Goal: Task Accomplishment & Management: Manage account settings

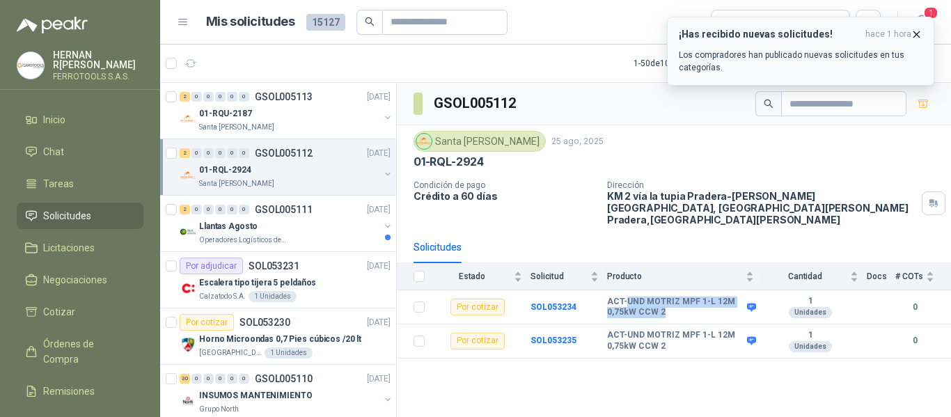
click at [919, 38] on icon "button" at bounding box center [917, 35] width 12 height 12
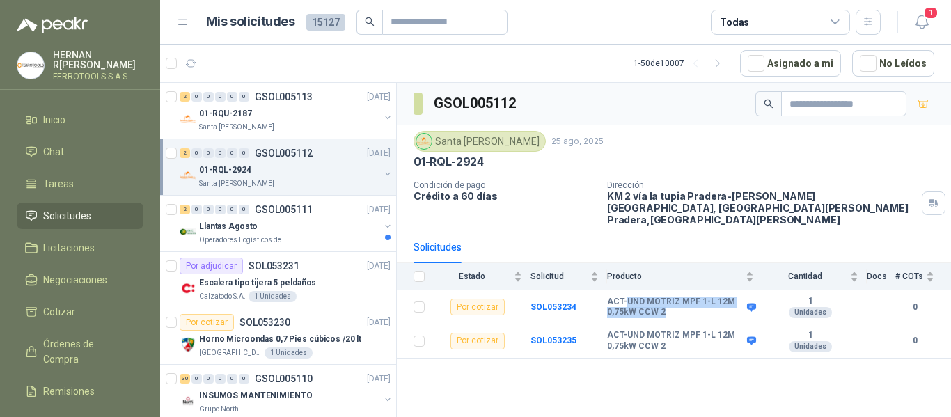
click at [834, 25] on icon at bounding box center [836, 22] width 13 height 13
click at [872, 24] on icon "button" at bounding box center [869, 22] width 12 height 12
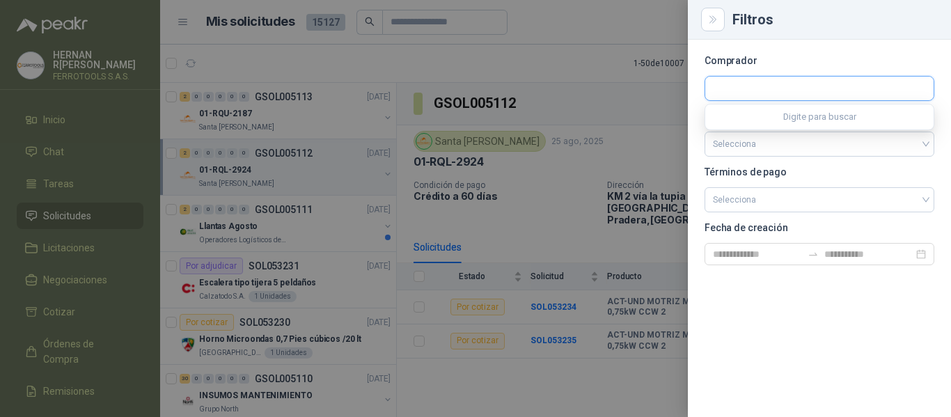
click at [777, 92] on input "text" at bounding box center [820, 89] width 228 height 24
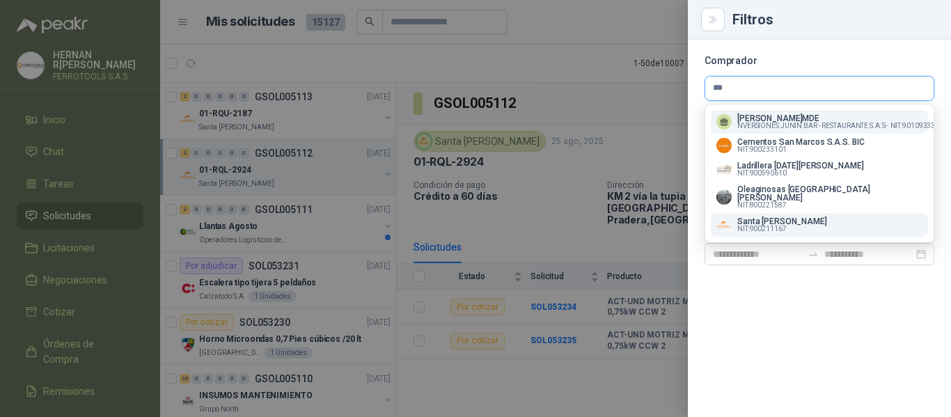
type input "***"
click at [758, 217] on p "Santa [PERSON_NAME]" at bounding box center [783, 221] width 90 height 8
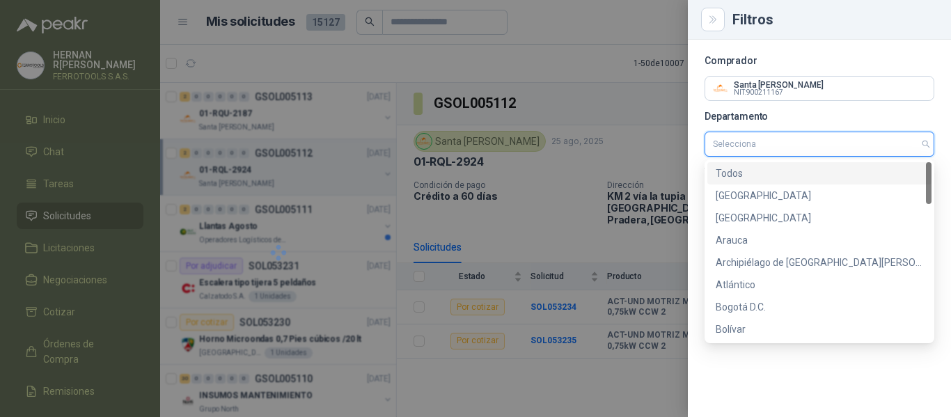
click at [821, 150] on input "search" at bounding box center [819, 144] width 213 height 24
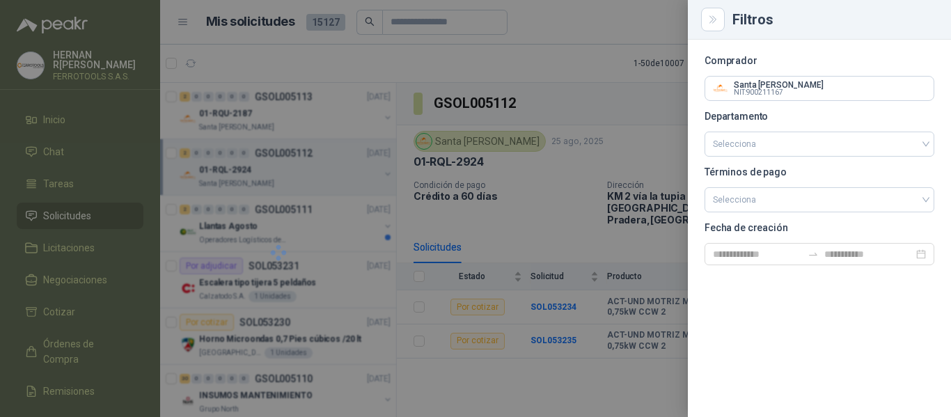
click at [887, 110] on section "Comprador Santa [PERSON_NAME] NIT : 900211167 Departamento Selecciona Términos …" at bounding box center [820, 160] width 230 height 209
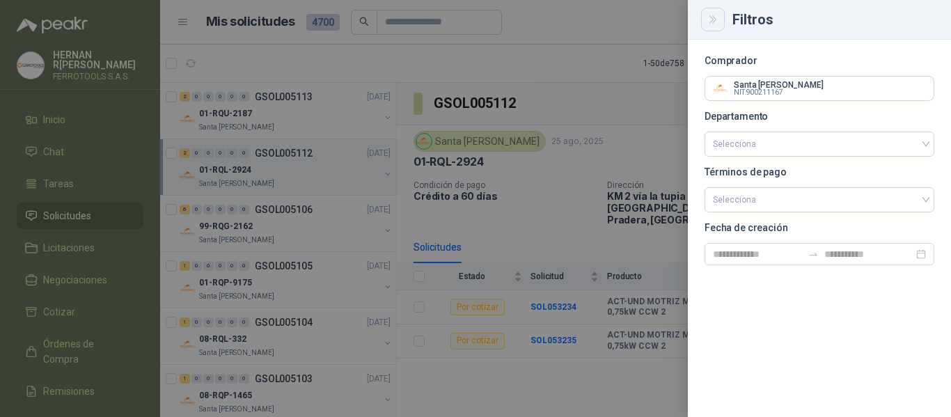
click at [717, 23] on icon "Close" at bounding box center [714, 20] width 12 height 12
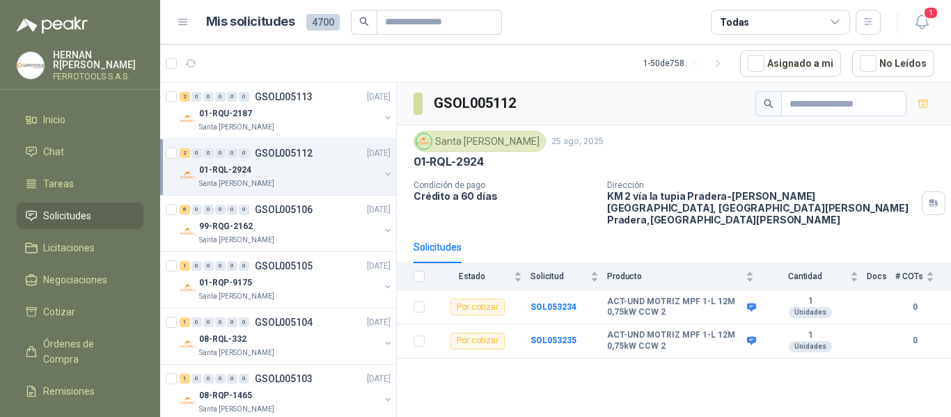
click at [837, 24] on icon at bounding box center [836, 22] width 13 height 13
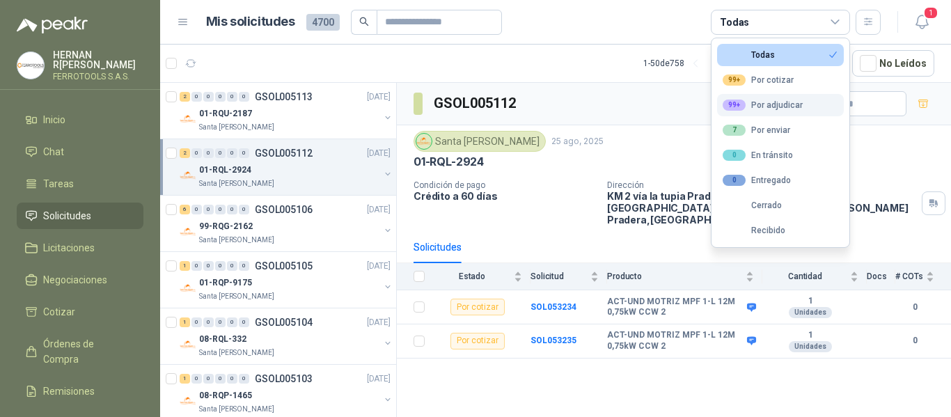
click at [786, 109] on div "99+ Por adjudicar" at bounding box center [763, 105] width 80 height 11
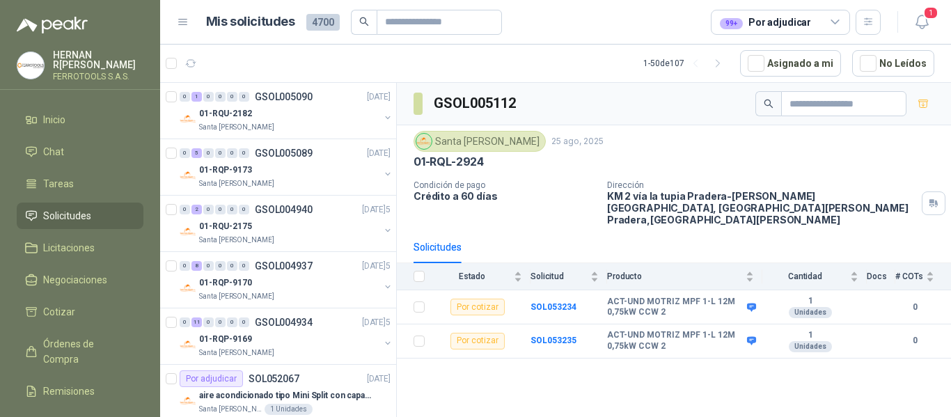
click at [479, 60] on article "1 - 50 de 107 Asignado a mi No Leídos" at bounding box center [555, 64] width 791 height 38
click at [382, 123] on div at bounding box center [387, 119] width 11 height 14
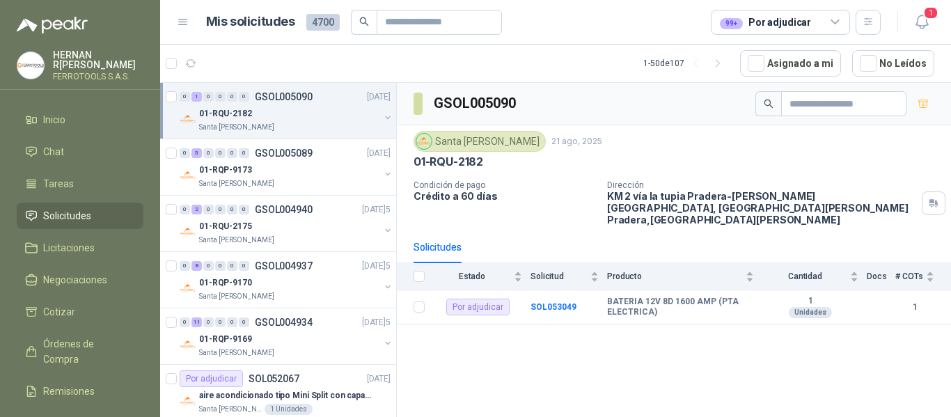
click at [382, 123] on div at bounding box center [387, 119] width 11 height 14
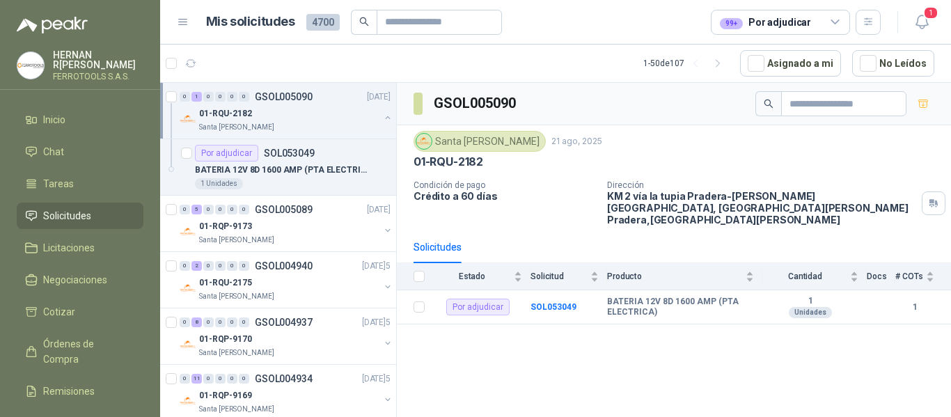
click at [382, 123] on div at bounding box center [387, 119] width 11 height 14
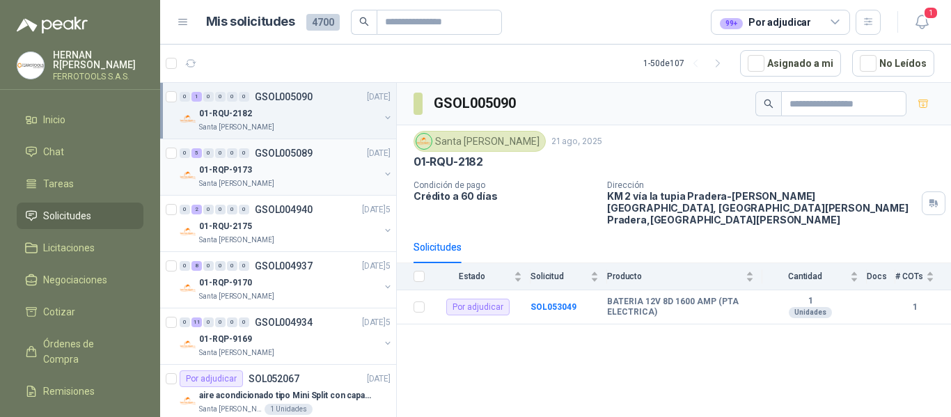
click at [355, 173] on div "01-RQP-9173" at bounding box center [289, 170] width 180 height 17
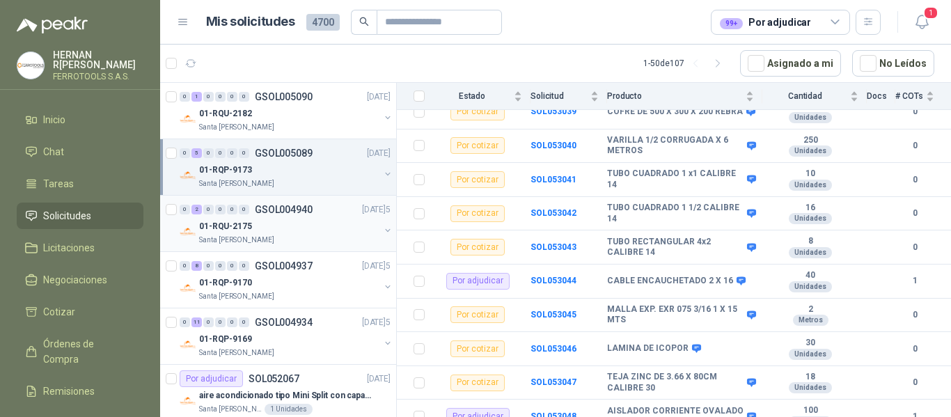
click at [306, 228] on div "01-RQU-2175" at bounding box center [289, 226] width 180 height 17
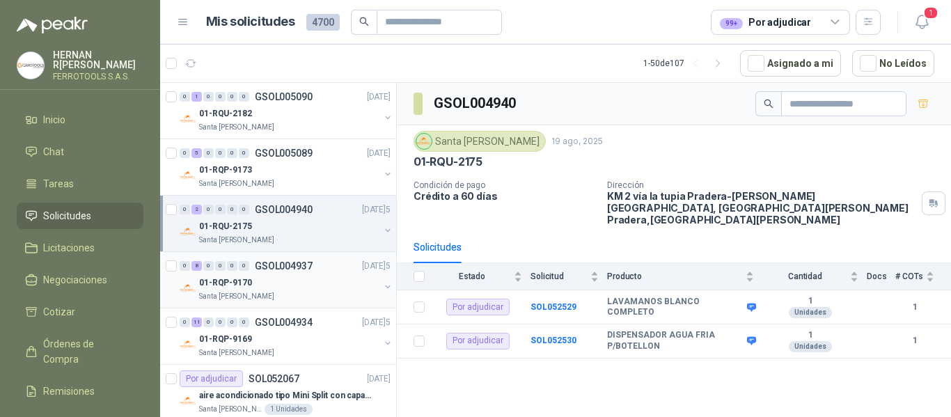
click at [307, 293] on div "Santa [PERSON_NAME]" at bounding box center [289, 296] width 180 height 11
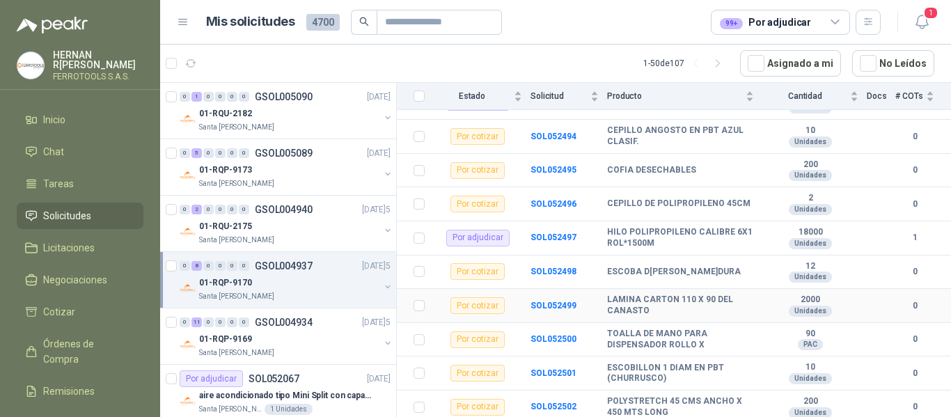
scroll to position [341, 0]
click at [313, 341] on div "01-RQP-9169" at bounding box center [289, 339] width 180 height 17
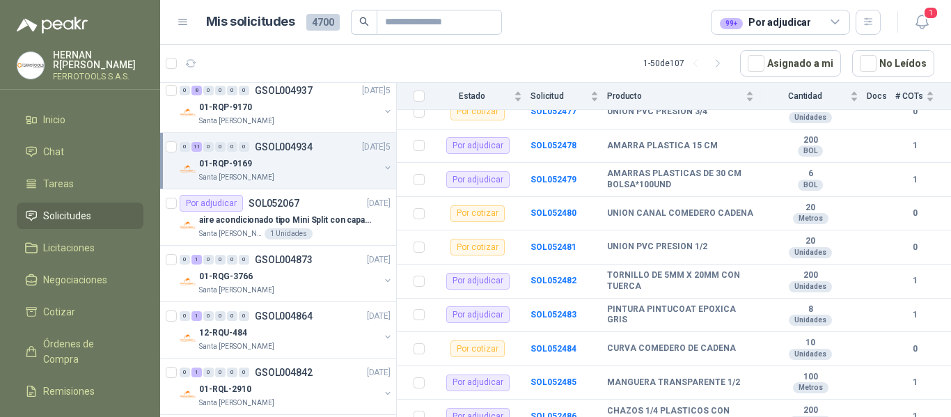
scroll to position [176, 0]
click at [336, 281] on div "01-RQG-3766" at bounding box center [289, 275] width 180 height 17
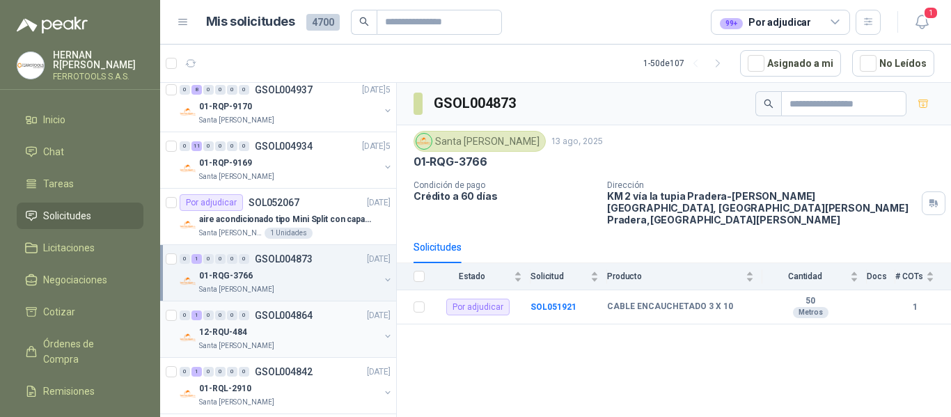
click at [324, 338] on div "12-RQU-484" at bounding box center [289, 332] width 180 height 17
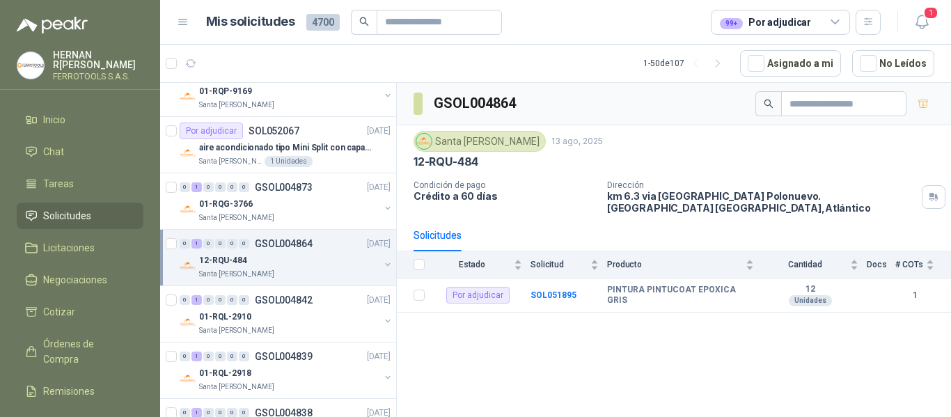
scroll to position [249, 0]
click at [314, 318] on div "01-RQL-2910" at bounding box center [289, 316] width 180 height 17
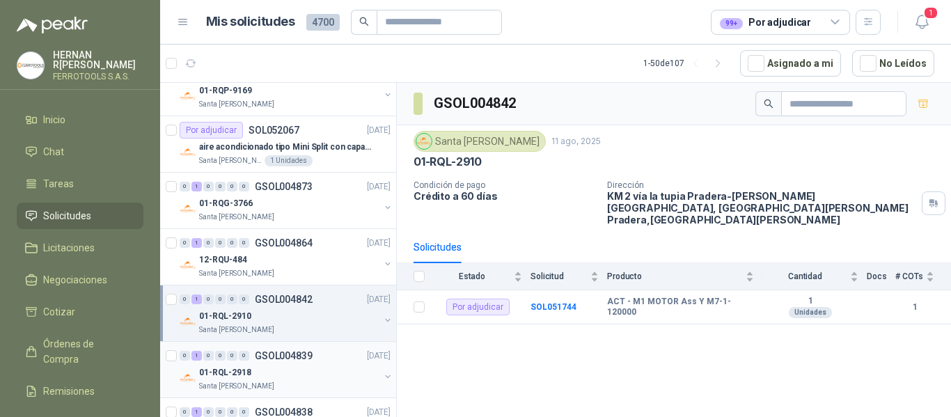
click at [296, 377] on div "01-RQL-2918" at bounding box center [289, 372] width 180 height 17
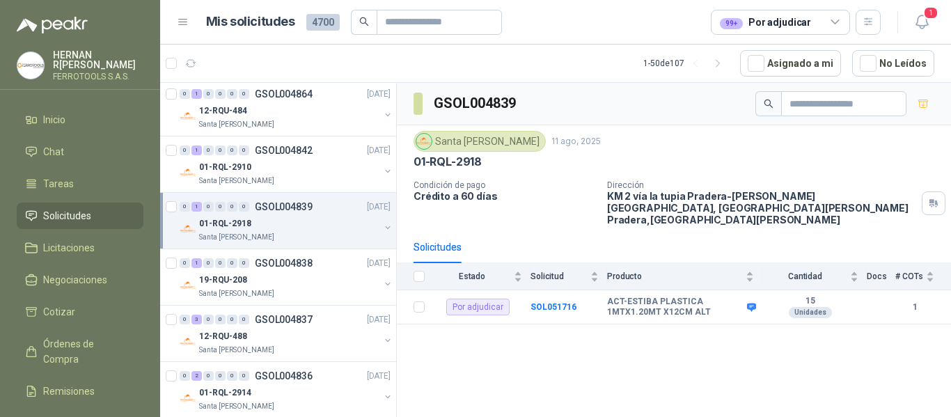
scroll to position [403, 0]
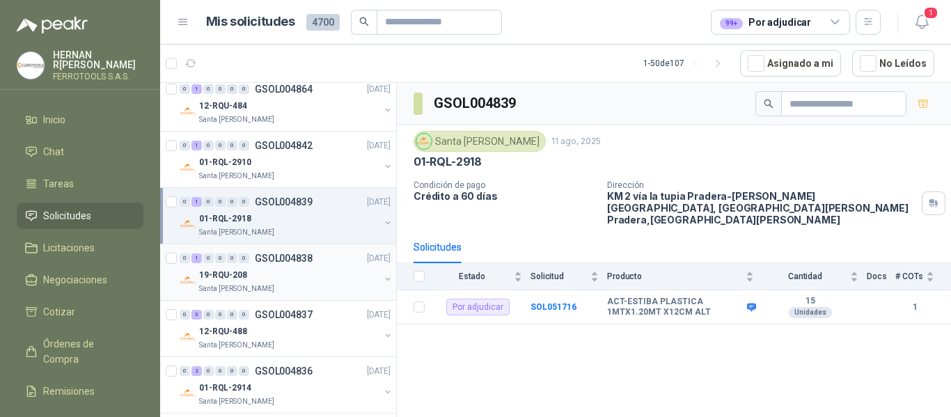
click at [304, 286] on div "Santa [PERSON_NAME]" at bounding box center [289, 288] width 180 height 11
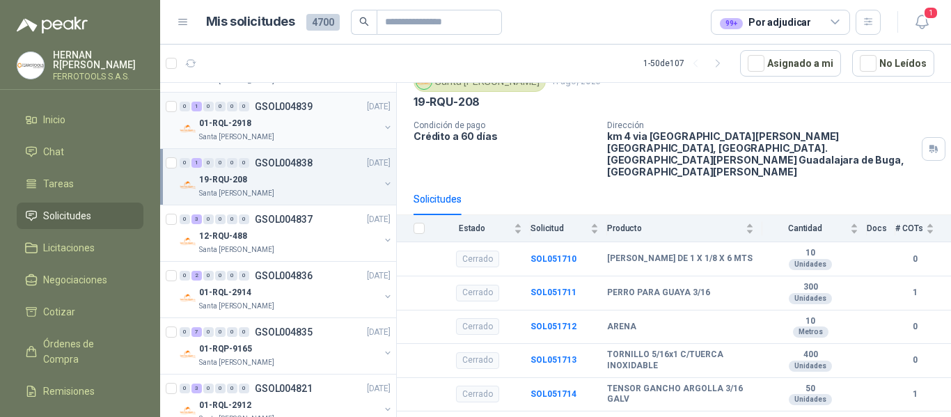
scroll to position [499, 0]
click at [304, 241] on div "12-RQU-488" at bounding box center [289, 235] width 180 height 17
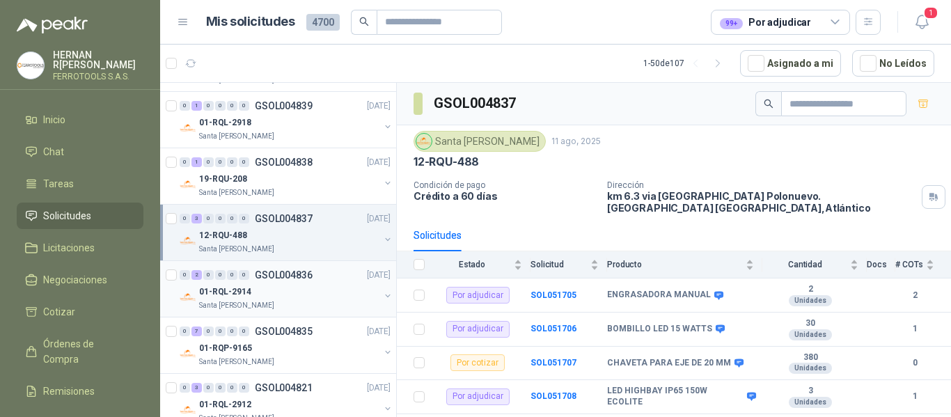
click at [270, 286] on div "01-RQL-2914" at bounding box center [289, 291] width 180 height 17
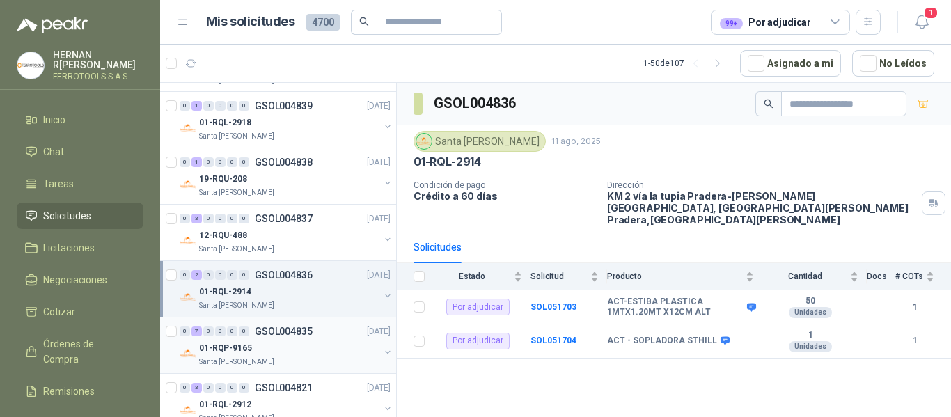
click at [307, 359] on div "Santa [PERSON_NAME]" at bounding box center [289, 362] width 180 height 11
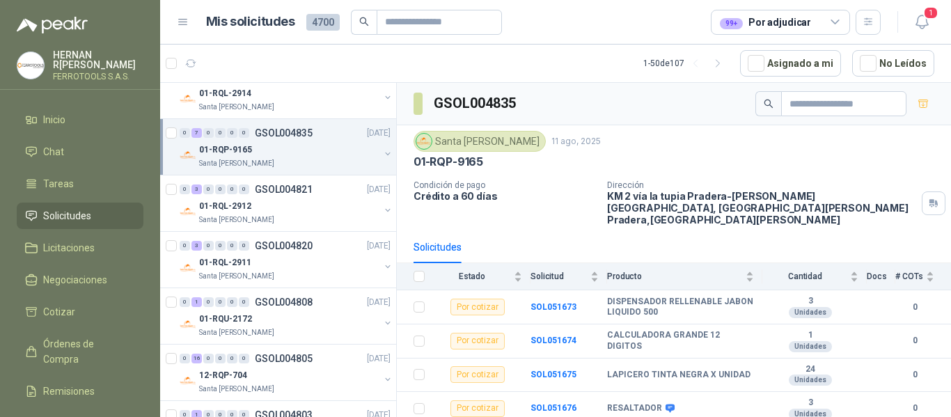
scroll to position [698, 0]
click at [316, 216] on div "Santa [PERSON_NAME]" at bounding box center [289, 219] width 180 height 11
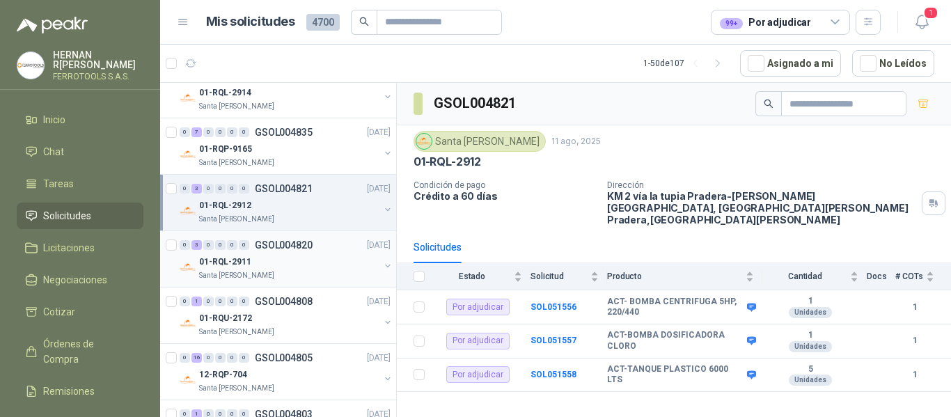
click at [320, 263] on div "01-RQL-2911" at bounding box center [289, 262] width 180 height 17
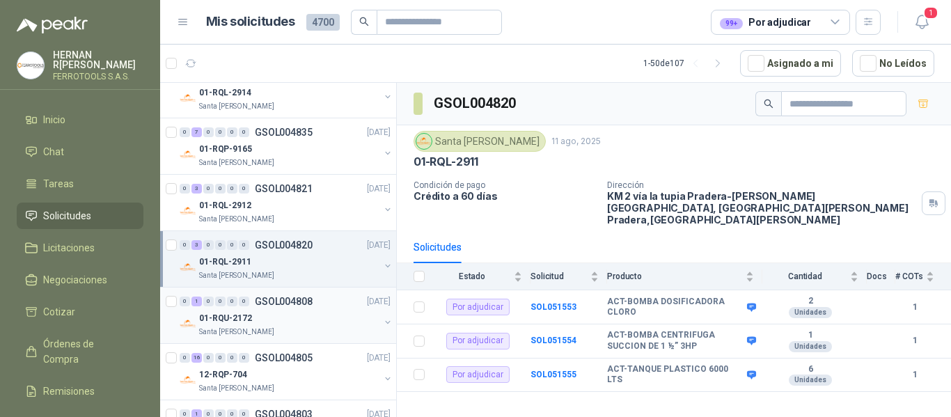
click at [237, 314] on p "01-RQU-2172" at bounding box center [225, 318] width 53 height 13
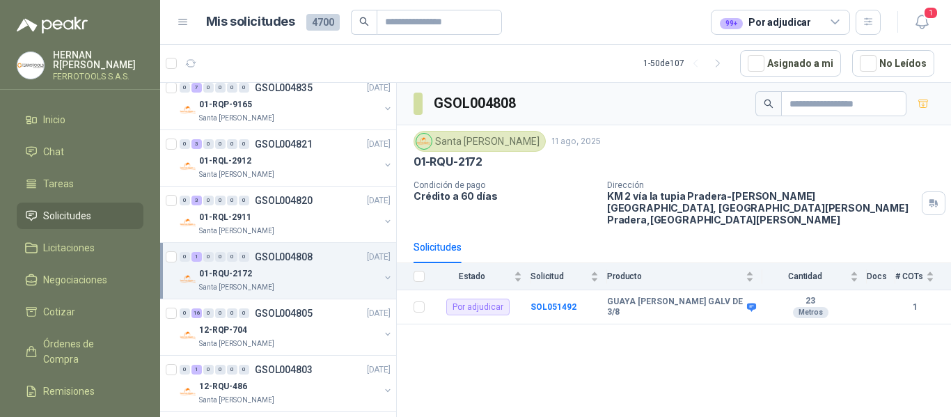
scroll to position [743, 0]
click at [304, 336] on div "12-RQP-704" at bounding box center [289, 329] width 180 height 17
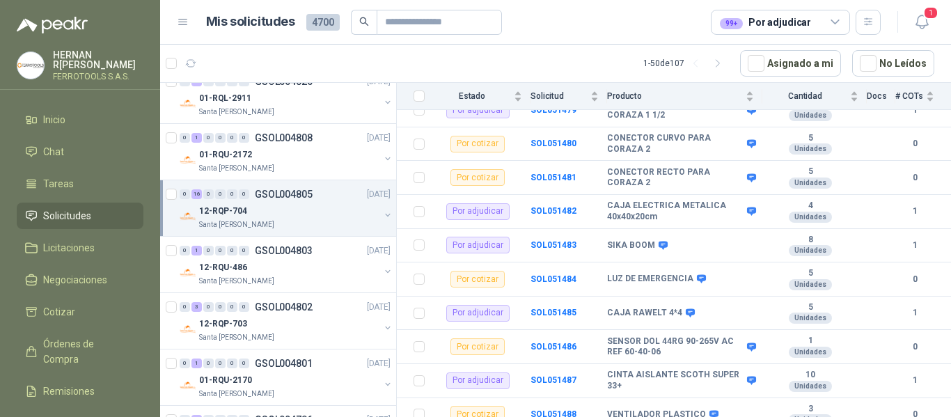
scroll to position [862, 0]
click at [322, 265] on div "12-RQU-486" at bounding box center [289, 266] width 180 height 17
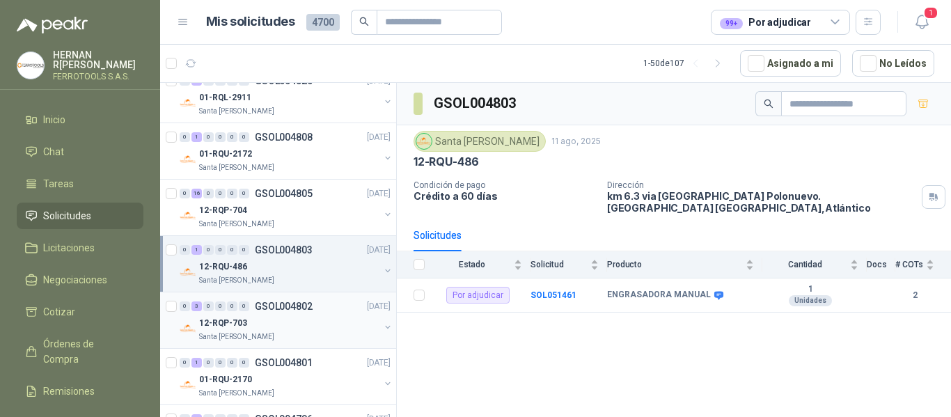
click at [276, 338] on div "Santa [PERSON_NAME]" at bounding box center [289, 337] width 180 height 11
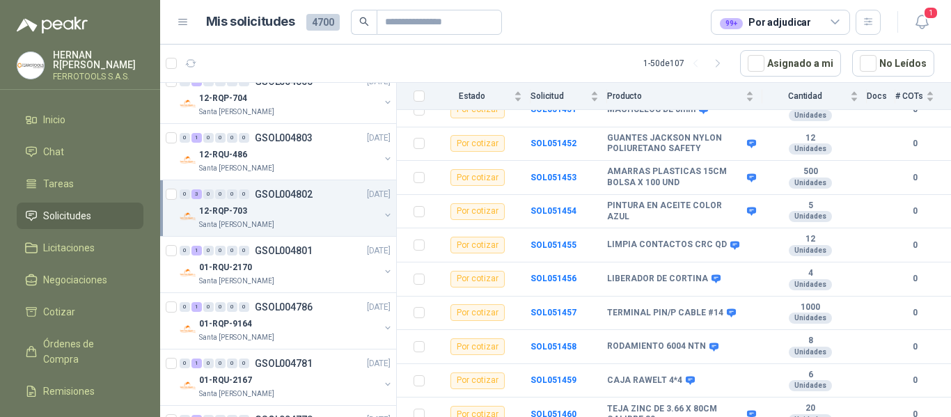
scroll to position [976, 0]
click at [322, 267] on div "01-RQU-2170" at bounding box center [289, 266] width 180 height 17
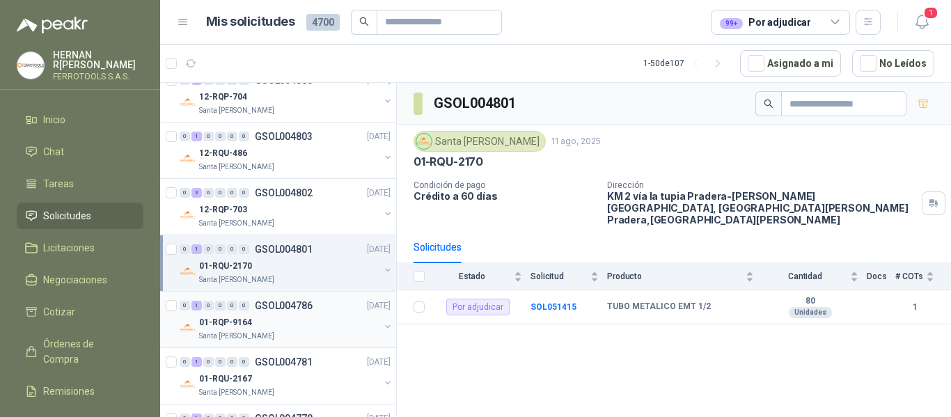
click at [322, 334] on div "Santa [PERSON_NAME]" at bounding box center [289, 336] width 180 height 11
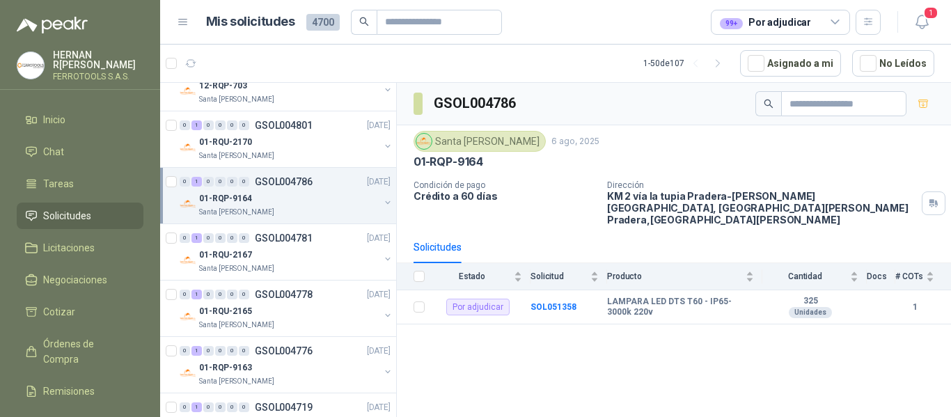
scroll to position [1076, 0]
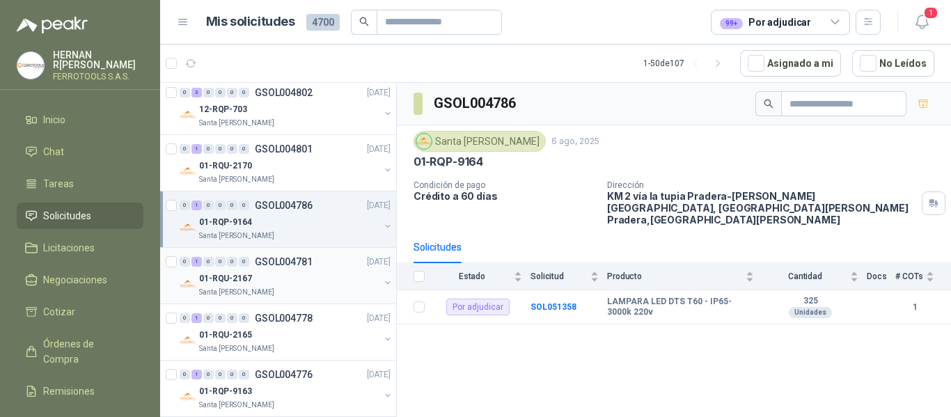
click at [350, 281] on div "01-RQU-2167" at bounding box center [289, 278] width 180 height 17
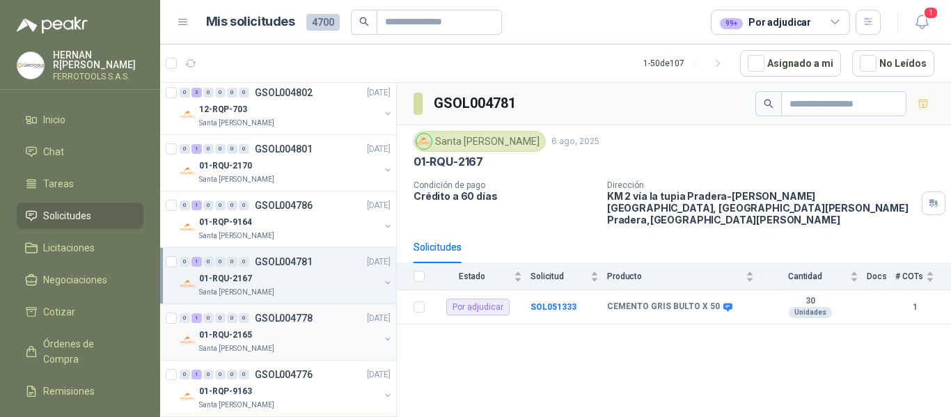
click at [301, 337] on div "01-RQU-2165" at bounding box center [289, 335] width 180 height 17
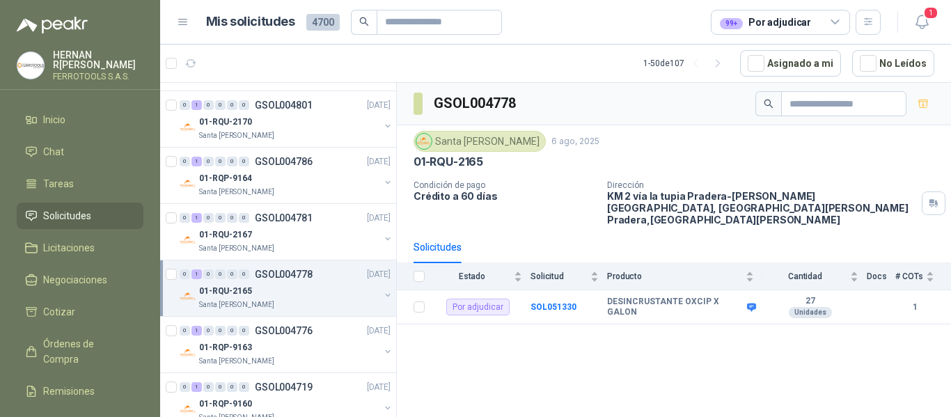
scroll to position [1084, 0]
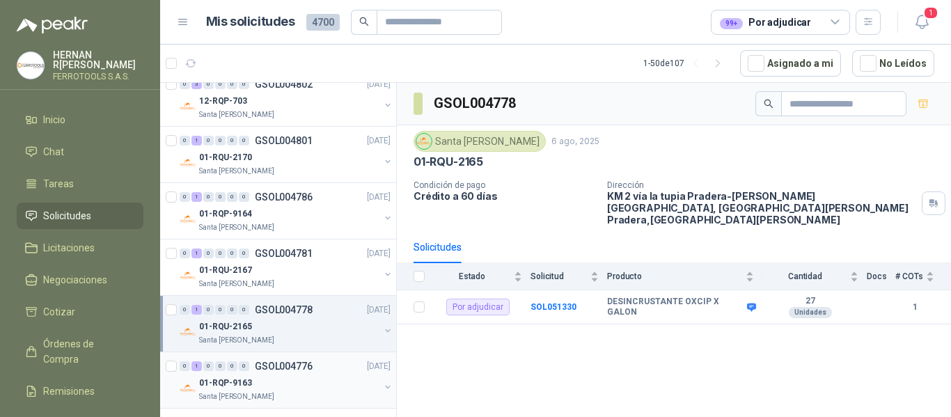
click at [330, 377] on div "01-RQP-9163" at bounding box center [289, 383] width 180 height 17
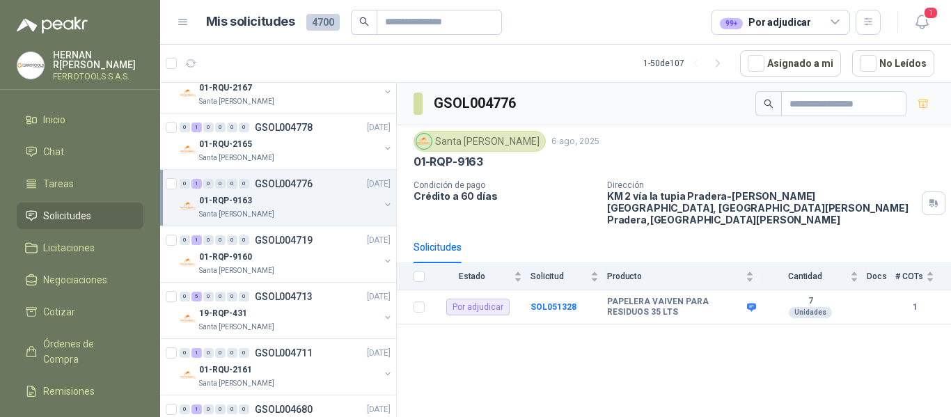
scroll to position [1269, 0]
click at [244, 252] on p "01-RQP-9160" at bounding box center [225, 255] width 53 height 13
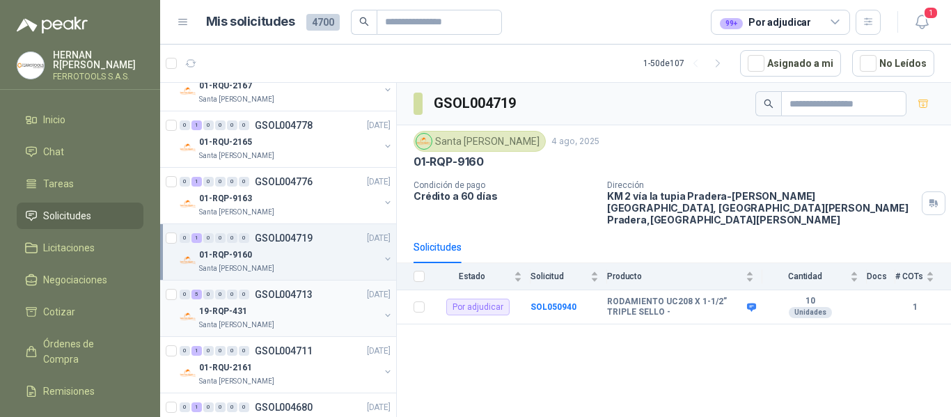
click at [291, 318] on div "19-RQP-431" at bounding box center [289, 311] width 180 height 17
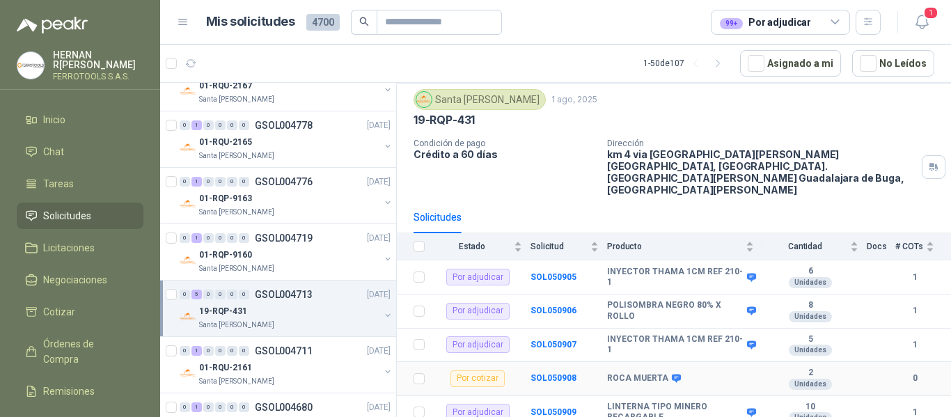
scroll to position [60, 0]
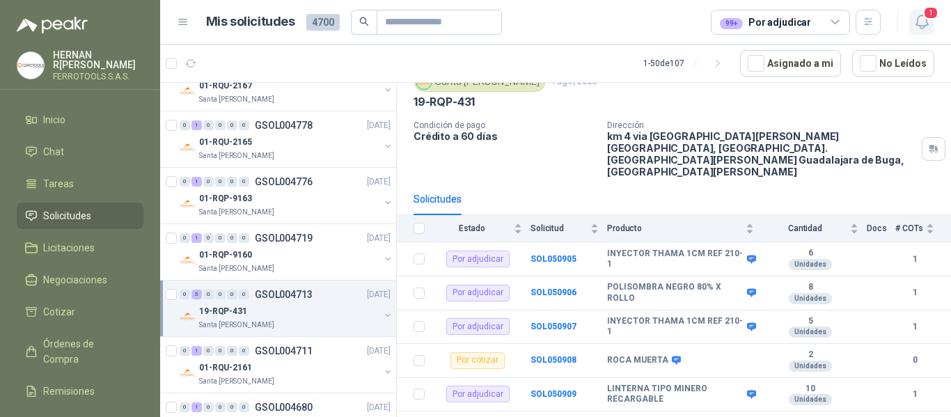
click at [922, 29] on icon "button" at bounding box center [922, 21] width 12 height 13
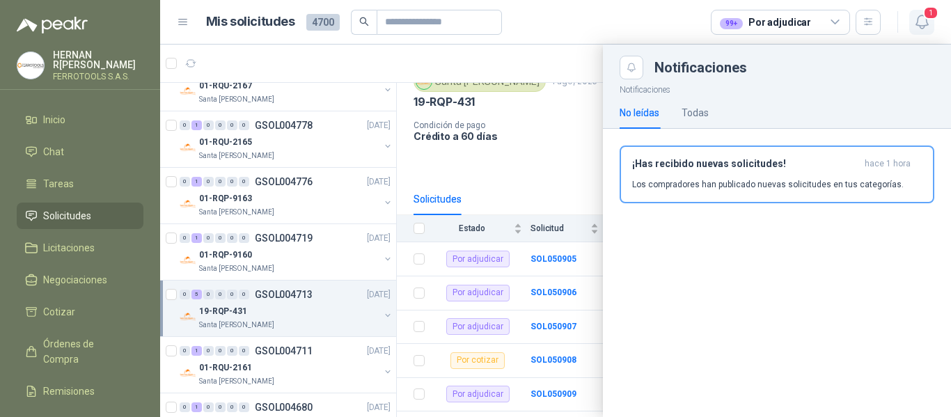
click at [922, 29] on icon "button" at bounding box center [922, 21] width 12 height 13
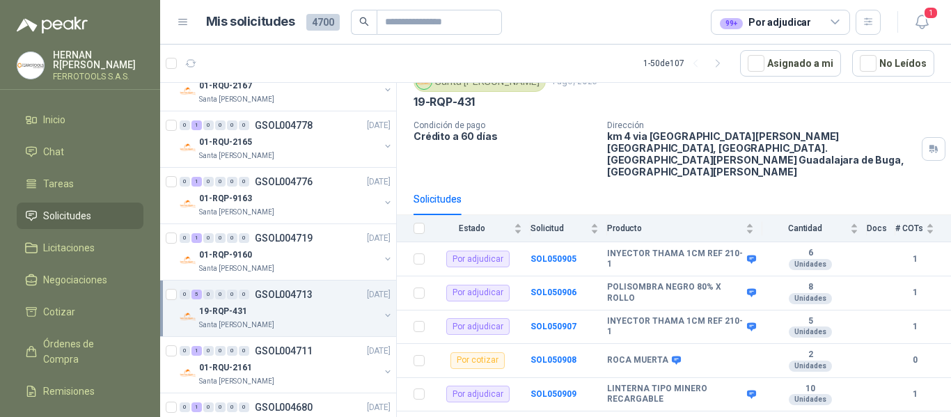
click at [595, 13] on article "Mis solicitudes 4700 99+ Por adjudicar" at bounding box center [544, 22] width 676 height 25
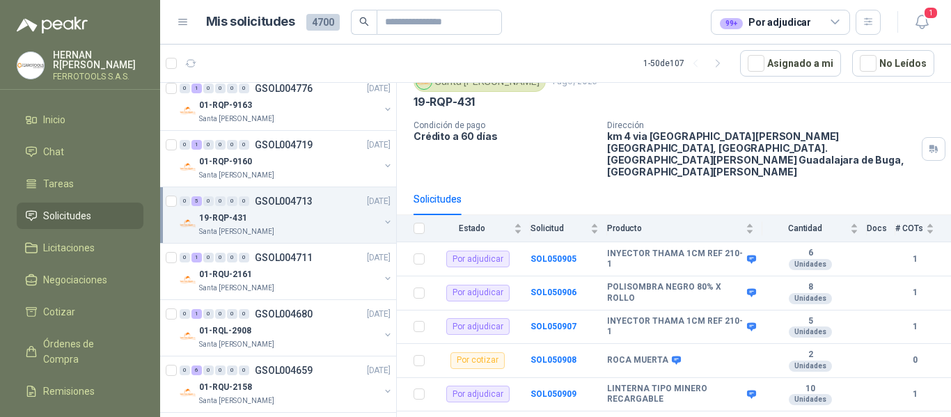
scroll to position [1363, 0]
click at [323, 281] on div "01-RQU-2161" at bounding box center [289, 273] width 180 height 17
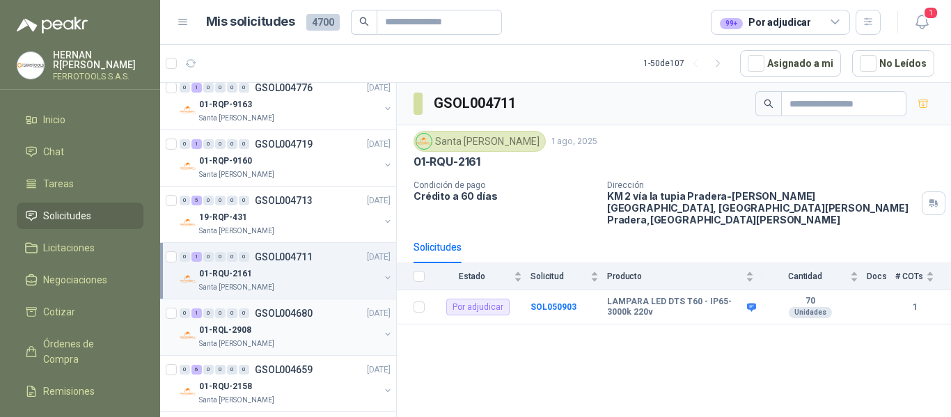
click at [311, 329] on div "01-RQL-2908" at bounding box center [289, 330] width 180 height 17
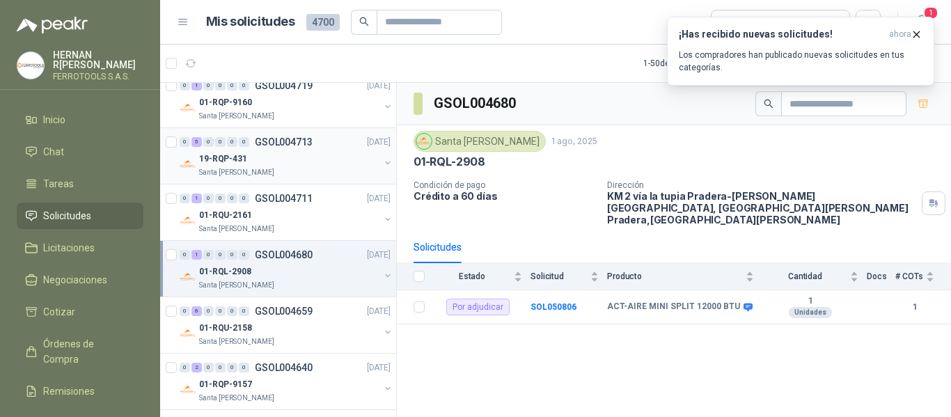
scroll to position [1422, 0]
click at [302, 344] on div "Santa [PERSON_NAME]" at bounding box center [289, 341] width 180 height 11
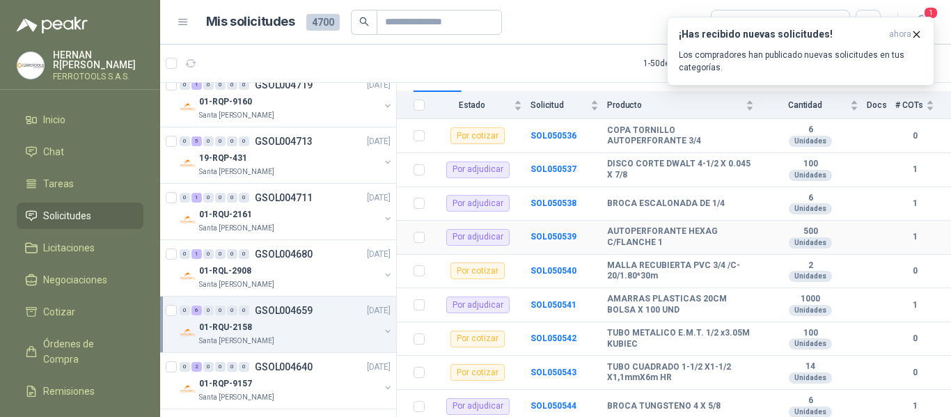
scroll to position [195, 0]
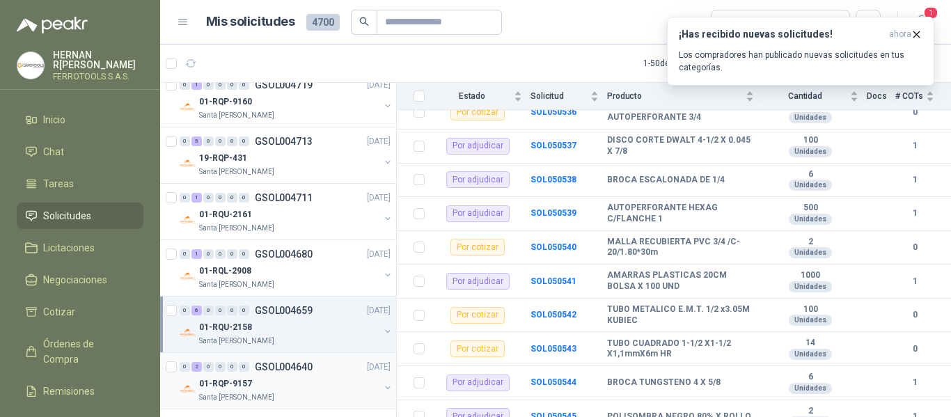
click at [286, 384] on div "01-RQP-9157" at bounding box center [289, 383] width 180 height 17
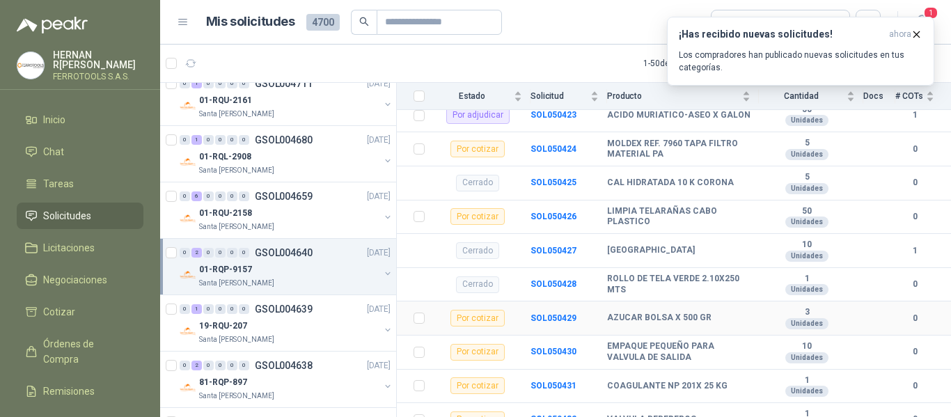
scroll to position [1246, 0]
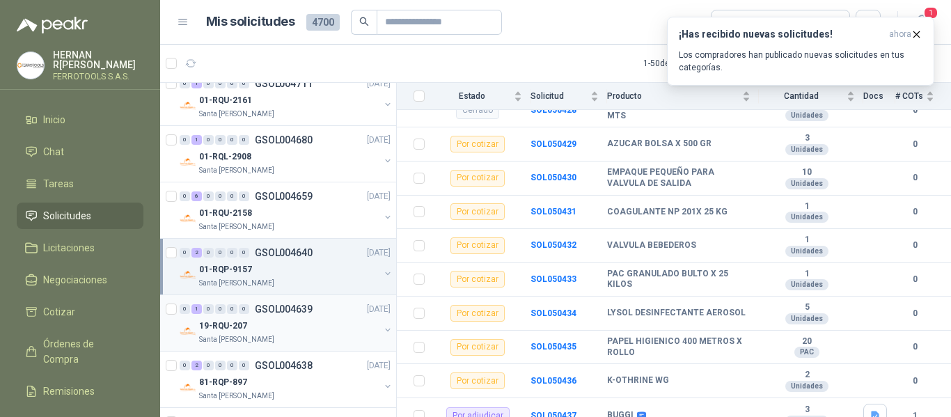
click at [298, 329] on div "19-RQU-207" at bounding box center [289, 326] width 180 height 17
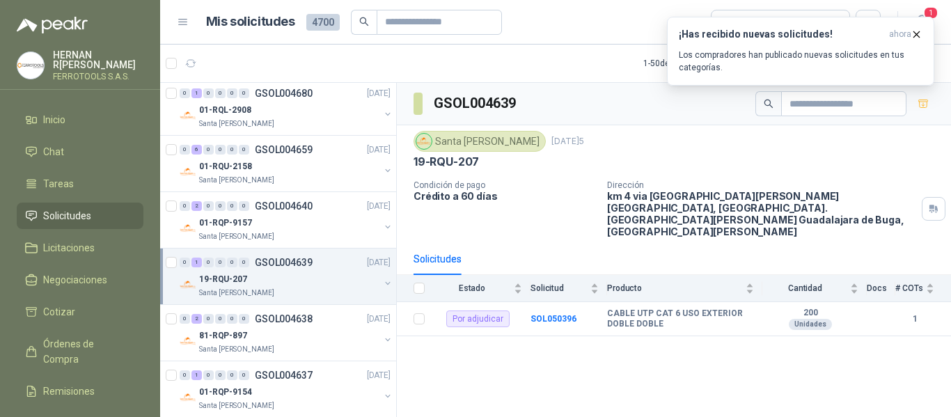
scroll to position [1584, 0]
click at [298, 329] on div "81-RQP-897" at bounding box center [289, 334] width 180 height 17
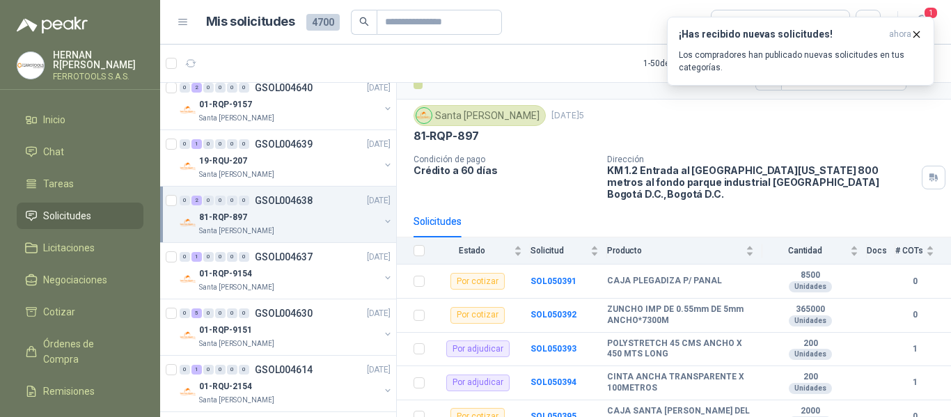
scroll to position [1714, 0]
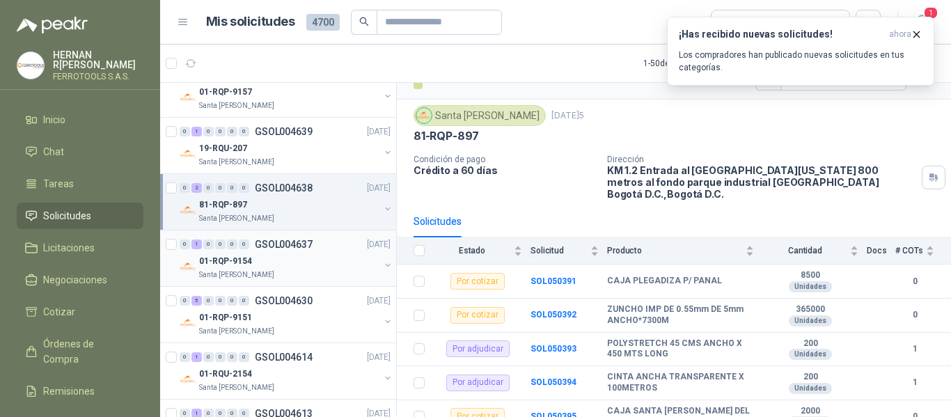
click at [302, 263] on div "01-RQP-9154" at bounding box center [289, 261] width 180 height 17
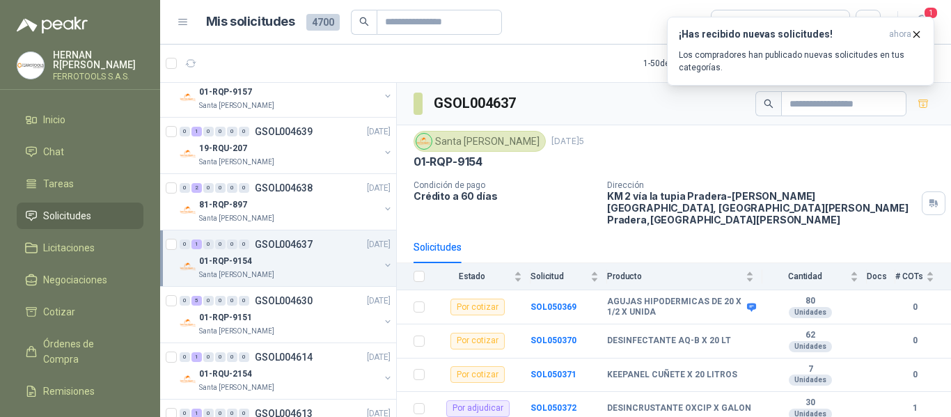
click at [382, 265] on button "button" at bounding box center [387, 265] width 11 height 11
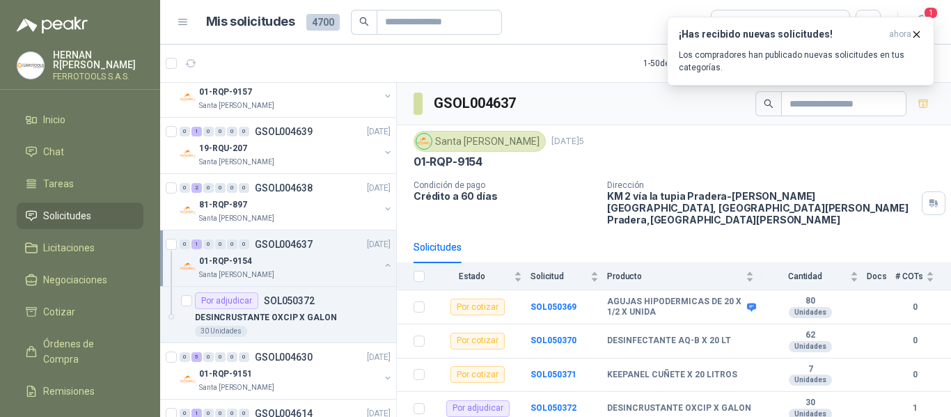
scroll to position [5, 0]
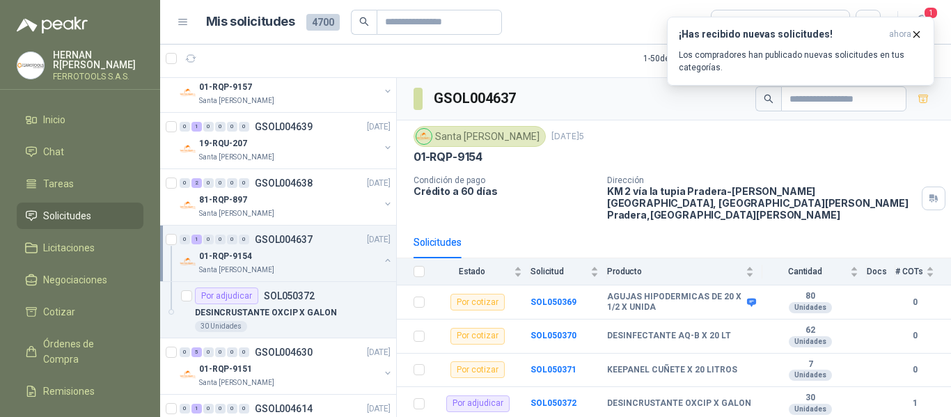
click at [382, 265] on div at bounding box center [387, 262] width 11 height 14
click at [382, 318] on button "button" at bounding box center [387, 316] width 11 height 11
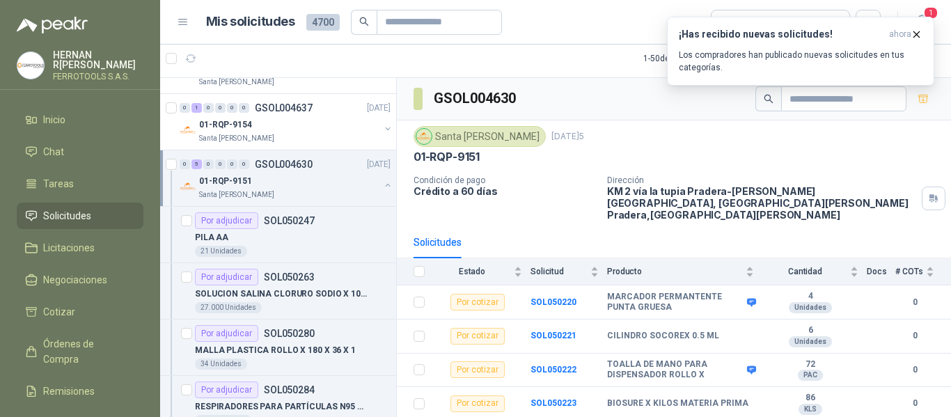
scroll to position [1845, 0]
click at [382, 189] on button "button" at bounding box center [387, 185] width 11 height 11
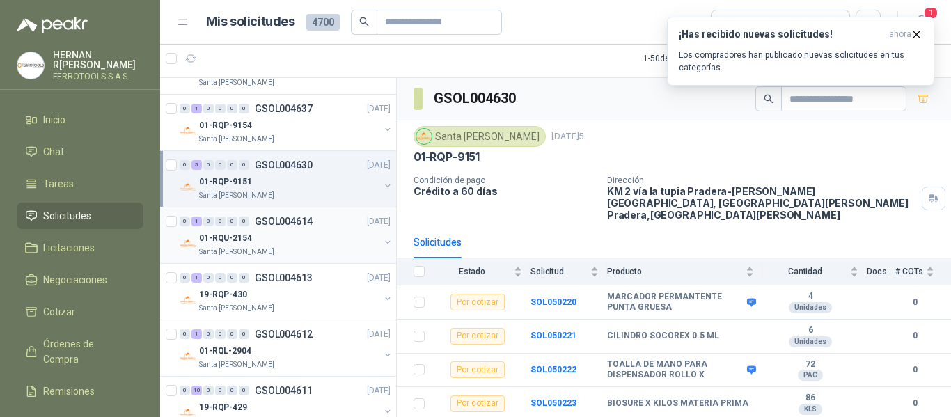
click at [382, 240] on button "button" at bounding box center [387, 242] width 11 height 11
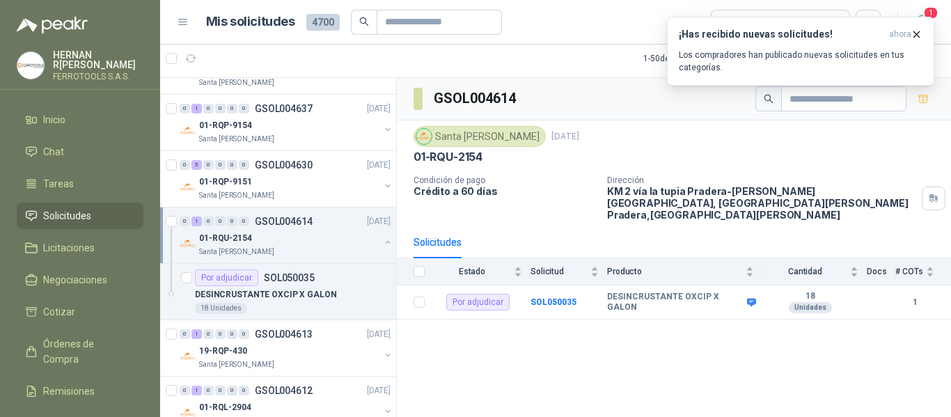
click at [382, 240] on button "button" at bounding box center [387, 242] width 11 height 11
click at [382, 297] on button "button" at bounding box center [387, 298] width 11 height 11
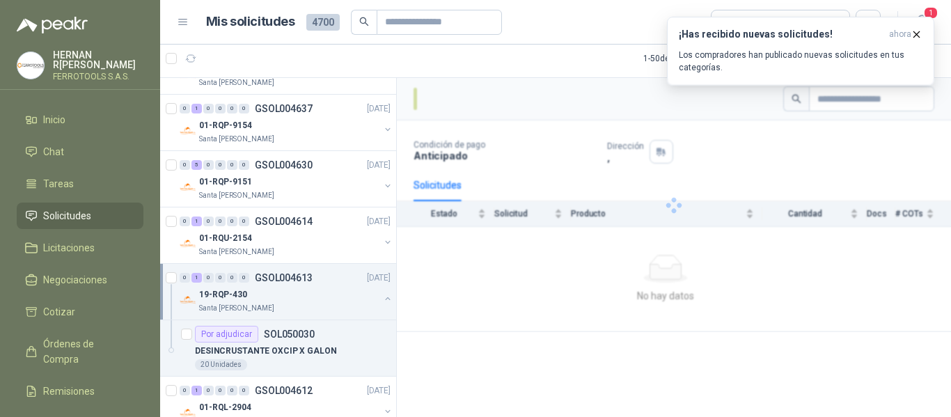
click at [382, 297] on button "button" at bounding box center [387, 298] width 11 height 11
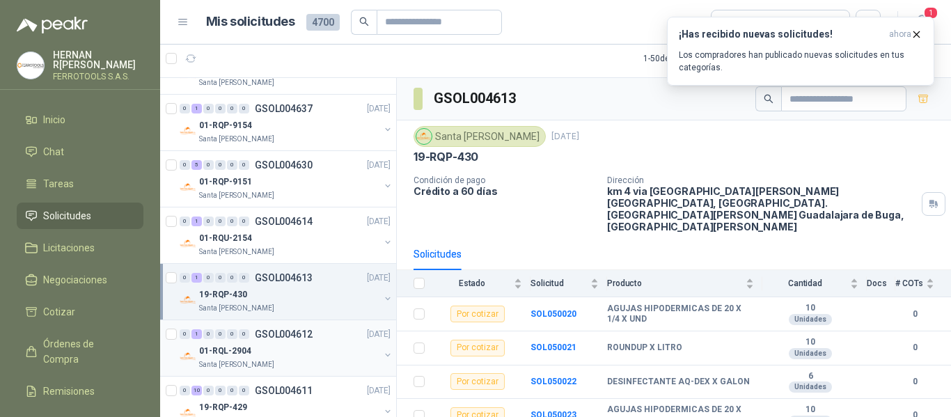
click at [382, 350] on button "button" at bounding box center [387, 355] width 11 height 11
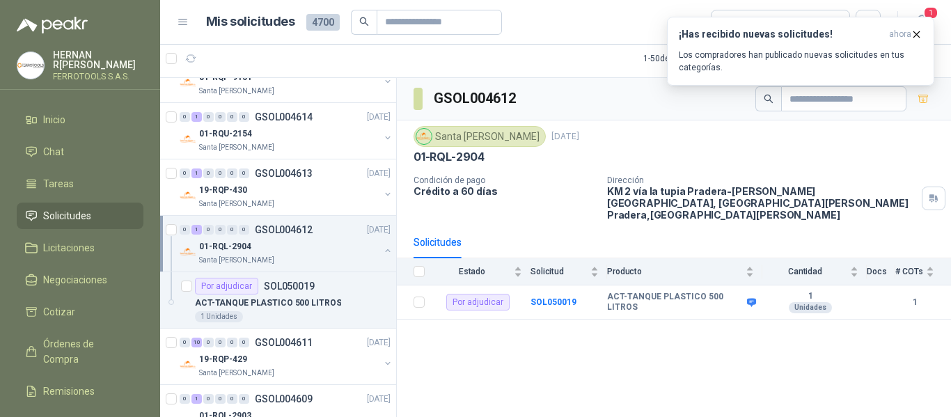
scroll to position [1948, 0]
click at [382, 252] on button "button" at bounding box center [387, 252] width 11 height 11
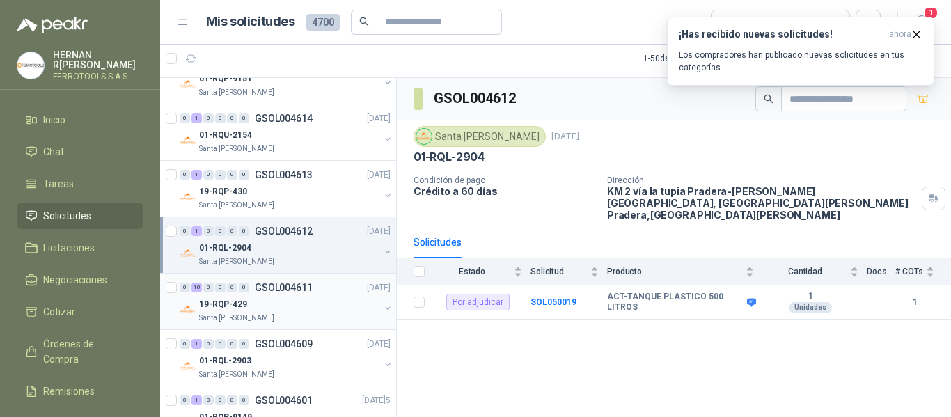
click at [332, 302] on div "19-RQP-429" at bounding box center [289, 304] width 180 height 17
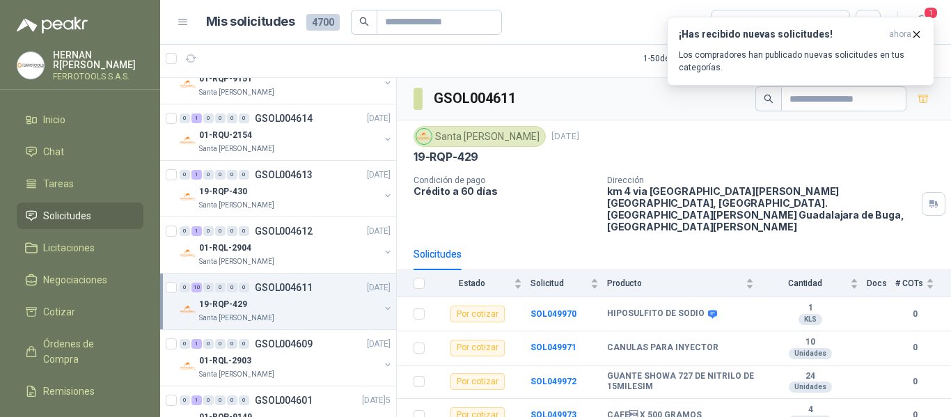
click at [382, 309] on button "button" at bounding box center [387, 308] width 11 height 11
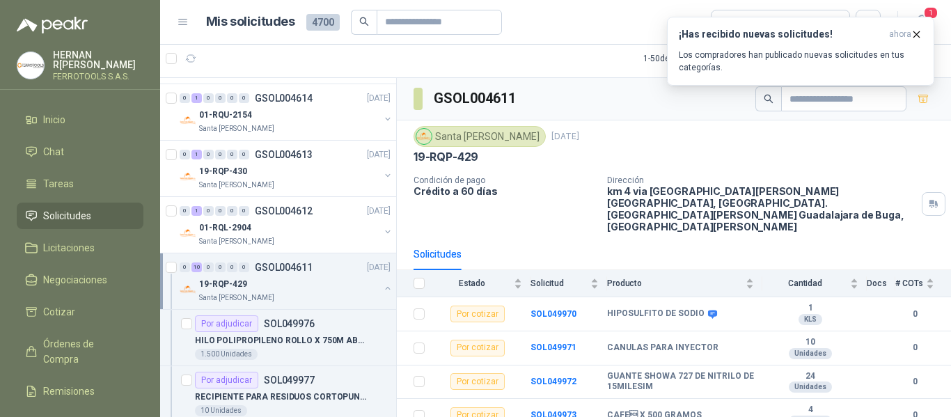
scroll to position [1971, 0]
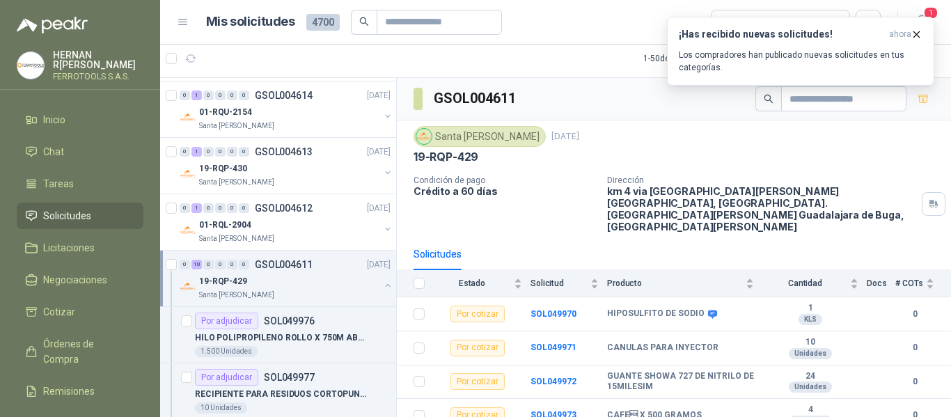
click at [382, 288] on button "button" at bounding box center [387, 285] width 11 height 11
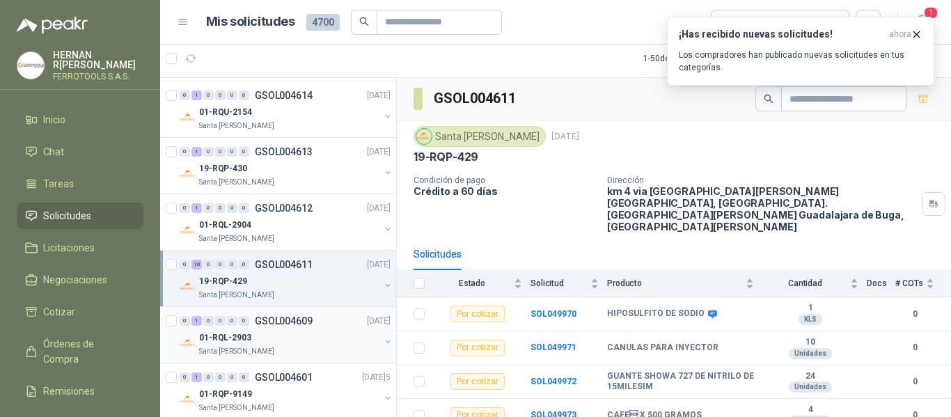
click at [325, 359] on div "0 1 0 0 0 0 GSOL004609 [DATE] 01-RQL-2903 [GEOGRAPHIC_DATA][PERSON_NAME]" at bounding box center [278, 335] width 236 height 56
click at [308, 348] on div "Santa [PERSON_NAME]" at bounding box center [289, 351] width 180 height 11
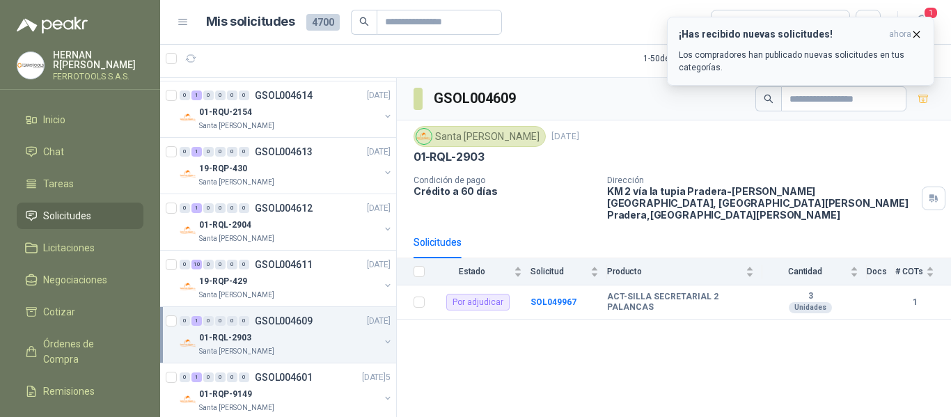
click at [917, 31] on icon "button" at bounding box center [917, 35] width 12 height 12
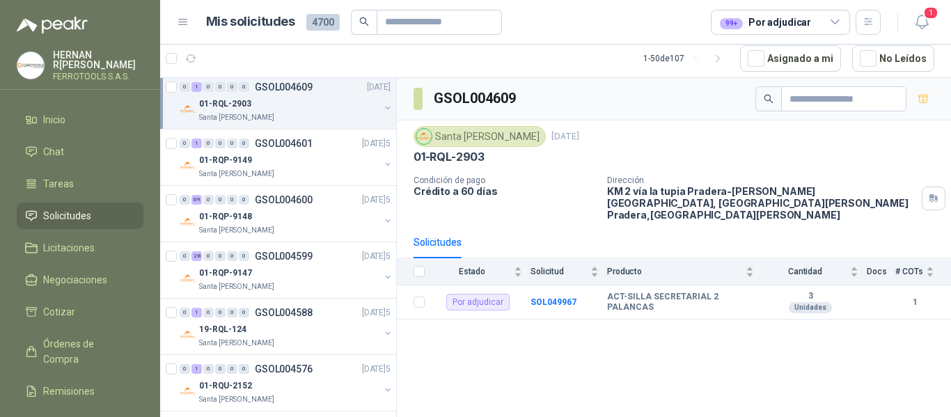
scroll to position [2206, 0]
click at [329, 156] on div "01-RQP-9149" at bounding box center [289, 158] width 180 height 17
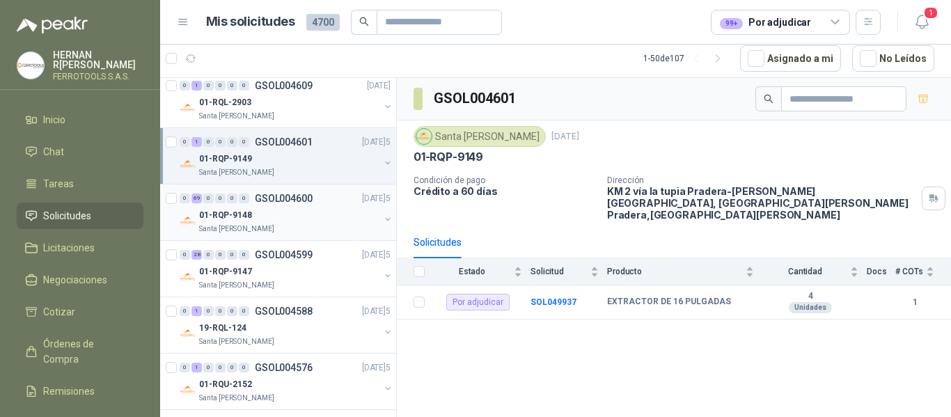
click at [326, 219] on div "01-RQP-9148" at bounding box center [289, 215] width 180 height 17
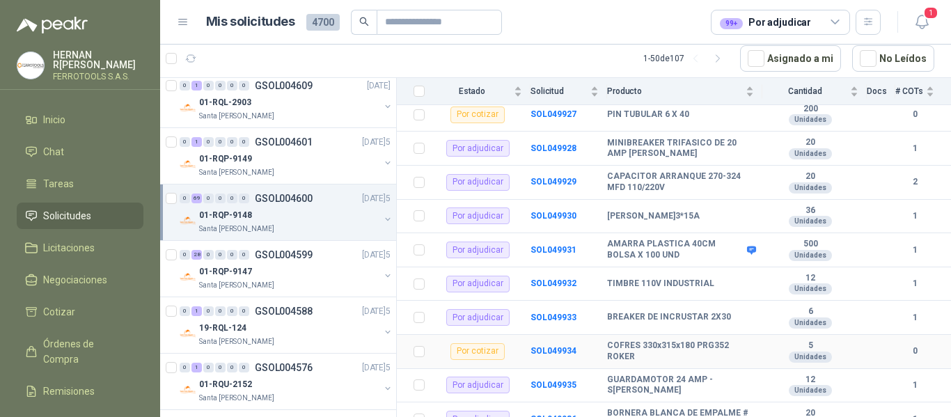
scroll to position [2734, 0]
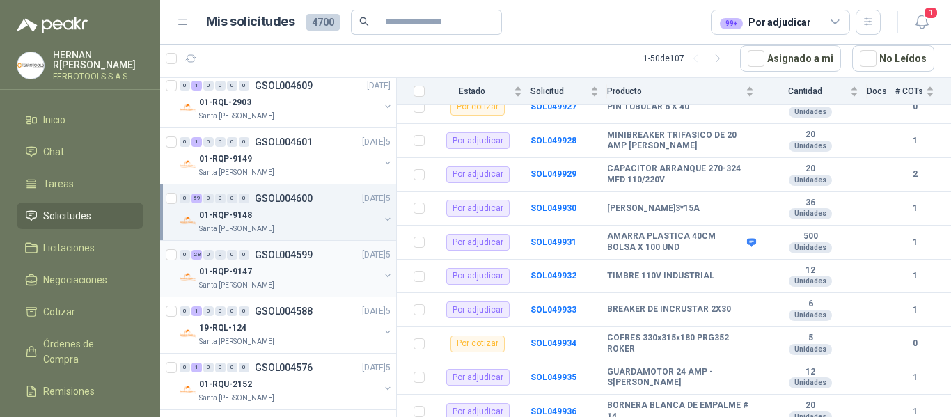
click at [311, 270] on div "01-RQP-9147" at bounding box center [289, 271] width 180 height 17
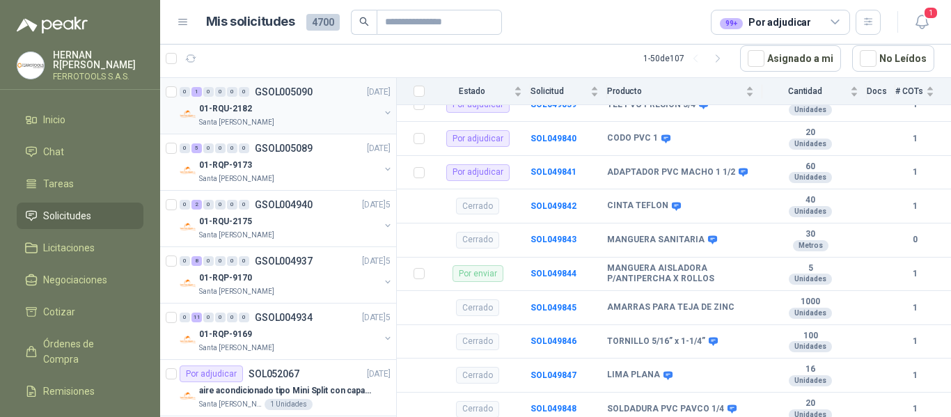
click at [316, 116] on div "01-RQU-2182" at bounding box center [289, 108] width 180 height 17
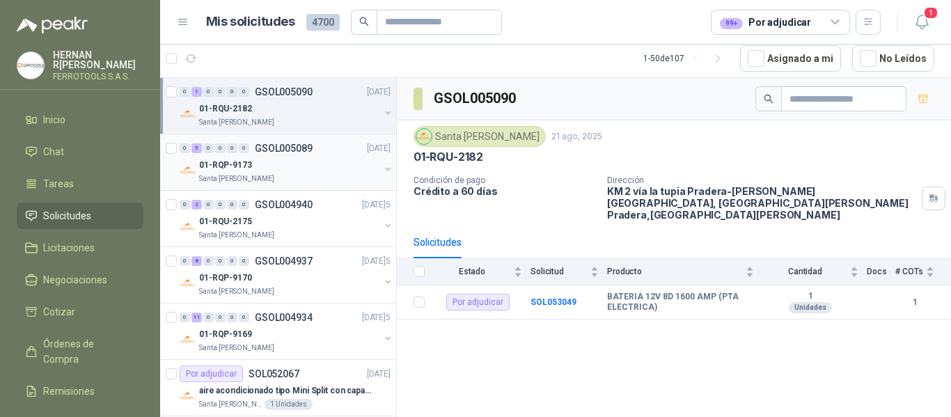
click at [300, 175] on div "Santa [PERSON_NAME]" at bounding box center [289, 178] width 180 height 11
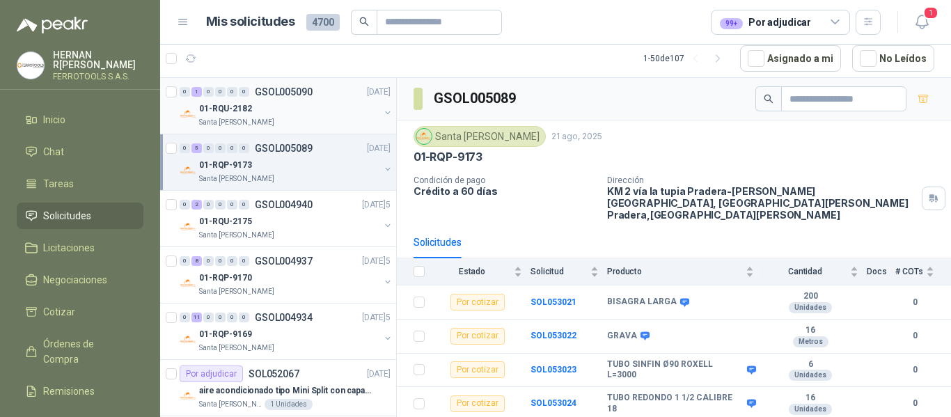
click at [299, 128] on div "0 1 0 0 0 0 GSOL005090 [DATE]5 01-RQU-2182 [GEOGRAPHIC_DATA][PERSON_NAME]" at bounding box center [278, 106] width 236 height 56
click at [333, 102] on div "01-RQU-2182" at bounding box center [289, 108] width 180 height 17
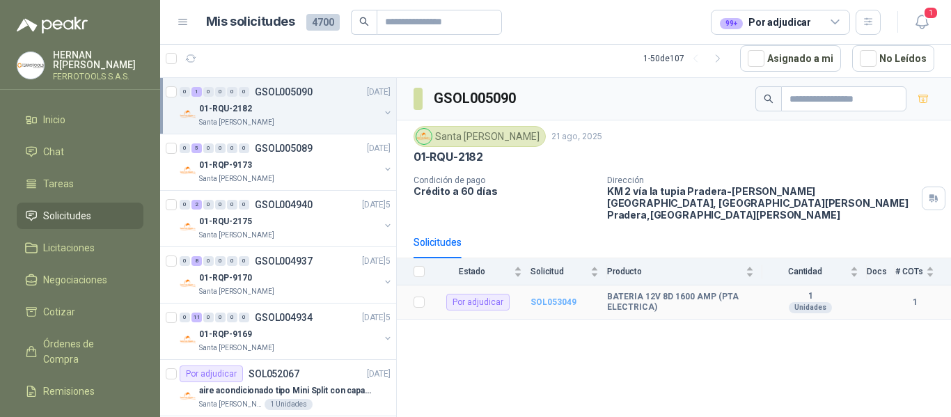
click at [559, 297] on b "SOL053049" at bounding box center [554, 302] width 46 height 10
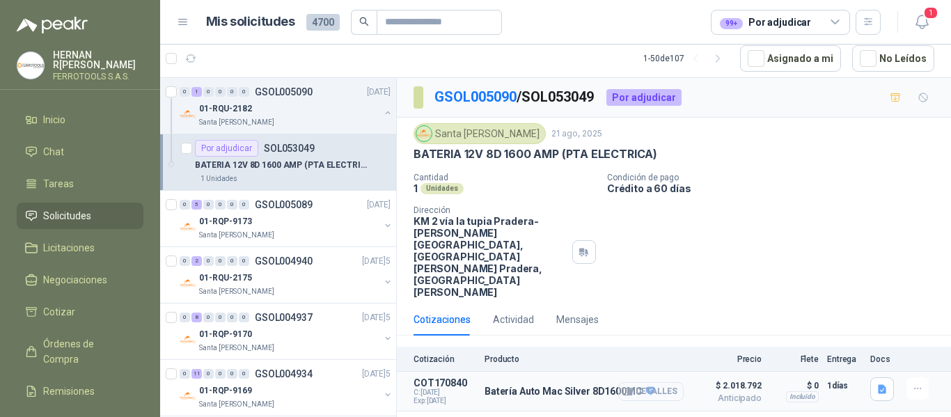
click at [658, 382] on button "Detalles" at bounding box center [650, 391] width 65 height 19
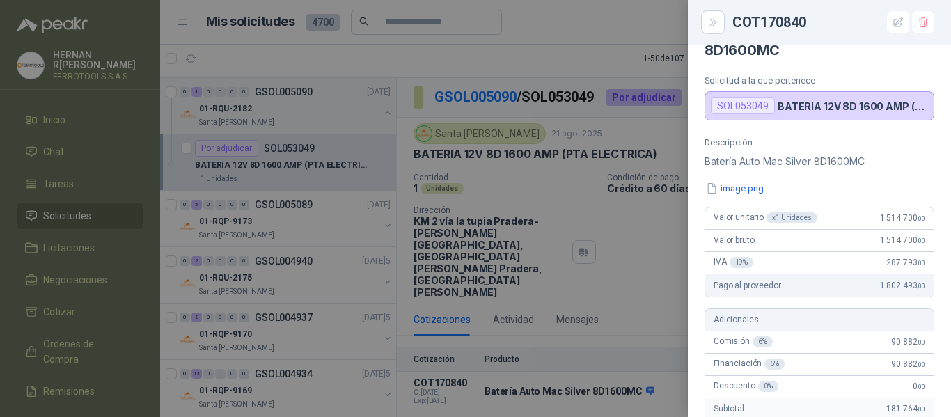
scroll to position [28, 0]
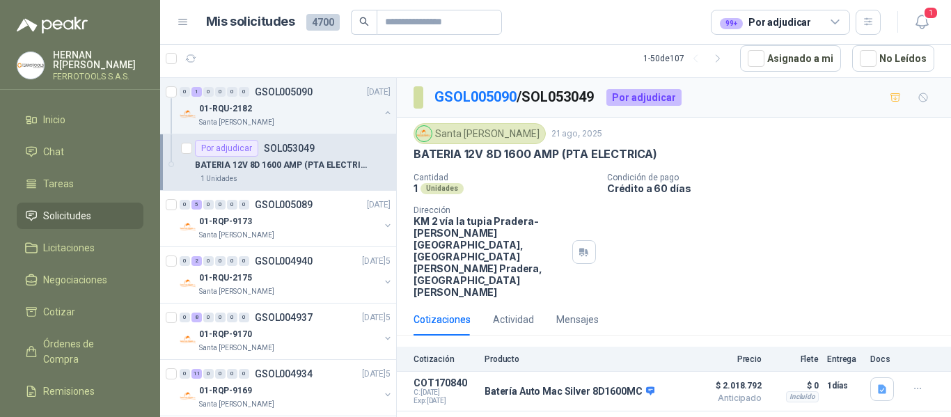
click at [332, 159] on p "BATERIA 12V 8D 1600 AMP (PTA ELECTRICA)" at bounding box center [281, 165] width 173 height 13
click at [334, 219] on div "01-RQP-9173" at bounding box center [289, 221] width 180 height 17
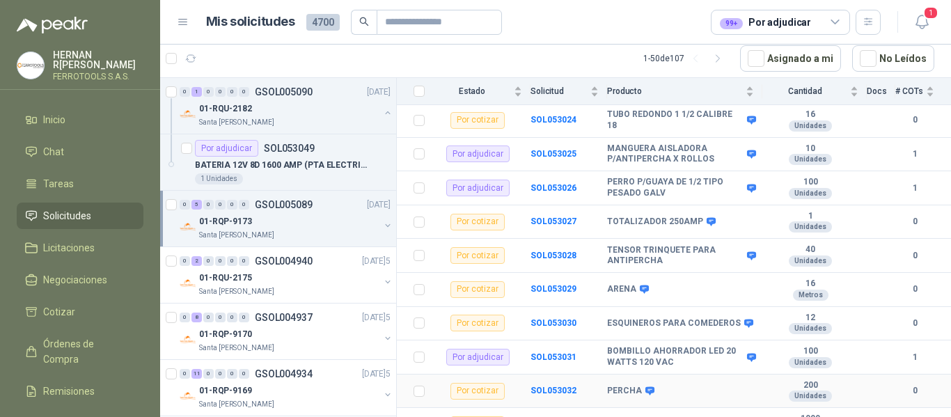
scroll to position [284, 0]
click at [325, 286] on div "Santa [PERSON_NAME]" at bounding box center [289, 291] width 180 height 11
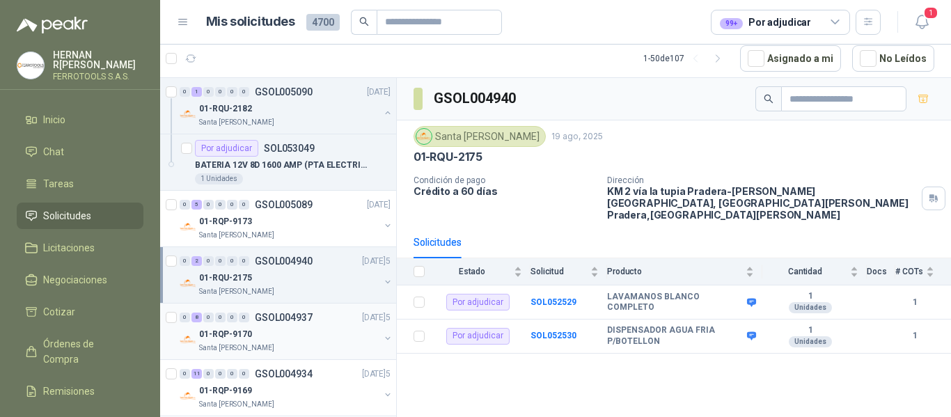
click at [311, 330] on div "01-RQP-9170" at bounding box center [289, 334] width 180 height 17
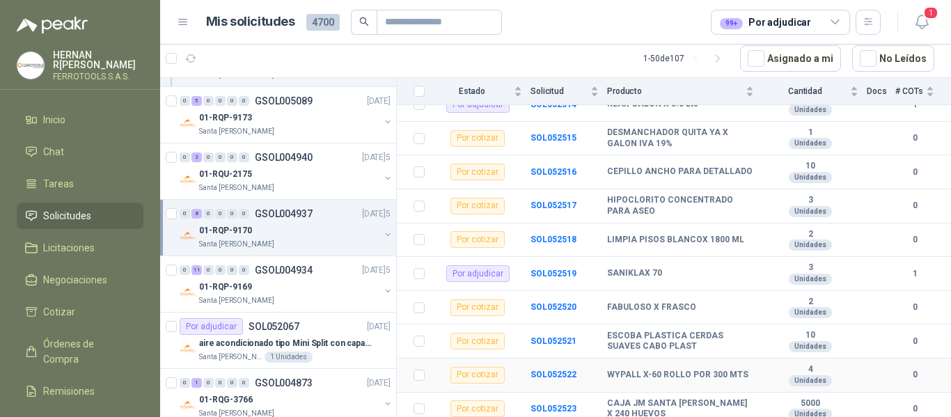
scroll to position [1143, 0]
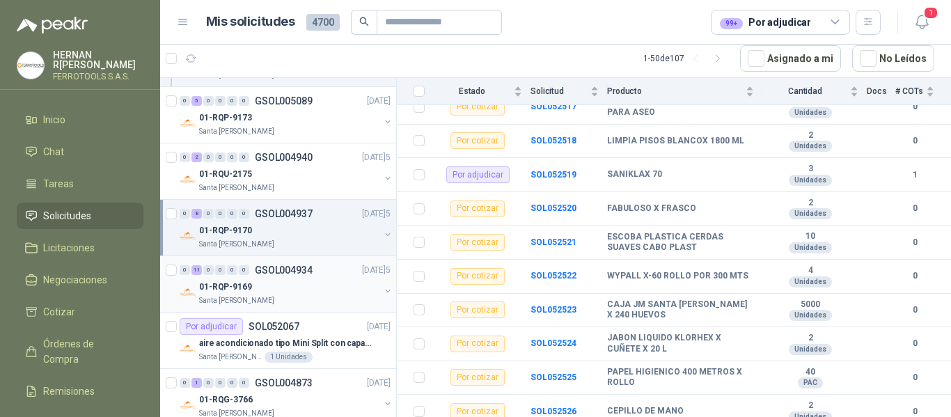
click at [272, 295] on div "01-RQP-9169" at bounding box center [289, 287] width 180 height 17
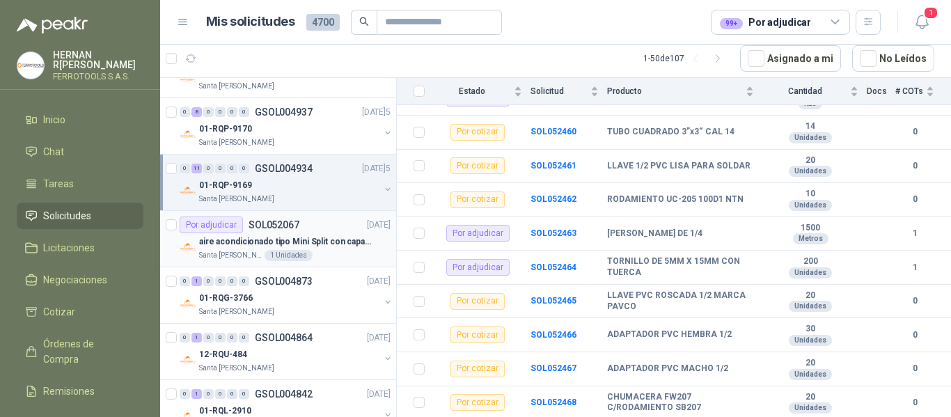
scroll to position [211, 0]
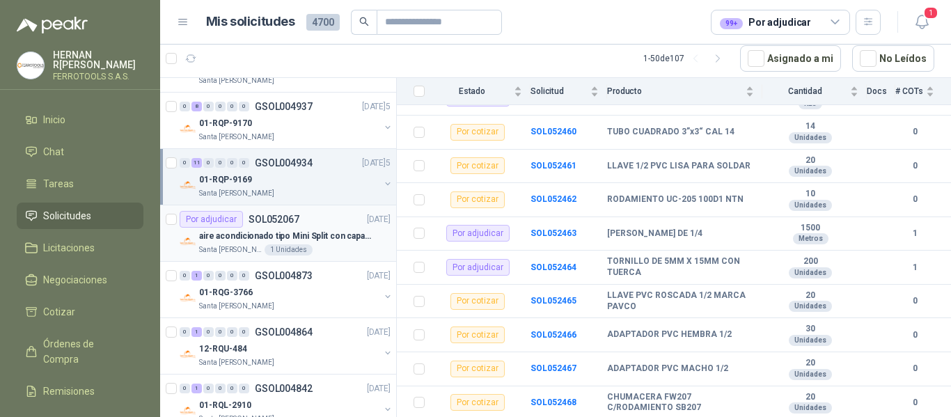
click at [329, 244] on div "aire acondicionado tipo Mini Split con capacidad de 12000 BTU a 110V o 220V" at bounding box center [295, 236] width 192 height 17
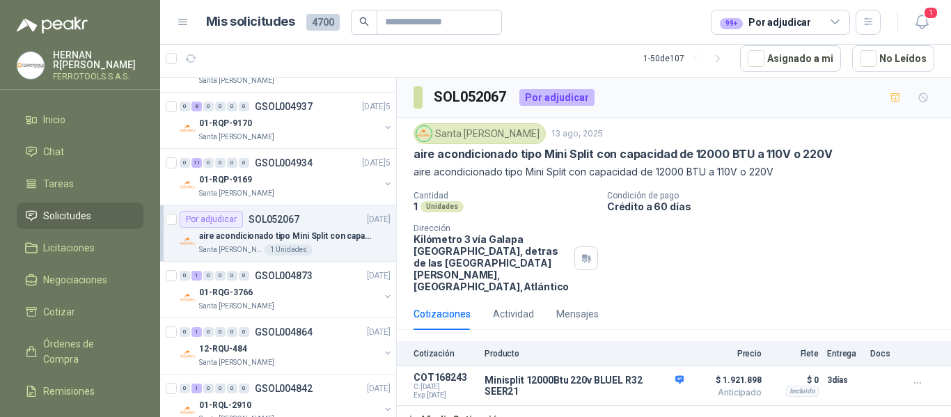
scroll to position [6, 0]
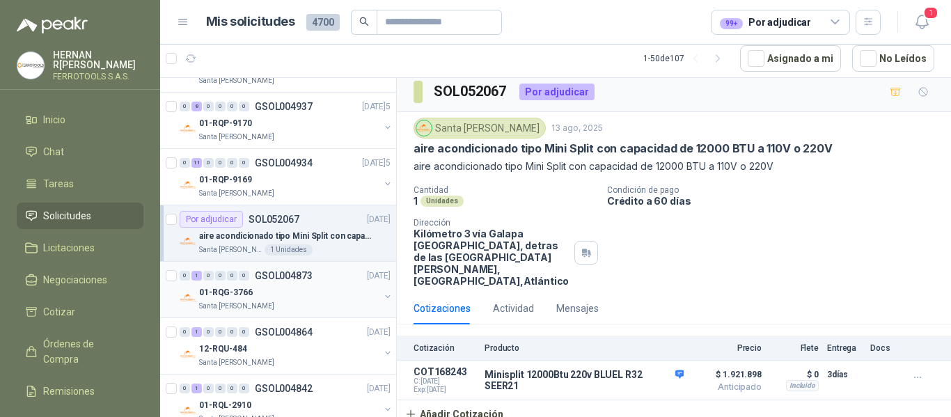
click at [290, 288] on div "01-RQG-3766" at bounding box center [289, 292] width 180 height 17
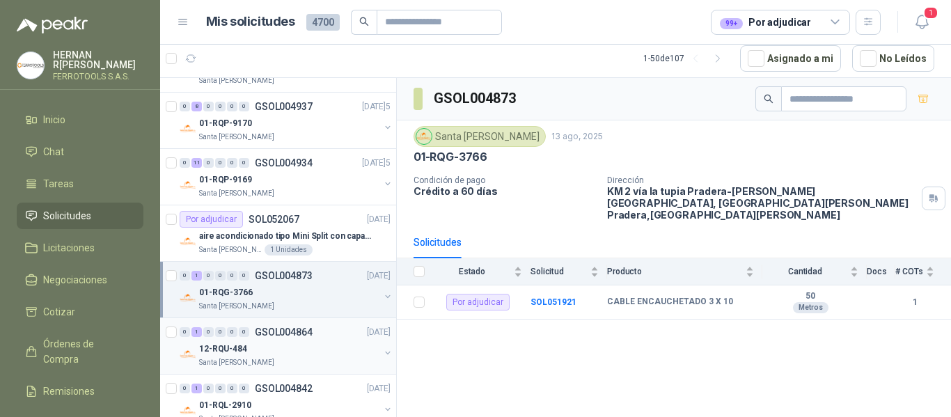
click at [271, 359] on div "Santa [PERSON_NAME]" at bounding box center [289, 362] width 180 height 11
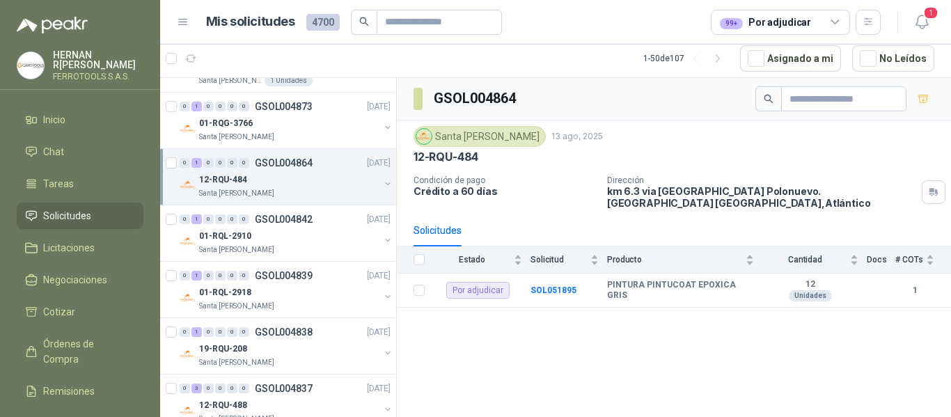
scroll to position [381, 0]
click at [306, 240] on div "01-RQL-2910" at bounding box center [289, 235] width 180 height 17
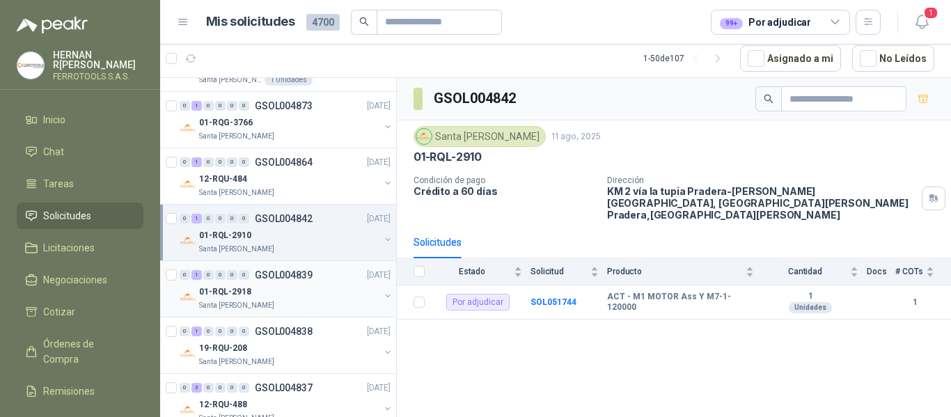
click at [320, 310] on div "Santa [PERSON_NAME]" at bounding box center [289, 305] width 180 height 11
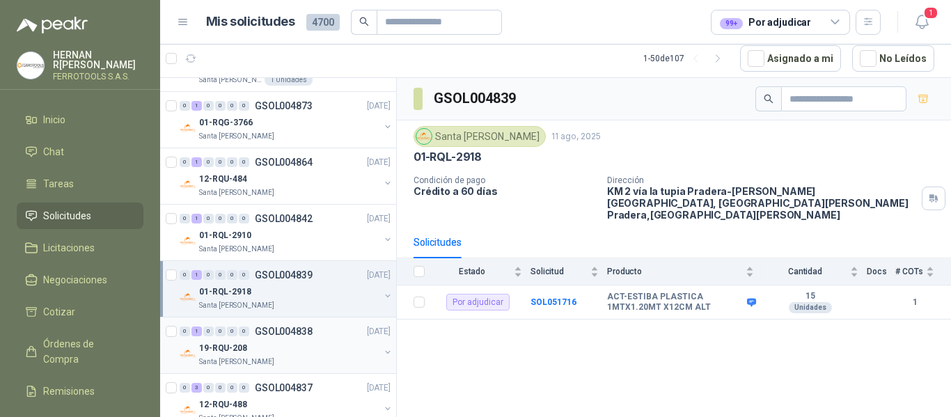
click at [332, 340] on div "19-RQU-208" at bounding box center [289, 348] width 180 height 17
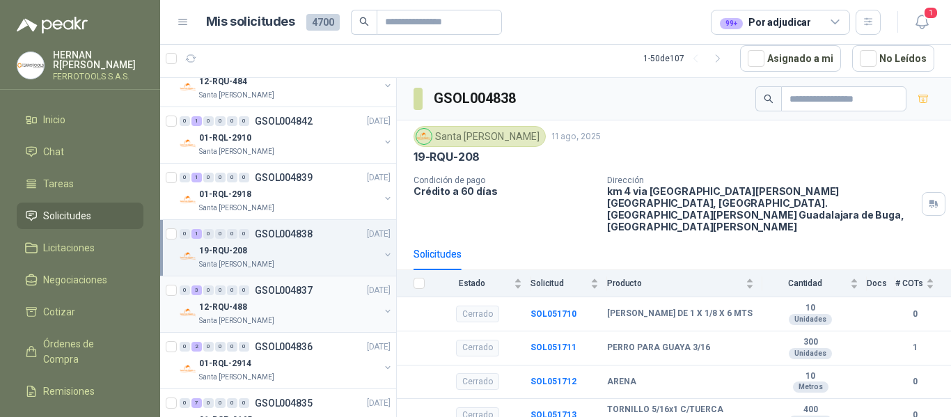
scroll to position [479, 0]
click at [315, 318] on div "Santa [PERSON_NAME]" at bounding box center [289, 320] width 180 height 11
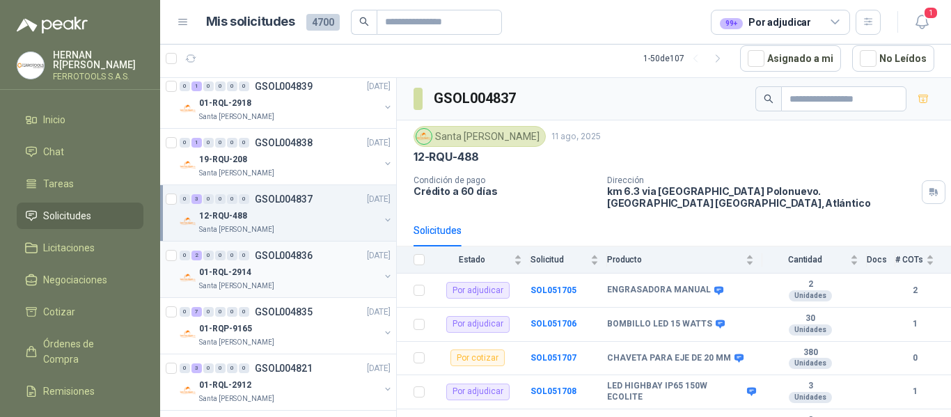
scroll to position [570, 0]
click at [320, 282] on div "Santa [PERSON_NAME]" at bounding box center [289, 285] width 180 height 11
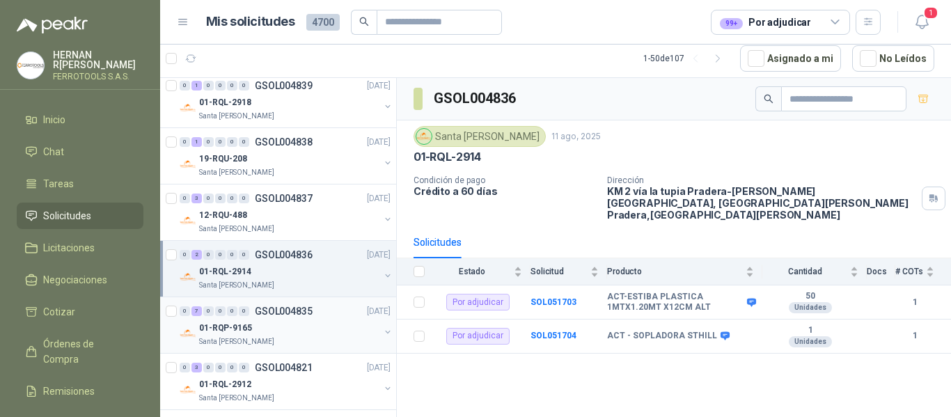
click at [315, 325] on div "01-RQP-9165" at bounding box center [289, 328] width 180 height 17
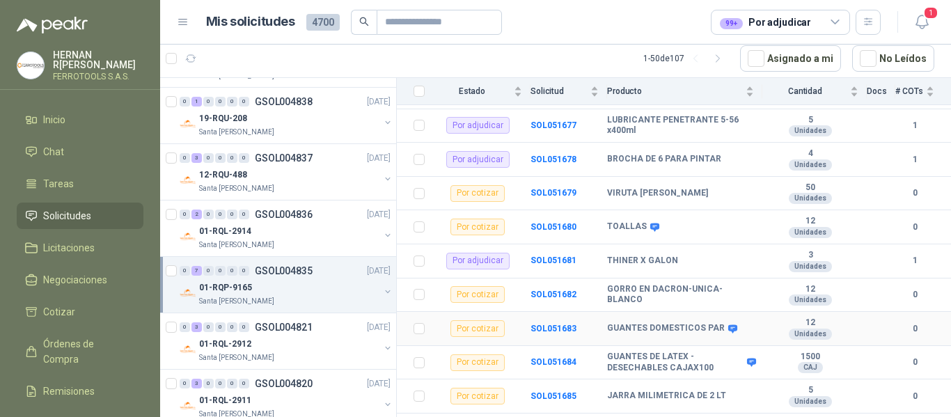
scroll to position [313, 0]
click at [414, 54] on article "1 - 50 de 107 Asignado a mi No Leídos" at bounding box center [555, 59] width 791 height 38
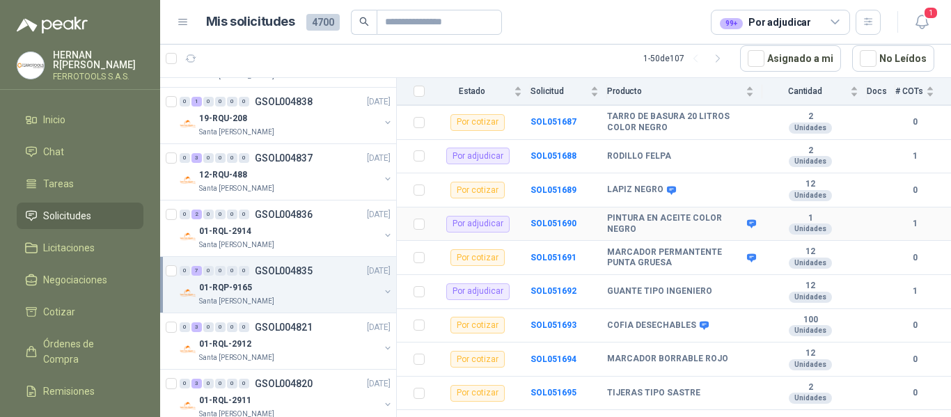
scroll to position [621, 0]
click at [336, 345] on div "01-RQL-2912" at bounding box center [289, 344] width 180 height 17
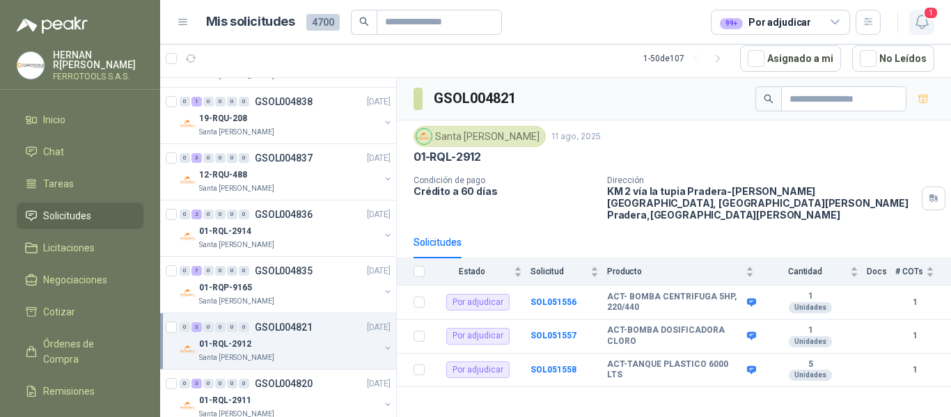
click at [935, 15] on span "1" at bounding box center [931, 12] width 15 height 13
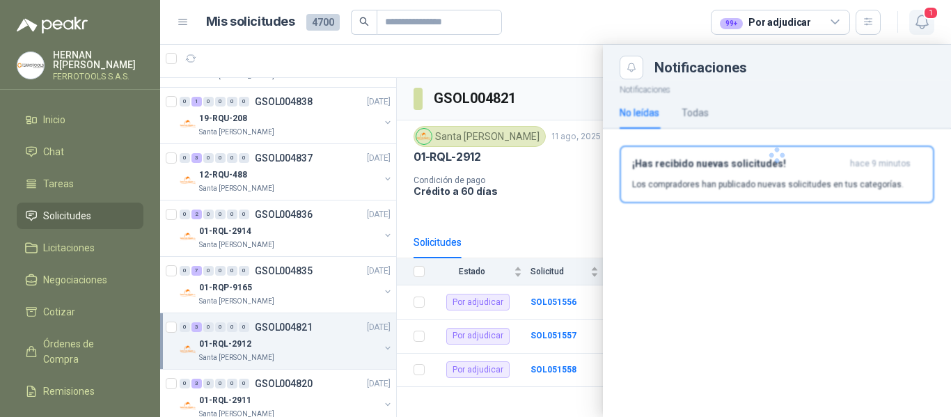
click at [935, 15] on span "1" at bounding box center [931, 12] width 15 height 13
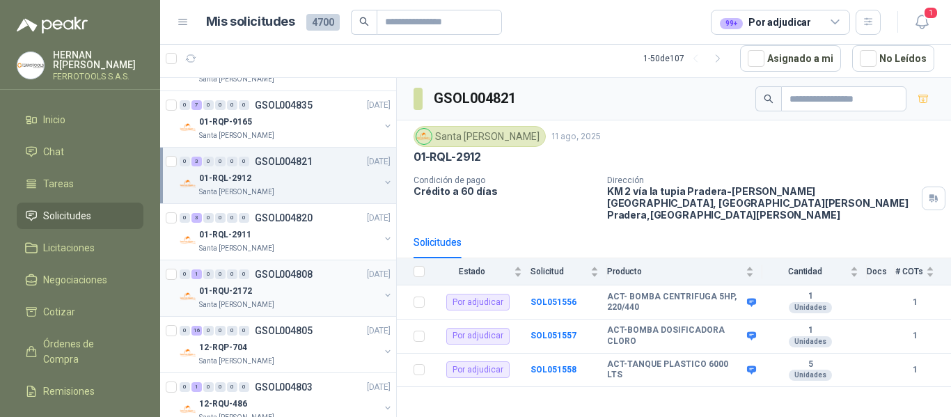
scroll to position [777, 0]
click at [325, 252] on div "Santa [PERSON_NAME]" at bounding box center [289, 247] width 180 height 11
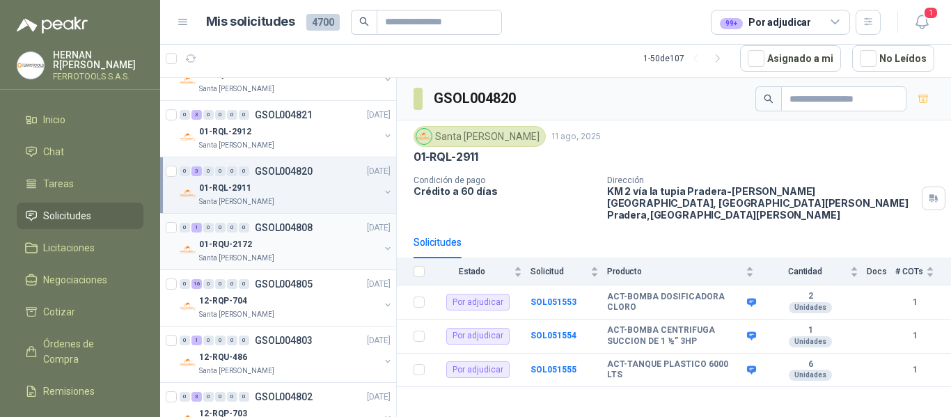
scroll to position [824, 0]
click at [327, 244] on div "01-RQU-2172" at bounding box center [289, 243] width 180 height 17
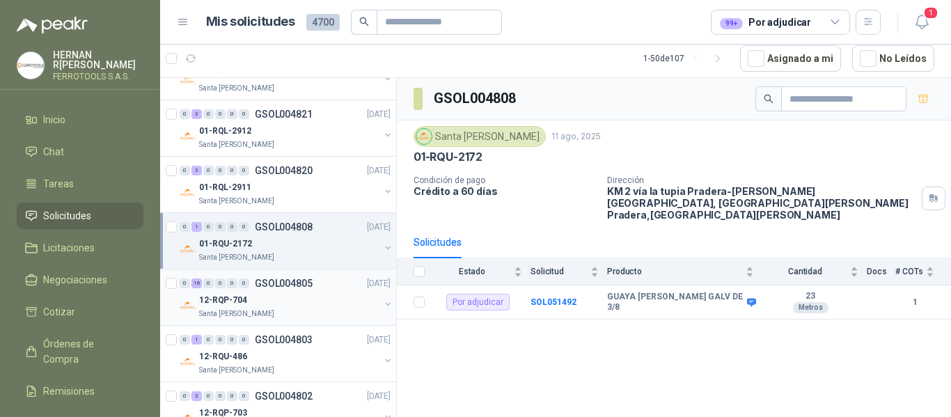
click at [323, 295] on div "12-RQP-704" at bounding box center [289, 300] width 180 height 17
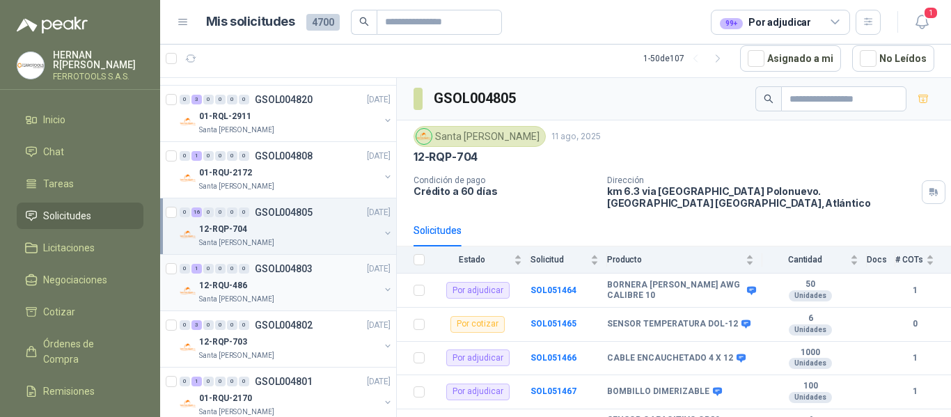
scroll to position [896, 0]
click at [361, 283] on div "12-RQU-486" at bounding box center [289, 285] width 180 height 17
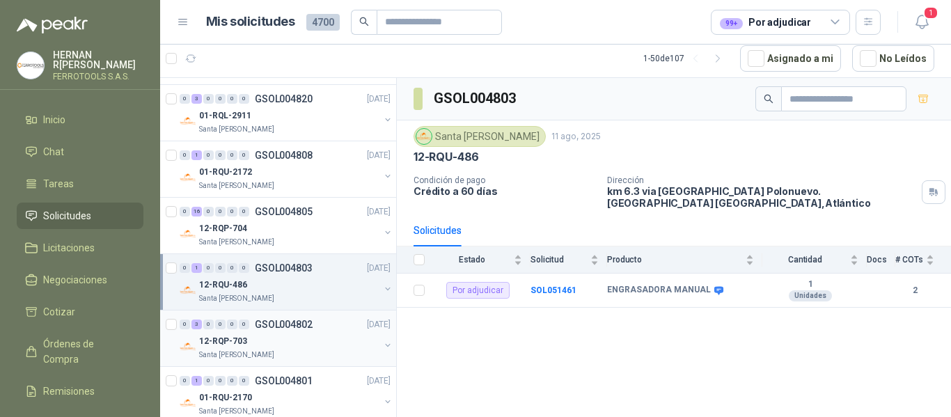
click at [316, 332] on div "0 3 0 0 0 0 GSOL004802 [DATE]" at bounding box center [287, 324] width 214 height 17
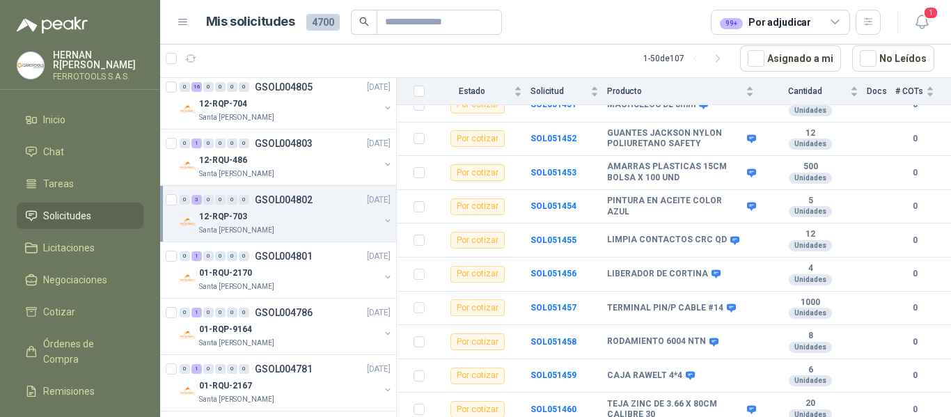
scroll to position [1022, 0]
click at [328, 264] on div "01-RQU-2170" at bounding box center [289, 271] width 180 height 17
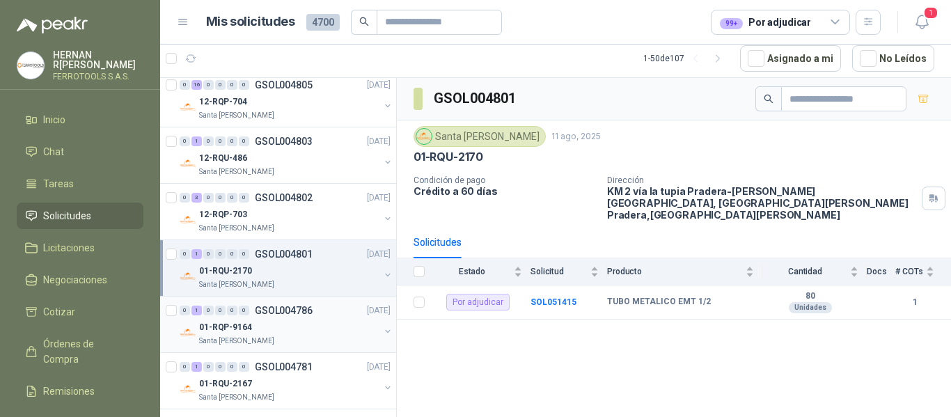
click at [297, 332] on div "01-RQP-9164" at bounding box center [289, 327] width 180 height 17
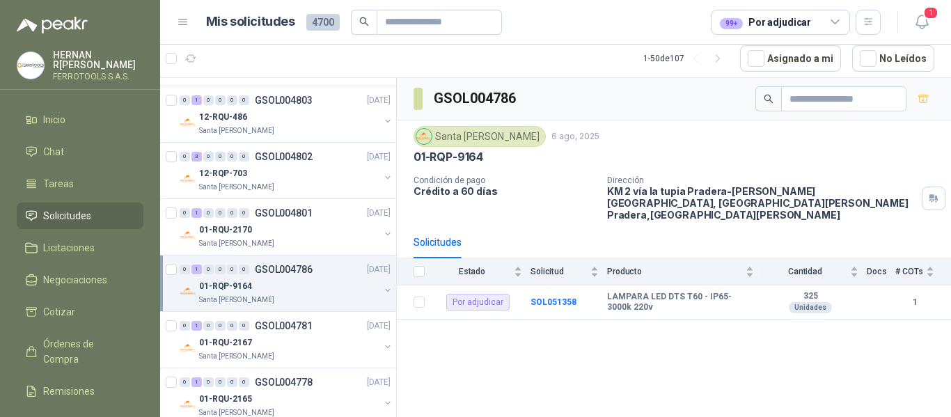
scroll to position [1064, 0]
click at [331, 327] on div "0 1 0 0 0 0 GSOL004781 [DATE]5" at bounding box center [287, 326] width 214 height 17
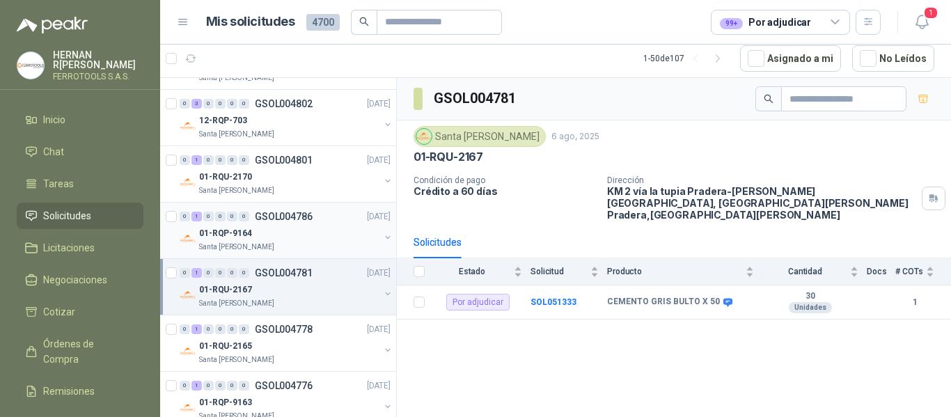
scroll to position [1129, 0]
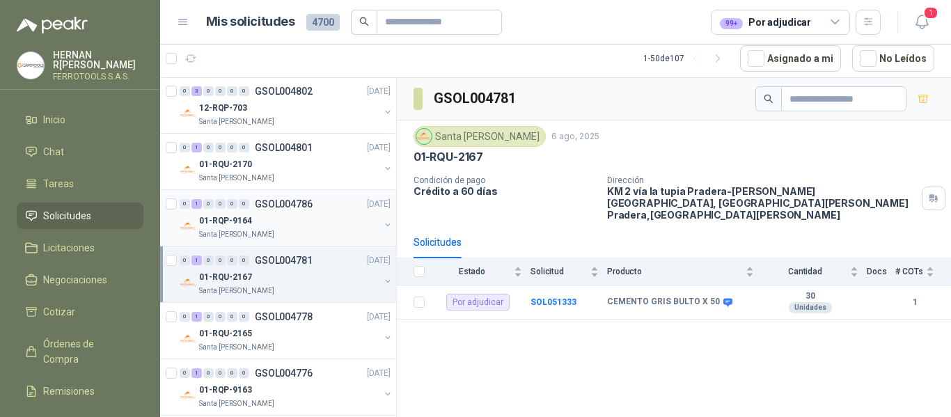
click at [331, 327] on div "01-RQU-2165" at bounding box center [289, 333] width 180 height 17
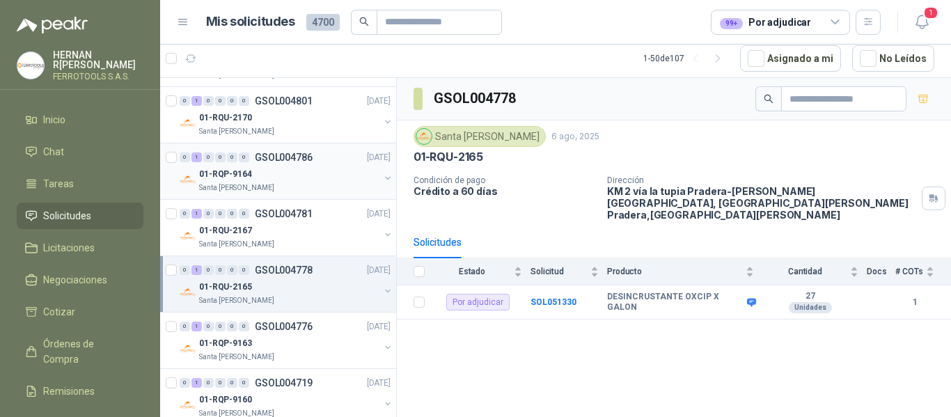
scroll to position [1176, 0]
click at [331, 327] on div "0 1 0 0 0 0 GSOL004776 [DATE]" at bounding box center [287, 326] width 214 height 17
click at [331, 327] on div "0 1 0 0 0 0 GSOL004719 [DATE]" at bounding box center [287, 326] width 214 height 17
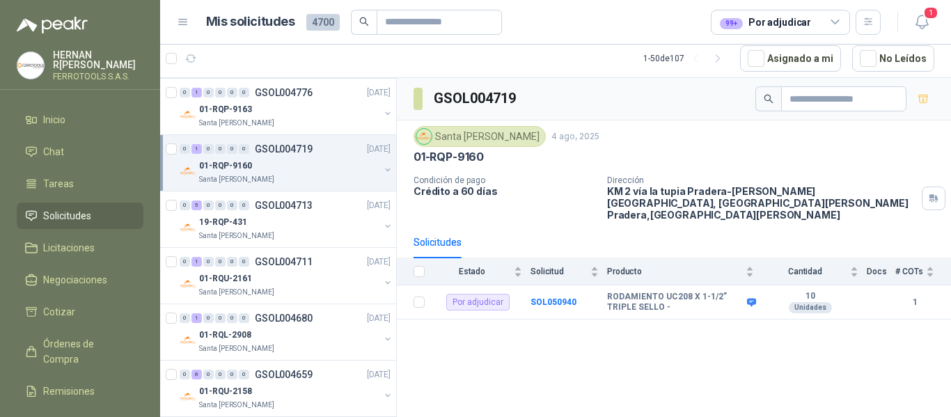
scroll to position [1410, 0]
click at [284, 222] on div "19-RQP-431" at bounding box center [289, 221] width 180 height 17
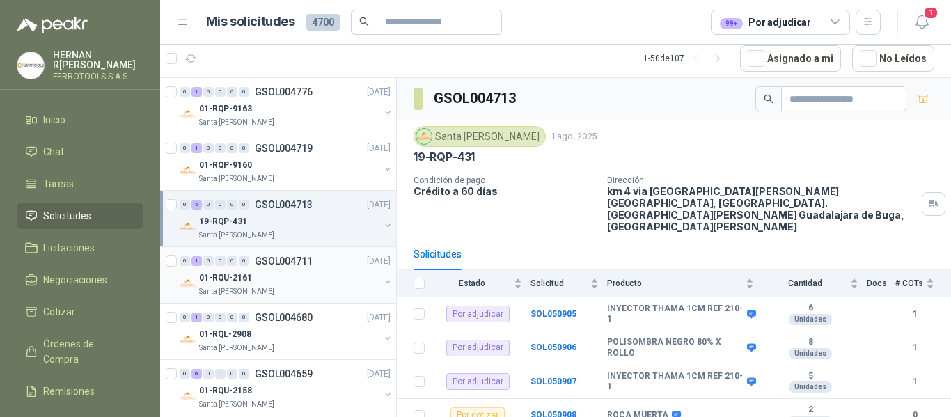
click at [286, 282] on div "01-RQU-2161" at bounding box center [289, 278] width 180 height 17
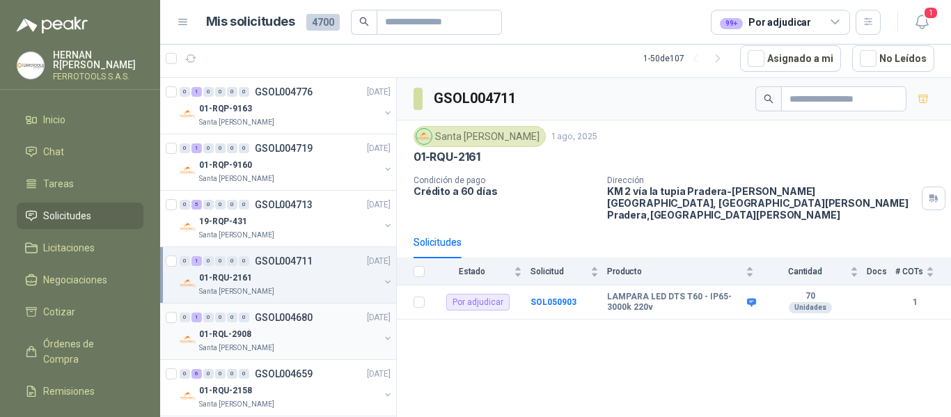
click at [313, 329] on div "01-RQL-2908" at bounding box center [289, 334] width 180 height 17
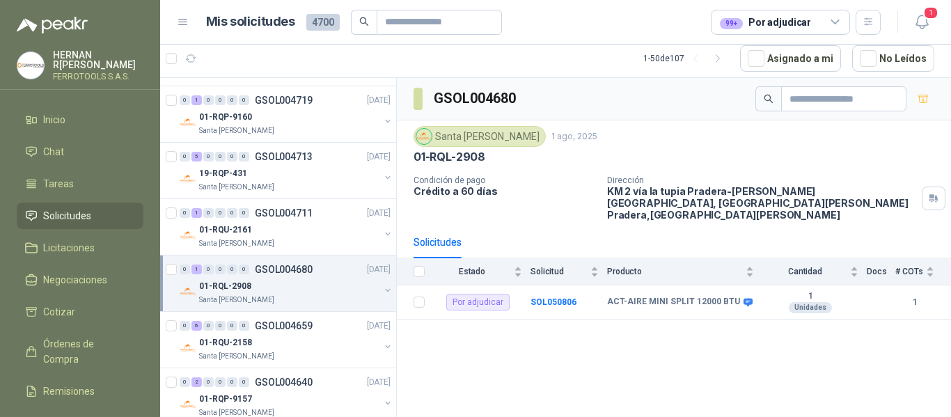
scroll to position [1460, 0]
click at [274, 354] on div "Santa [PERSON_NAME]" at bounding box center [289, 355] width 180 height 11
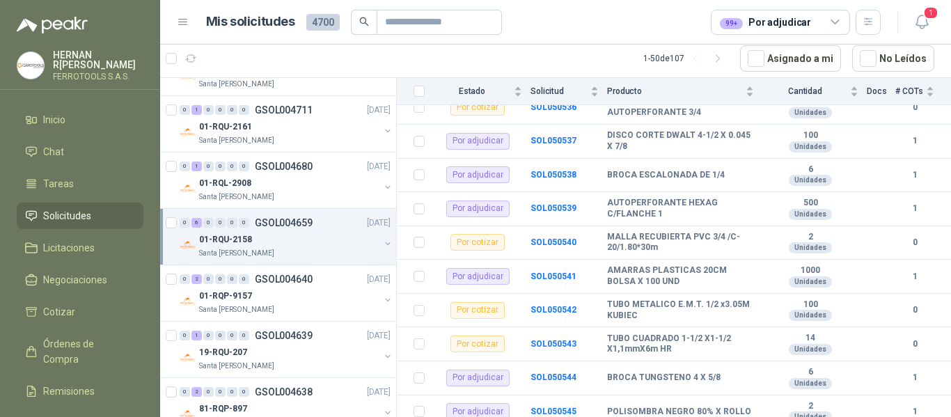
scroll to position [1561, 0]
click at [318, 292] on div "01-RQP-9157" at bounding box center [289, 296] width 180 height 17
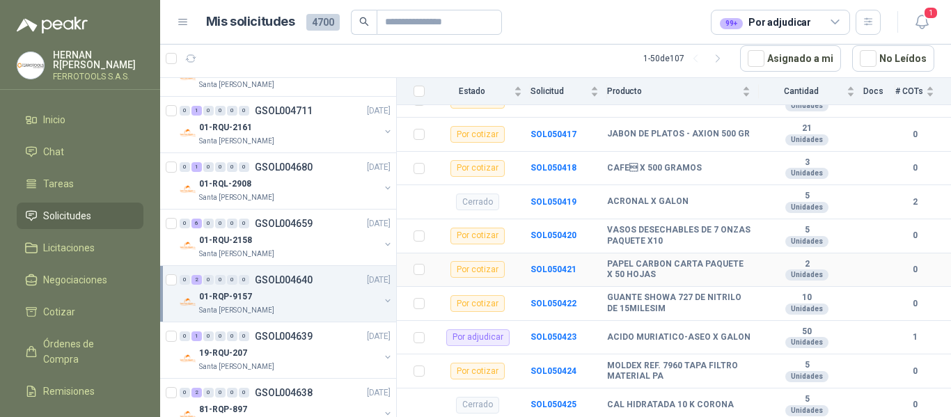
scroll to position [845, 0]
click at [309, 343] on div "0 1 0 0 0 0 GSOL004639 [DATE]" at bounding box center [287, 336] width 214 height 17
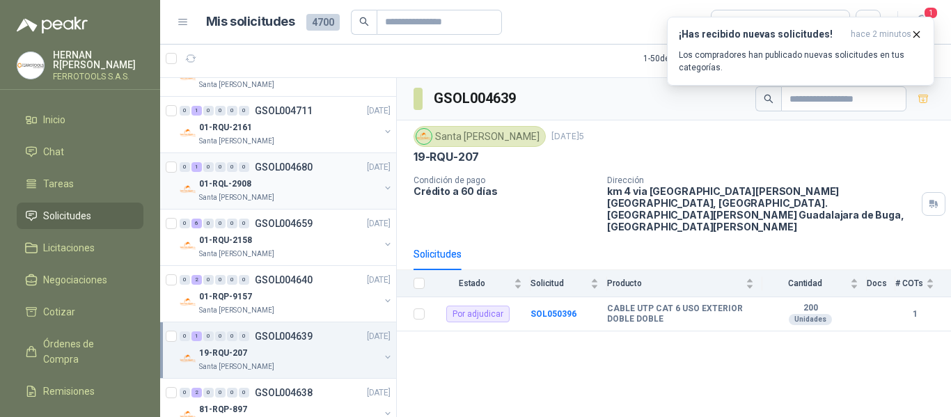
click at [365, 198] on div "Santa [PERSON_NAME]" at bounding box center [289, 197] width 180 height 11
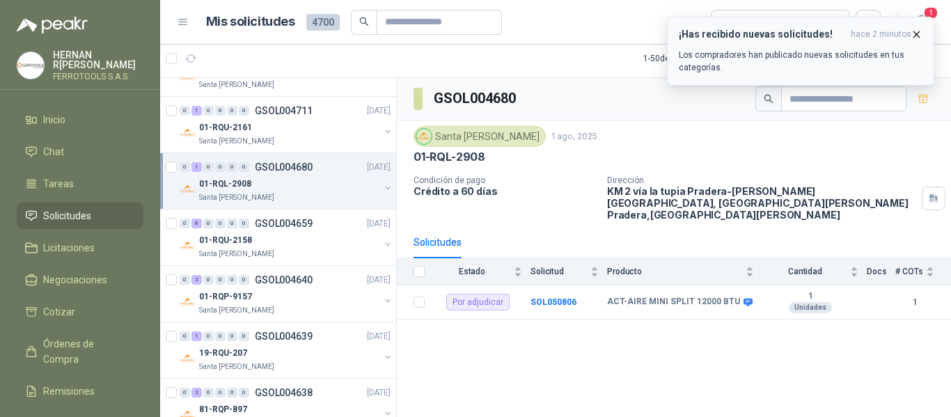
click at [916, 36] on icon "button" at bounding box center [917, 35] width 12 height 12
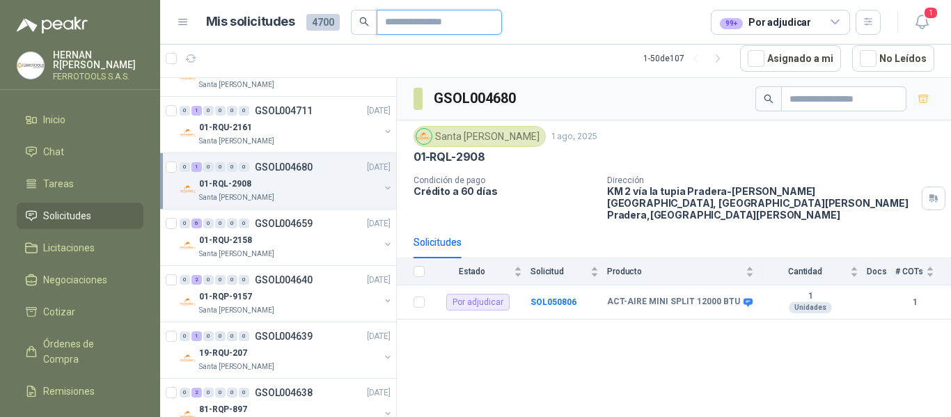
click at [457, 18] on input "text" at bounding box center [434, 22] width 98 height 24
type input "****"
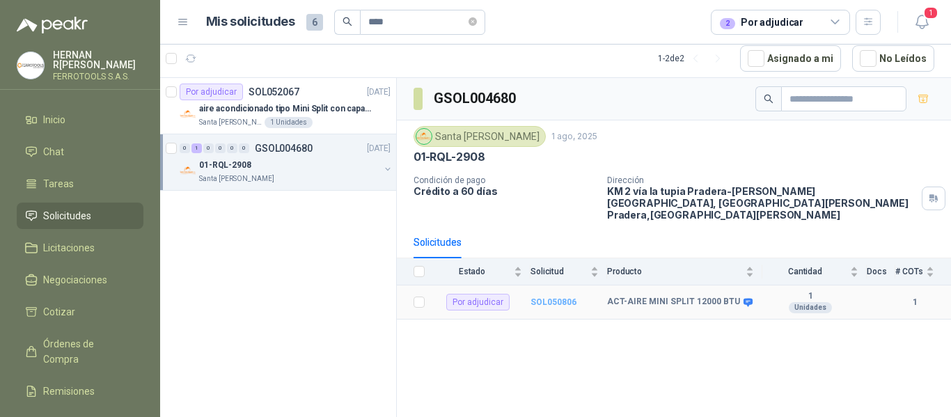
click at [557, 297] on b "SOL050806" at bounding box center [554, 302] width 46 height 10
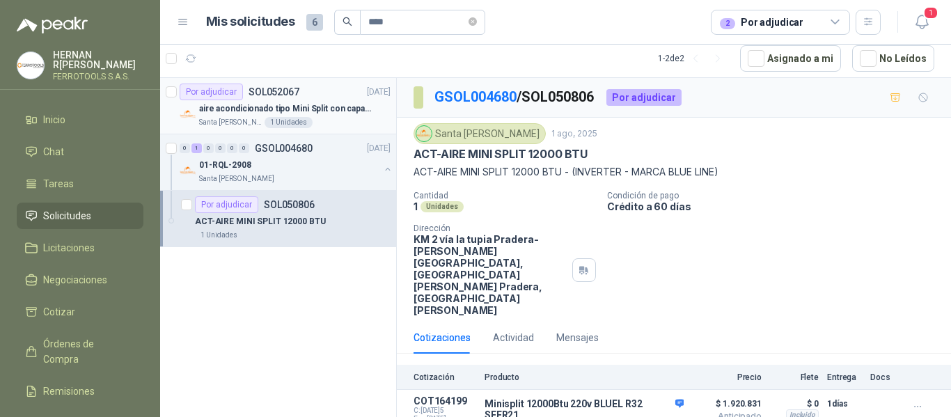
click at [349, 104] on p "aire acondicionado tipo Mini Split con capacidad de 12000 BTU a 110V o 220V" at bounding box center [285, 108] width 173 height 13
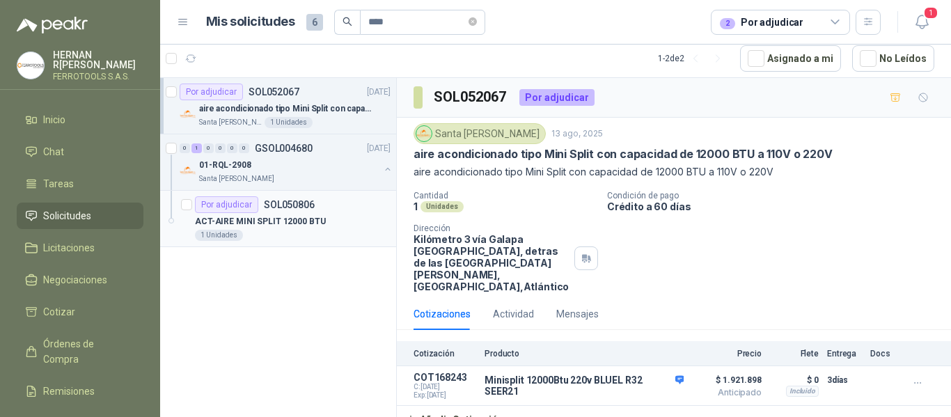
click at [334, 216] on div "ACT-AIRE MINI SPLIT 12000 BTU" at bounding box center [293, 221] width 196 height 17
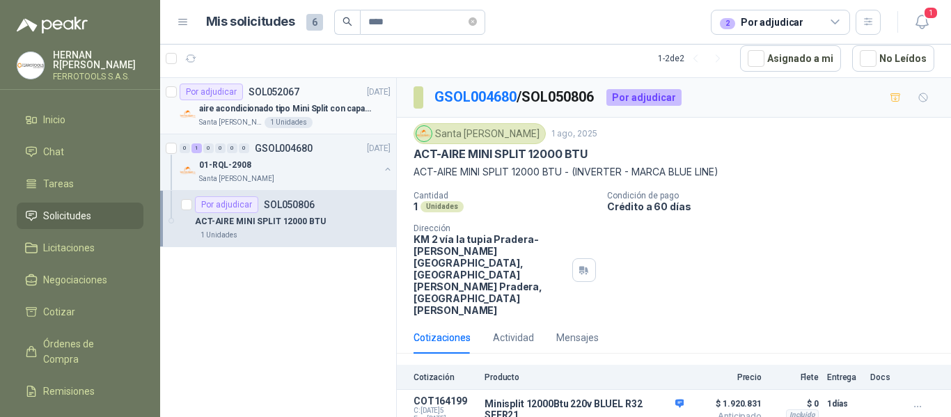
click at [336, 97] on div "Por adjudicar SOL052067 [DATE]5" at bounding box center [285, 92] width 211 height 17
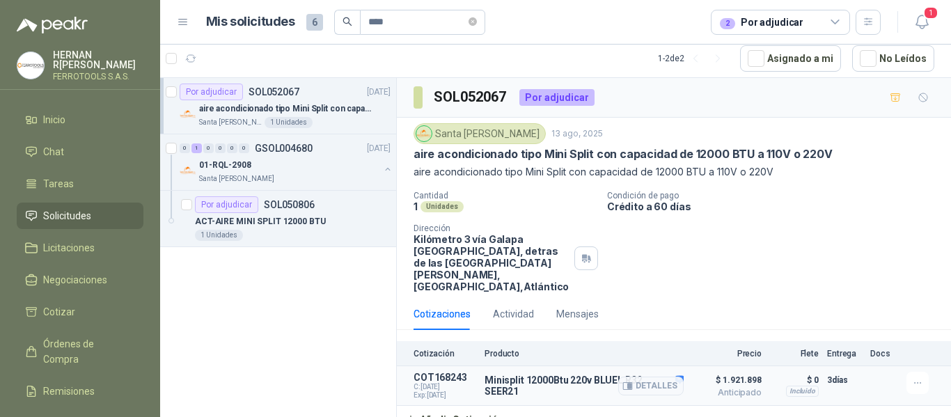
scroll to position [6, 0]
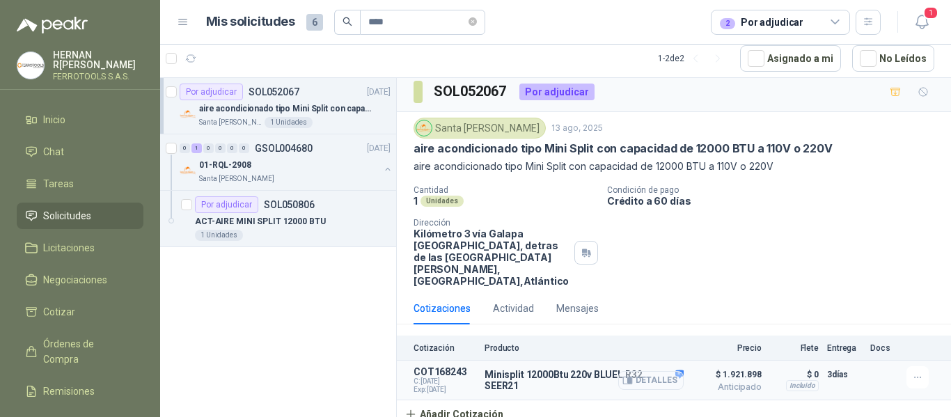
click at [642, 371] on button "Detalles" at bounding box center [650, 380] width 65 height 19
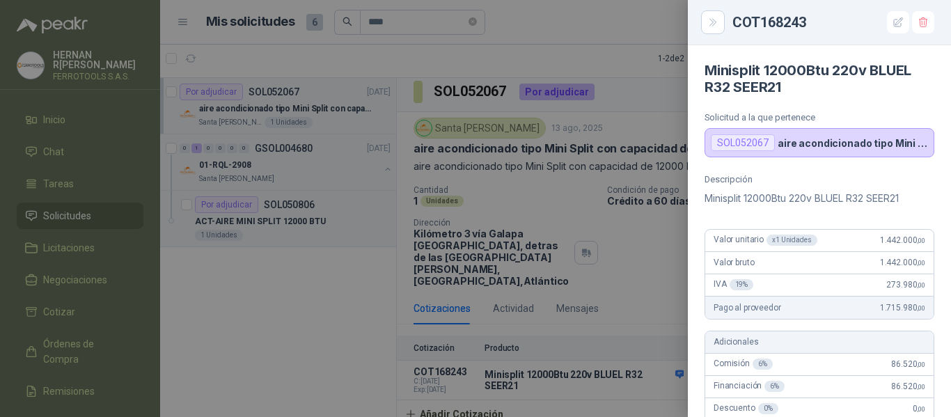
scroll to position [667, 0]
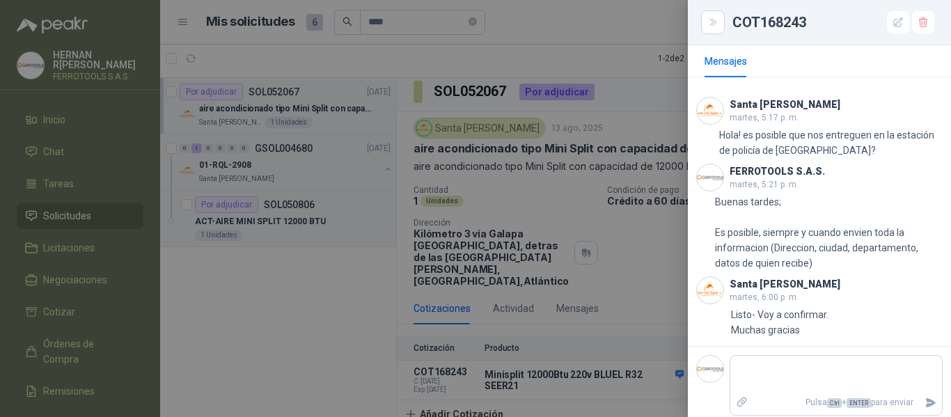
click at [630, 309] on div at bounding box center [475, 208] width 951 height 417
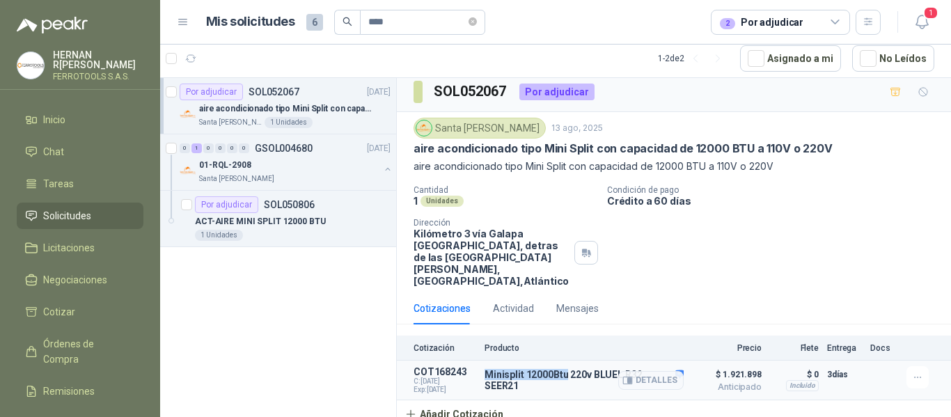
drag, startPoint x: 483, startPoint y: 364, endPoint x: 567, endPoint y: 366, distance: 84.3
click at [567, 366] on article "COT168243 C: [DATE] Exp: [DATE] Minisplit 12000Btu 220v BLUEL R32 SEER21 Detall…" at bounding box center [674, 381] width 554 height 40
copy p "Minisplit 12000Btu"
click at [311, 101] on div "aire acondicionado tipo Mini Split con capacidad de 12000 BTU a 110V o 220V" at bounding box center [295, 108] width 192 height 17
click at [341, 174] on div "Santa [PERSON_NAME]" at bounding box center [289, 178] width 180 height 11
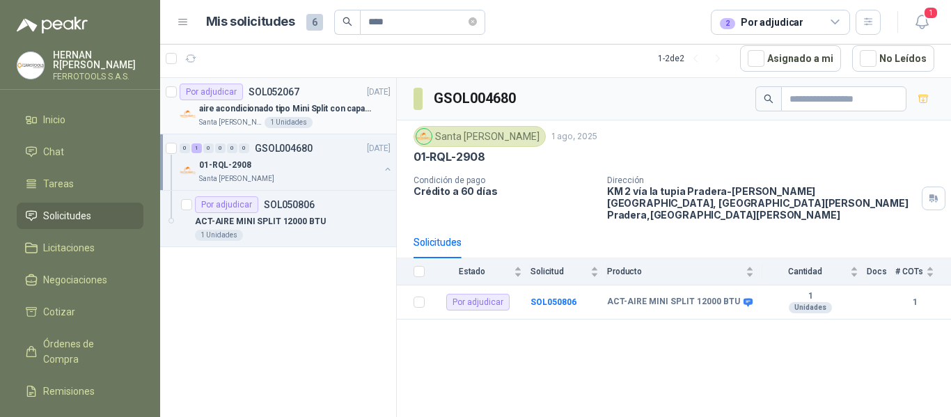
click at [322, 98] on div "Por adjudicar SOL052067 [DATE]5" at bounding box center [285, 92] width 211 height 17
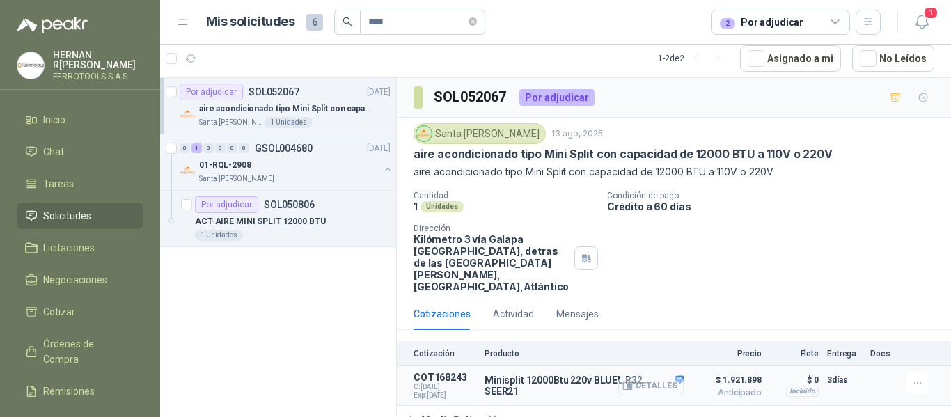
click at [637, 377] on button "Detalles" at bounding box center [650, 386] width 65 height 19
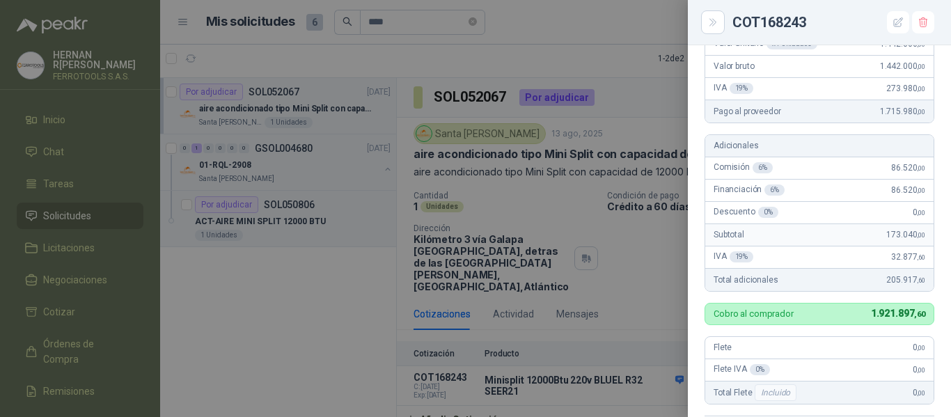
scroll to position [196, 0]
click at [630, 78] on div at bounding box center [475, 208] width 951 height 417
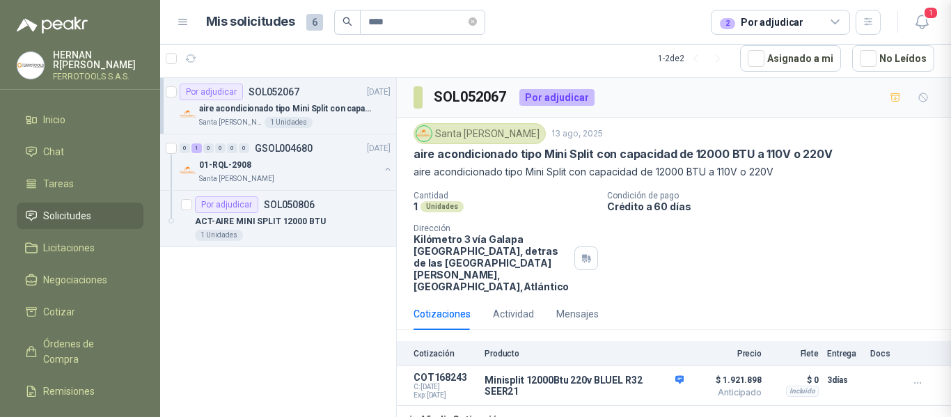
scroll to position [673, 0]
click at [332, 107] on p "aire acondicionado tipo Mini Split con capacidad de 12000 BTU a 110V o 220V" at bounding box center [285, 108] width 173 height 13
click at [654, 377] on button "Detalles" at bounding box center [650, 386] width 65 height 19
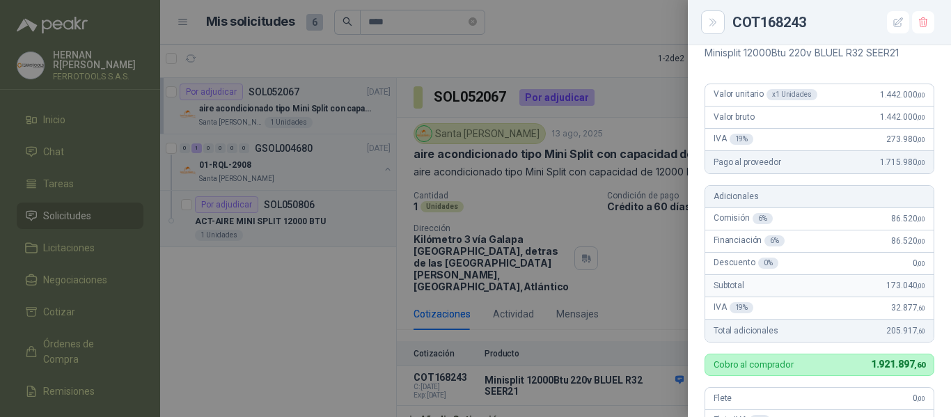
scroll to position [146, 0]
click at [316, 156] on div at bounding box center [475, 208] width 951 height 417
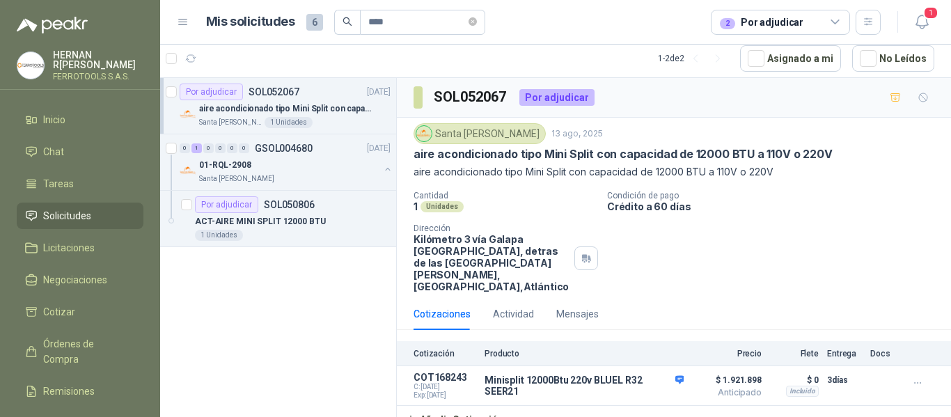
click at [320, 91] on div "Por adjudicar SOL052067 [DATE]5" at bounding box center [285, 92] width 211 height 17
click at [319, 223] on div "ACT-AIRE MINI SPLIT 12000 BTU" at bounding box center [293, 221] width 196 height 17
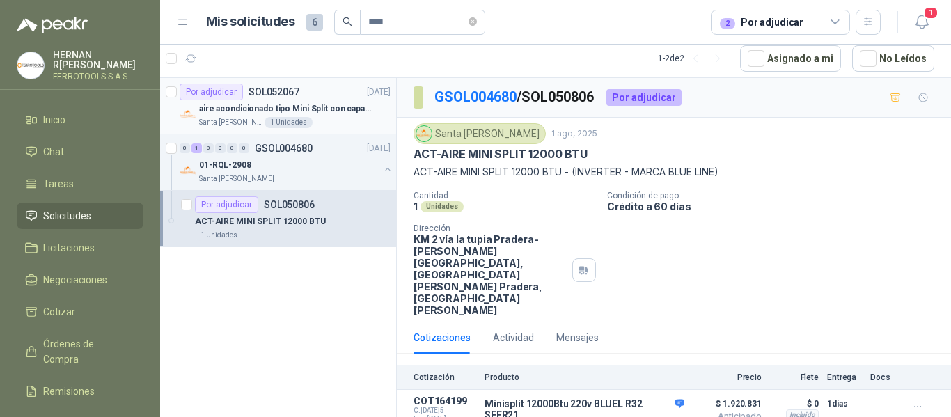
click at [333, 113] on p "aire acondicionado tipo Mini Split con capacidad de 12000 BTU a 110V o 220V" at bounding box center [285, 108] width 173 height 13
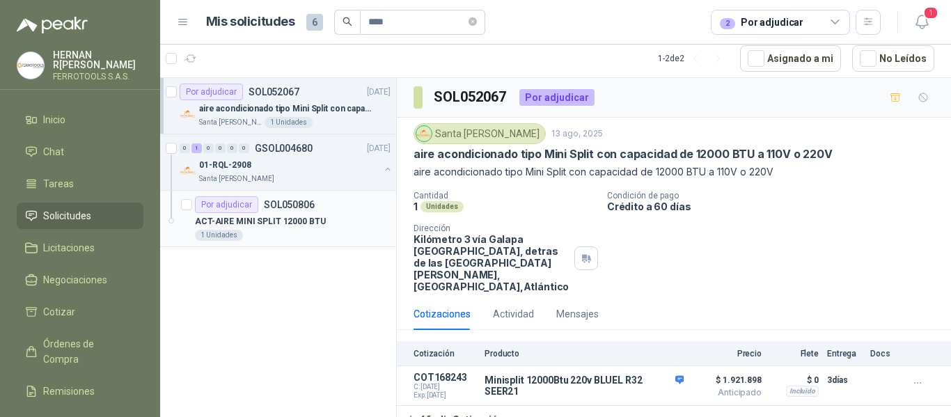
click at [334, 235] on div "1 Unidades" at bounding box center [293, 235] width 196 height 11
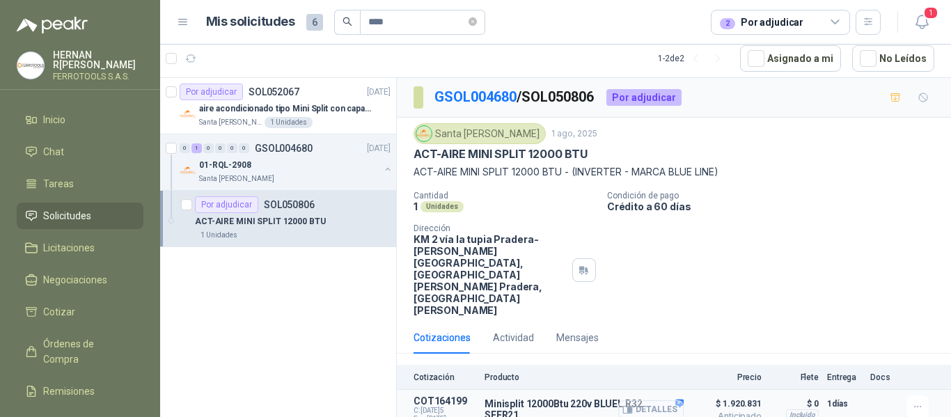
click at [652, 400] on button "Detalles" at bounding box center [650, 409] width 65 height 19
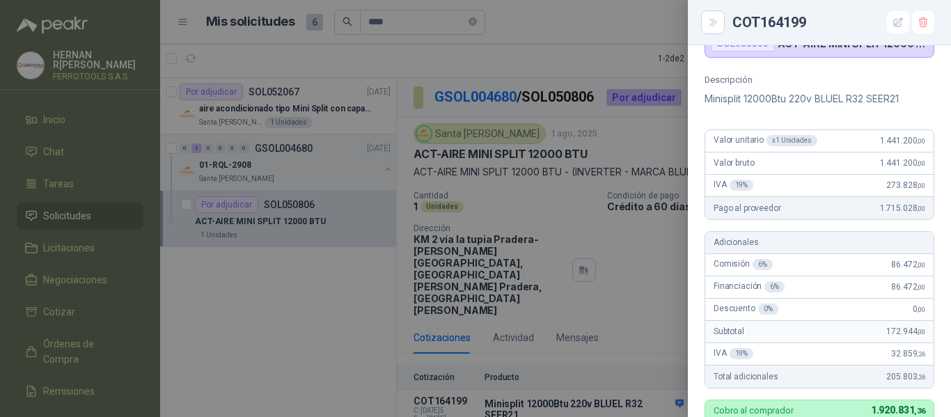
scroll to position [95, 0]
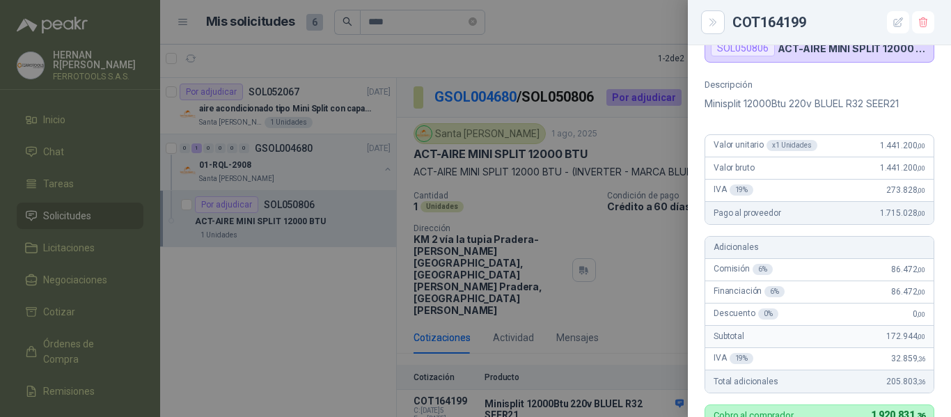
drag, startPoint x: 863, startPoint y: 214, endPoint x: 891, endPoint y: 215, distance: 27.9
click at [891, 215] on span "1.715.028 ,00" at bounding box center [902, 213] width 45 height 10
click at [855, 146] on div "Valor unitario x 1 Unidades 1.441.200 ,00" at bounding box center [820, 146] width 228 height 22
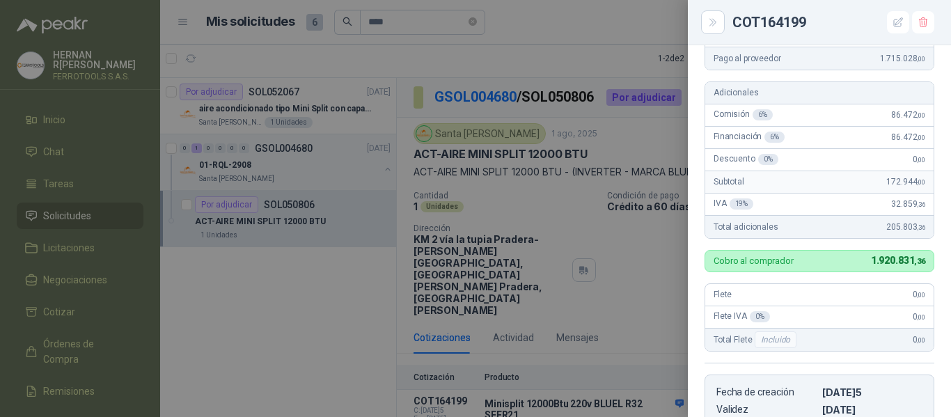
scroll to position [0, 0]
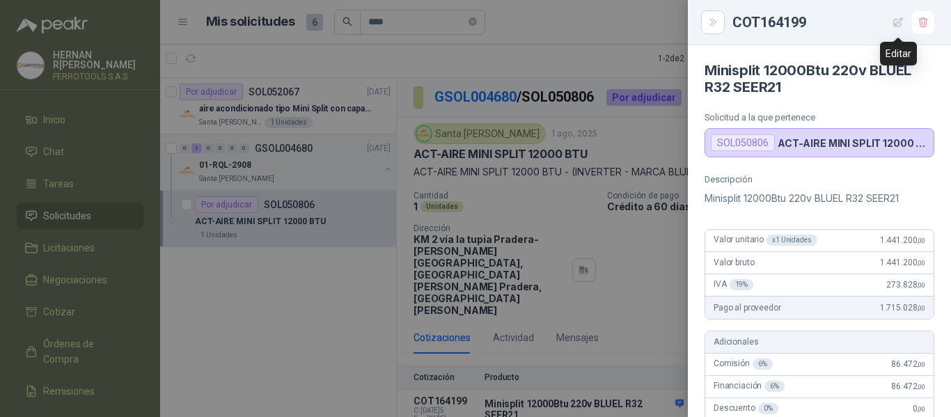
click at [898, 20] on icon "button" at bounding box center [898, 21] width 9 height 9
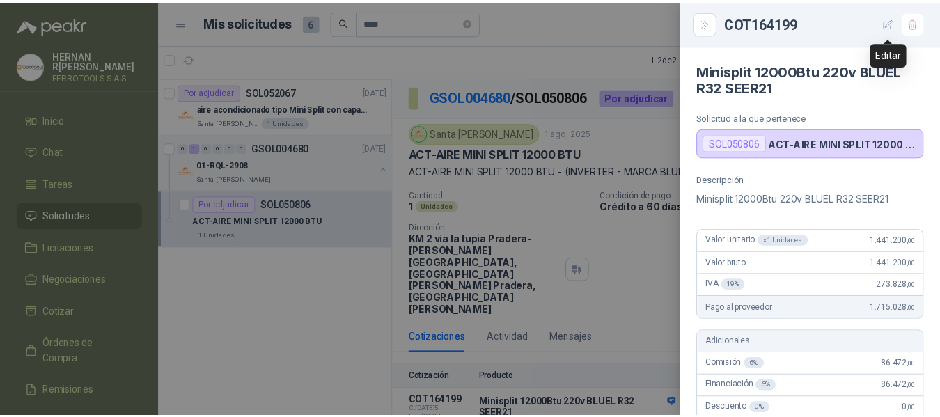
scroll to position [526, 0]
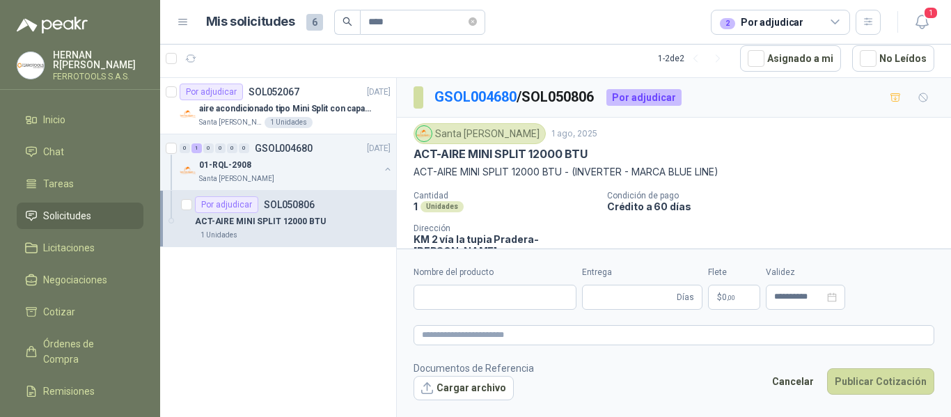
type input "**********"
type input "*"
type input "**********"
type textarea "**********"
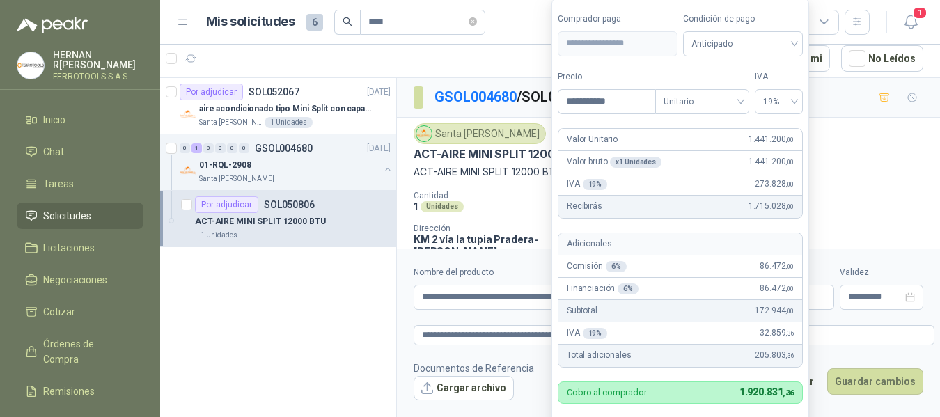
click at [684, 299] on body "[PERSON_NAME] FERROTOOLS S.A.S. Inicio Chat Tareas Solicitudes Licitaciones Neg…" at bounding box center [470, 208] width 940 height 417
click at [586, 99] on input "**********" at bounding box center [607, 102] width 97 height 24
type input "**********"
click at [691, 68] on form "**********" at bounding box center [681, 228] width 258 height 461
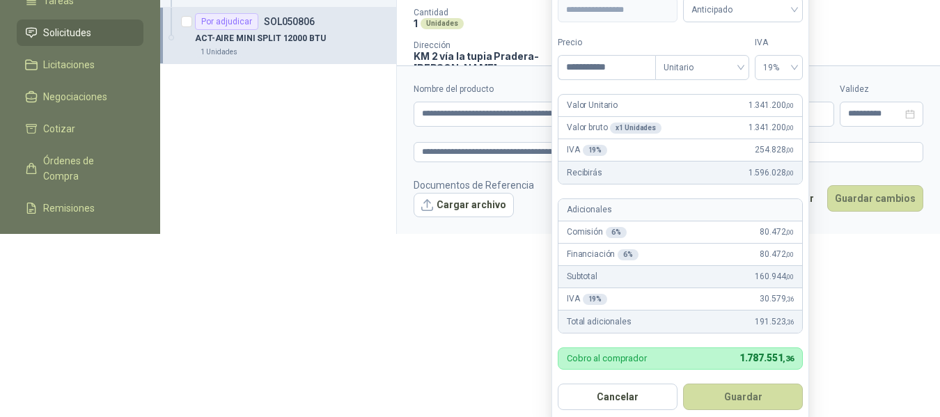
scroll to position [192, 0]
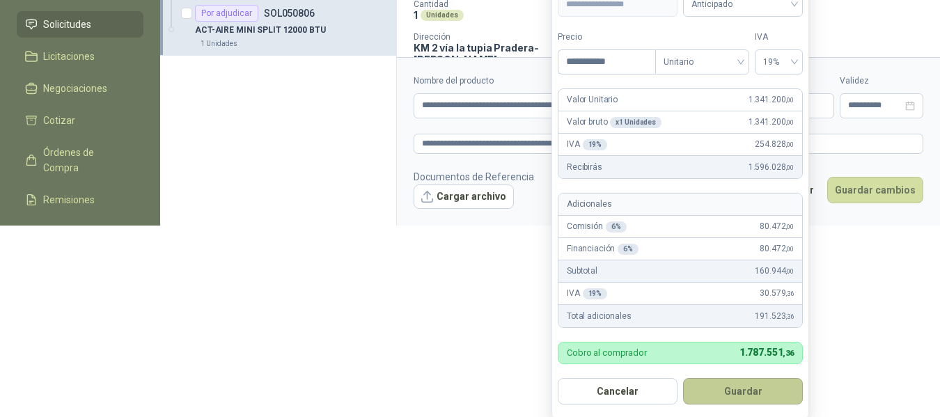
click at [756, 392] on button "Guardar" at bounding box center [743, 391] width 120 height 26
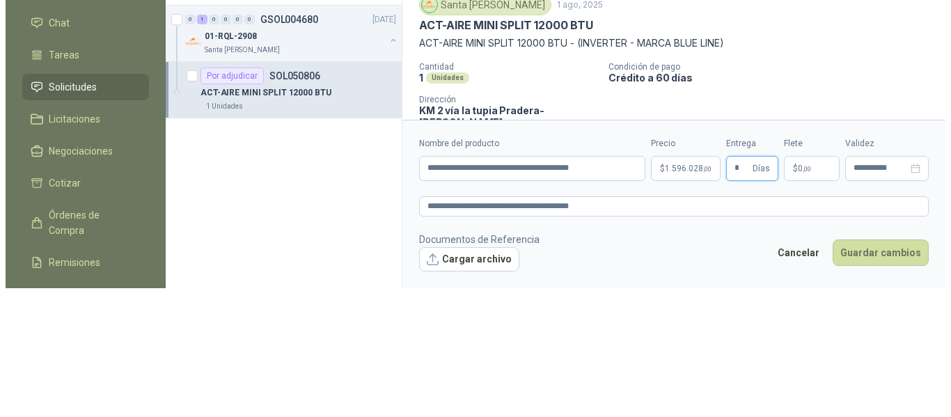
scroll to position [0, 0]
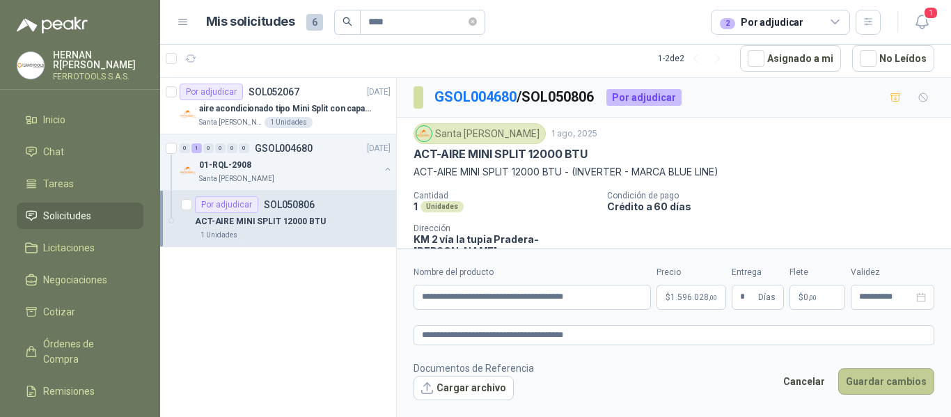
click at [885, 383] on button "Guardar cambios" at bounding box center [887, 381] width 96 height 26
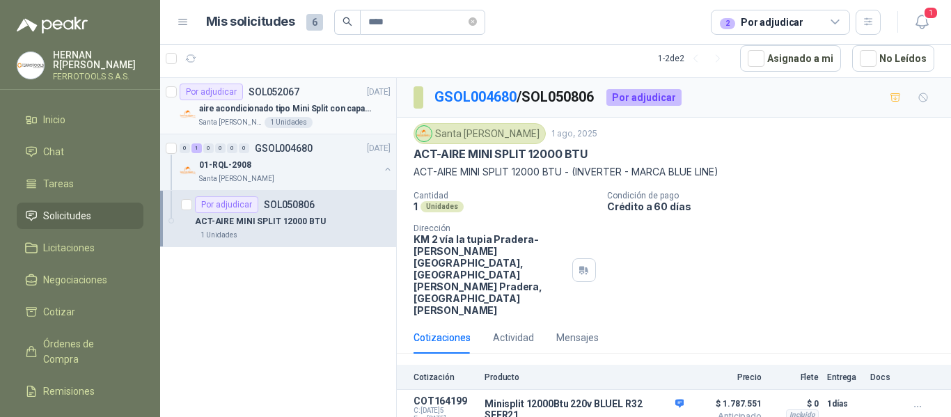
click at [334, 98] on div "Por adjudicar SOL052067 [DATE]5" at bounding box center [285, 92] width 211 height 17
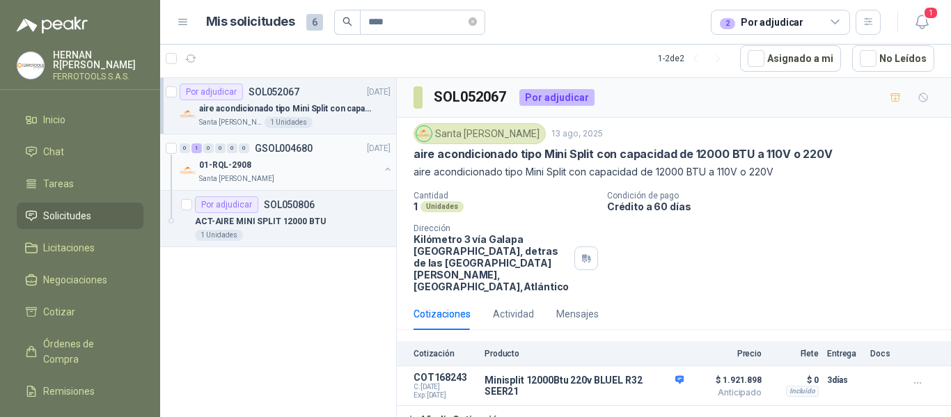
click at [332, 176] on div "Santa [PERSON_NAME]" at bounding box center [289, 178] width 180 height 11
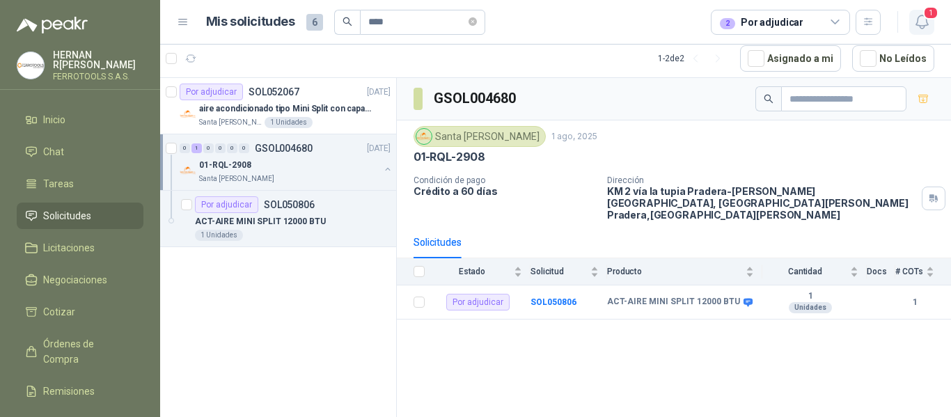
click at [928, 25] on icon "button" at bounding box center [922, 21] width 12 height 13
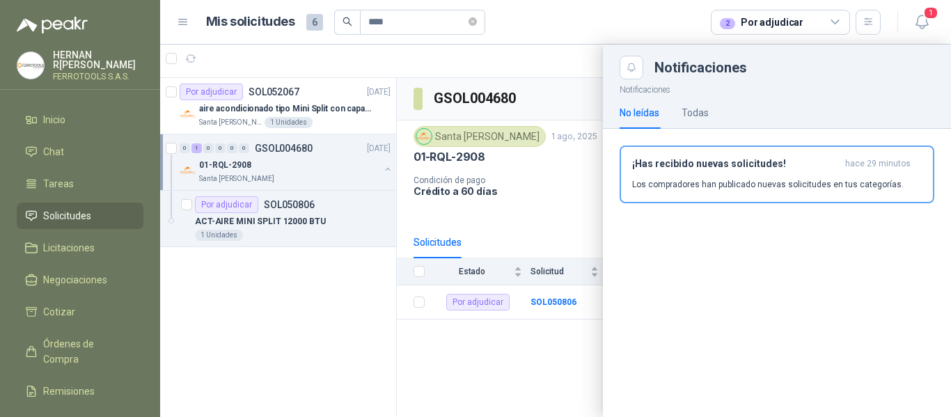
click at [478, 52] on div at bounding box center [555, 231] width 791 height 373
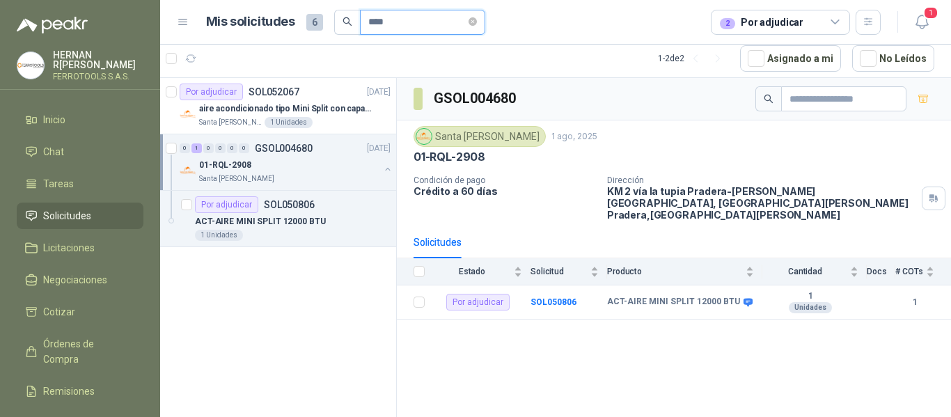
click at [411, 25] on input "****" at bounding box center [417, 22] width 98 height 24
type input "*"
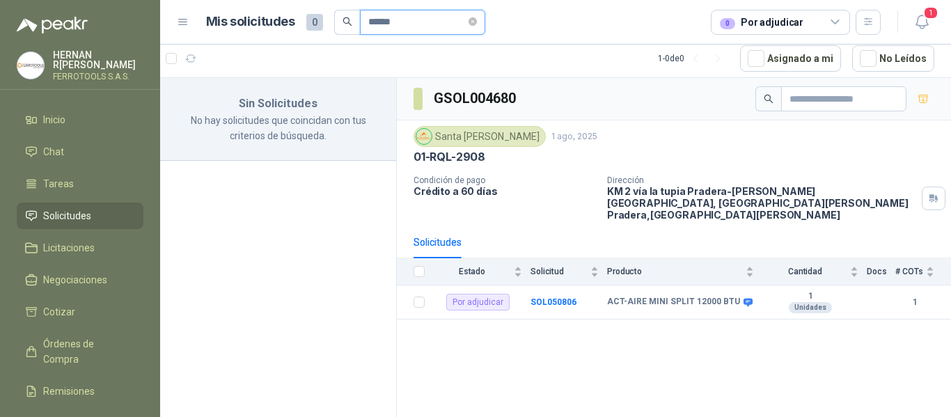
click at [428, 20] on input "******" at bounding box center [417, 22] width 98 height 24
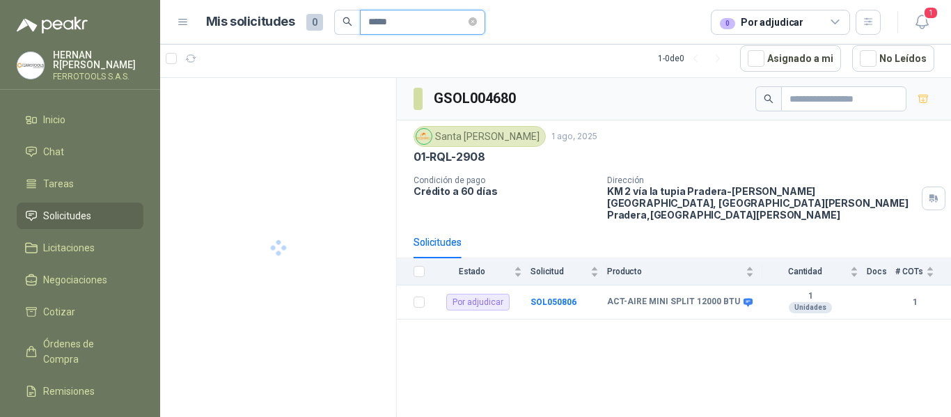
type input "*****"
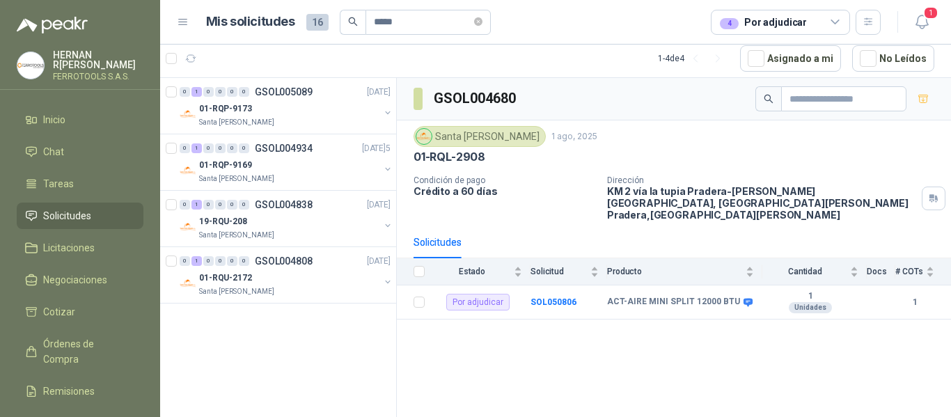
click at [564, 357] on div "GSOL004680 [GEOGRAPHIC_DATA][PERSON_NAME] [DATE] 01-RQL-2908 Condición de pago …" at bounding box center [674, 247] width 554 height 339
click at [269, 119] on div "Santa [PERSON_NAME]" at bounding box center [289, 122] width 180 height 11
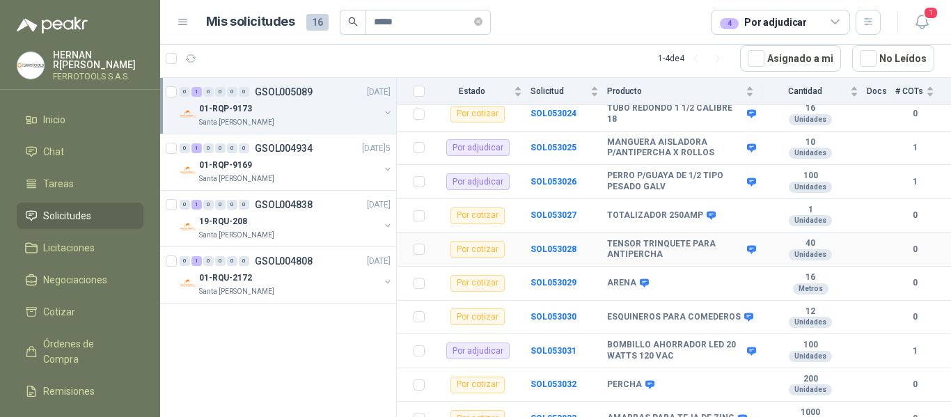
scroll to position [288, 0]
click at [283, 159] on div "01-RQP-9169" at bounding box center [289, 165] width 180 height 17
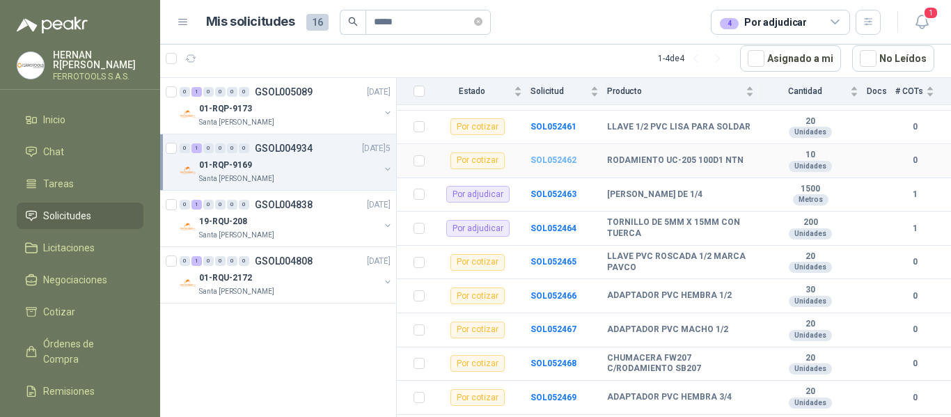
scroll to position [244, 0]
click at [556, 189] on b "SOL052463" at bounding box center [554, 194] width 46 height 10
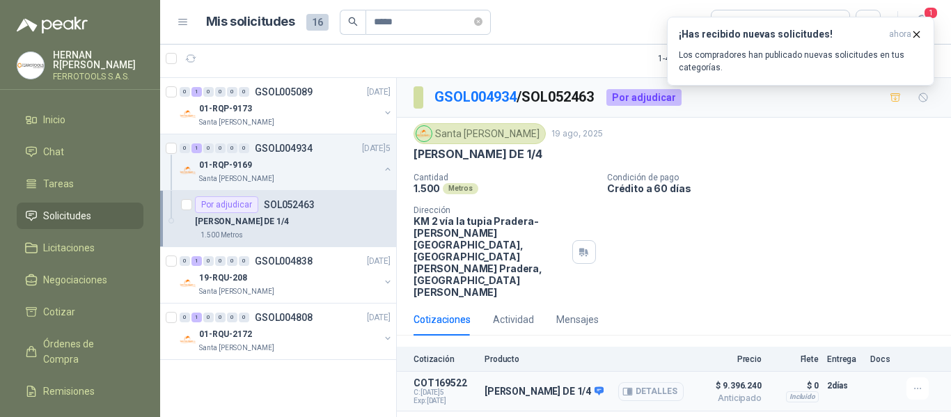
click at [657, 382] on button "Detalles" at bounding box center [650, 391] width 65 height 19
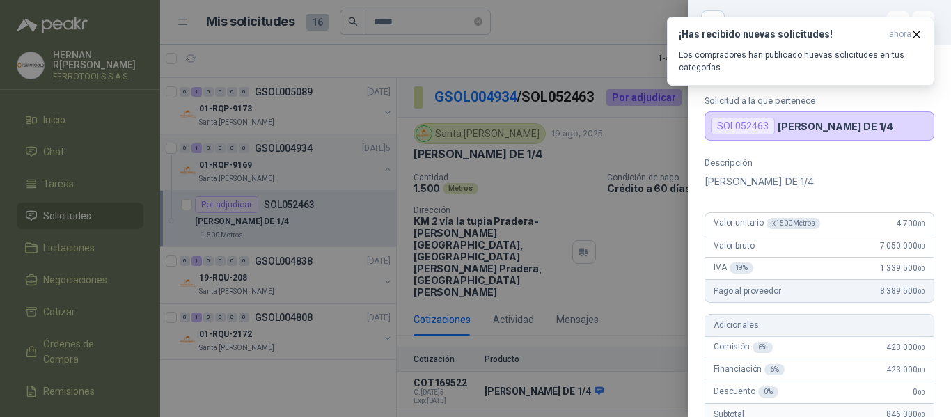
scroll to position [502, 0]
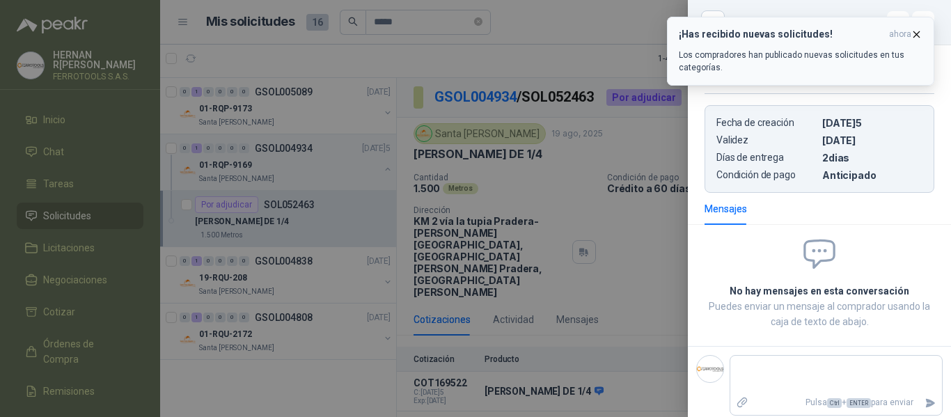
click at [919, 38] on icon "button" at bounding box center [917, 35] width 12 height 12
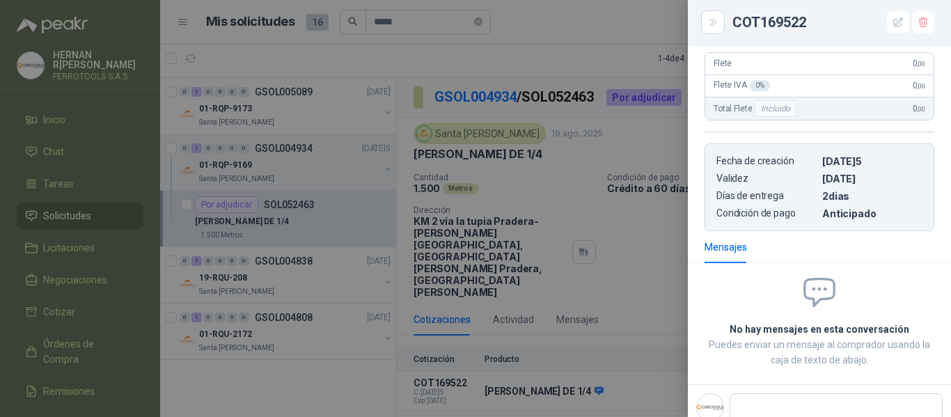
scroll to position [509, 0]
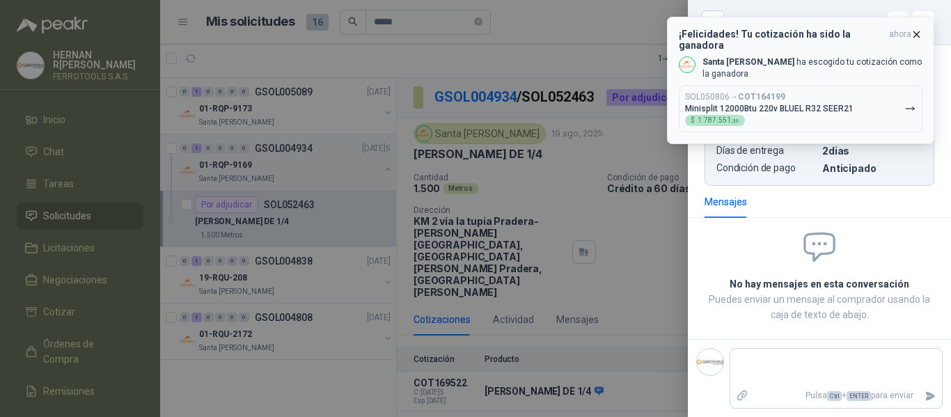
click at [915, 38] on icon "button" at bounding box center [917, 35] width 12 height 12
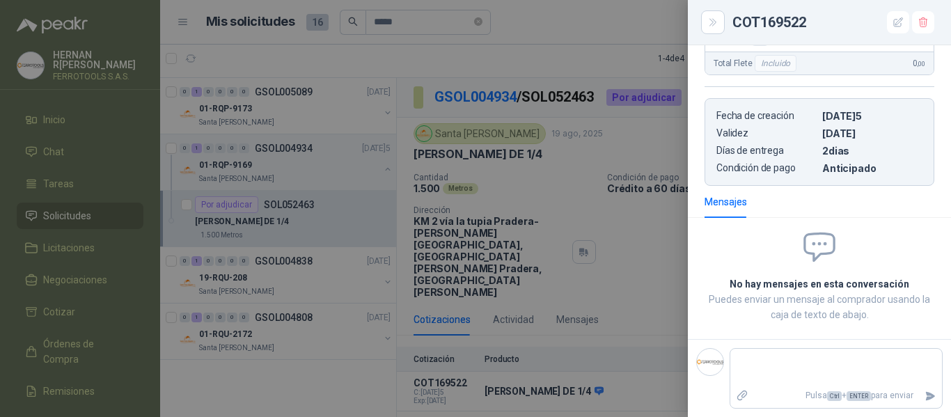
click at [656, 276] on div at bounding box center [475, 208] width 951 height 417
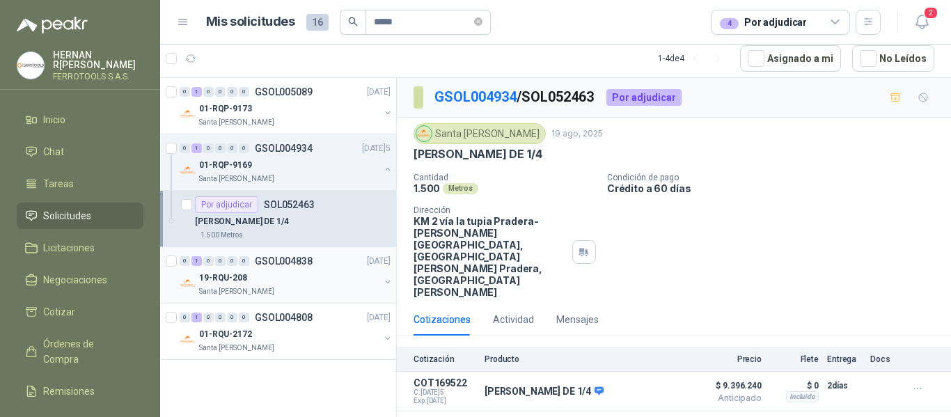
click at [298, 281] on div "19-RQU-208" at bounding box center [289, 278] width 180 height 17
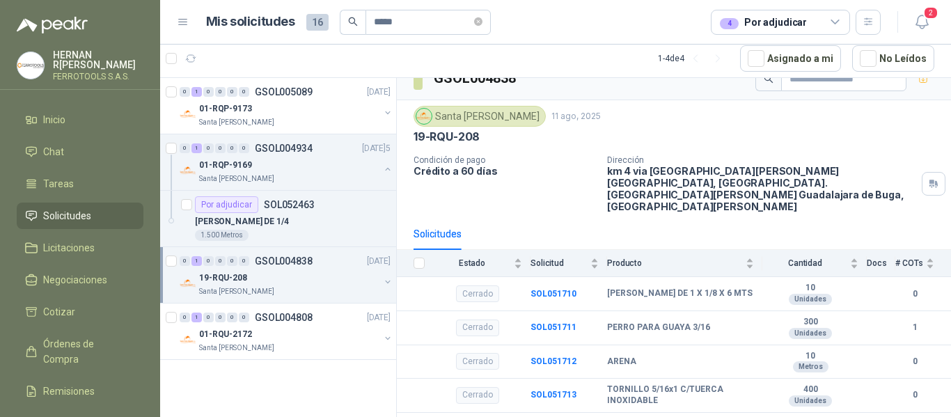
scroll to position [60, 0]
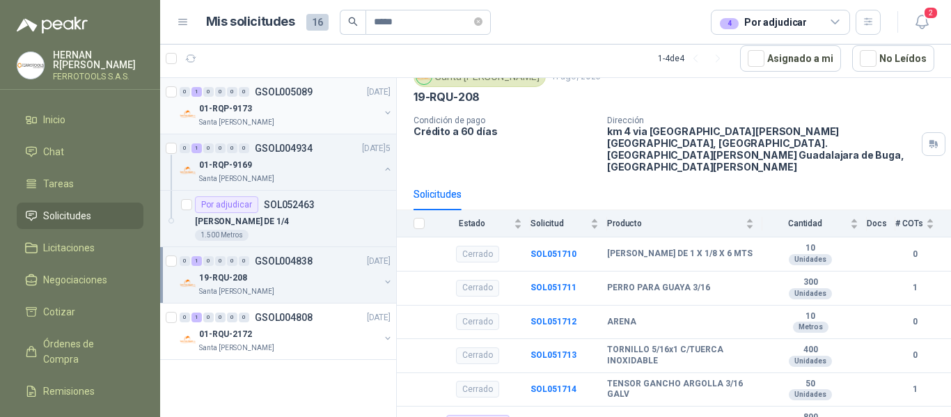
click at [345, 114] on div "01-RQP-9173" at bounding box center [289, 108] width 180 height 17
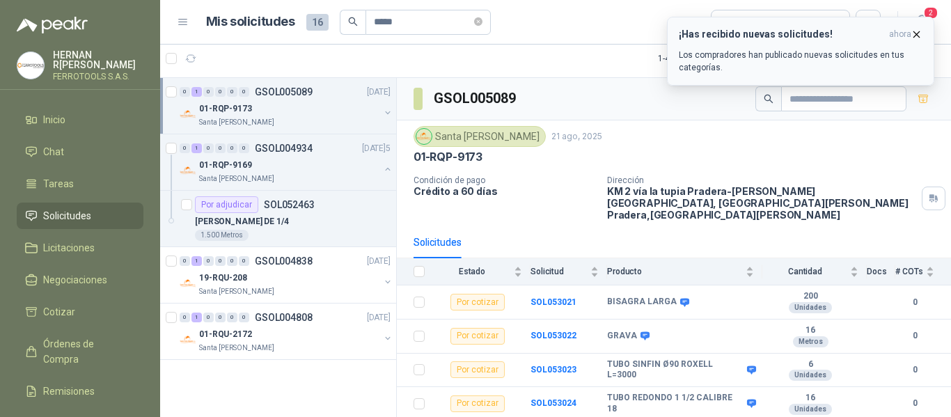
click at [920, 19] on button "¡Has recibido nuevas solicitudes! ahora Los compradores han publicado nuevas so…" at bounding box center [800, 51] width 267 height 69
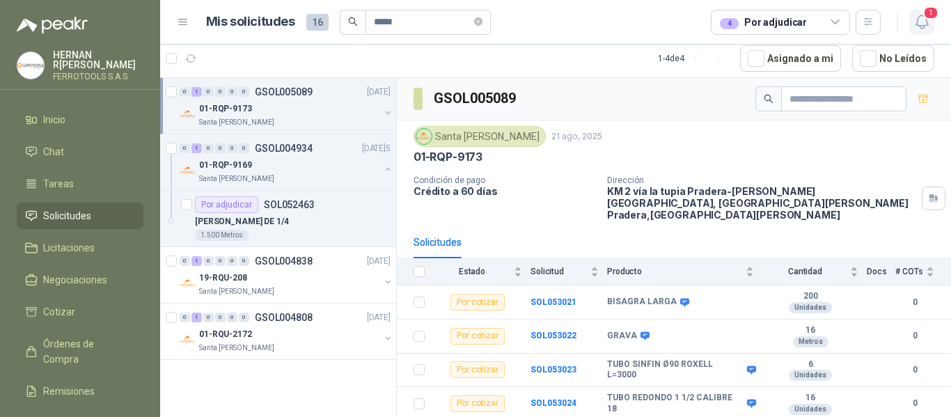
click at [928, 24] on icon "button" at bounding box center [922, 21] width 17 height 17
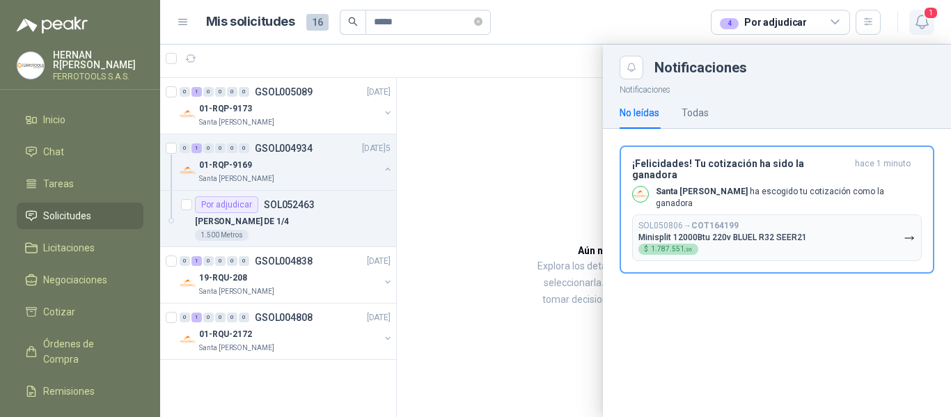
drag, startPoint x: 847, startPoint y: 169, endPoint x: 923, endPoint y: 21, distance: 166.0
click at [923, 21] on main "Mis solicitudes 16 ***** 4 Por adjudicar 1 1 - 4 de 4 Asignado a mi No Leídos 0…" at bounding box center [555, 208] width 791 height 417
click at [923, 21] on icon "button" at bounding box center [922, 21] width 17 height 17
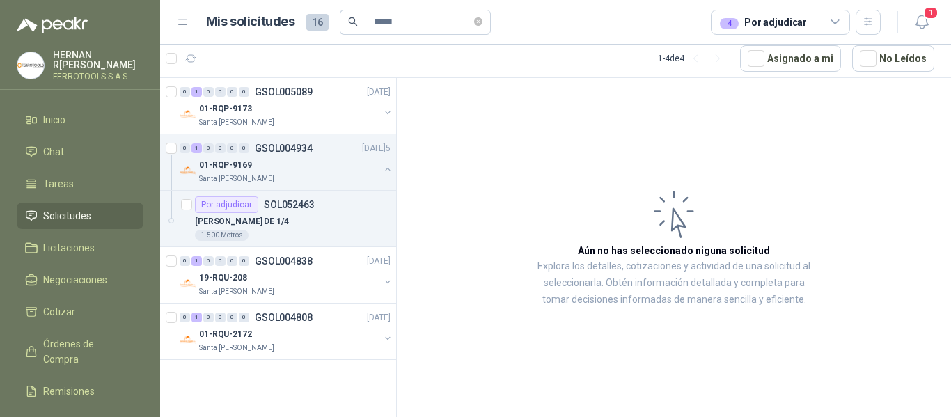
click at [586, 20] on article "Mis solicitudes 16 ***** 4 Por adjudicar" at bounding box center [544, 22] width 676 height 25
click at [352, 110] on div "01-RQP-9173" at bounding box center [289, 108] width 180 height 17
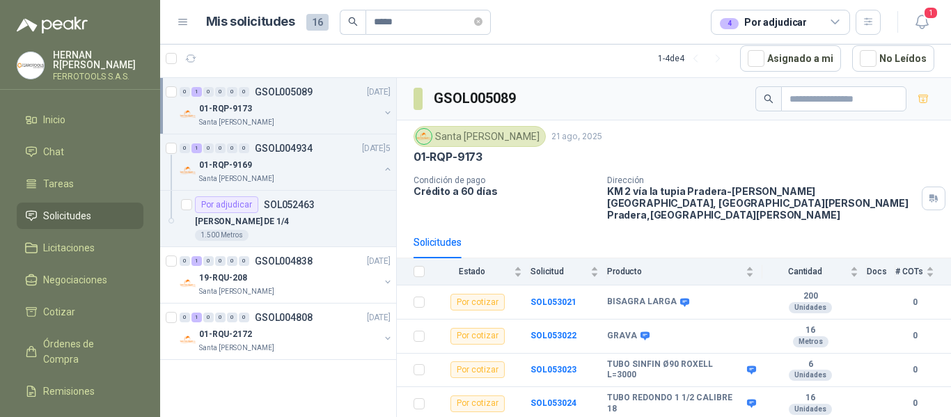
click at [307, 107] on div "01-RQP-9173" at bounding box center [289, 108] width 180 height 17
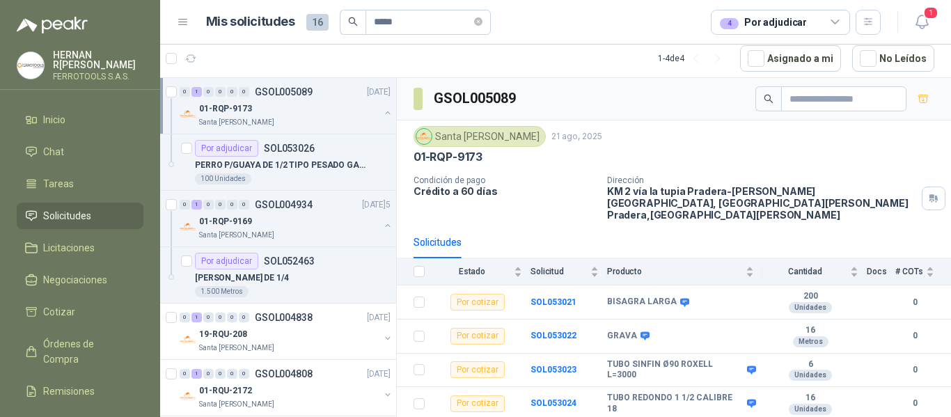
click at [308, 116] on div "01-RQP-9173" at bounding box center [289, 108] width 180 height 17
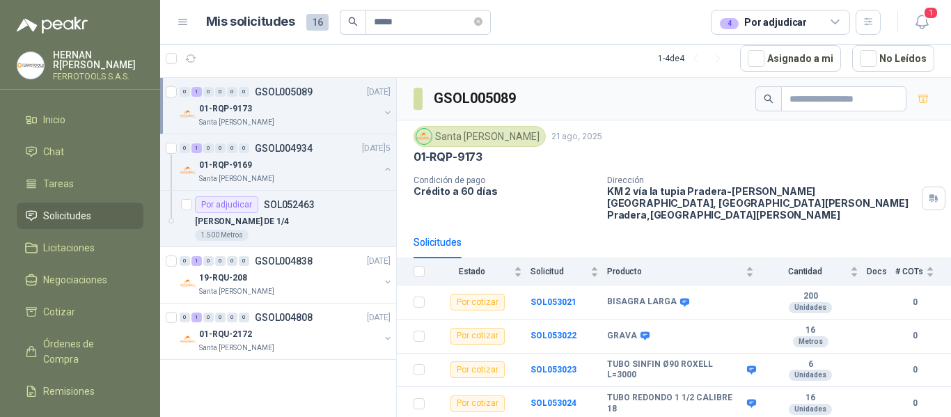
click at [309, 109] on div "01-RQP-9173" at bounding box center [289, 108] width 180 height 17
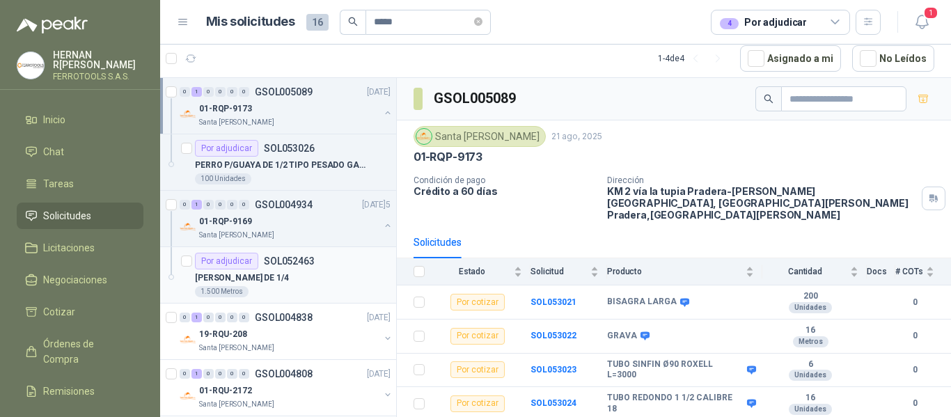
click at [328, 284] on div "[PERSON_NAME] DE 1/4" at bounding box center [293, 278] width 196 height 17
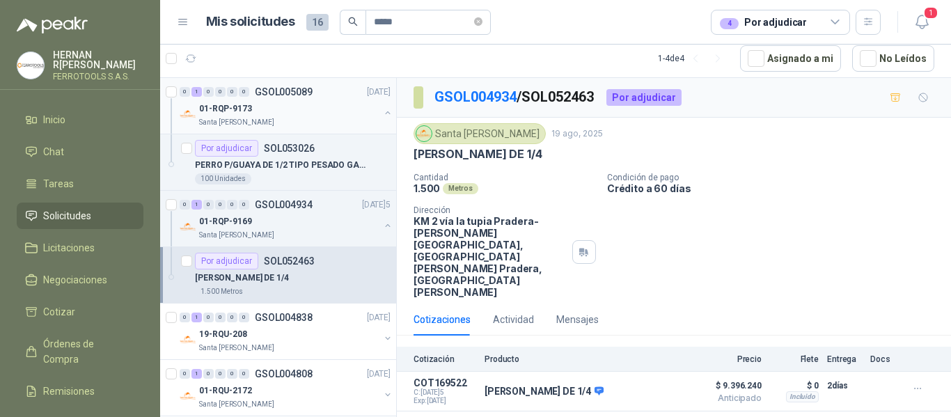
click at [305, 107] on div "01-RQP-9173" at bounding box center [289, 108] width 180 height 17
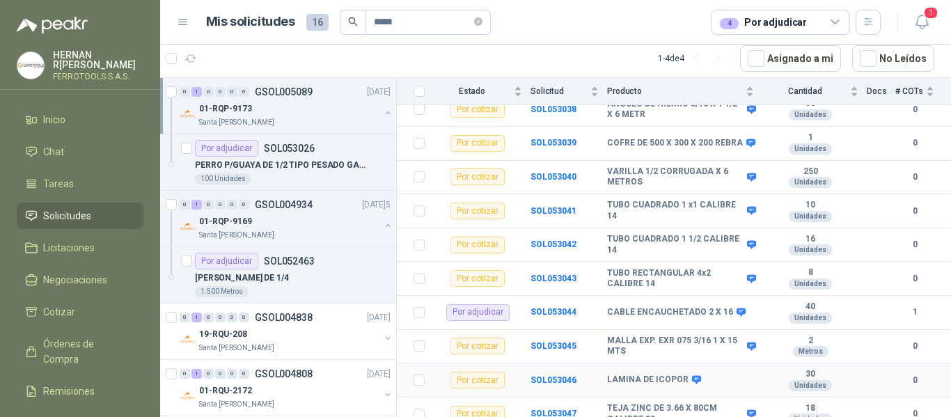
scroll to position [804, 0]
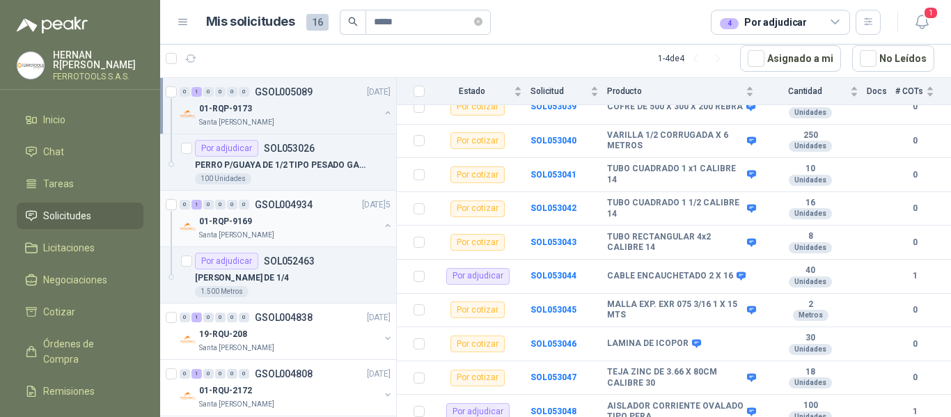
click at [313, 234] on div "Santa [PERSON_NAME]" at bounding box center [289, 235] width 180 height 11
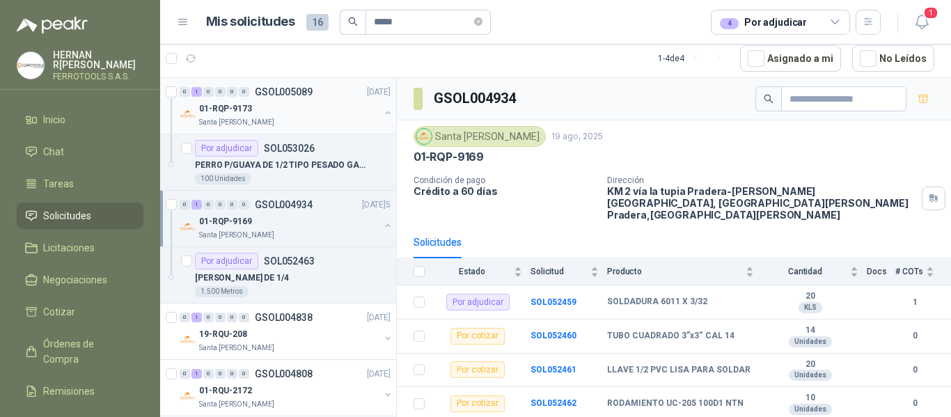
click at [369, 122] on div "01-RQP-9173 [GEOGRAPHIC_DATA][PERSON_NAME]" at bounding box center [287, 114] width 214 height 28
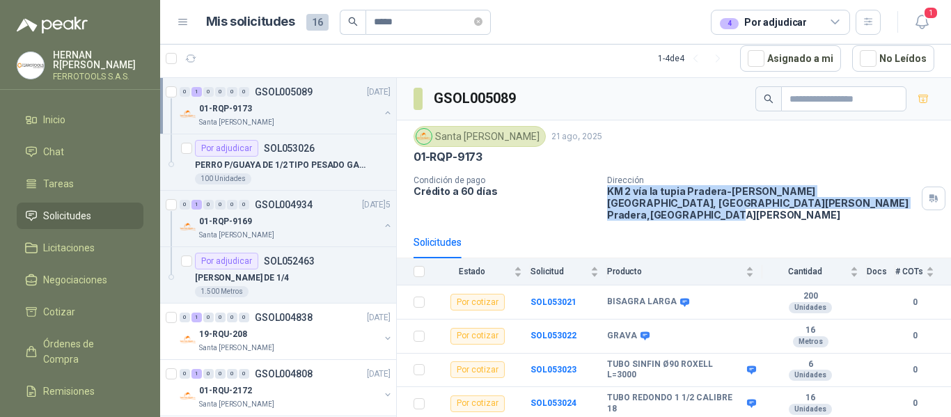
drag, startPoint x: 603, startPoint y: 192, endPoint x: 729, endPoint y: 208, distance: 127.1
click at [729, 208] on p "KM 2 vía la tupia Pradera-[PERSON_NAME][GEOGRAPHIC_DATA], [GEOGRAPHIC_DATA][PER…" at bounding box center [761, 203] width 309 height 36
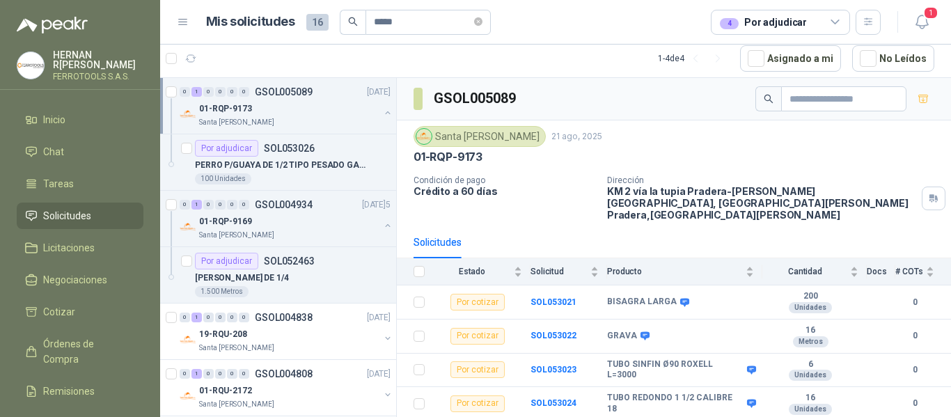
click at [570, 61] on article "1 - 4 de 4 Asignado a mi No Leídos" at bounding box center [555, 59] width 791 height 38
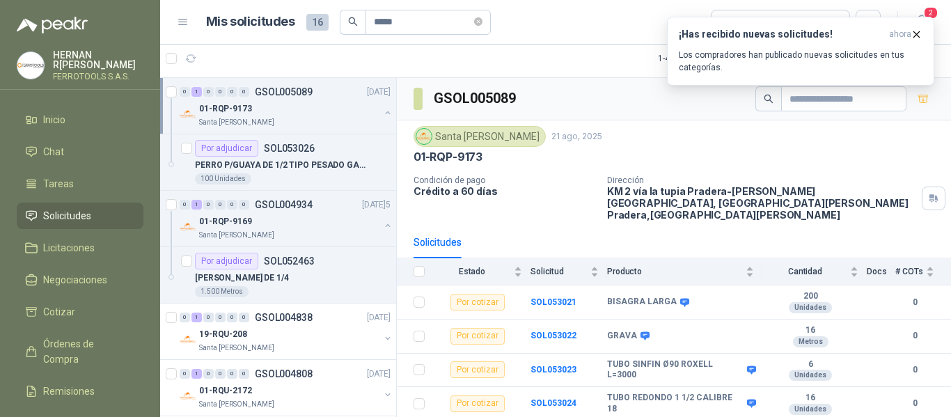
click at [382, 114] on button "button" at bounding box center [387, 112] width 11 height 11
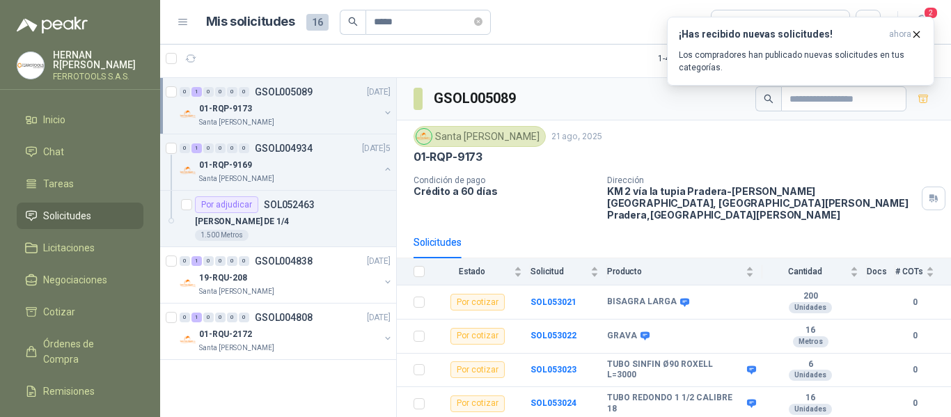
click at [334, 130] on div "0 1 0 0 0 0 GSOL005089 [DATE] 01-RQP-9173 [GEOGRAPHIC_DATA][PERSON_NAME]" at bounding box center [278, 106] width 236 height 56
click at [333, 128] on div "0 1 0 0 0 0 GSOL005089 [DATE] 01-RQP-9173 [GEOGRAPHIC_DATA][PERSON_NAME]" at bounding box center [278, 106] width 236 height 56
click at [381, 116] on div "01-RQP-9173 [GEOGRAPHIC_DATA][PERSON_NAME]" at bounding box center [287, 114] width 214 height 28
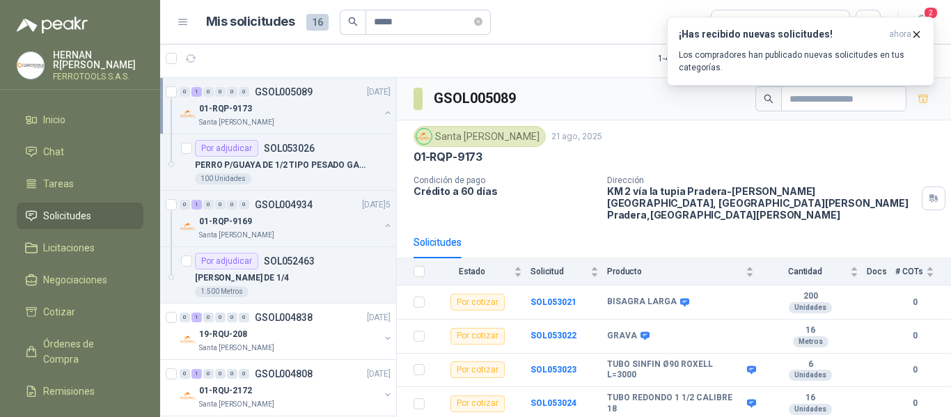
click at [330, 102] on div "01-RQP-9173" at bounding box center [289, 108] width 180 height 17
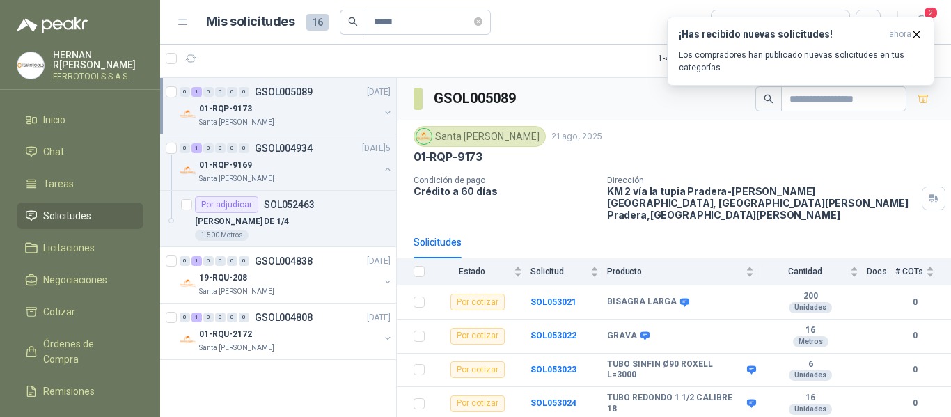
click at [364, 110] on div "01-RQP-9173" at bounding box center [289, 108] width 180 height 17
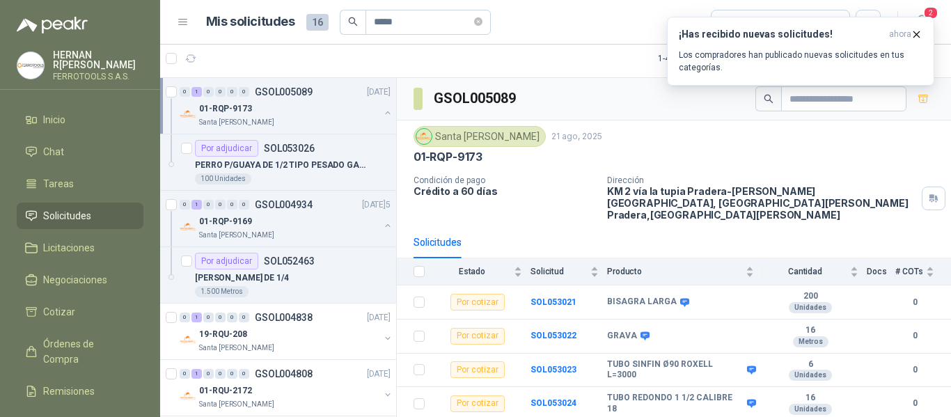
click at [294, 109] on div "01-RQP-9173" at bounding box center [289, 108] width 180 height 17
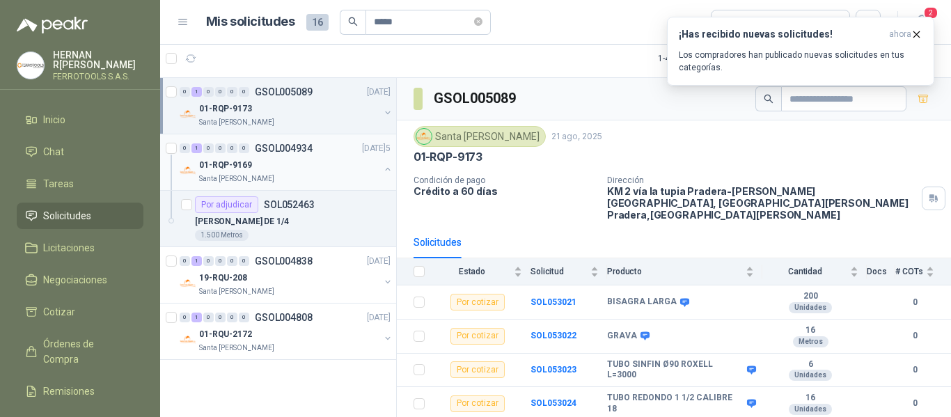
click at [297, 166] on div "01-RQP-9169" at bounding box center [289, 165] width 180 height 17
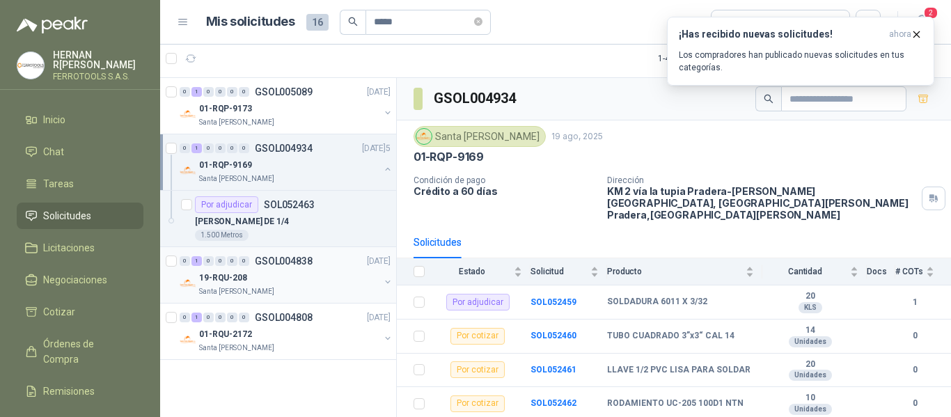
click at [383, 283] on button "button" at bounding box center [387, 282] width 11 height 11
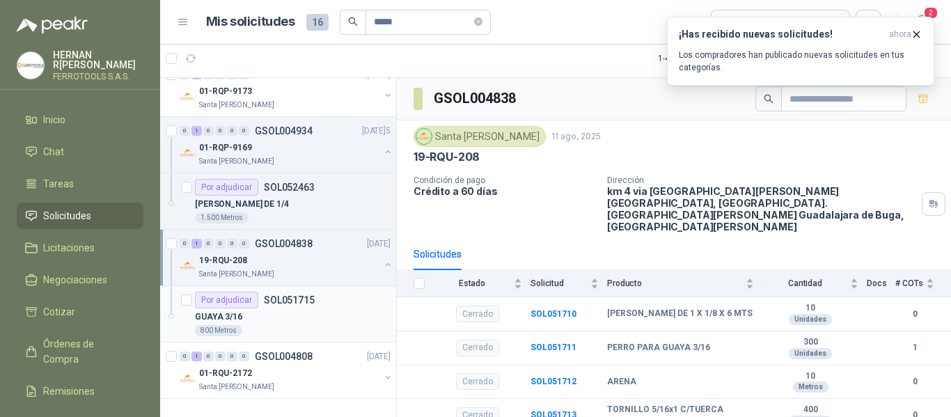
scroll to position [19, 0]
click at [369, 376] on div "01-RQU-2172 [GEOGRAPHIC_DATA][PERSON_NAME]" at bounding box center [287, 378] width 214 height 28
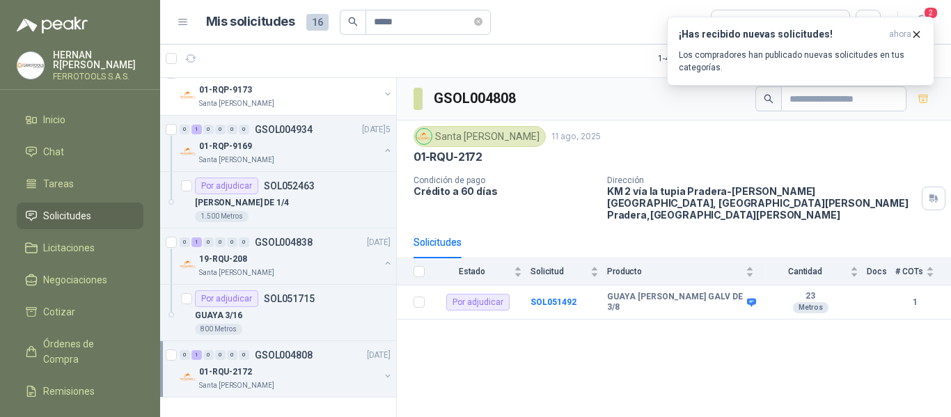
click at [382, 375] on button "button" at bounding box center [387, 376] width 11 height 11
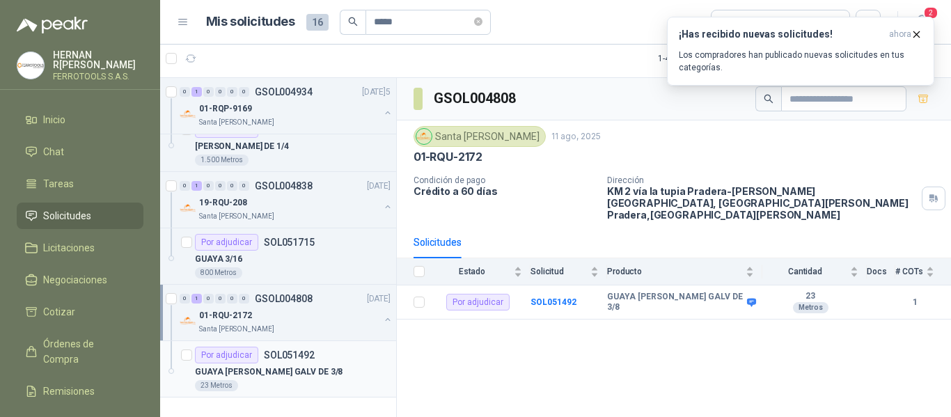
click at [320, 373] on p "GUAYA [PERSON_NAME] GALV DE 3/8" at bounding box center [269, 372] width 148 height 13
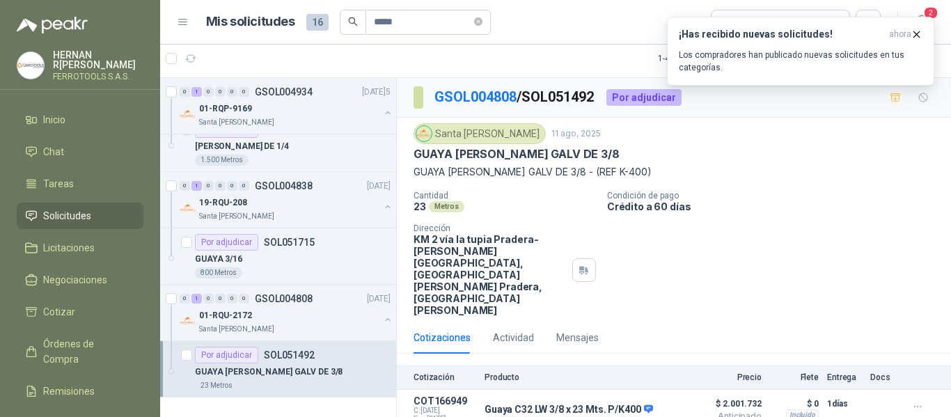
click at [717, 222] on div "Cantidad 23 Metros Condición de pago Crédito a 60 días Dirección KM 2 vía la tu…" at bounding box center [674, 253] width 521 height 125
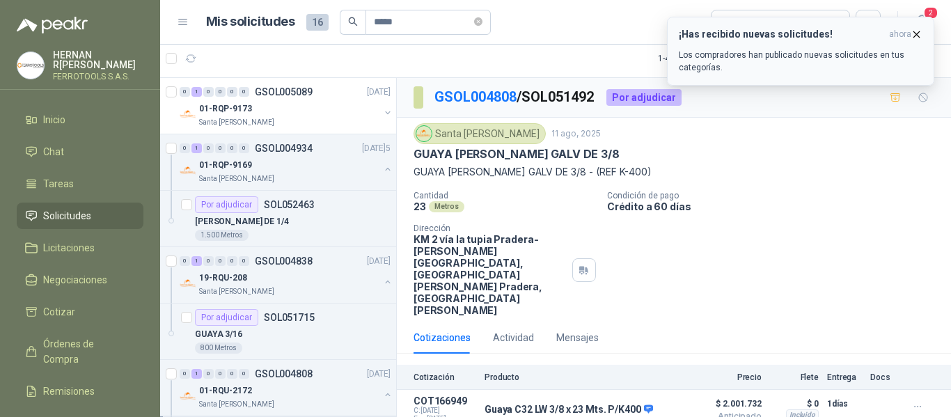
click at [915, 36] on icon "button" at bounding box center [917, 35] width 12 height 12
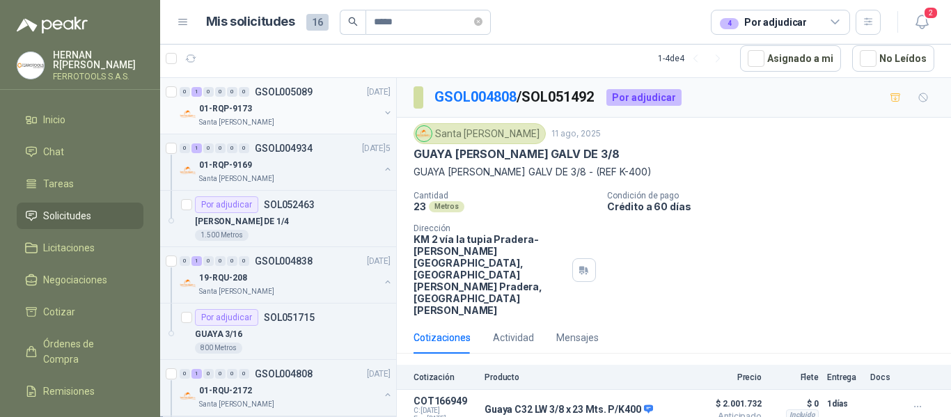
click at [283, 114] on div "01-RQP-9173" at bounding box center [289, 108] width 180 height 17
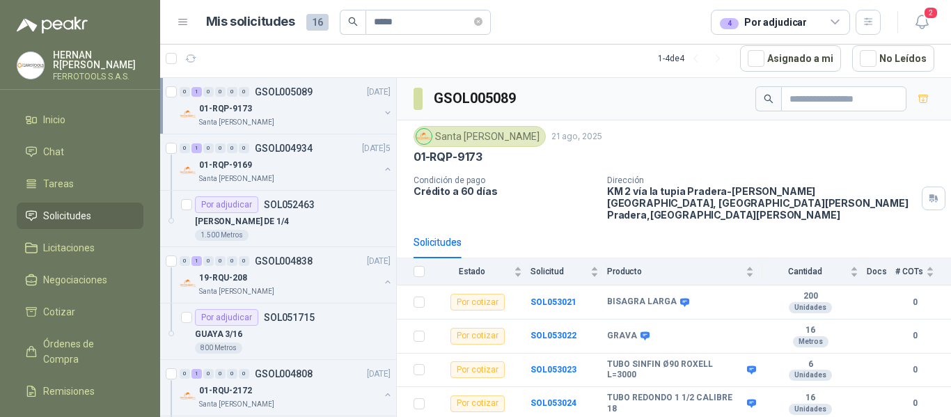
click at [327, 106] on div "01-RQP-9173" at bounding box center [289, 108] width 180 height 17
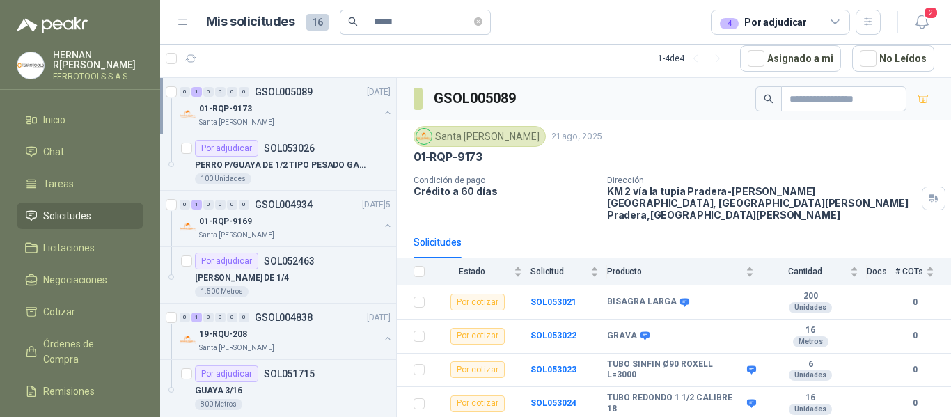
click at [316, 125] on div "Santa [PERSON_NAME]" at bounding box center [289, 122] width 180 height 11
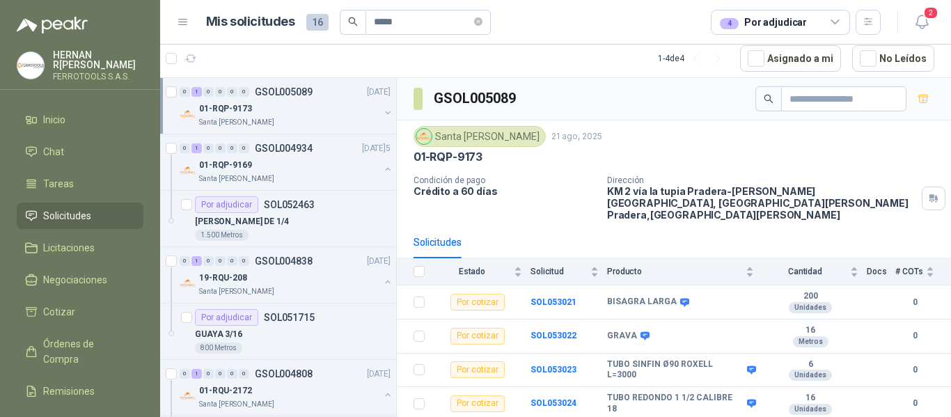
click at [316, 125] on div "Santa [PERSON_NAME]" at bounding box center [289, 122] width 180 height 11
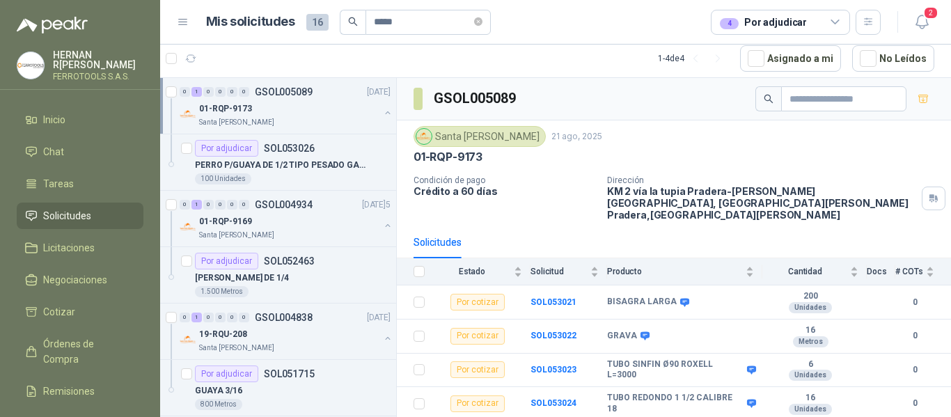
click at [382, 113] on button "button" at bounding box center [387, 112] width 11 height 11
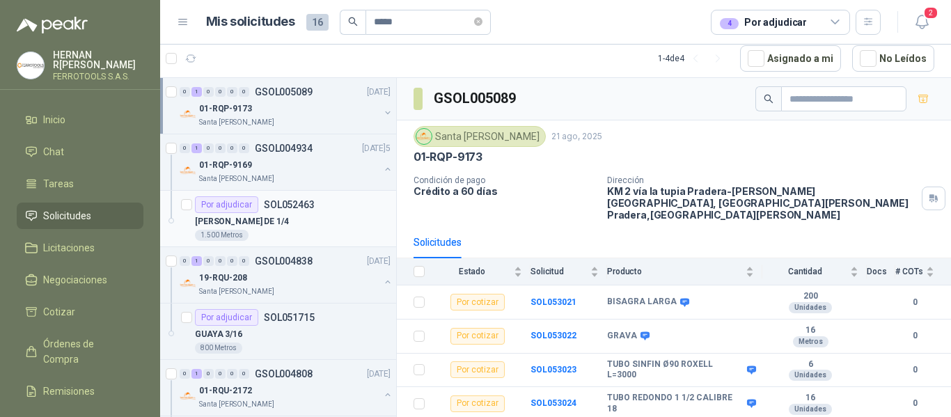
click at [241, 231] on div "1.500 Metros" at bounding box center [222, 235] width 54 height 11
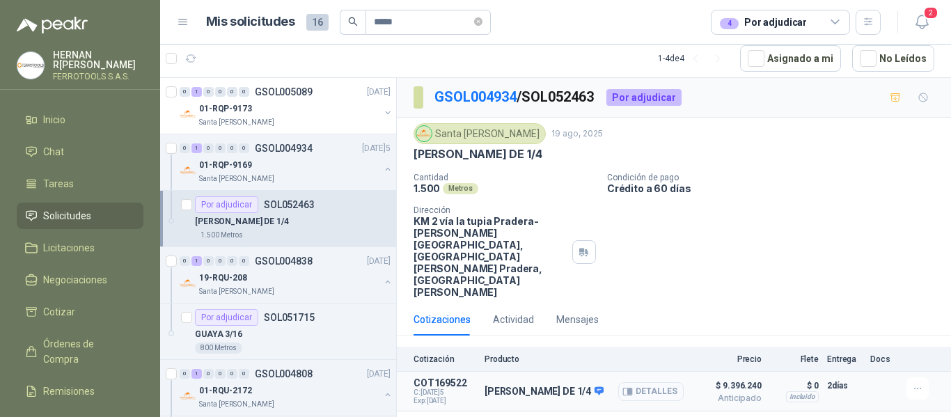
click at [637, 382] on button "Detalles" at bounding box center [650, 391] width 65 height 19
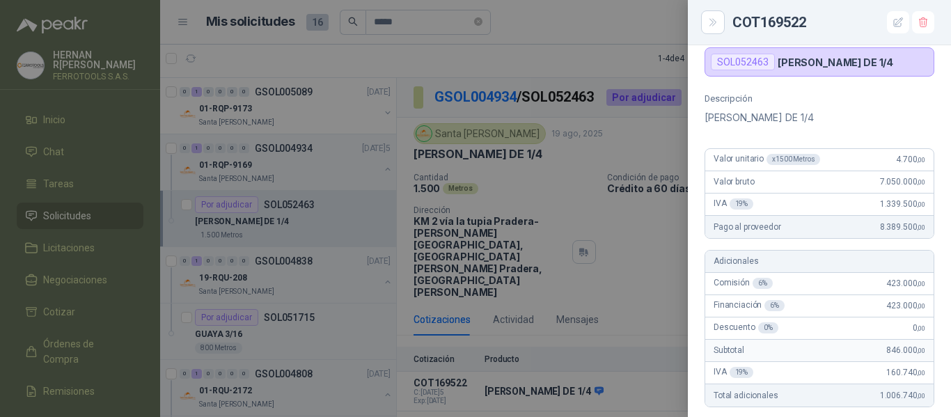
scroll to position [63, 0]
click at [896, 157] on span "4.700 ,00" at bounding box center [910, 160] width 29 height 10
click at [868, 165] on div "Valor unitario x 1500 Metros 4.700 ,00" at bounding box center [820, 161] width 228 height 22
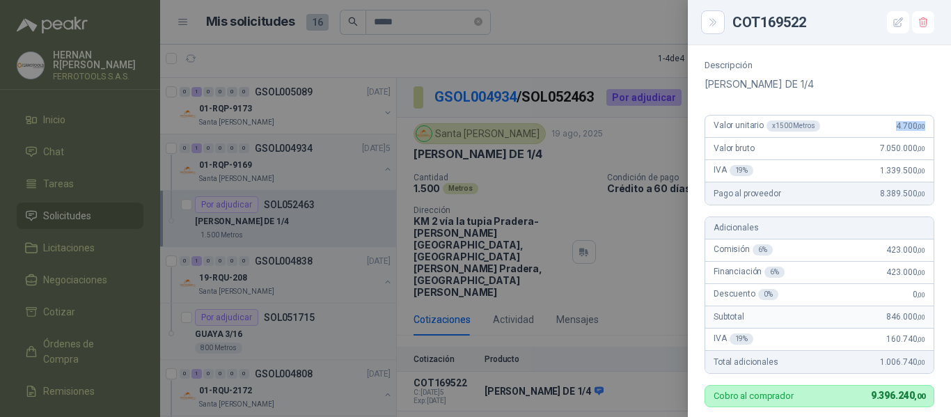
scroll to position [0, 0]
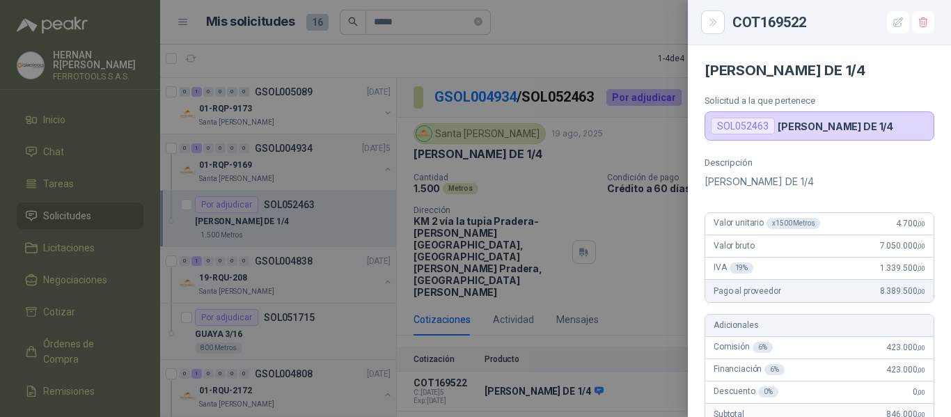
click at [823, 285] on div "Pago al proveedor 8.389.500 ,00" at bounding box center [820, 291] width 228 height 22
click at [584, 65] on div at bounding box center [475, 208] width 951 height 417
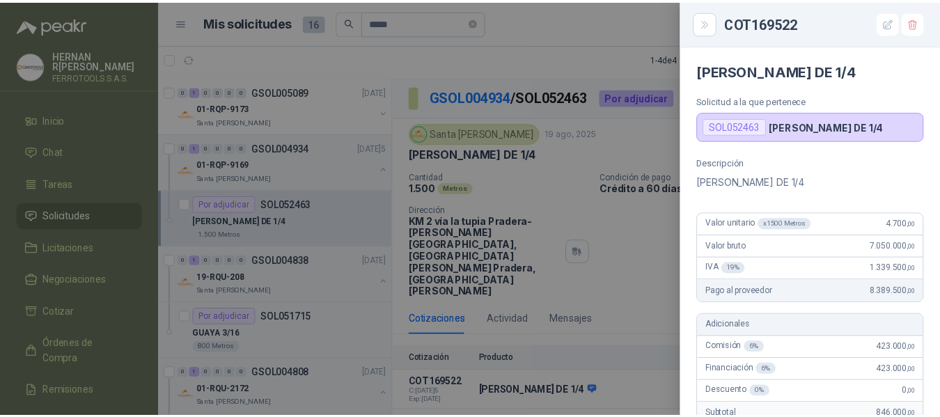
scroll to position [509, 0]
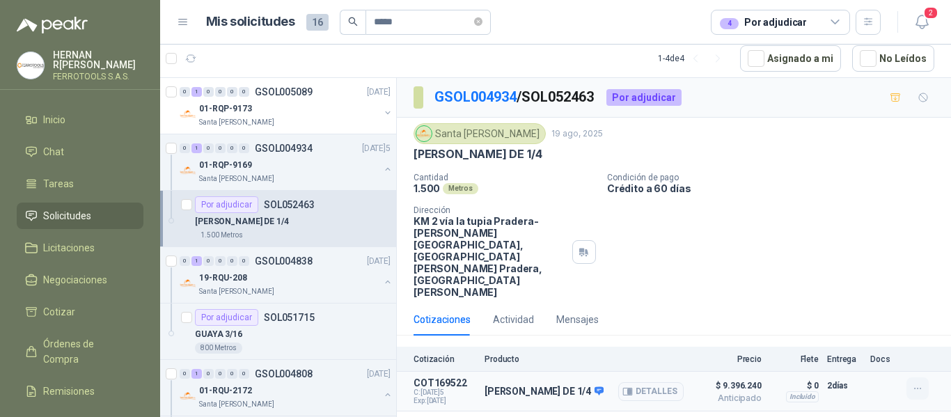
click at [921, 383] on icon "button" at bounding box center [918, 389] width 12 height 12
click at [919, 282] on button "Editar" at bounding box center [889, 285] width 111 height 22
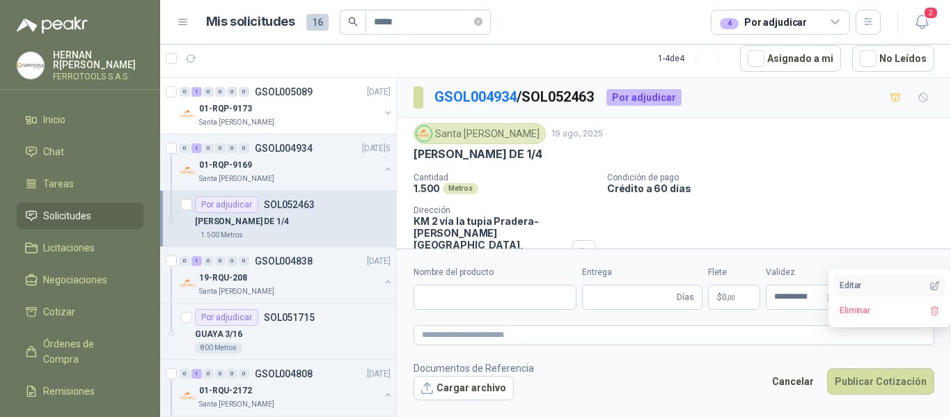
type input "**********"
type input "*"
type input "**********"
type textarea "**********"
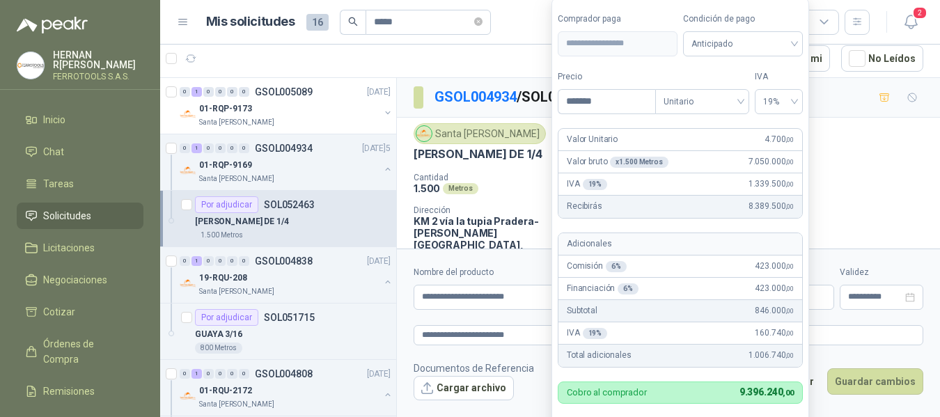
click at [695, 305] on body "[PERSON_NAME] FERROTOOLS S.A.S. Inicio Chat Tareas Solicitudes Licitaciones Neg…" at bounding box center [470, 208] width 940 height 417
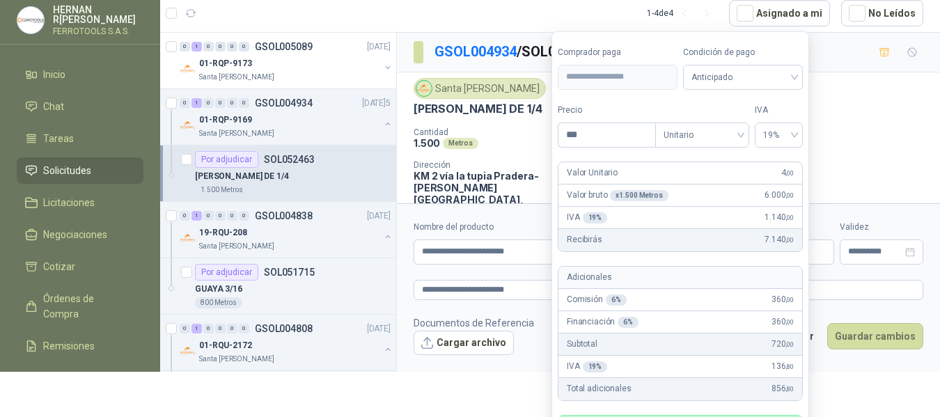
scroll to position [84, 0]
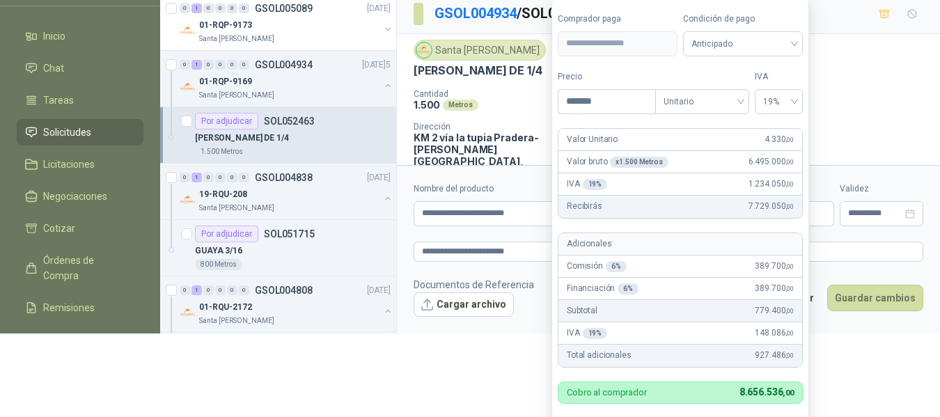
type input "*******"
click at [797, 68] on form "**********" at bounding box center [681, 228] width 258 height 461
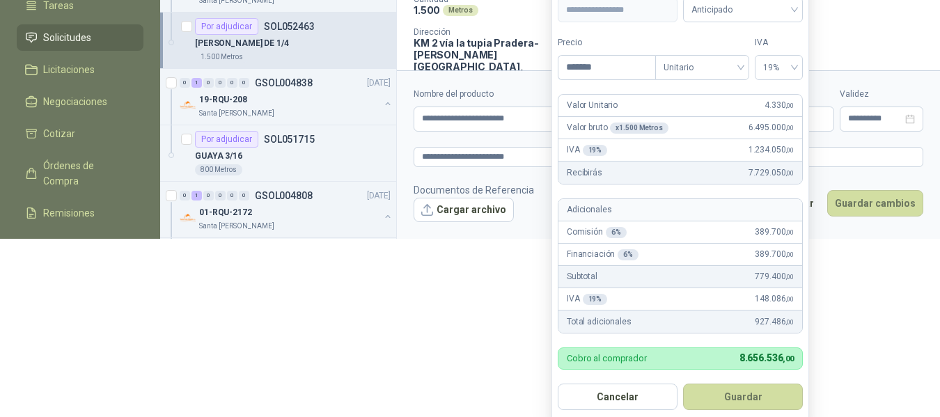
scroll to position [196, 0]
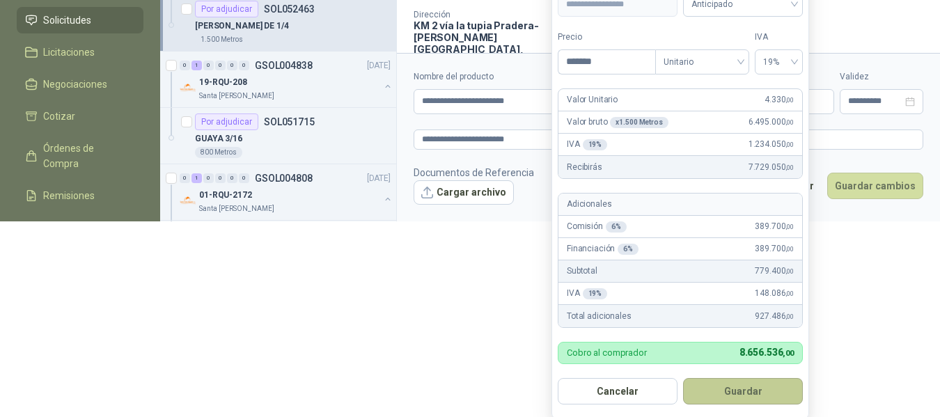
click at [759, 391] on button "Guardar" at bounding box center [743, 391] width 120 height 26
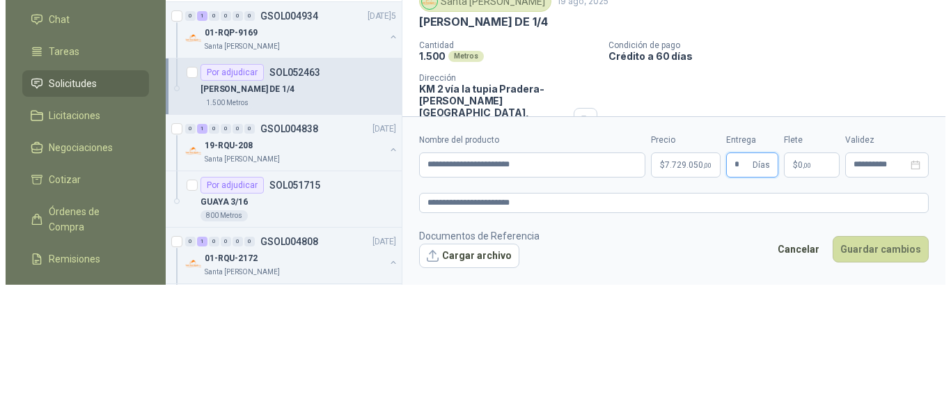
scroll to position [0, 0]
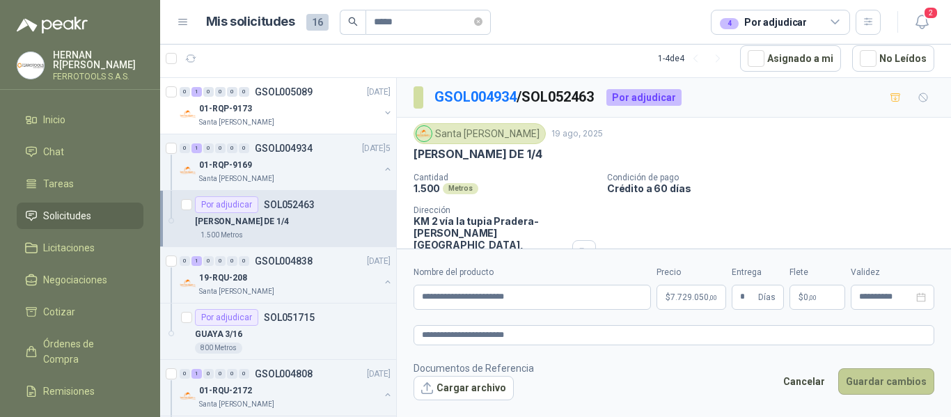
click at [887, 391] on button "Guardar cambios" at bounding box center [887, 381] width 96 height 26
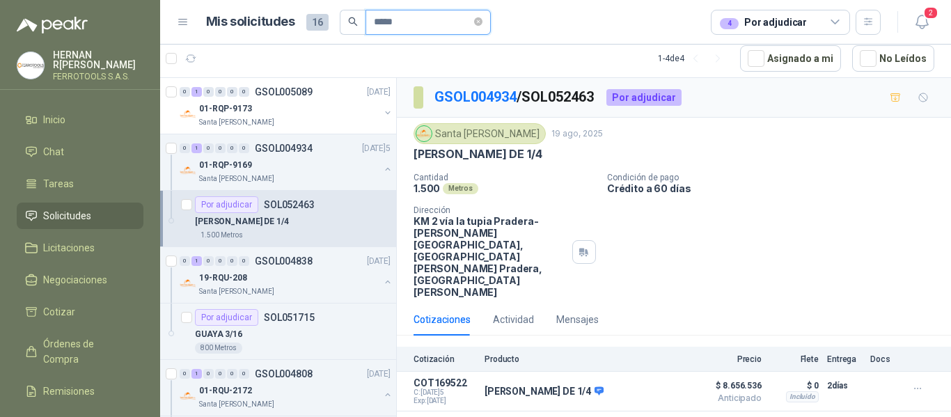
click at [427, 20] on input "*****" at bounding box center [423, 22] width 98 height 24
type input "*"
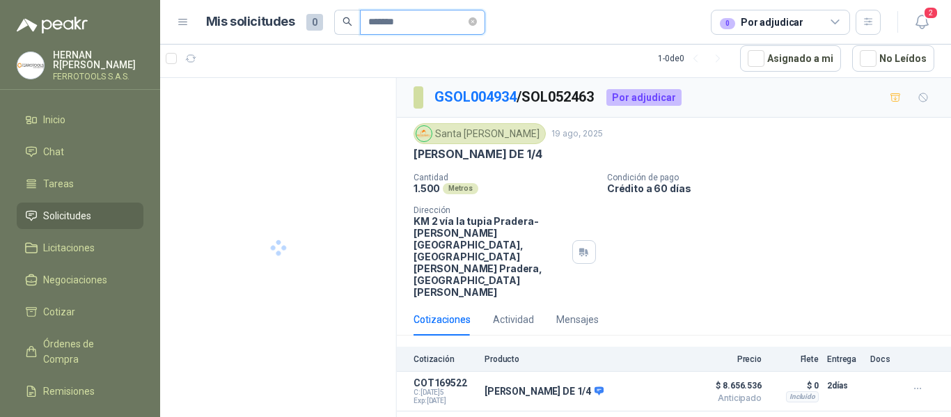
type input "*******"
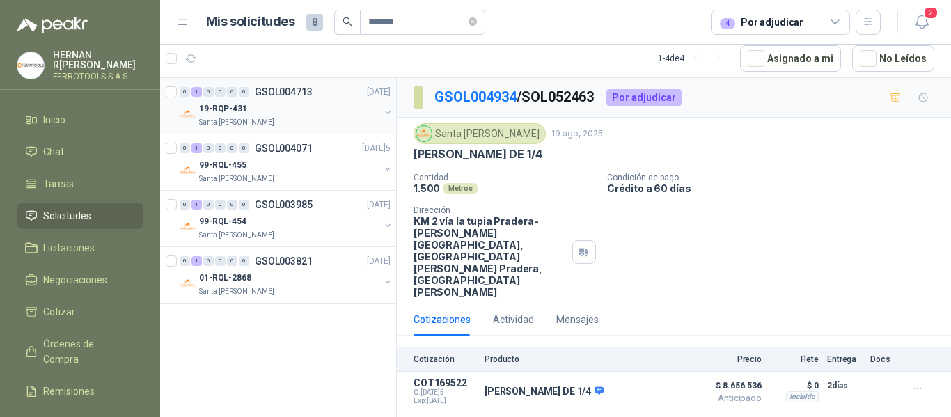
click at [313, 111] on div "19-RQP-431" at bounding box center [289, 108] width 180 height 17
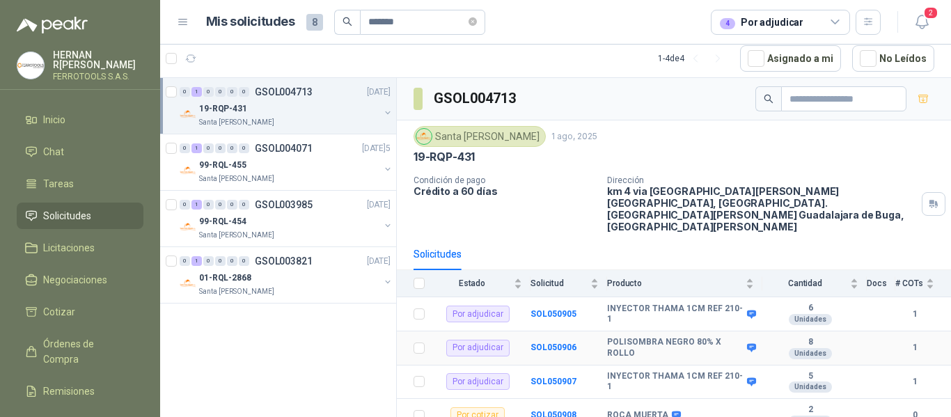
scroll to position [60, 0]
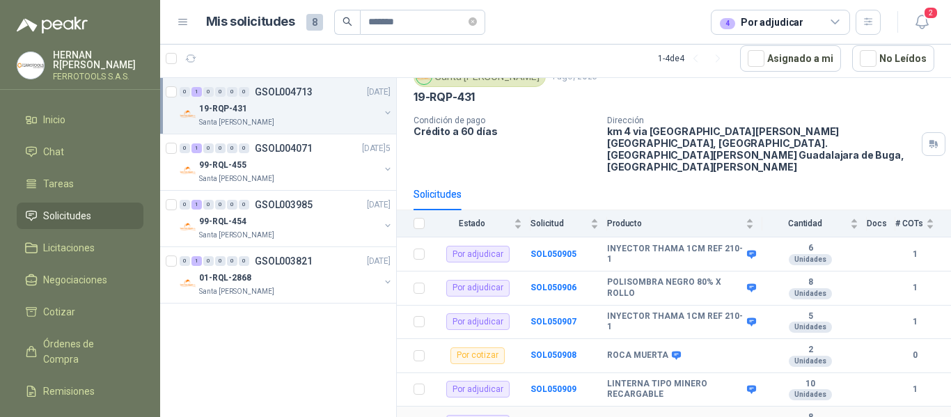
click at [552, 416] on b "SOL050910" at bounding box center [554, 424] width 46 height 10
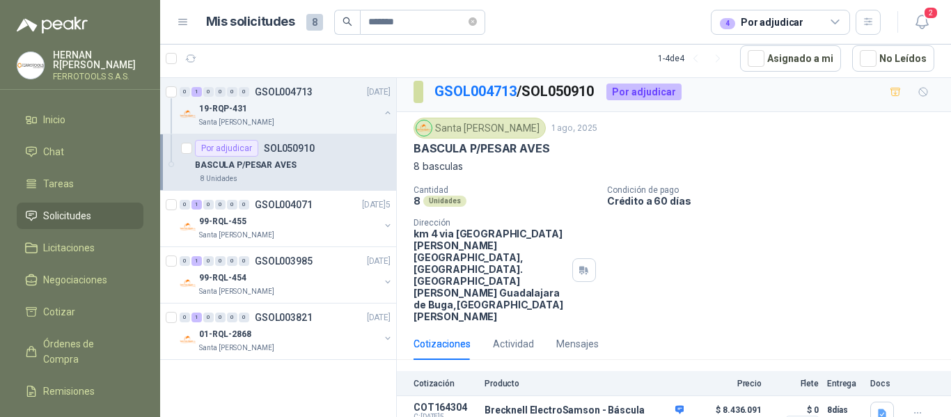
scroll to position [5, 0]
click at [651, 407] on button "Detalles" at bounding box center [650, 416] width 65 height 19
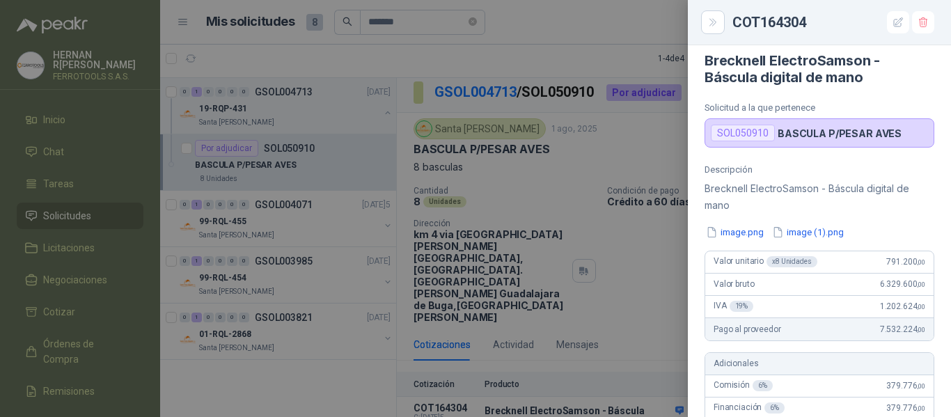
scroll to position [0, 0]
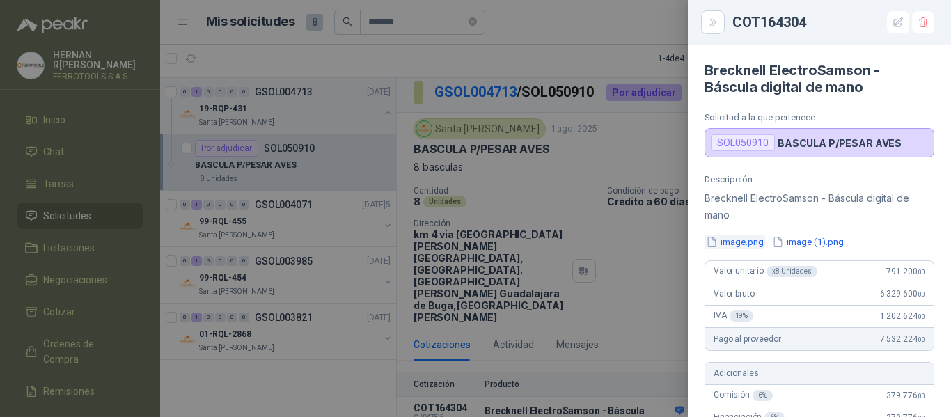
click at [744, 240] on button "image.png" at bounding box center [735, 242] width 61 height 15
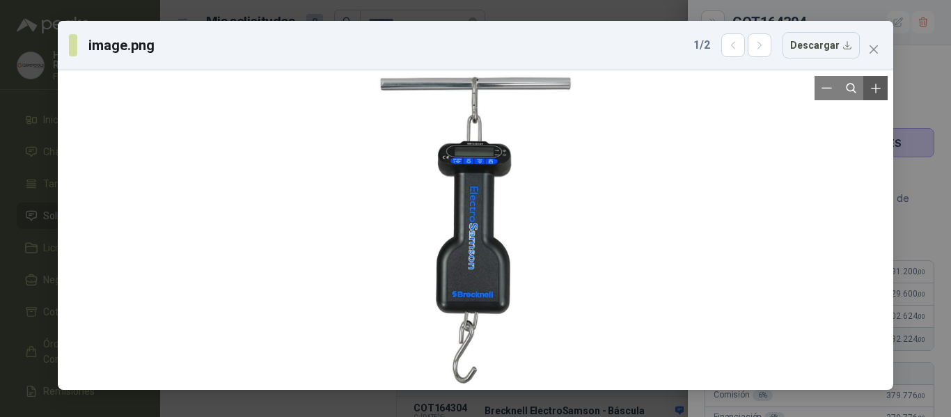
click at [878, 90] on icon "Zoom in" at bounding box center [876, 88] width 14 height 14
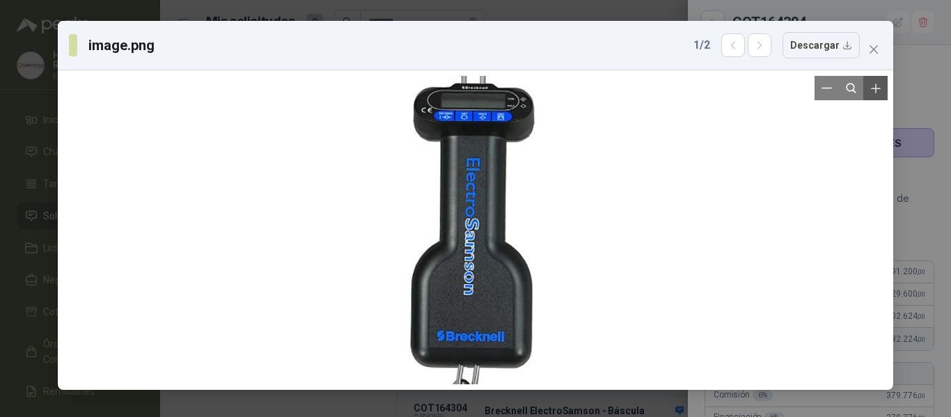
click at [878, 90] on icon "Zoom in" at bounding box center [876, 88] width 14 height 14
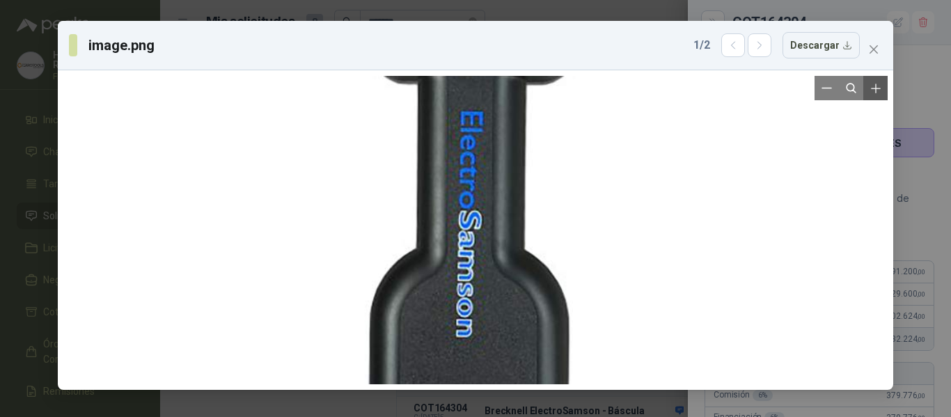
click at [878, 90] on icon "Zoom in" at bounding box center [876, 88] width 14 height 14
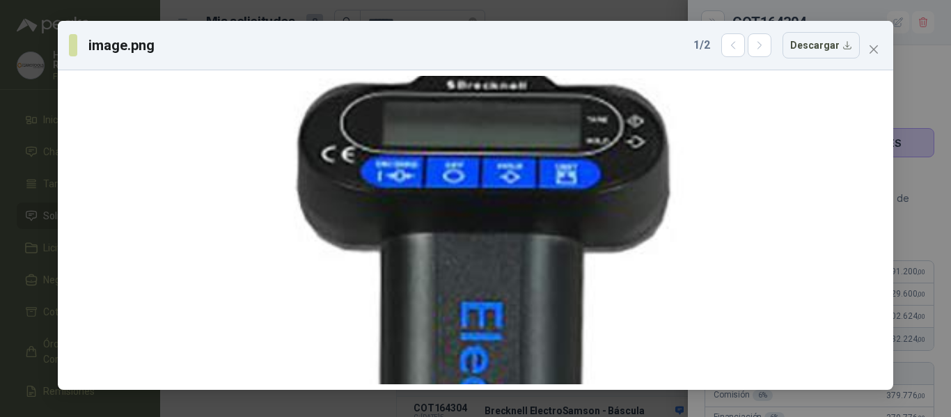
drag, startPoint x: 547, startPoint y: 130, endPoint x: 577, endPoint y: 414, distance: 285.7
click at [577, 414] on div "image.png 1 / 2 Descargar" at bounding box center [475, 208] width 951 height 417
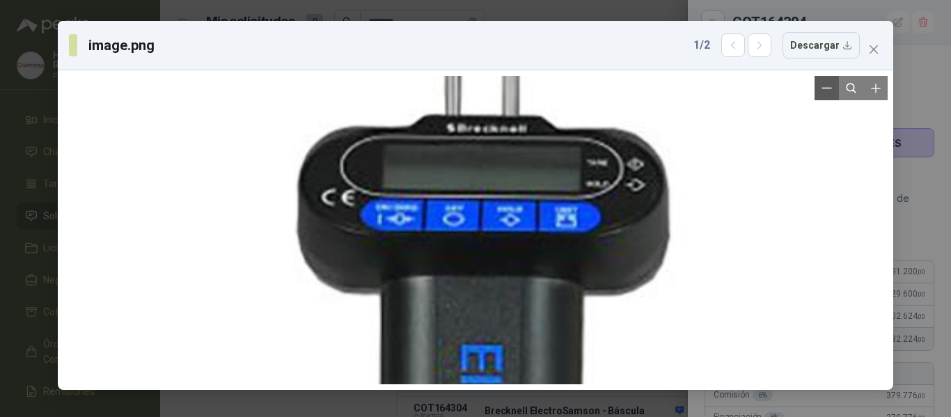
click at [836, 86] on button "Zoom out" at bounding box center [827, 88] width 24 height 24
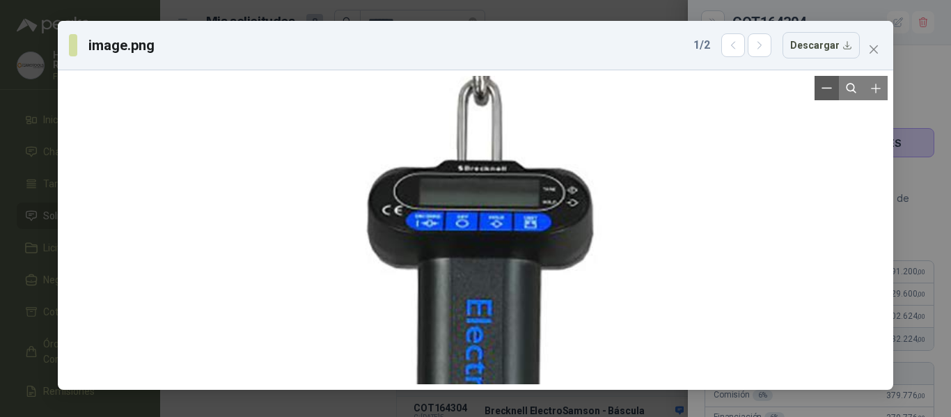
click at [836, 86] on button "Zoom out" at bounding box center [827, 88] width 24 height 24
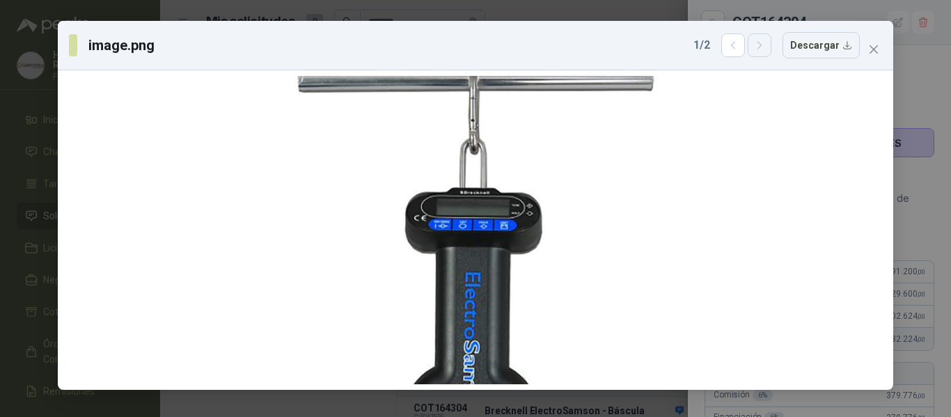
click at [761, 44] on icon "button" at bounding box center [759, 45] width 3 height 7
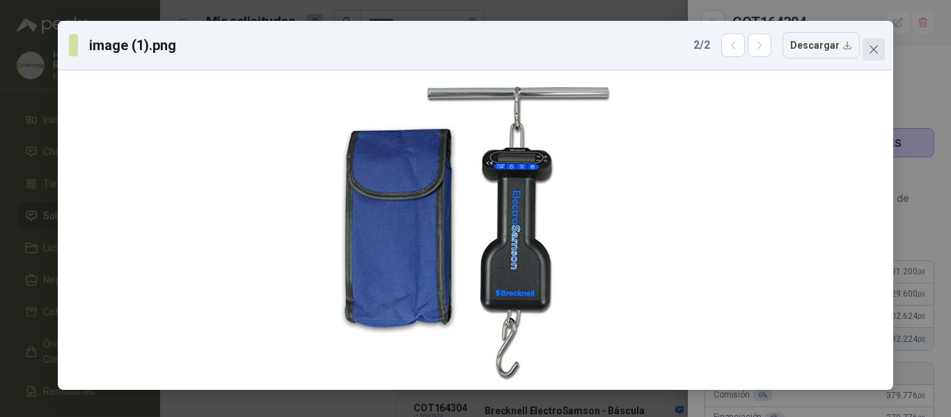
click at [873, 49] on icon "close" at bounding box center [874, 49] width 8 height 8
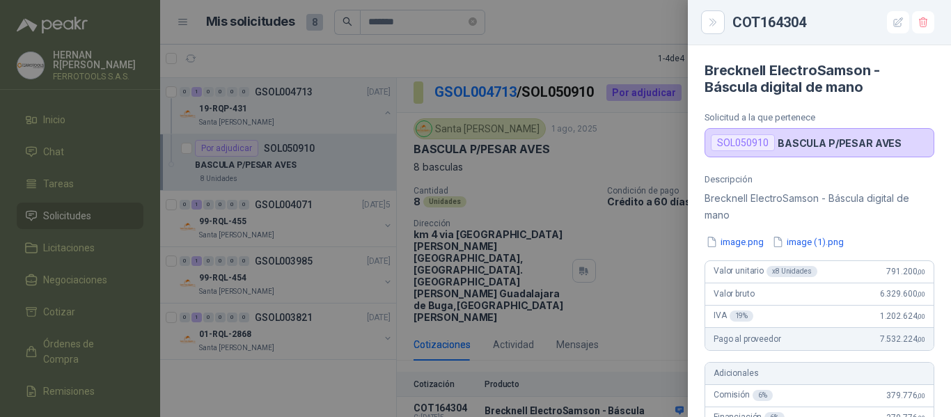
click at [640, 260] on div at bounding box center [475, 208] width 951 height 417
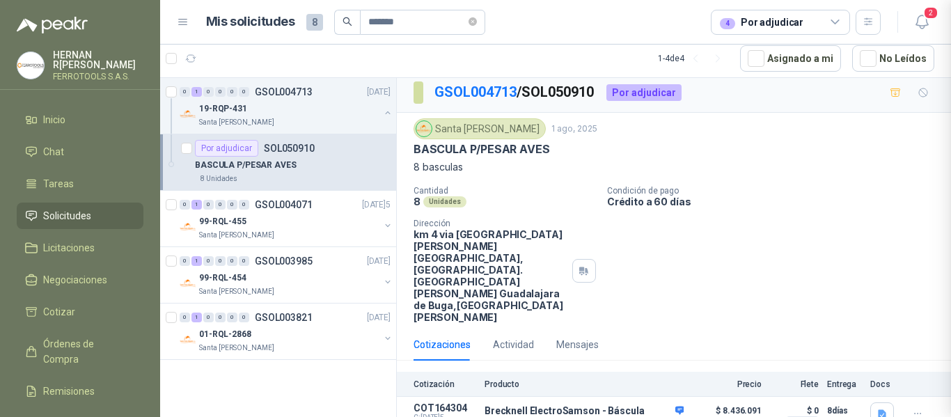
scroll to position [557, 0]
click at [644, 407] on button "Detalles" at bounding box center [650, 416] width 65 height 19
click at [670, 407] on button "Detalles" at bounding box center [650, 416] width 65 height 19
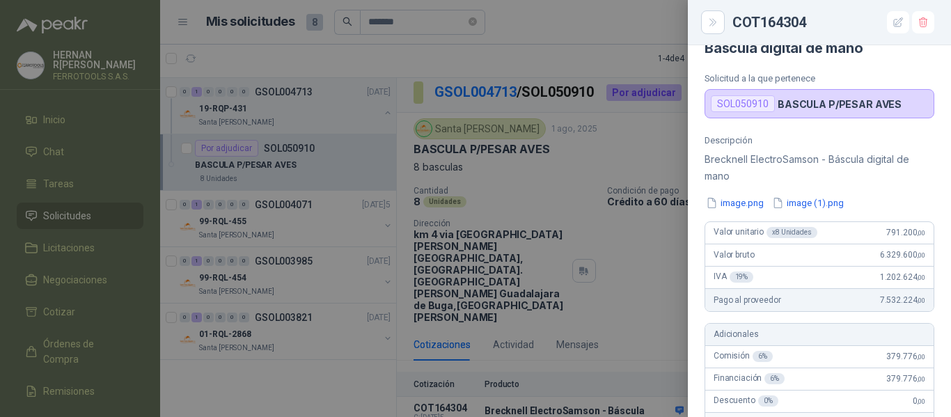
scroll to position [0, 0]
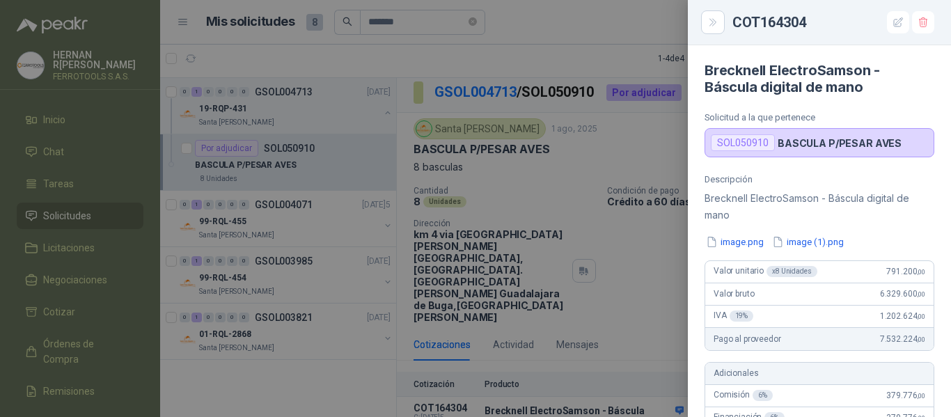
click at [566, 29] on div at bounding box center [475, 208] width 951 height 417
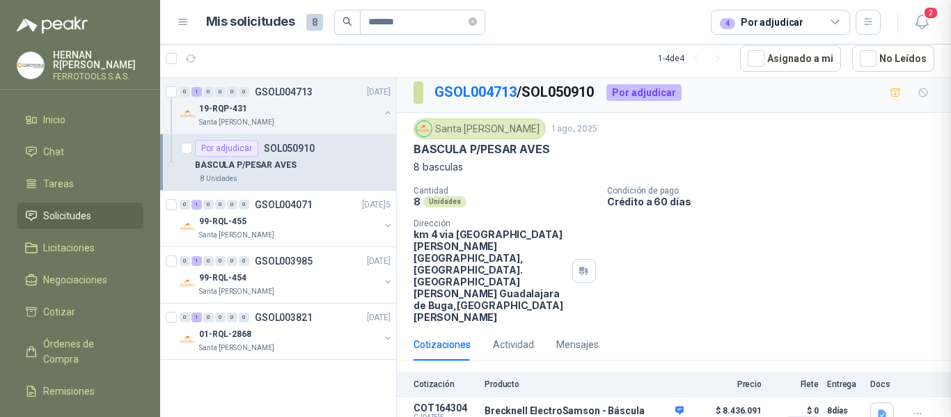
scroll to position [557, 0]
click at [912, 408] on icon "button" at bounding box center [918, 414] width 12 height 12
drag, startPoint x: 723, startPoint y: 371, endPoint x: 635, endPoint y: 376, distance: 87.9
click at [635, 397] on article "COT164304 C: [DATE] Exp: [DATE] Brecknell ElectroSamson - Báscula digital de ma…" at bounding box center [674, 417] width 554 height 40
click at [636, 407] on button "Detalles" at bounding box center [650, 416] width 65 height 19
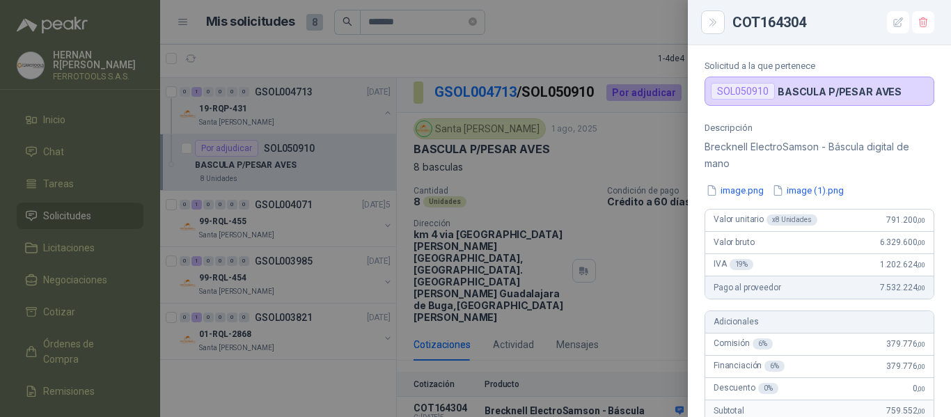
scroll to position [51, 0]
click at [862, 221] on div "Valor unitario x 8 Unidades 791.200 ,00" at bounding box center [820, 221] width 228 height 22
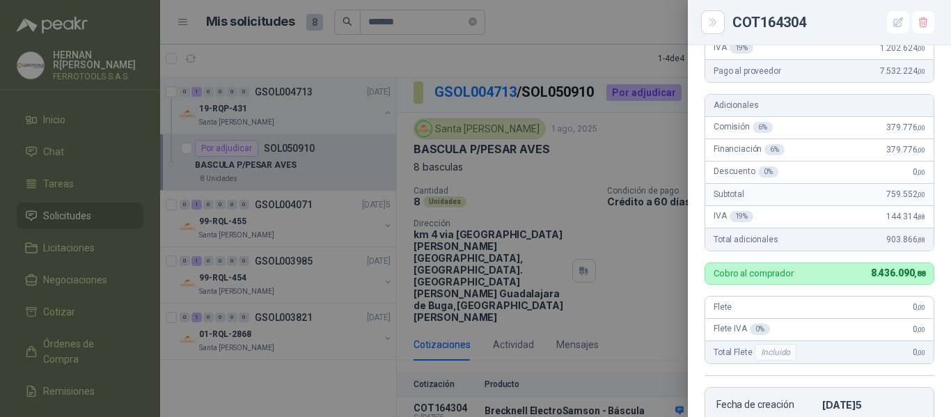
scroll to position [118, 0]
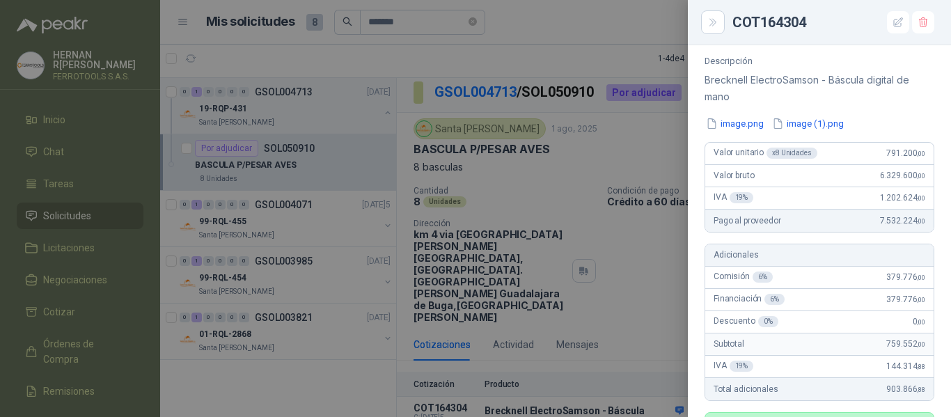
click at [888, 151] on span "791.200 ,00" at bounding box center [906, 153] width 39 height 10
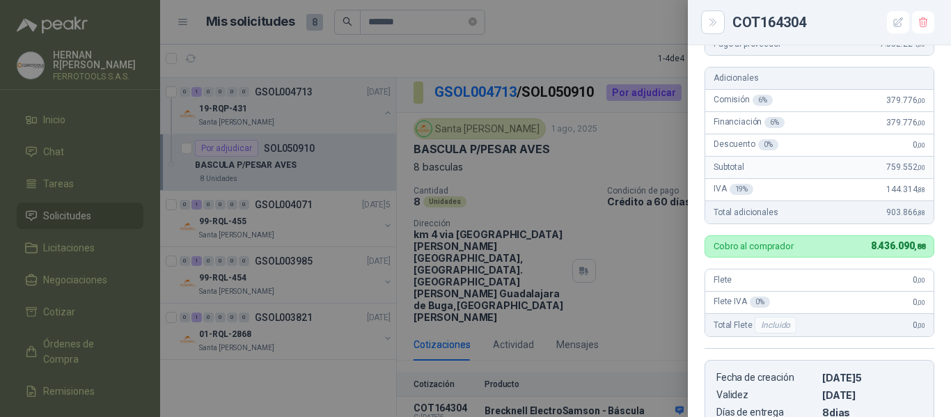
scroll to position [0, 0]
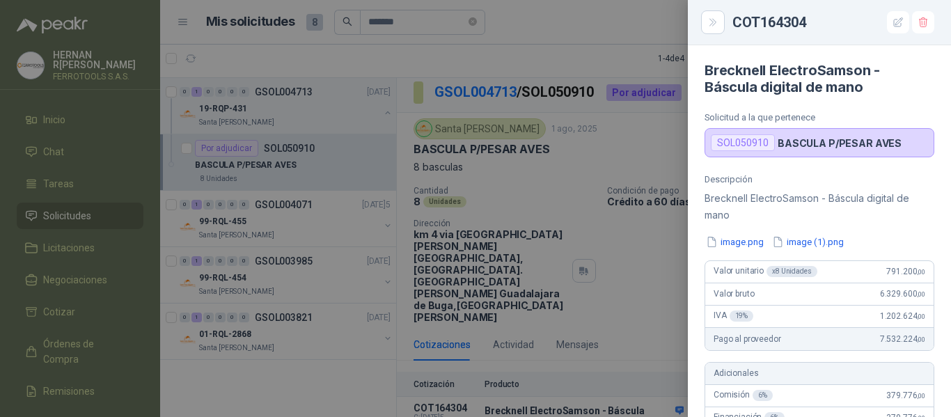
click at [529, 194] on div at bounding box center [475, 208] width 951 height 417
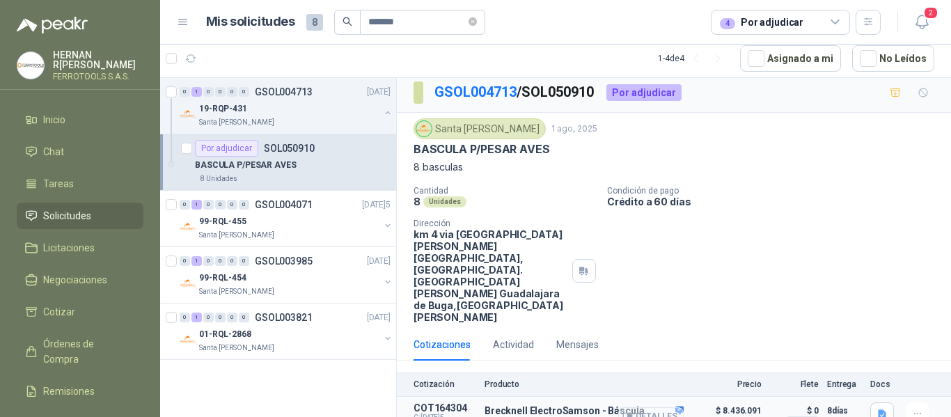
click at [648, 407] on button "Detalles" at bounding box center [650, 416] width 65 height 19
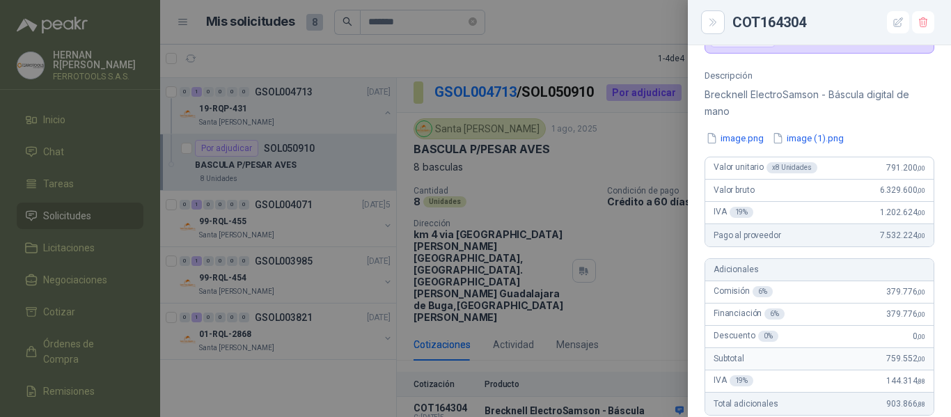
scroll to position [72, 0]
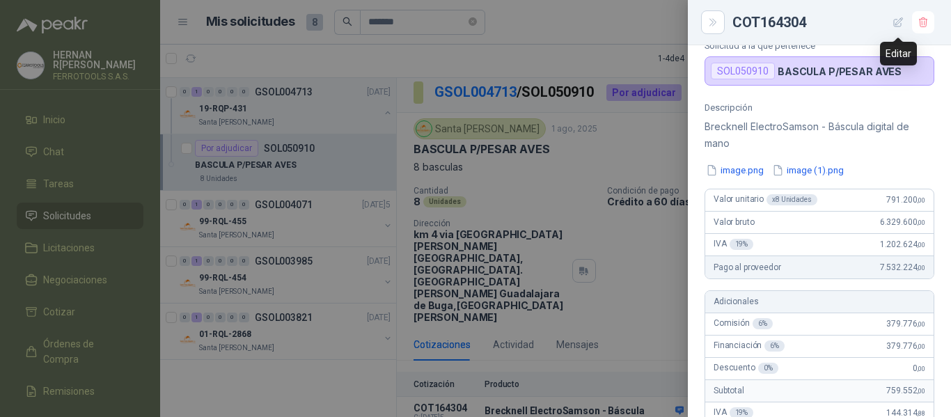
click at [893, 23] on icon "button" at bounding box center [899, 23] width 12 height 12
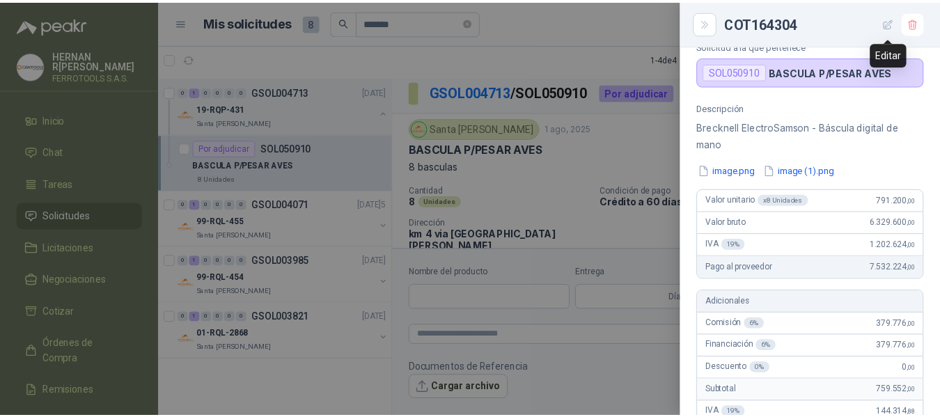
scroll to position [557, 0]
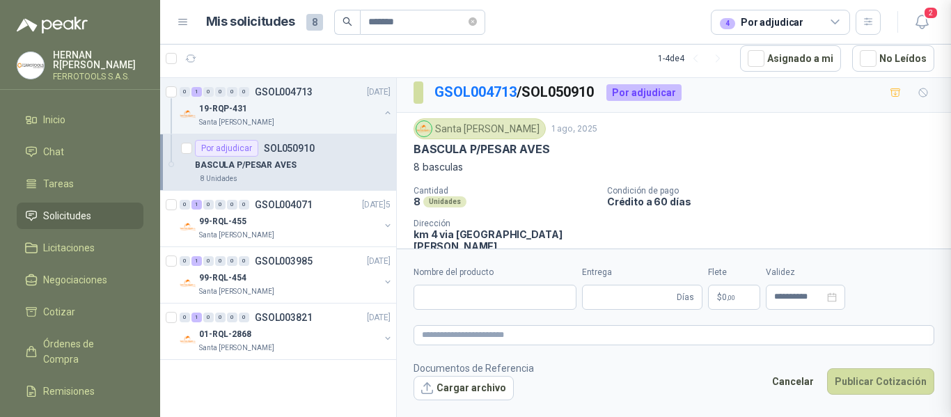
type input "**********"
type input "*"
type input "**********"
type textarea "**********"
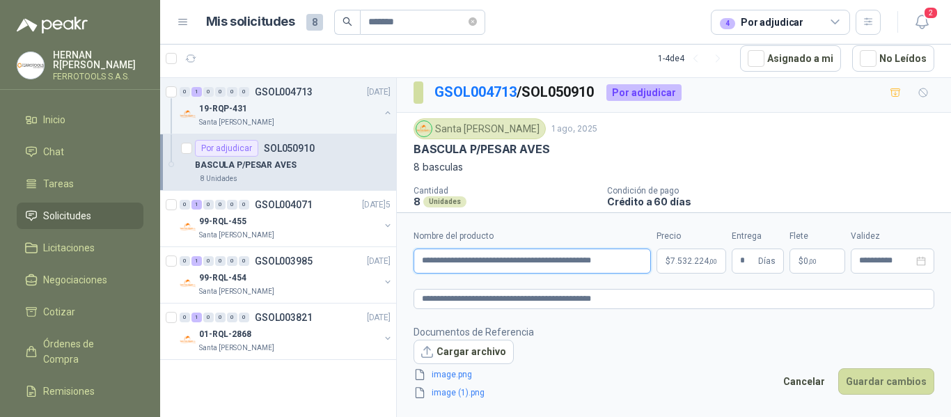
click at [621, 258] on input "**********" at bounding box center [532, 261] width 237 height 25
type input "**********"
click at [626, 303] on textarea "**********" at bounding box center [674, 299] width 521 height 20
type textarea "**********"
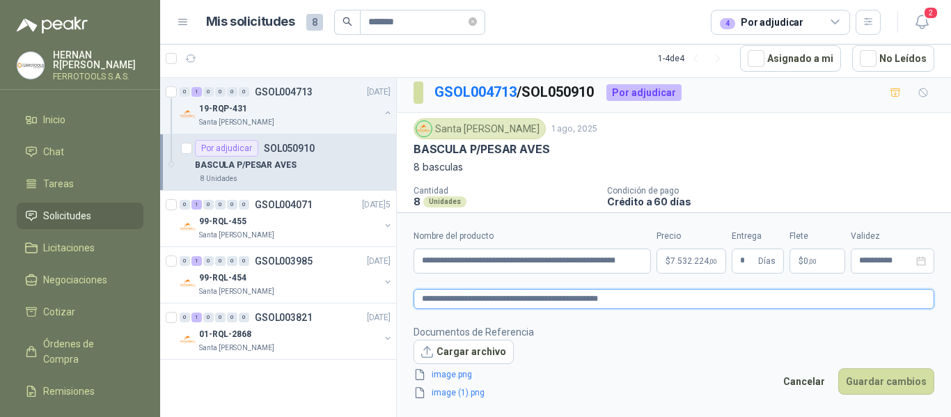
type textarea "**********"
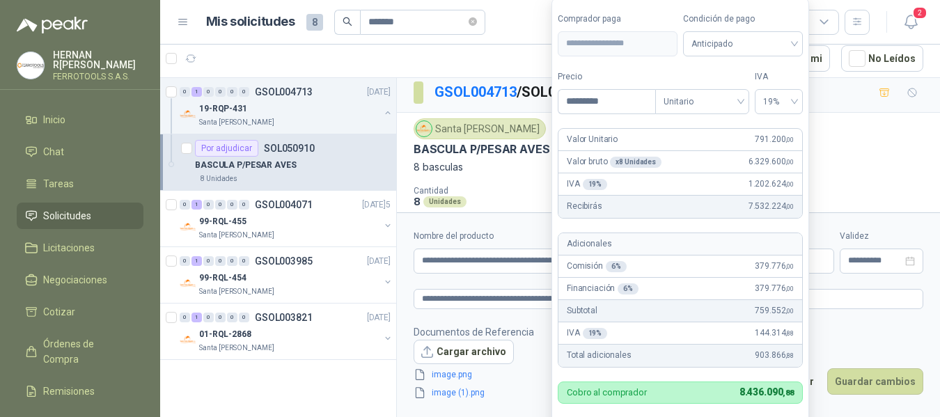
click at [672, 261] on body "[PERSON_NAME] FERROTOOLS S.A.S. Inicio Chat Tareas Solicitudes Licitaciones Neg…" at bounding box center [470, 208] width 940 height 417
type input "*********"
click at [696, 70] on label "Tipo" at bounding box center [702, 76] width 94 height 13
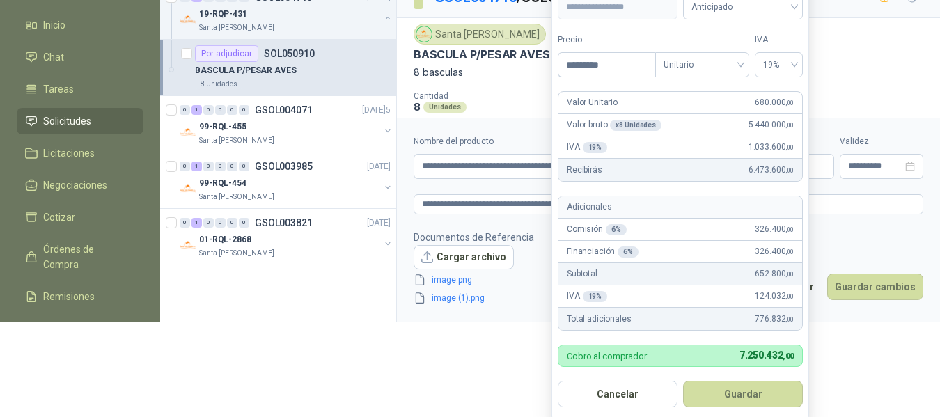
scroll to position [109, 0]
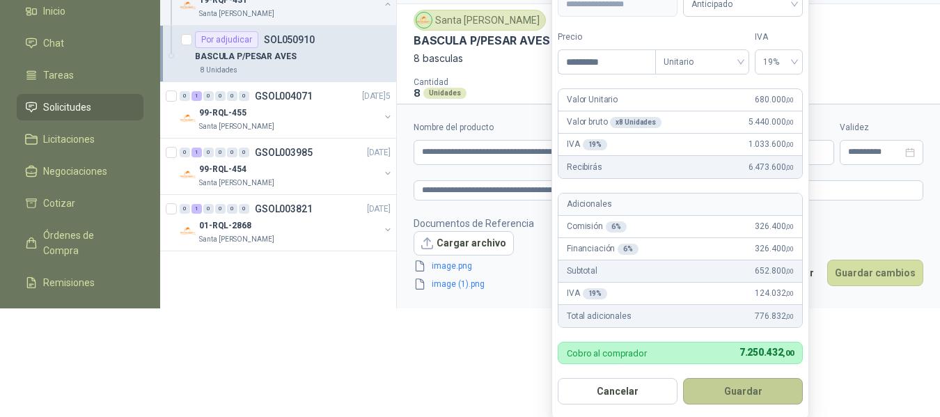
click at [760, 394] on button "Guardar" at bounding box center [743, 391] width 120 height 26
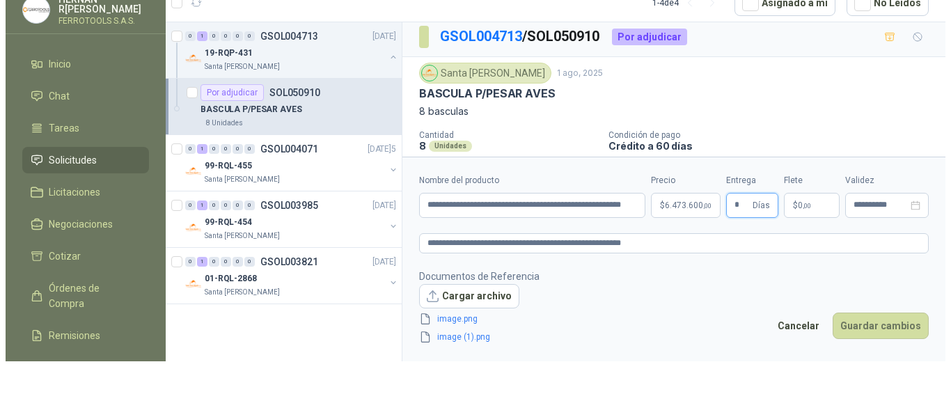
scroll to position [0, 0]
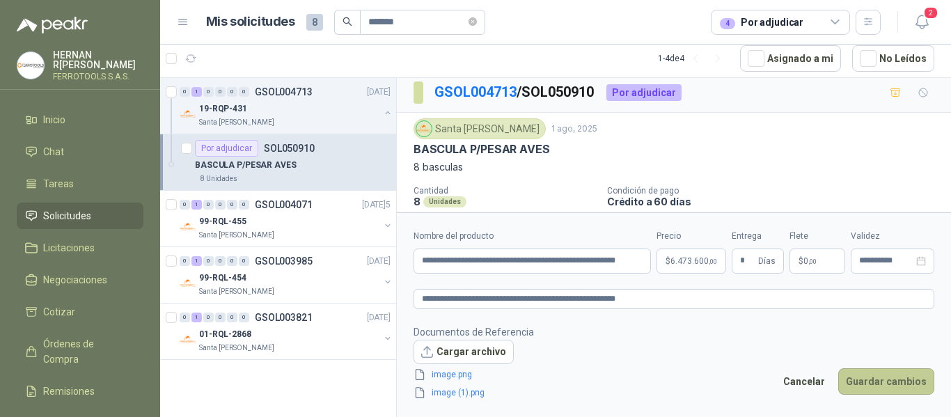
click at [905, 387] on button "Guardar cambios" at bounding box center [887, 381] width 96 height 26
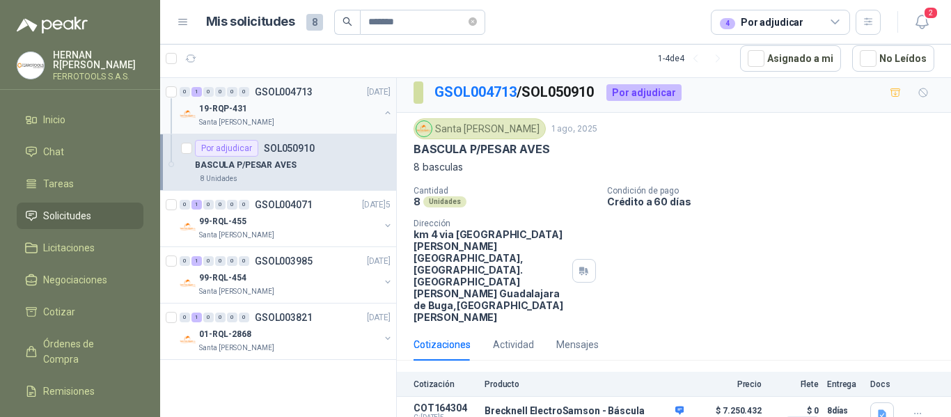
click at [386, 116] on button "button" at bounding box center [387, 112] width 11 height 11
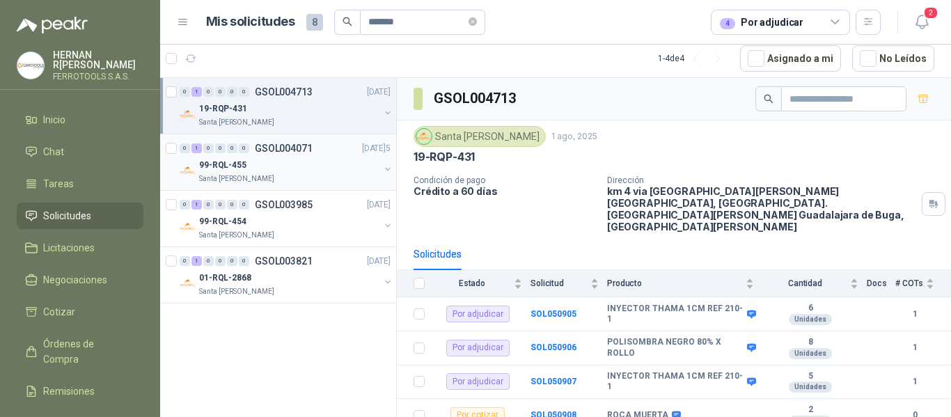
click at [313, 162] on div "99-RQL-455" at bounding box center [289, 165] width 180 height 17
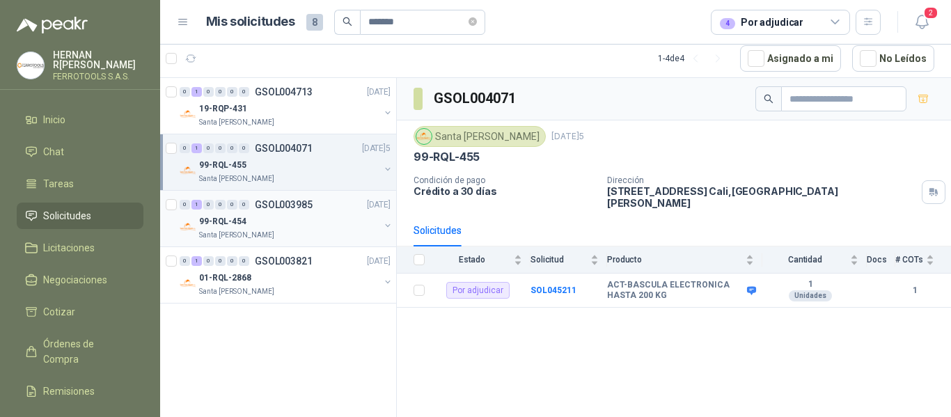
click at [311, 224] on div "99-RQL-454" at bounding box center [289, 221] width 180 height 17
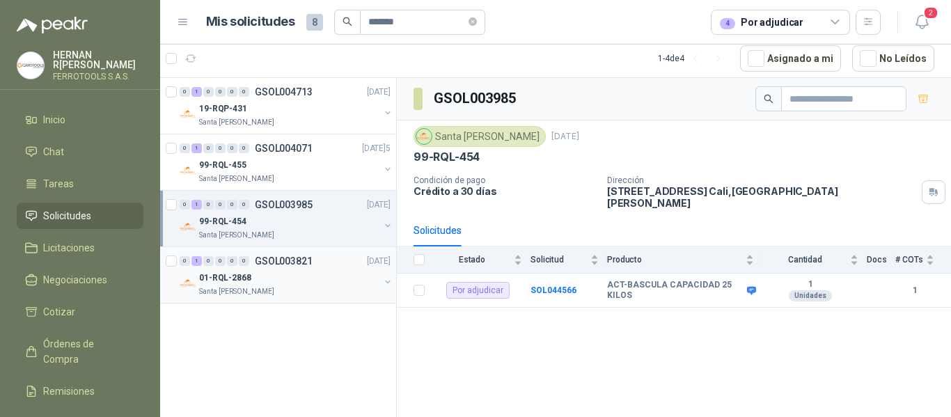
click at [326, 272] on div "01-RQL-2868" at bounding box center [289, 278] width 180 height 17
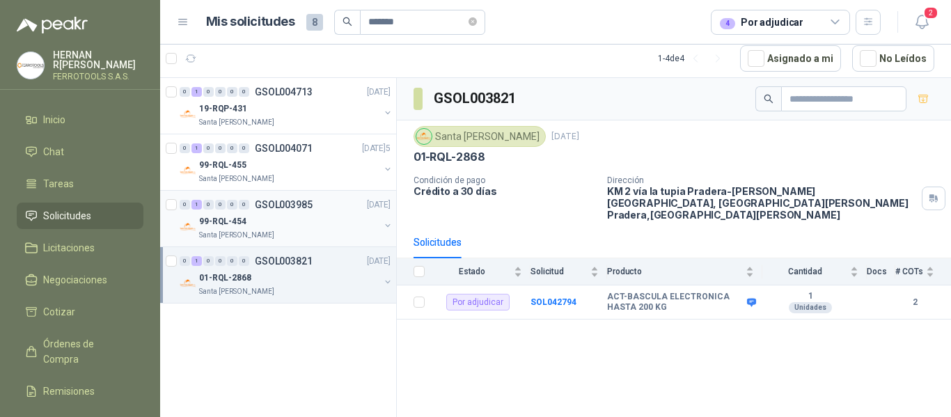
click at [316, 227] on div "99-RQL-454" at bounding box center [289, 221] width 180 height 17
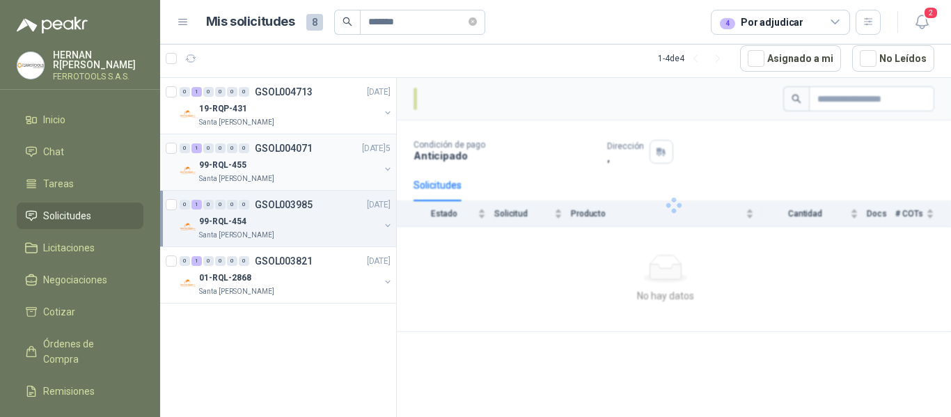
click at [323, 162] on div "99-RQL-455" at bounding box center [289, 165] width 180 height 17
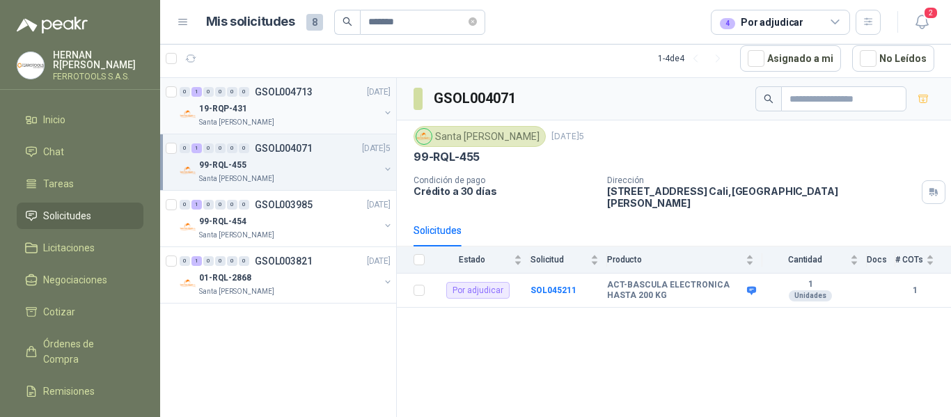
click at [321, 111] on div "19-RQP-431" at bounding box center [289, 108] width 180 height 17
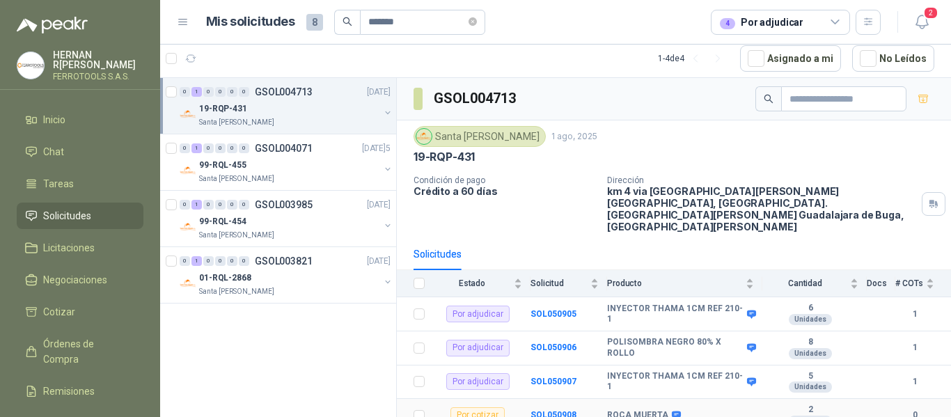
scroll to position [60, 0]
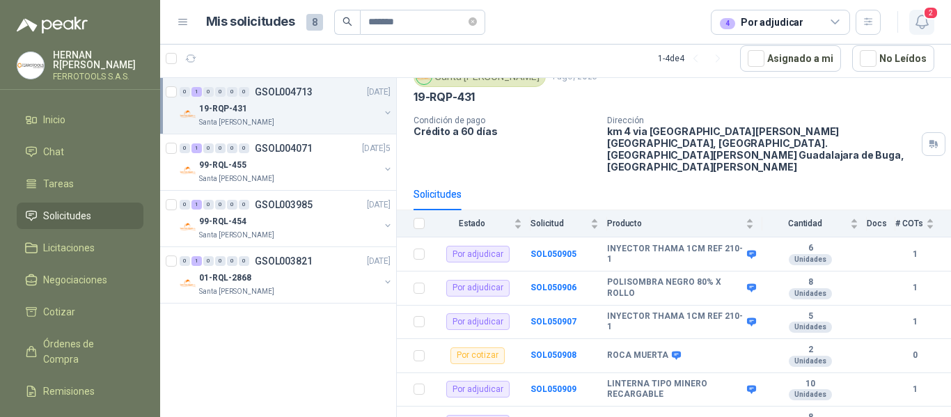
click at [924, 23] on icon "button" at bounding box center [922, 21] width 17 height 17
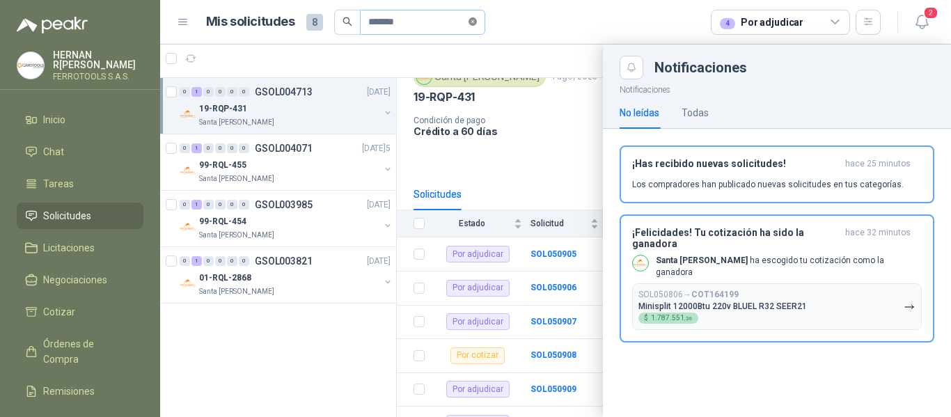
click at [477, 24] on icon "close-circle" at bounding box center [473, 21] width 8 height 8
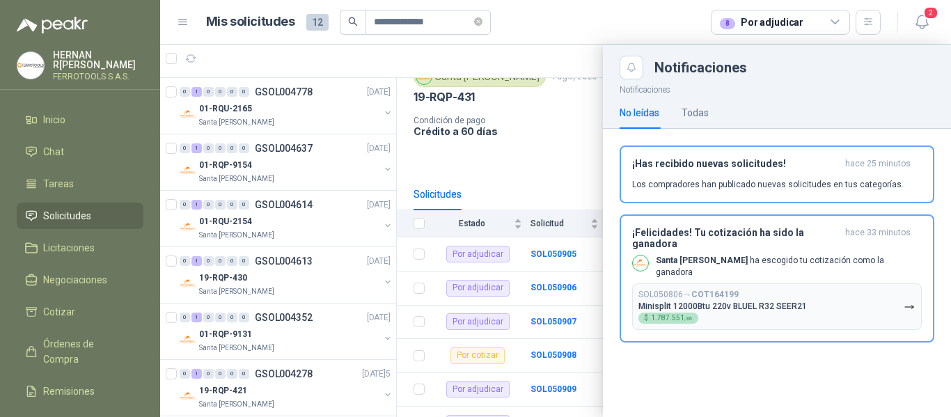
click at [272, 113] on div at bounding box center [555, 231] width 791 height 373
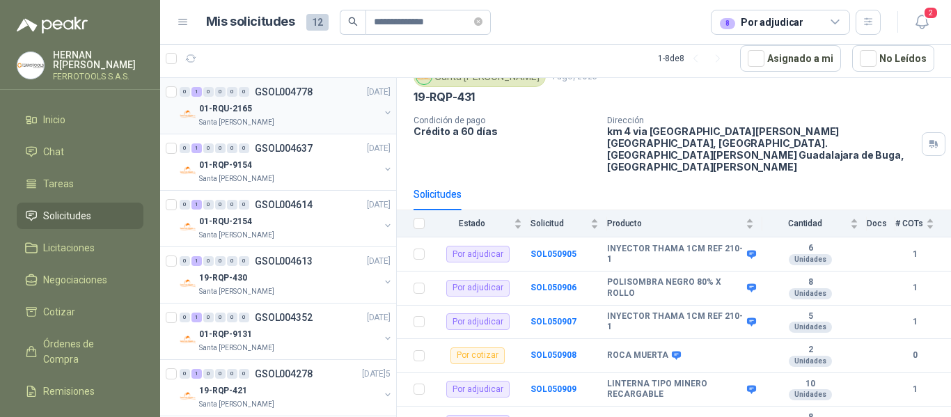
click at [382, 111] on button "button" at bounding box center [387, 112] width 11 height 11
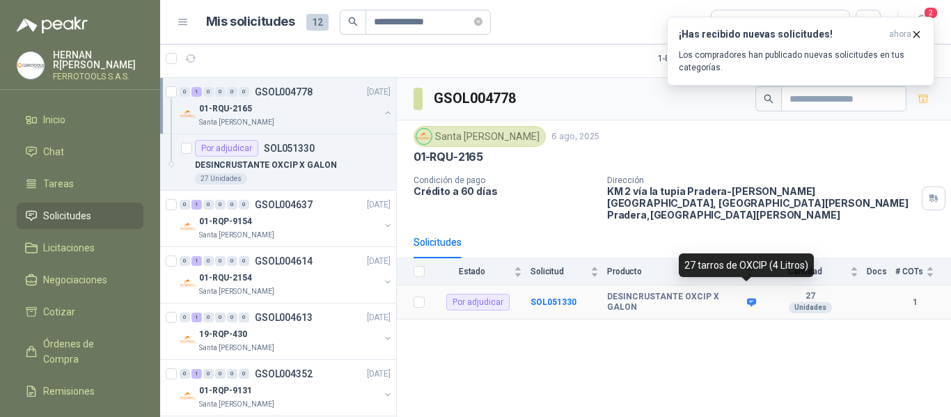
click at [747, 298] on icon at bounding box center [751, 302] width 9 height 8
click at [829, 302] on div "Unidades" at bounding box center [810, 307] width 43 height 11
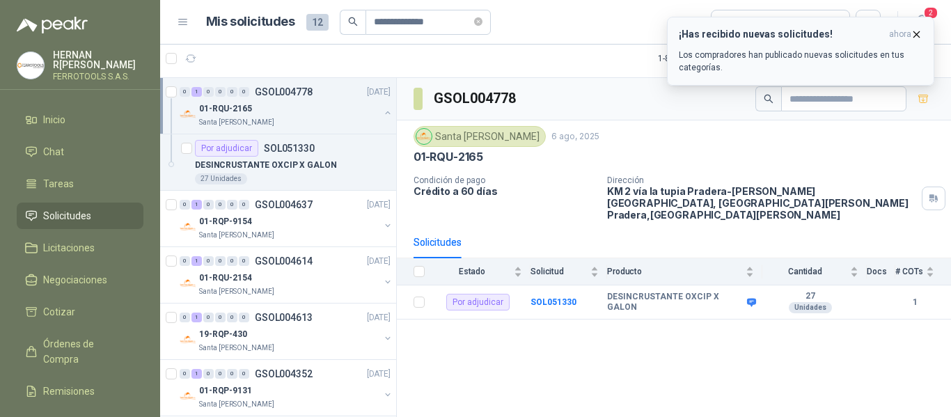
click at [919, 36] on icon "button" at bounding box center [917, 34] width 6 height 6
click at [626, 26] on article "**********" at bounding box center [544, 22] width 676 height 25
click at [579, 364] on div "GSOL004778 [GEOGRAPHIC_DATA][PERSON_NAME][DATE]5 01-RQU-2165 Condición de pago …" at bounding box center [674, 247] width 554 height 339
click at [914, 35] on icon "button" at bounding box center [917, 35] width 12 height 12
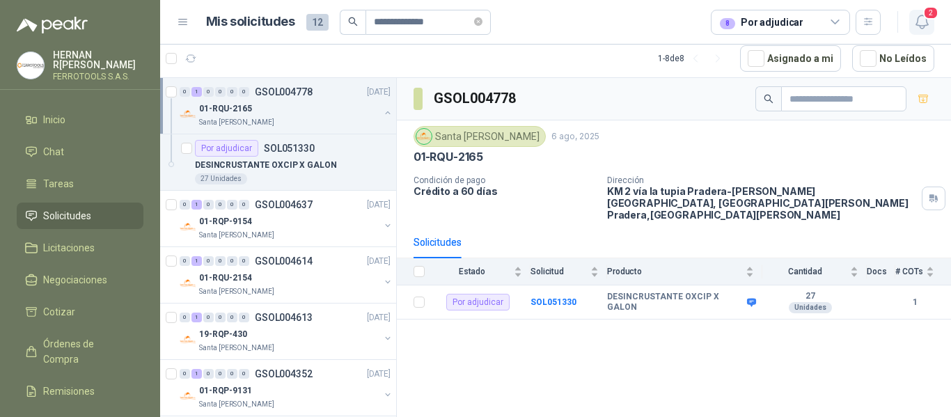
click at [921, 25] on icon "button" at bounding box center [922, 21] width 17 height 17
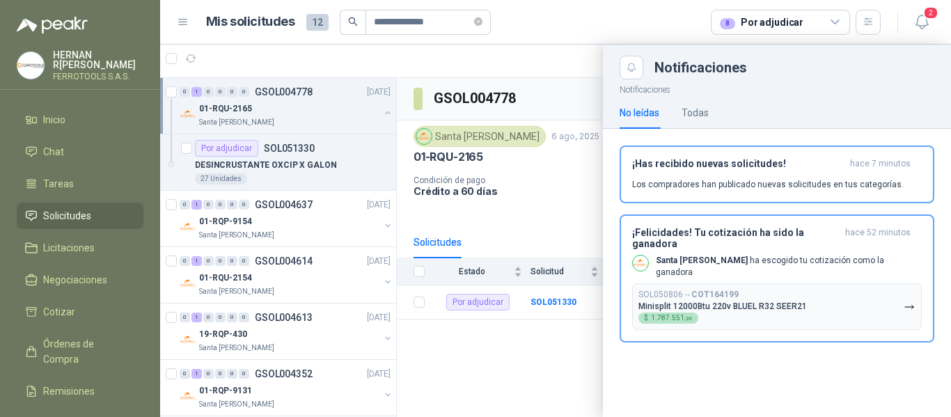
click at [550, 6] on header "**********" at bounding box center [555, 22] width 791 height 45
click at [340, 123] on div at bounding box center [555, 231] width 791 height 373
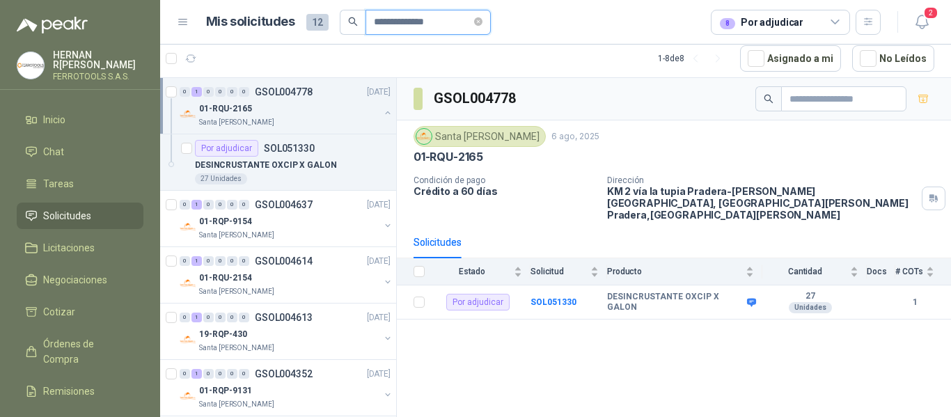
click at [451, 21] on input "**********" at bounding box center [423, 22] width 98 height 24
type input "*"
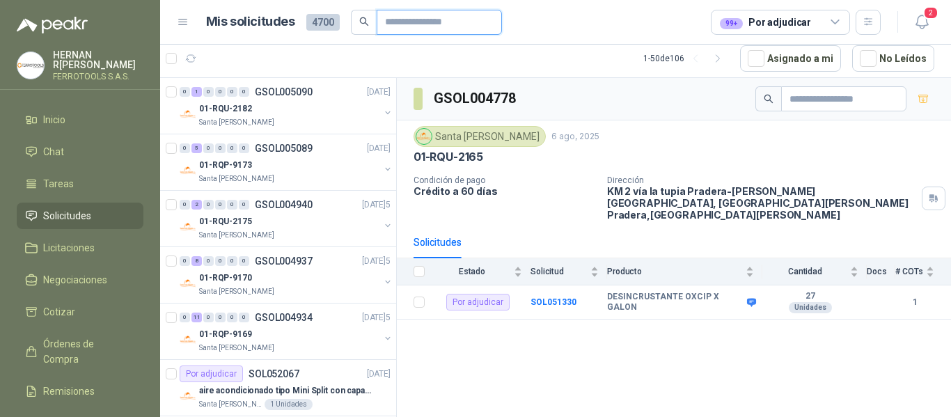
click at [456, 26] on input "text" at bounding box center [434, 22] width 98 height 24
type input "*******"
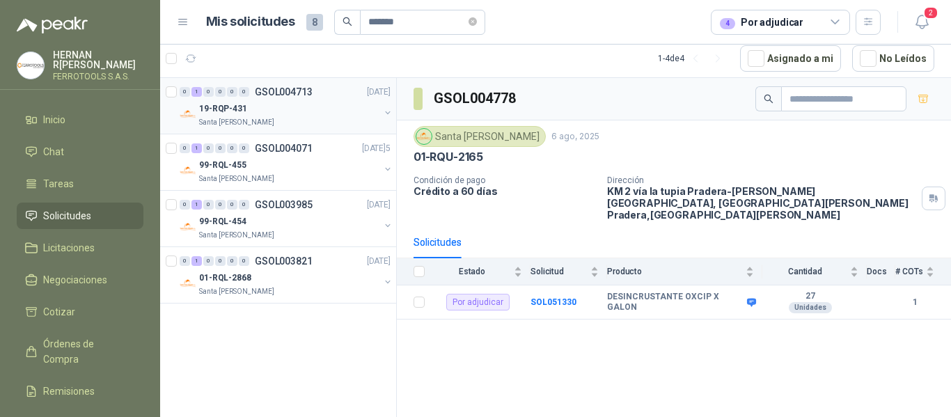
click at [313, 107] on div "19-RQP-431" at bounding box center [289, 108] width 180 height 17
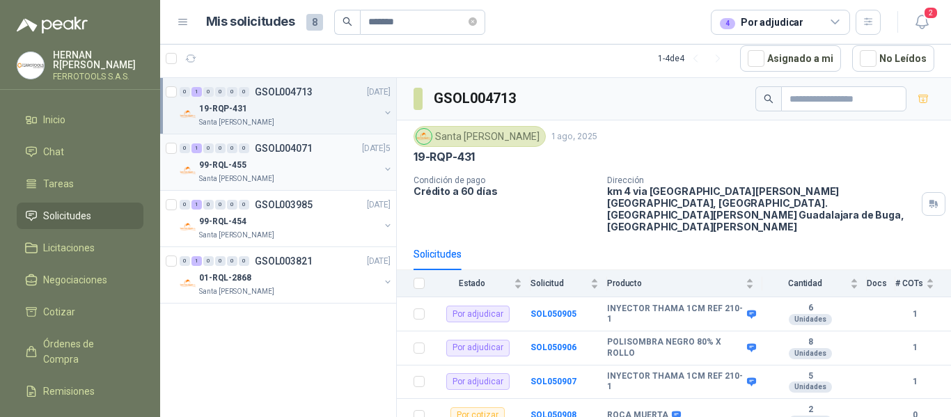
click at [304, 171] on div "99-RQL-455" at bounding box center [289, 165] width 180 height 17
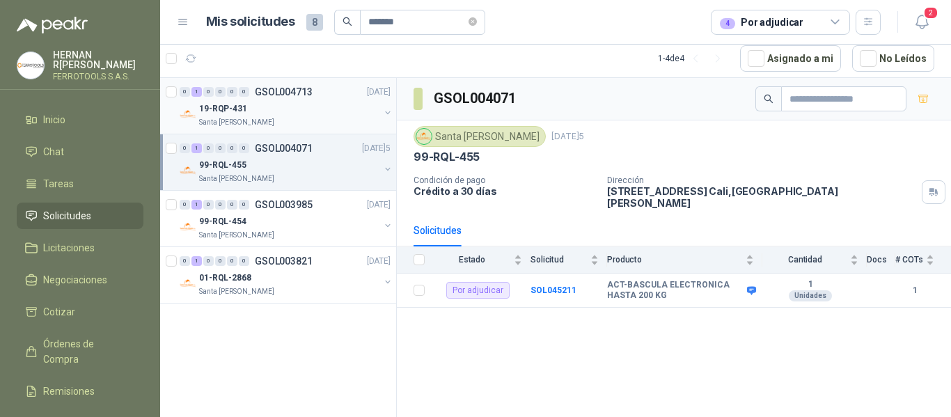
click at [294, 118] on div "Santa [PERSON_NAME]" at bounding box center [289, 122] width 180 height 11
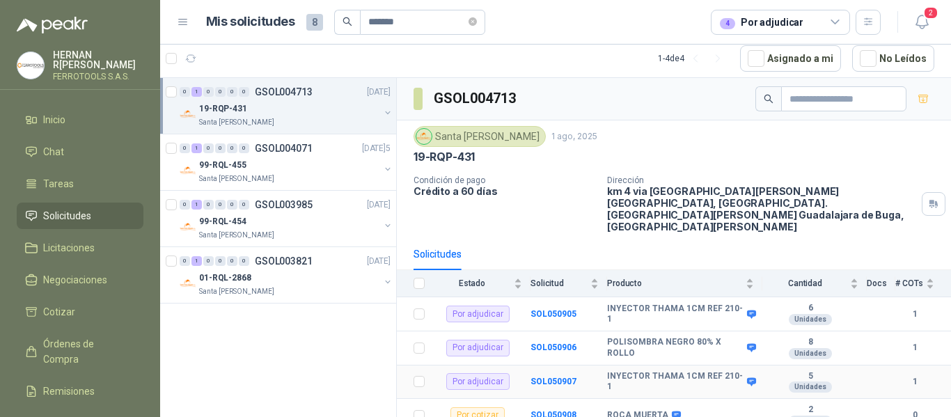
scroll to position [60, 0]
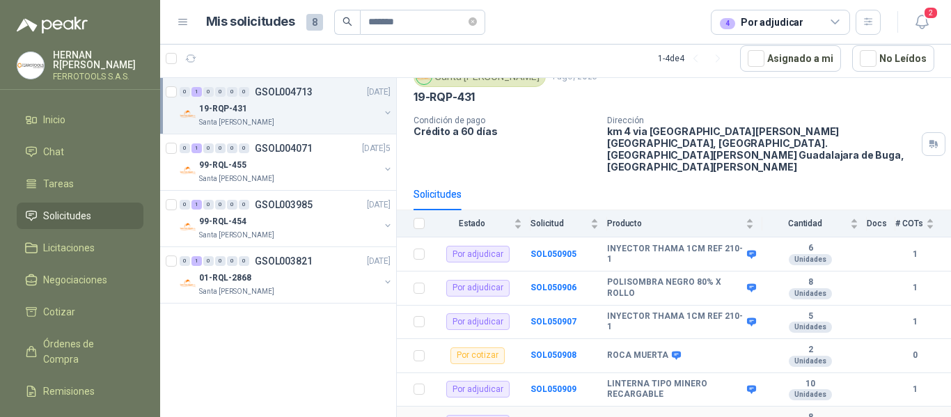
click at [563, 407] on td "SOL050910" at bounding box center [569, 424] width 77 height 34
click at [563, 416] on b "SOL050910" at bounding box center [554, 424] width 46 height 10
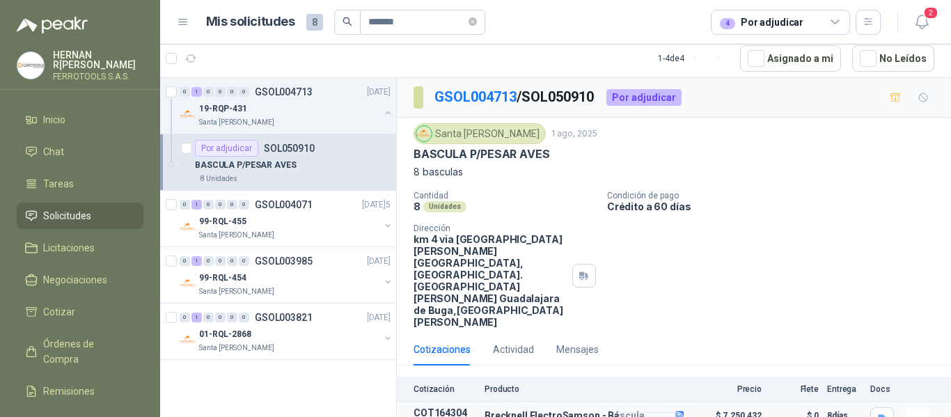
click at [657, 412] on button "Detalles" at bounding box center [650, 421] width 65 height 19
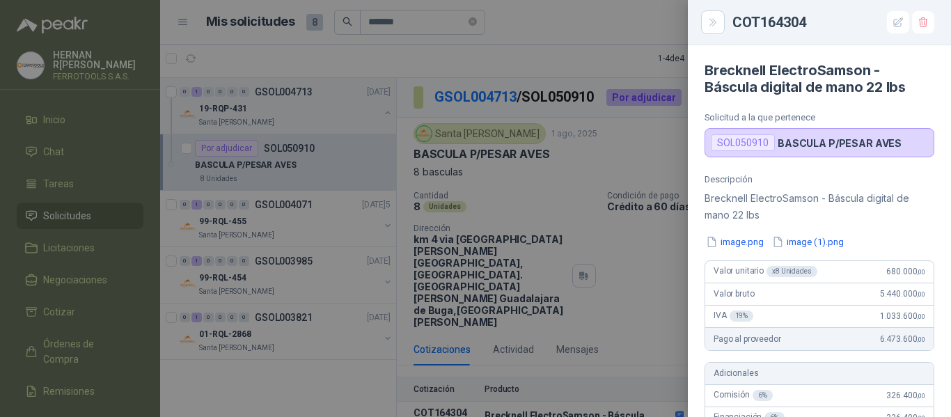
click at [887, 272] on span "680.000 ,00" at bounding box center [906, 272] width 39 height 10
click at [901, 21] on icon "button" at bounding box center [899, 23] width 12 height 12
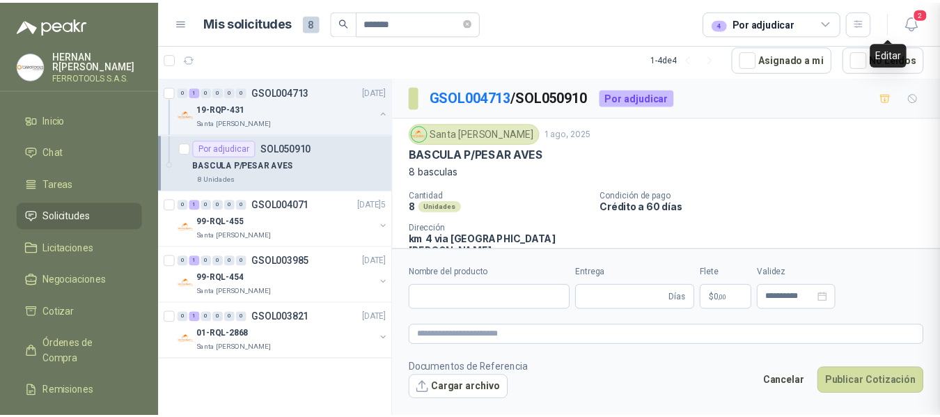
scroll to position [557, 0]
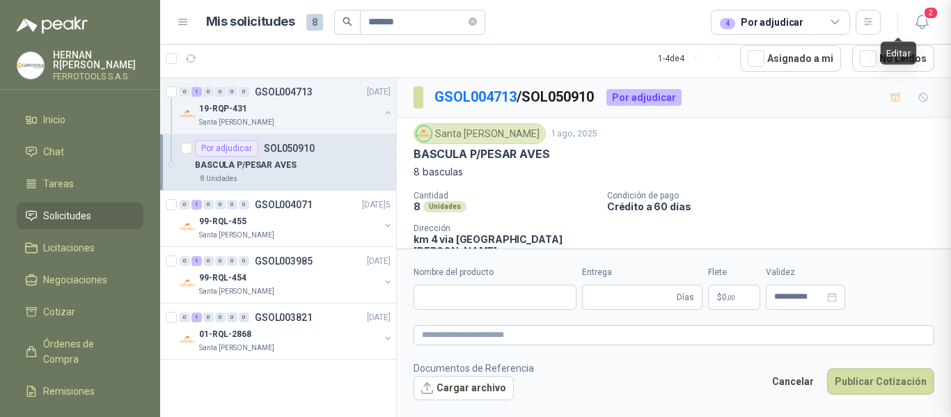
type input "**********"
type input "*"
type input "**********"
type textarea "**********"
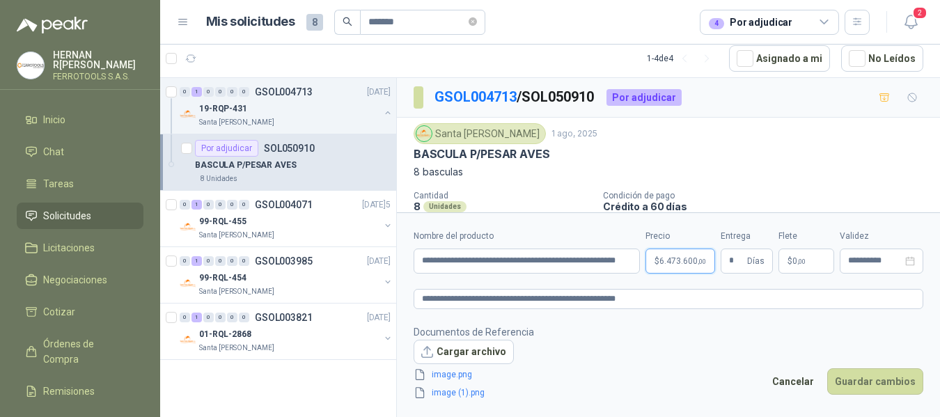
click at [676, 254] on body "[PERSON_NAME] FERROTOOLS S.A.S. Inicio Chat Tareas Solicitudes Licitaciones Neg…" at bounding box center [470, 208] width 940 height 417
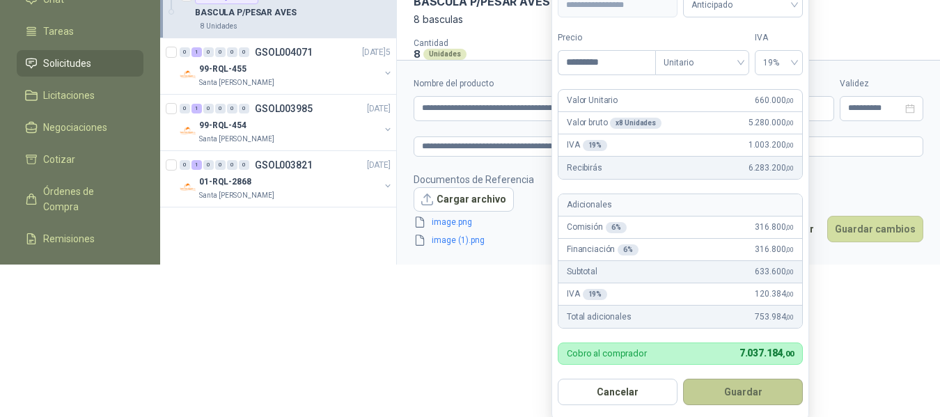
scroll to position [153, 0]
type input "*********"
click at [753, 397] on button "Guardar" at bounding box center [743, 391] width 120 height 26
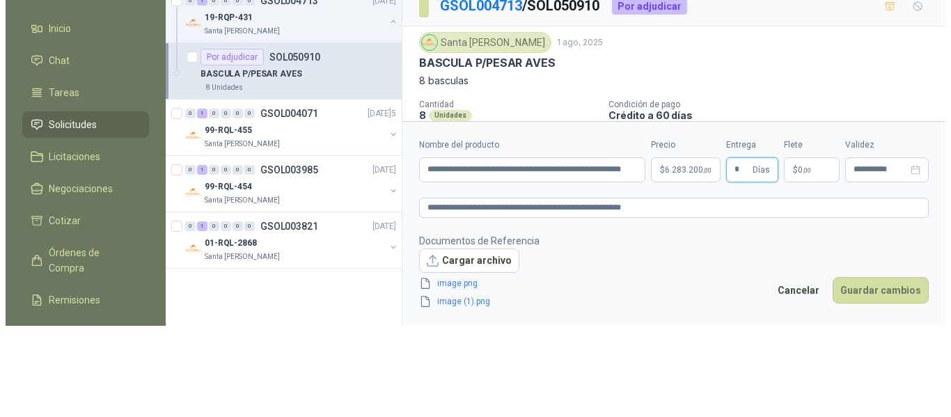
scroll to position [0, 0]
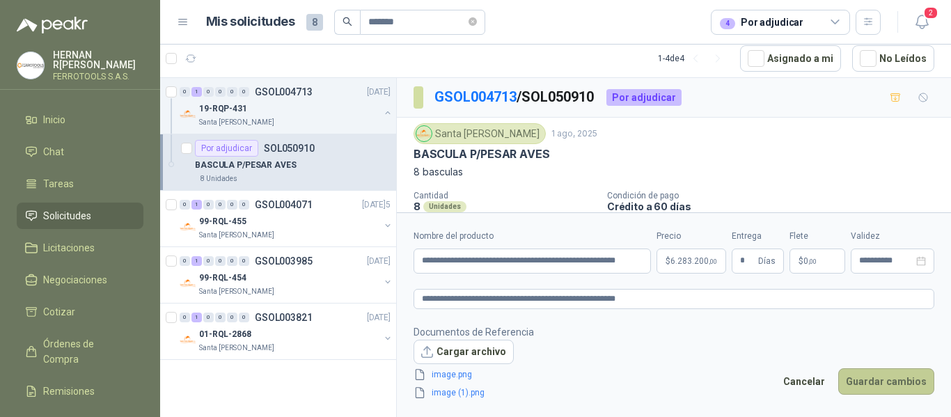
click at [879, 385] on button "Guardar cambios" at bounding box center [887, 381] width 96 height 26
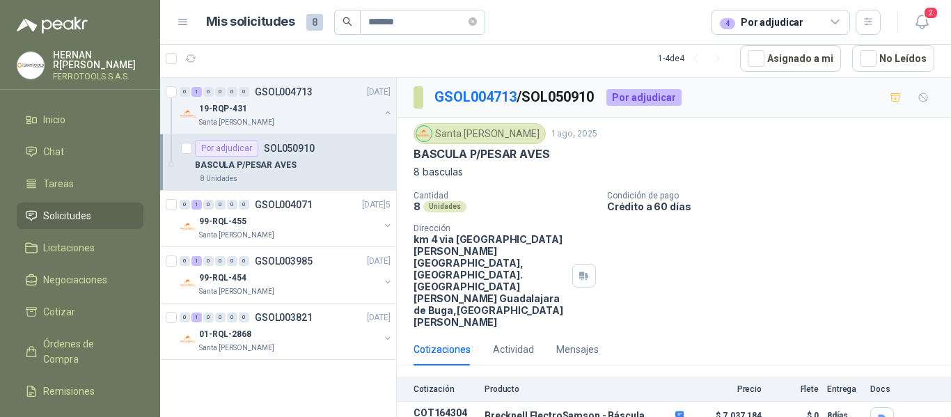
click at [756, 201] on p "Crédito a 60 días" at bounding box center [776, 207] width 338 height 12
click at [382, 113] on button "button" at bounding box center [387, 112] width 11 height 11
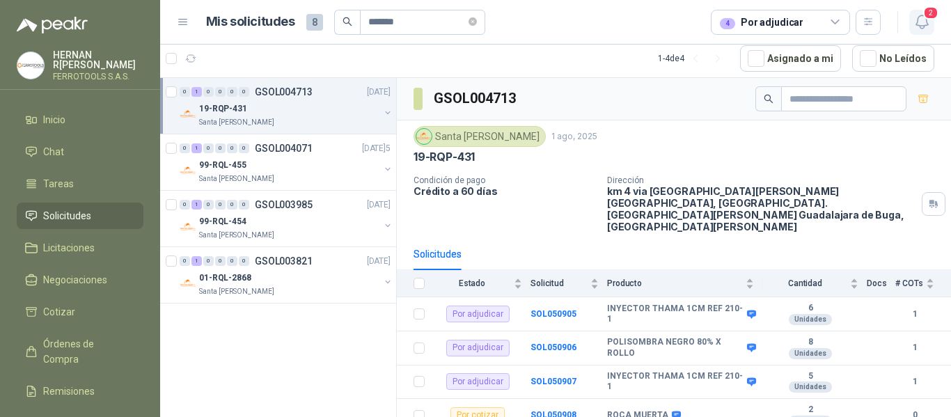
click at [919, 26] on icon "button" at bounding box center [922, 21] width 12 height 13
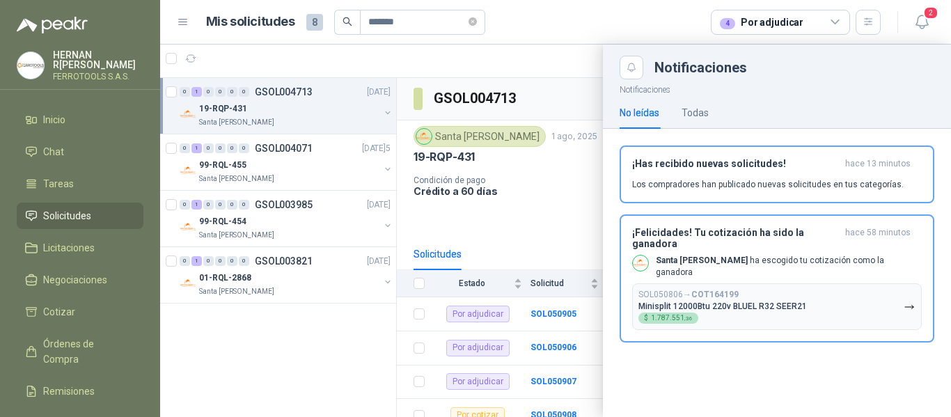
click at [517, 164] on div at bounding box center [555, 231] width 791 height 373
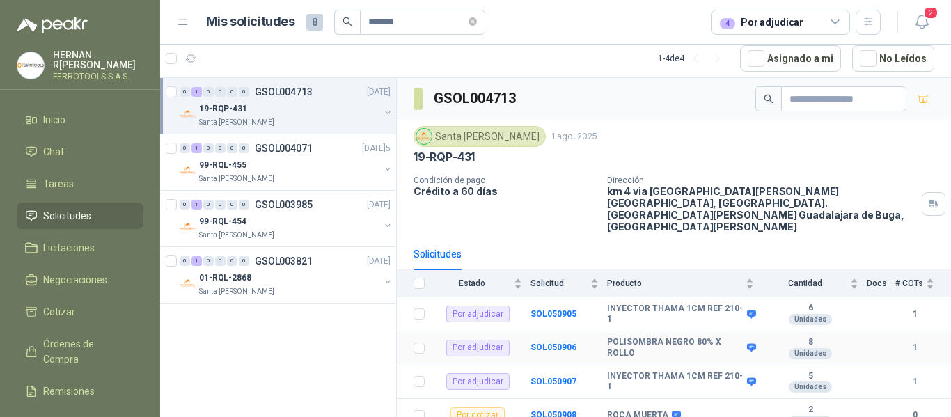
scroll to position [60, 0]
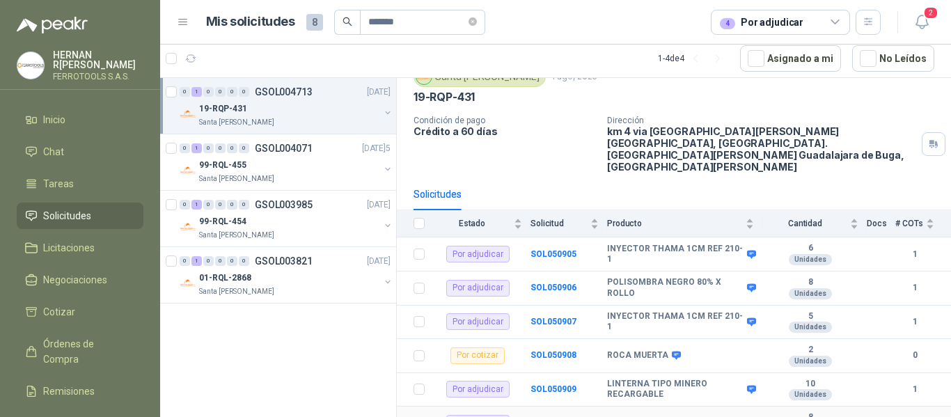
click at [562, 407] on td "SOL050910" at bounding box center [569, 424] width 77 height 34
click at [559, 416] on b "SOL050910" at bounding box center [554, 424] width 46 height 10
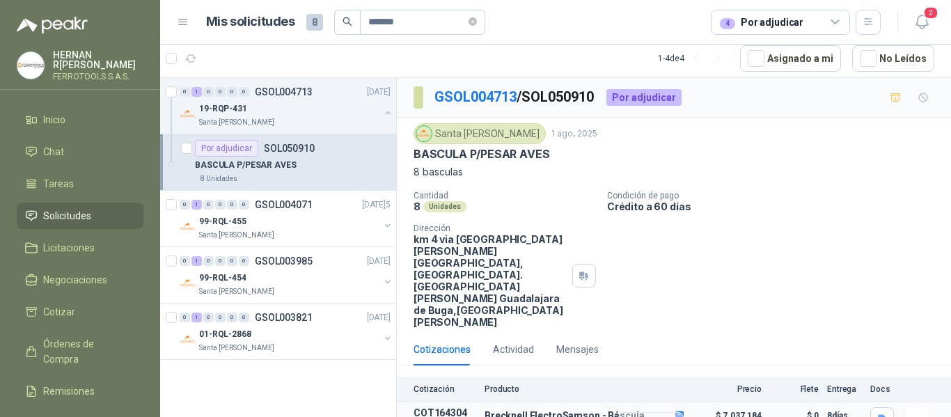
click at [651, 412] on button "Detalles" at bounding box center [650, 421] width 65 height 19
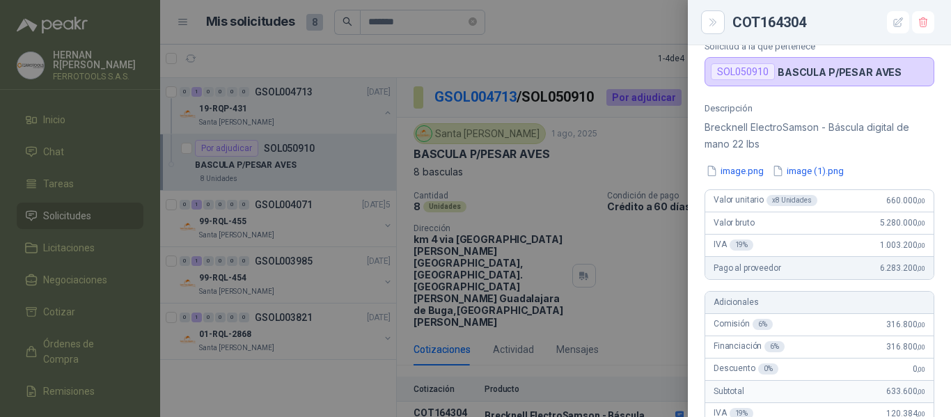
scroll to position [72, 0]
click at [877, 153] on div "Descripción Brecknell ElectroSamson - Báscula digital de mano 22 lbs image.png …" at bounding box center [819, 386] width 263 height 569
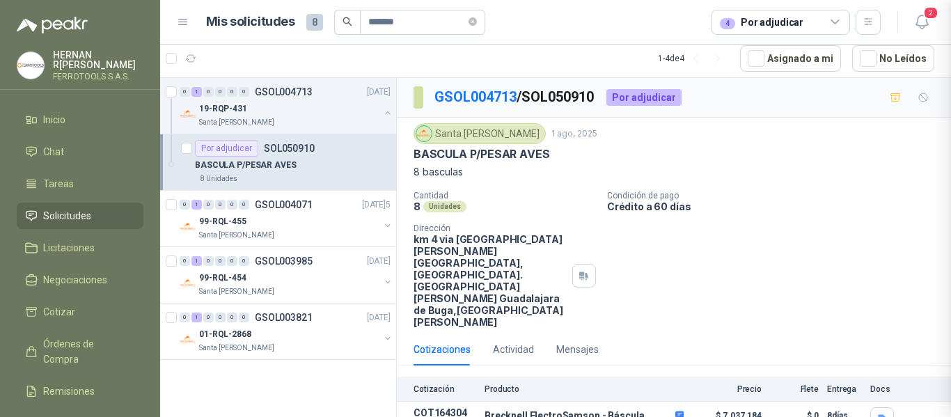
scroll to position [557, 0]
click at [924, 28] on icon "button" at bounding box center [922, 21] width 12 height 13
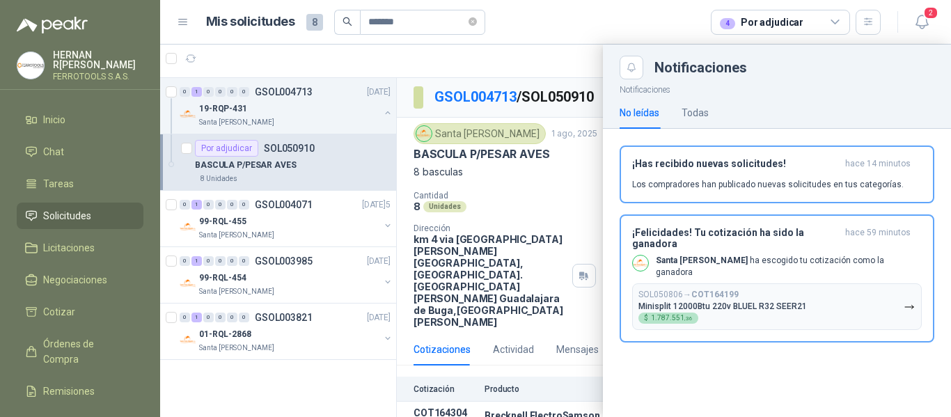
click at [536, 192] on div at bounding box center [555, 231] width 791 height 373
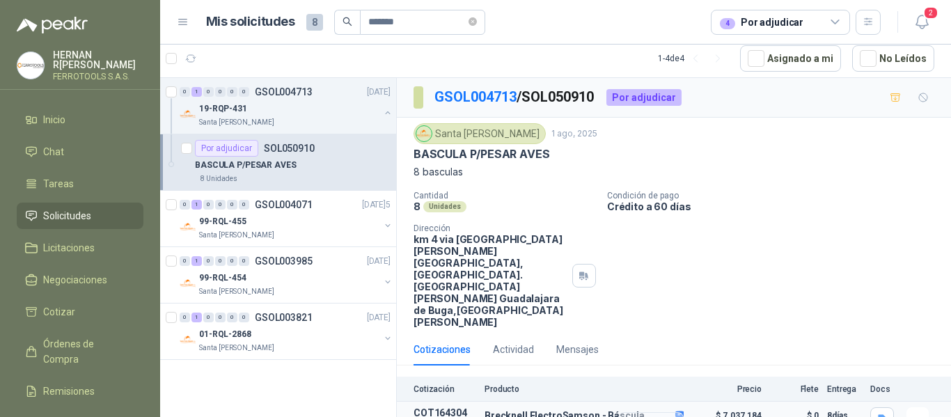
click at [655, 412] on button "Detalles" at bounding box center [650, 421] width 65 height 19
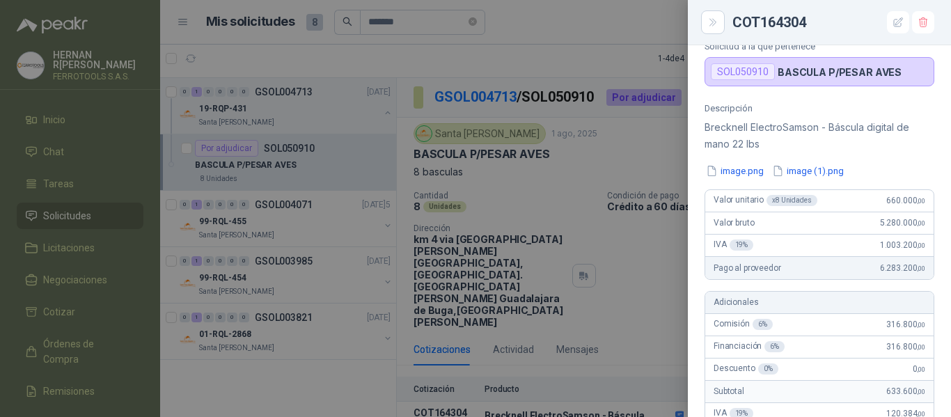
scroll to position [0, 0]
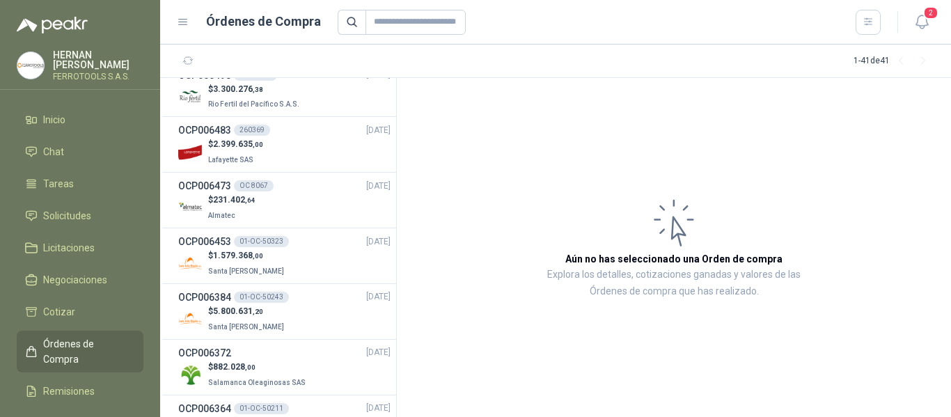
scroll to position [816, 0]
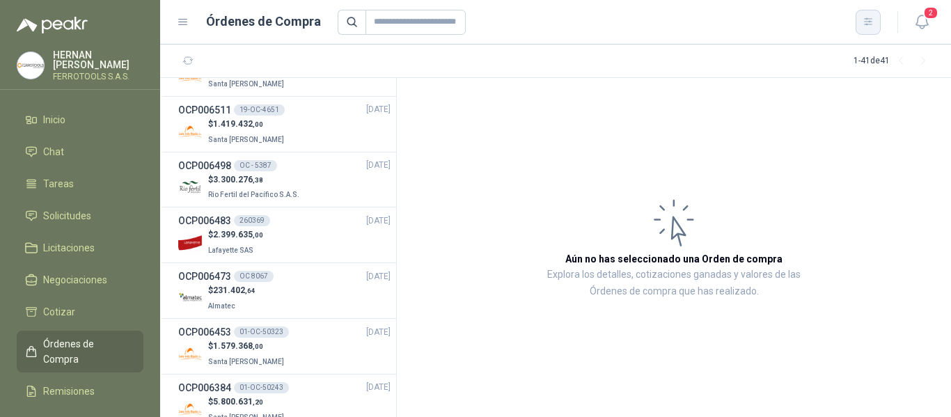
click at [872, 29] on button "button" at bounding box center [868, 22] width 25 height 25
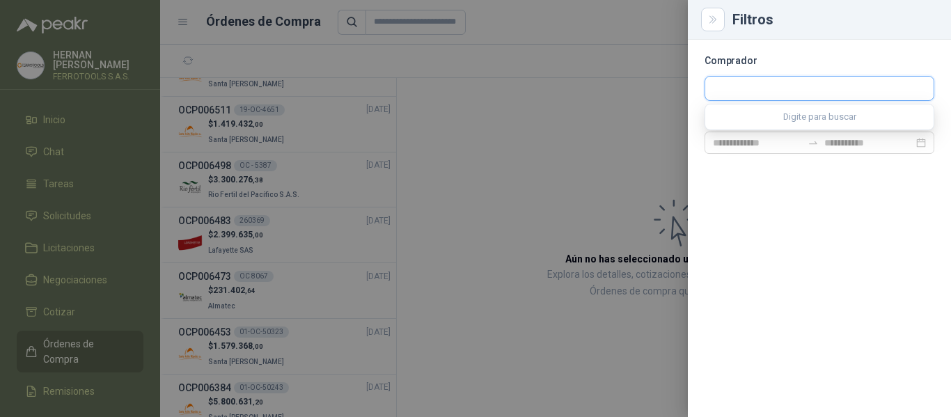
click at [780, 89] on input "text" at bounding box center [820, 89] width 228 height 24
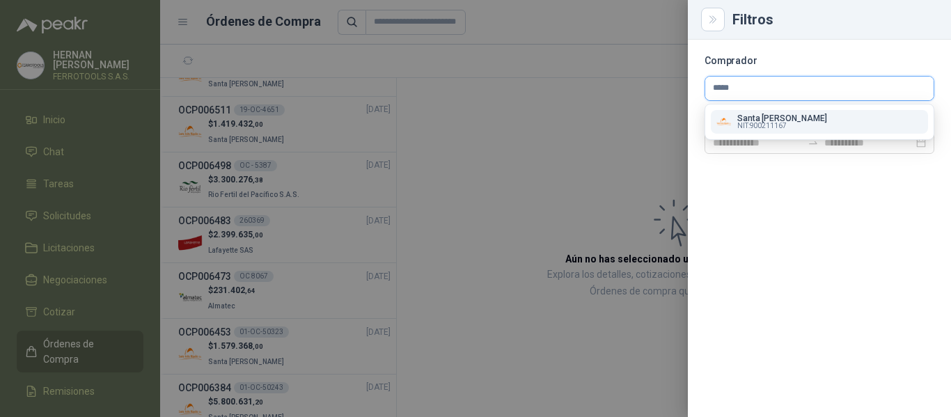
type input "*****"
click at [744, 125] on span "NIT : 900211167" at bounding box center [762, 126] width 49 height 7
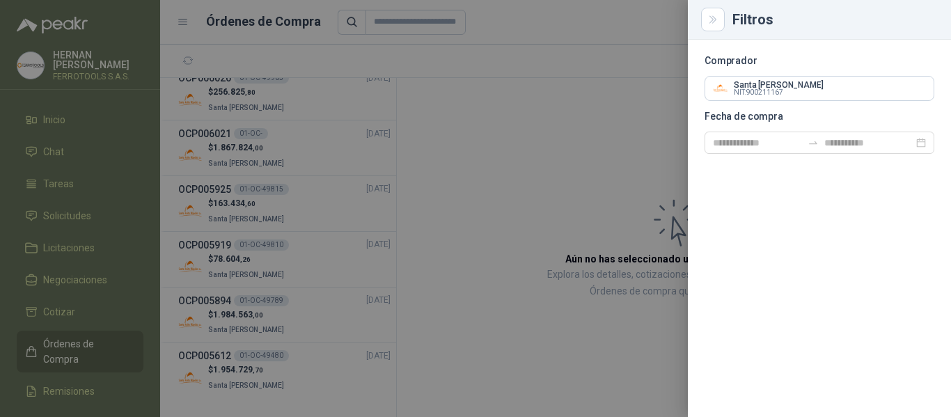
scroll to position [259, 0]
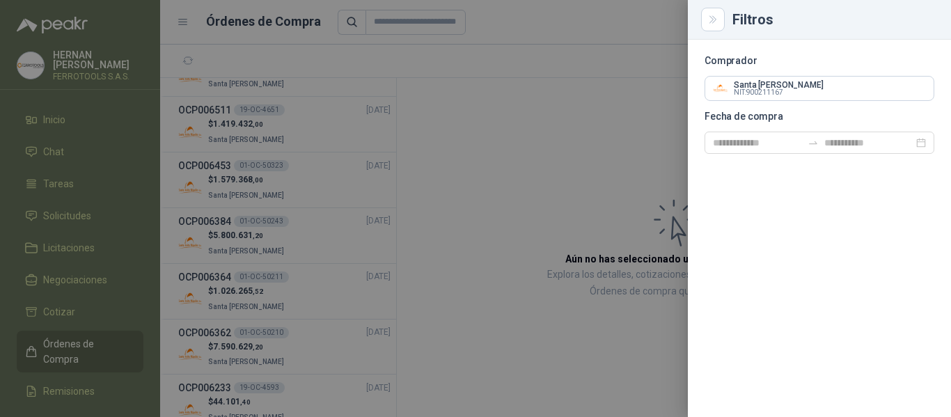
click at [541, 166] on div at bounding box center [475, 208] width 951 height 417
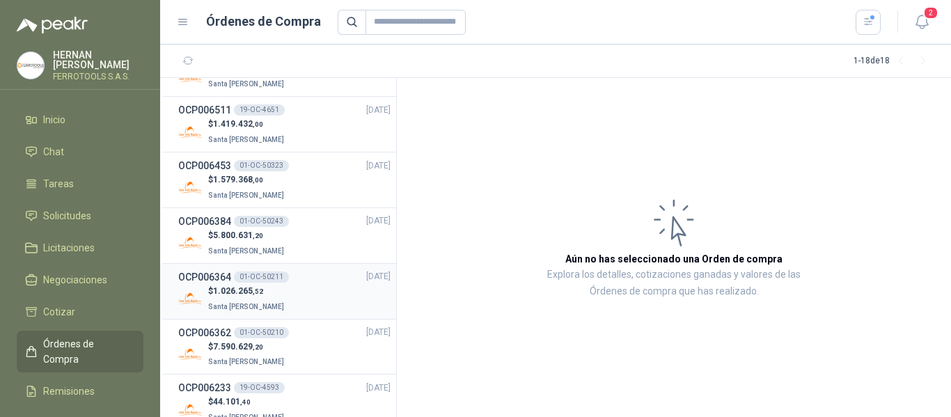
click at [304, 300] on div "$ 1.026.265 ,52 Santa Anita Napoles" at bounding box center [284, 299] width 212 height 29
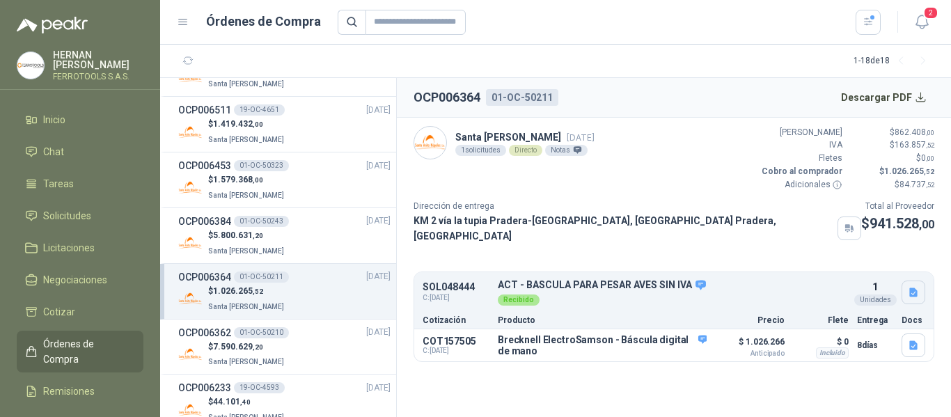
click at [912, 288] on icon "button" at bounding box center [914, 292] width 8 height 9
click at [869, 252] on button "Bascula Electrosamson.png" at bounding box center [851, 255] width 131 height 15
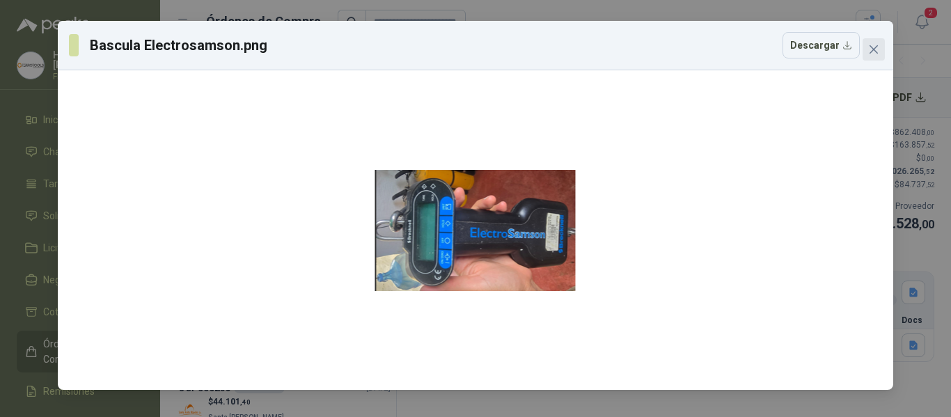
click at [879, 49] on icon "close" at bounding box center [874, 49] width 11 height 11
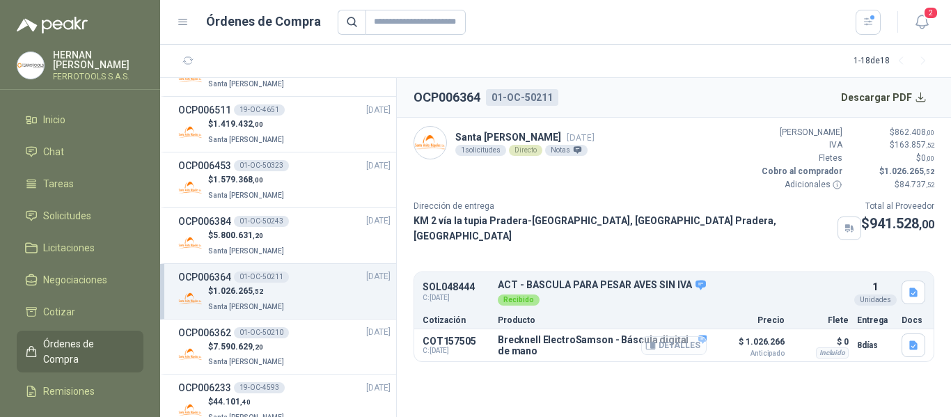
click at [678, 340] on button "Detalles" at bounding box center [673, 345] width 65 height 19
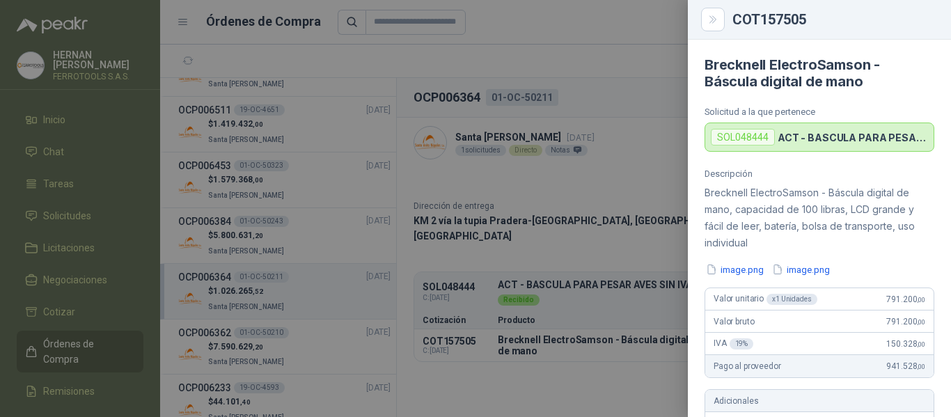
scroll to position [578, 0]
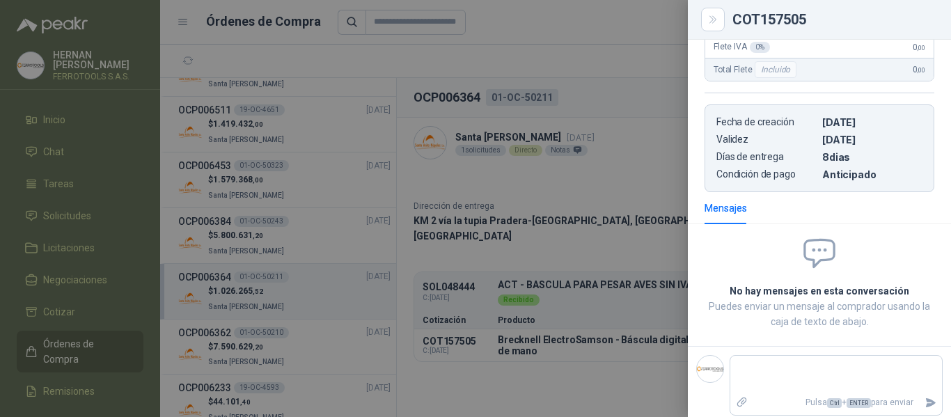
click at [638, 178] on div at bounding box center [475, 208] width 951 height 417
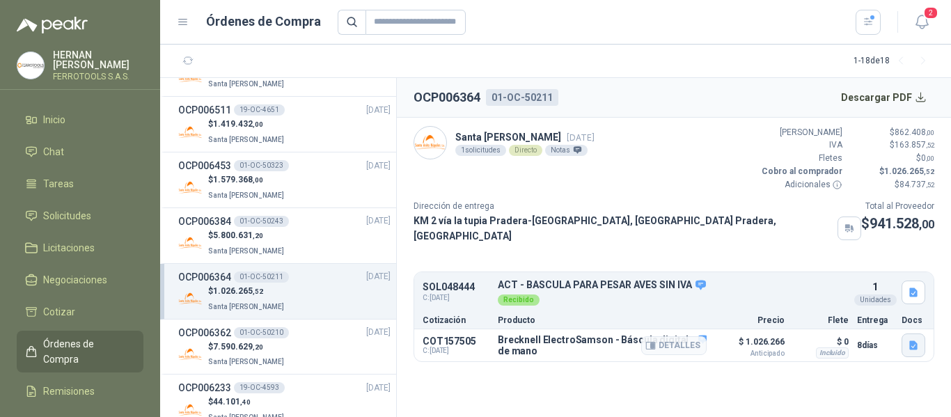
click at [911, 341] on icon "button" at bounding box center [914, 345] width 8 height 9
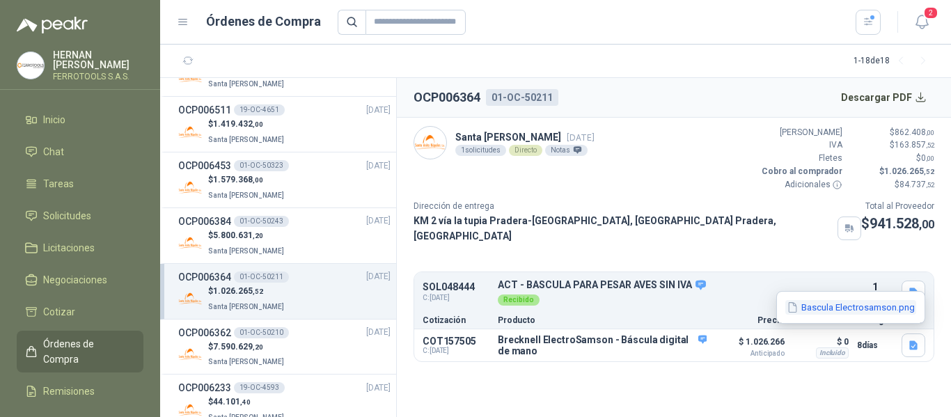
click at [850, 306] on button "Bascula Electrosamson.png" at bounding box center [851, 307] width 131 height 15
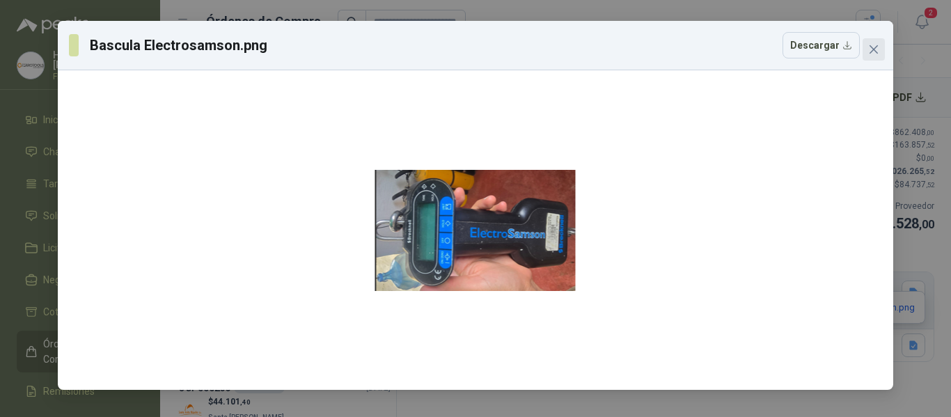
click at [870, 45] on icon "close" at bounding box center [874, 49] width 11 height 11
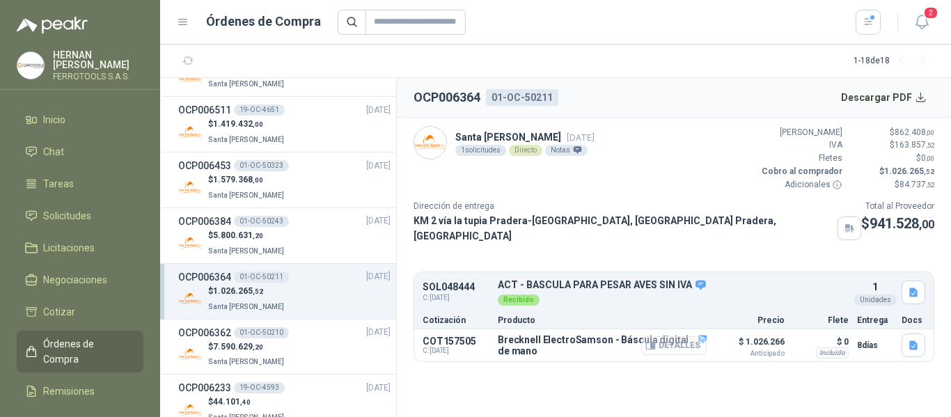
click at [692, 338] on button "Detalles" at bounding box center [673, 345] width 65 height 19
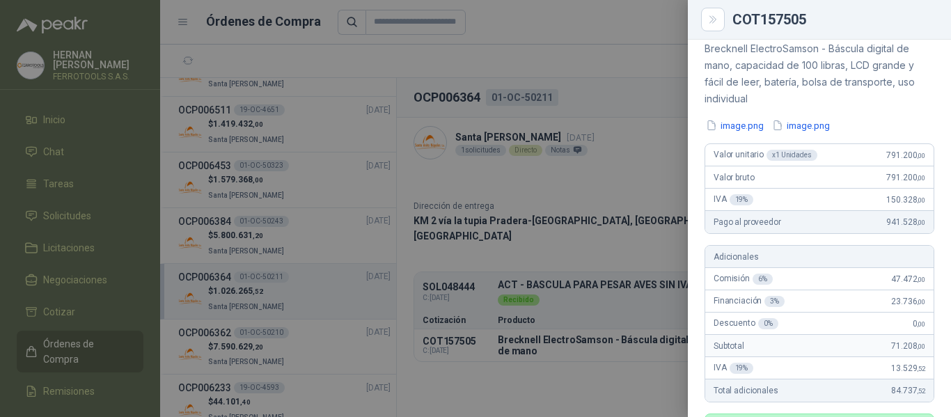
scroll to position [143, 0]
click at [631, 95] on div at bounding box center [475, 208] width 951 height 417
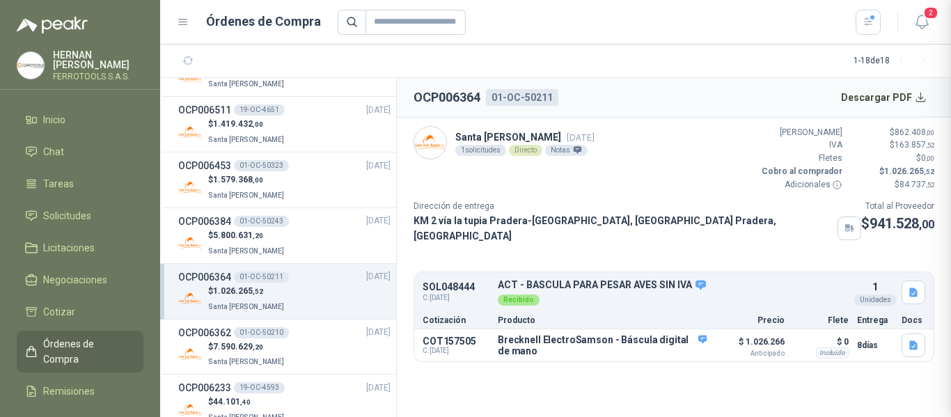
scroll to position [585, 0]
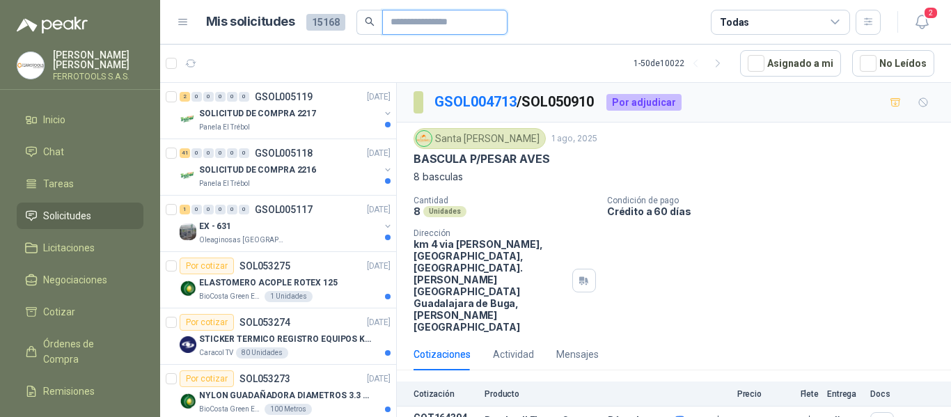
click at [446, 24] on input "text" at bounding box center [440, 22] width 98 height 24
type input "*******"
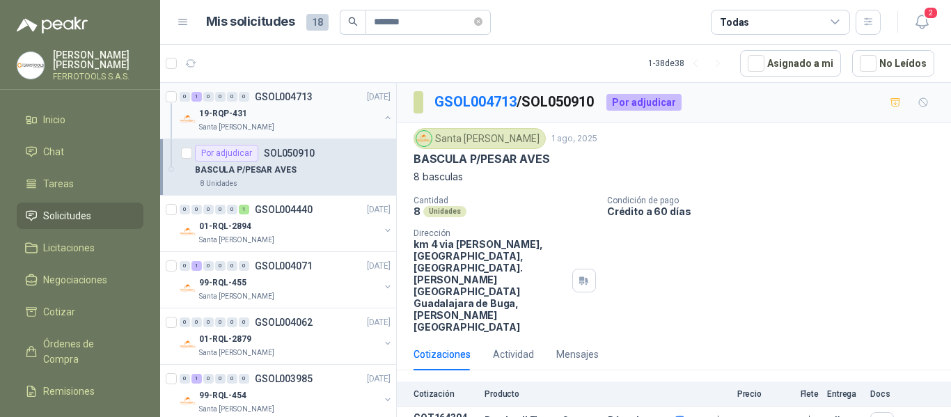
click at [277, 109] on div "19-RQP-431" at bounding box center [289, 113] width 180 height 17
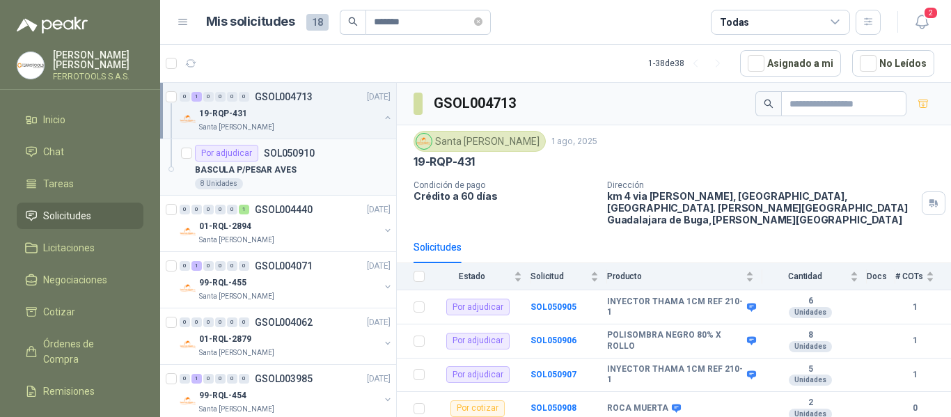
click at [321, 174] on div "BASCULA P/PESAR AVES" at bounding box center [293, 170] width 196 height 17
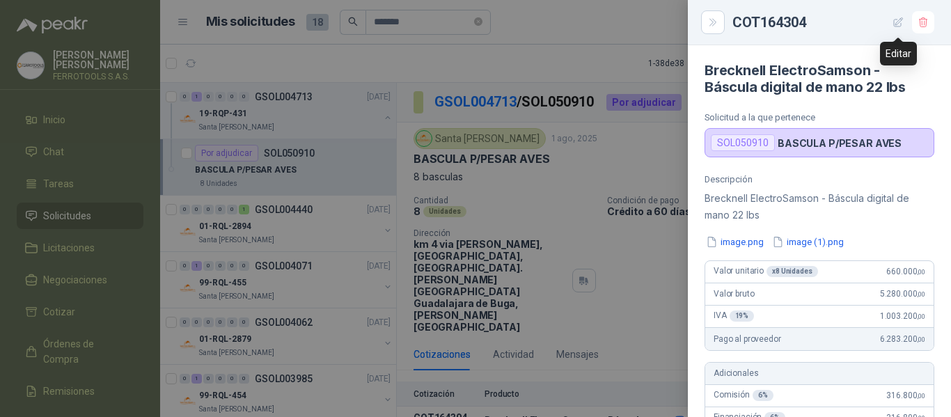
click at [898, 22] on icon "button" at bounding box center [899, 23] width 12 height 12
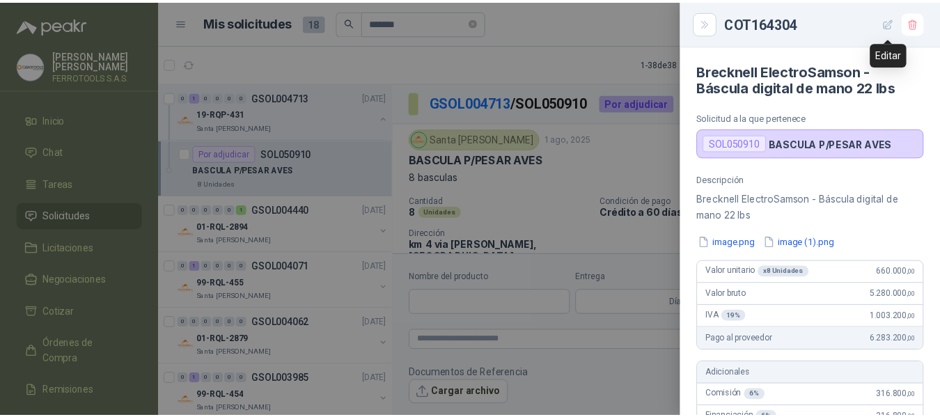
scroll to position [557, 0]
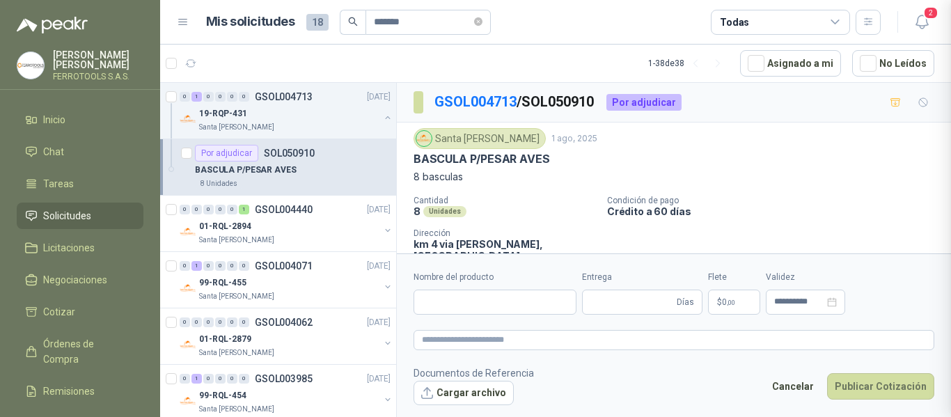
type input "**********"
type input "*"
type input "**********"
type textarea "**********"
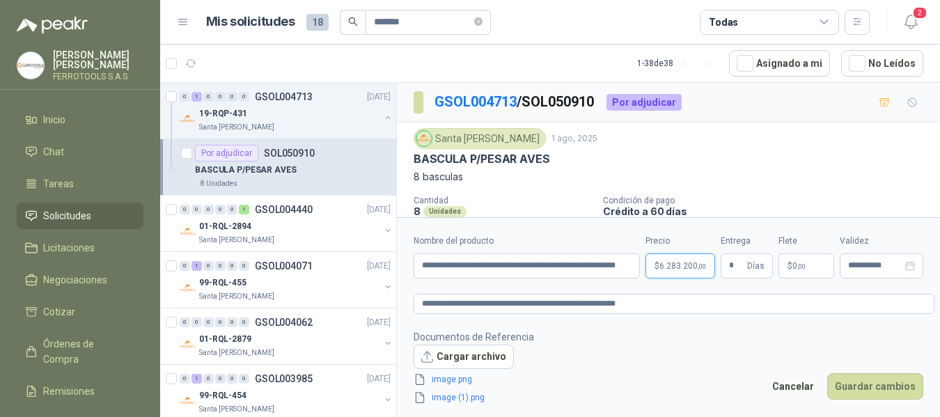
click at [683, 269] on body "HERNAN RUALES FERROTOOLS S.A.S. Inicio Chat Tareas Solicitudes Licitaciones Neg…" at bounding box center [470, 208] width 940 height 417
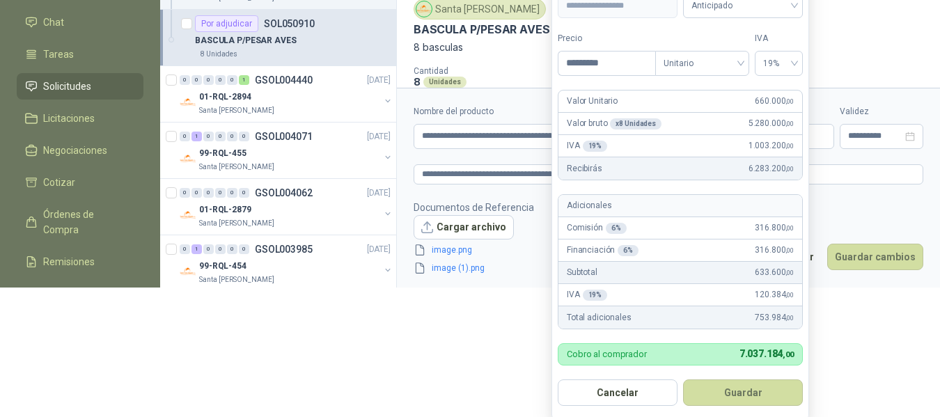
scroll to position [132, 0]
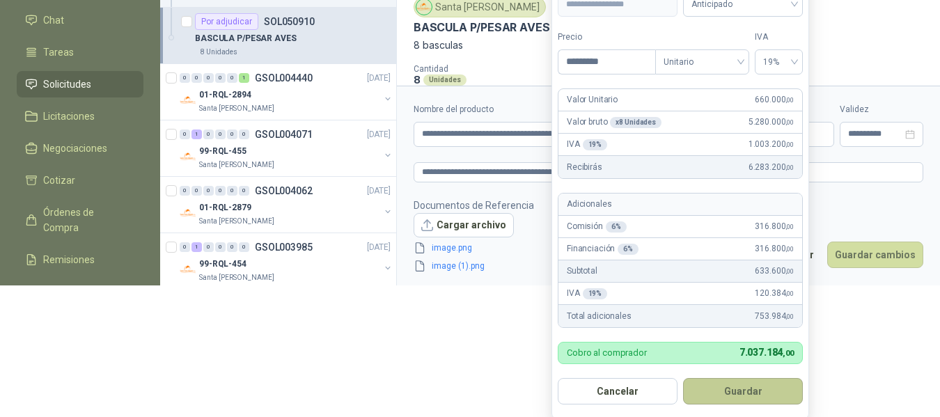
click at [749, 400] on button "Guardar" at bounding box center [743, 391] width 120 height 26
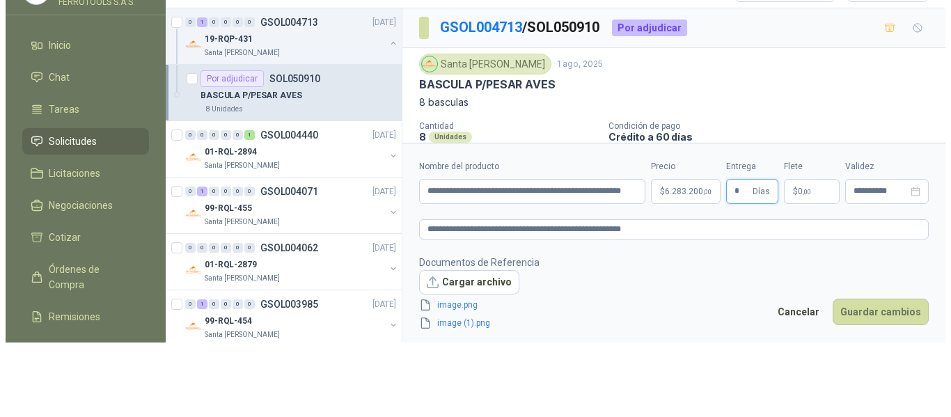
scroll to position [0, 0]
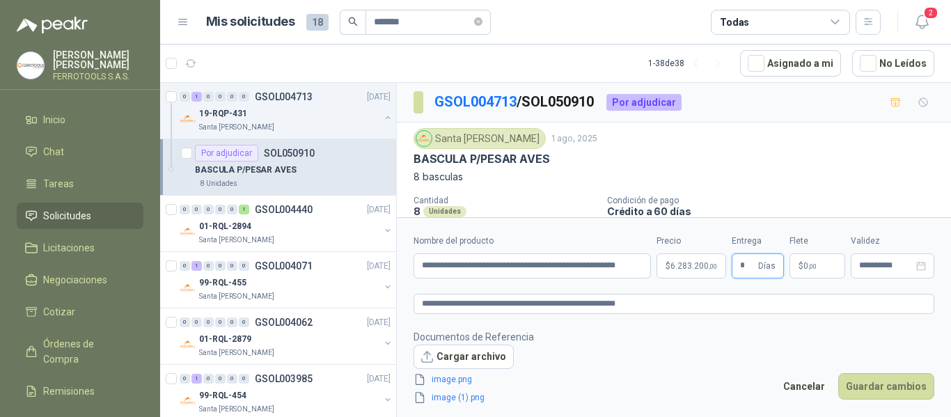
type input "*"
click at [752, 320] on form "**********" at bounding box center [674, 319] width 554 height 205
click at [886, 384] on button "Guardar cambios" at bounding box center [887, 386] width 96 height 26
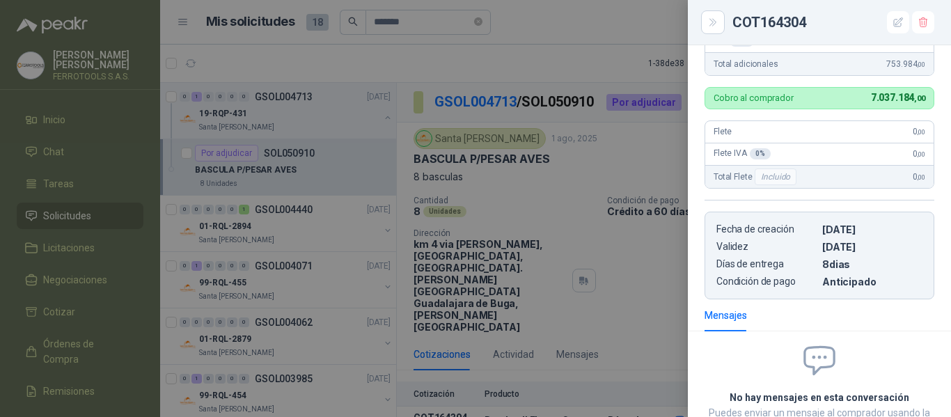
scroll to position [455, 0]
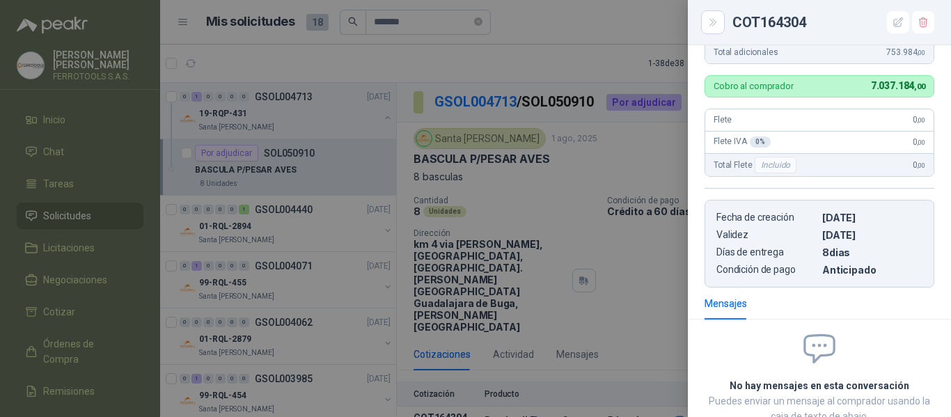
click at [619, 258] on div at bounding box center [475, 208] width 951 height 417
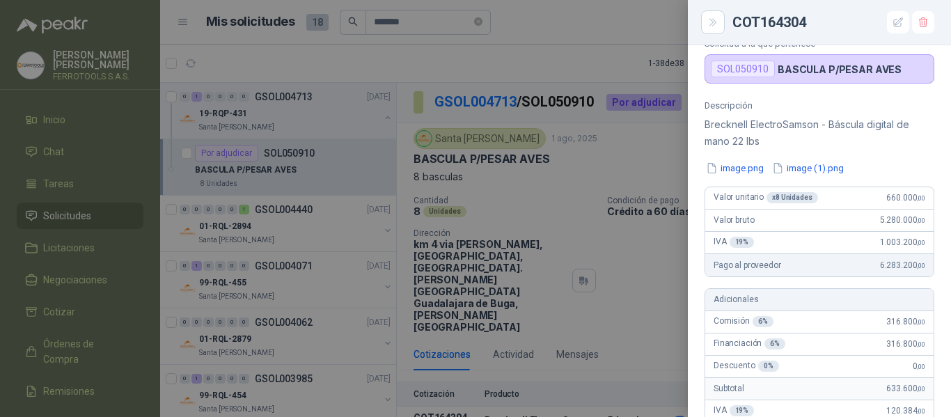
scroll to position [0, 0]
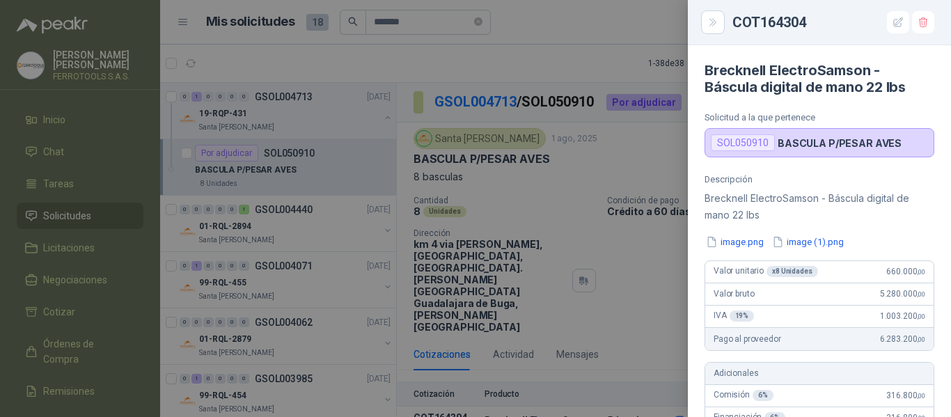
click at [823, 333] on div "Pago al proveedor 6.283.200 ,00" at bounding box center [820, 339] width 228 height 22
click at [904, 24] on icon "button" at bounding box center [899, 23] width 12 height 12
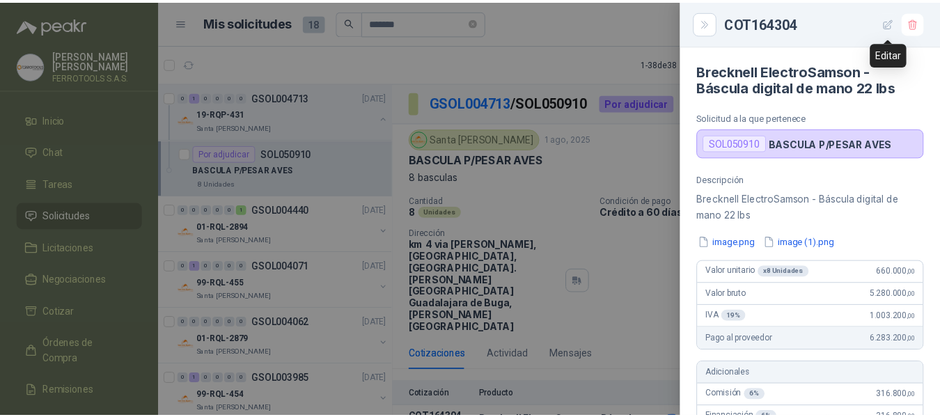
scroll to position [557, 0]
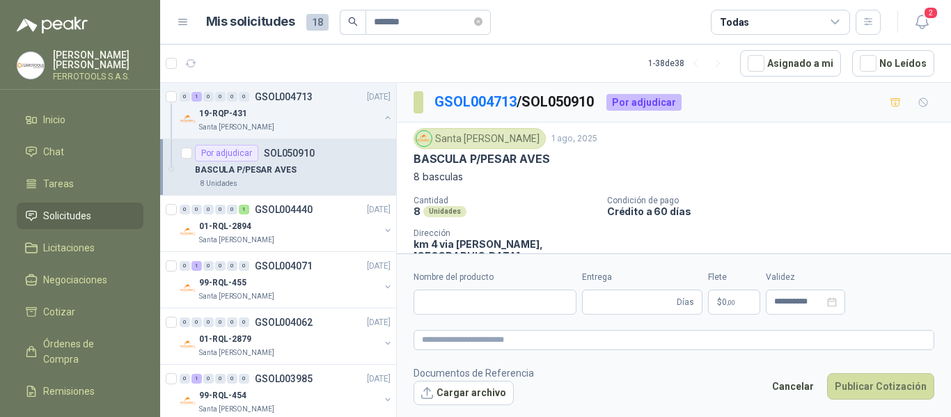
type input "**********"
type input "*"
type input "**********"
type textarea "**********"
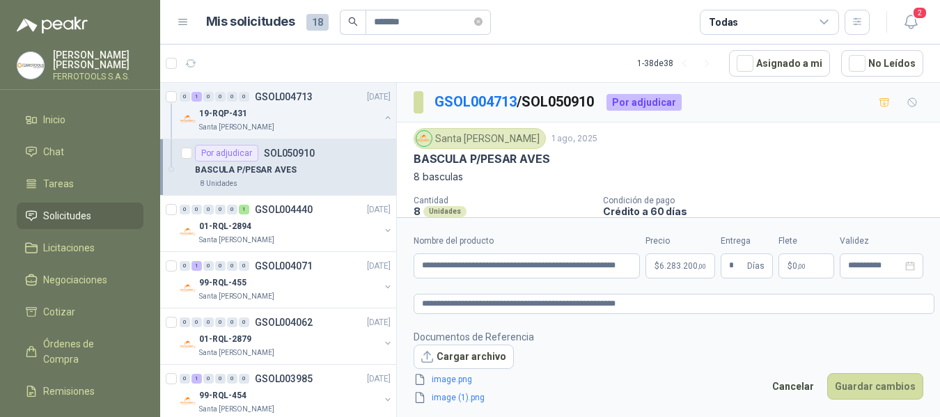
click at [690, 263] on body "HERNAN RUALES FERROTOOLS S.A.S. Inicio Chat Tareas Solicitudes Licitaciones Neg…" at bounding box center [470, 208] width 940 height 417
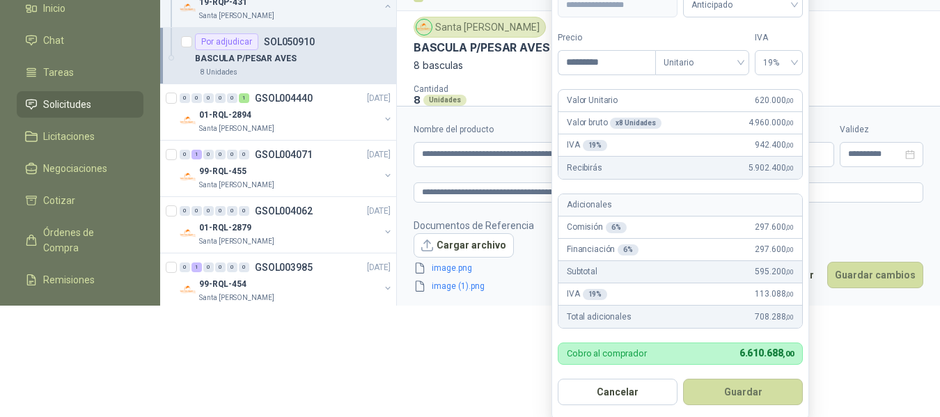
scroll to position [112, 0]
type input "*********"
click at [738, 392] on button "Guardar" at bounding box center [743, 391] width 120 height 26
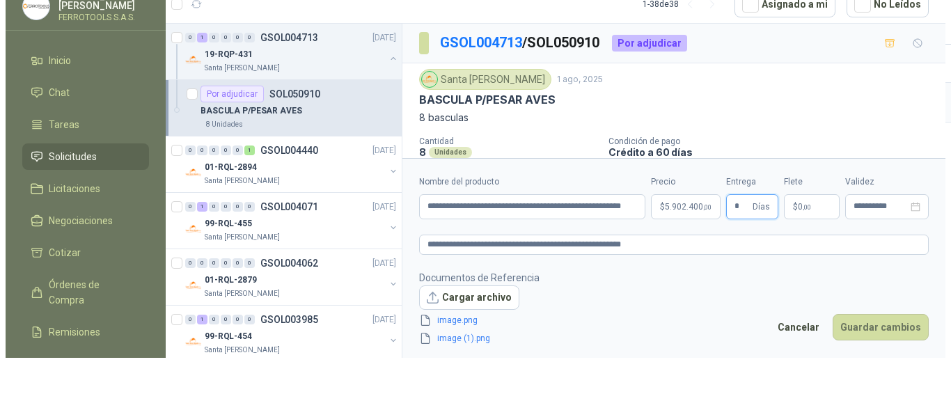
scroll to position [0, 0]
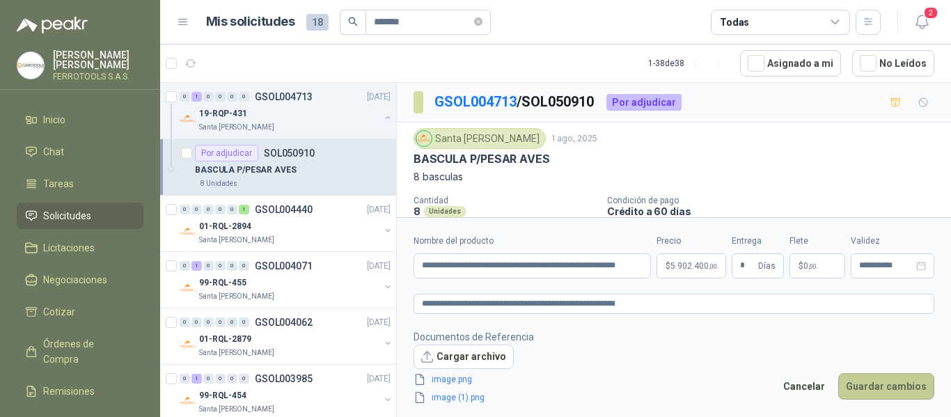
click at [876, 389] on button "Guardar cambios" at bounding box center [887, 386] width 96 height 26
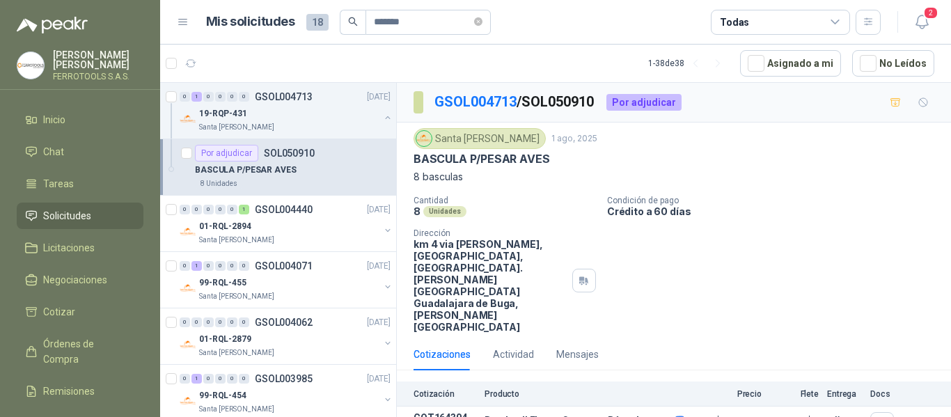
scroll to position [6, 0]
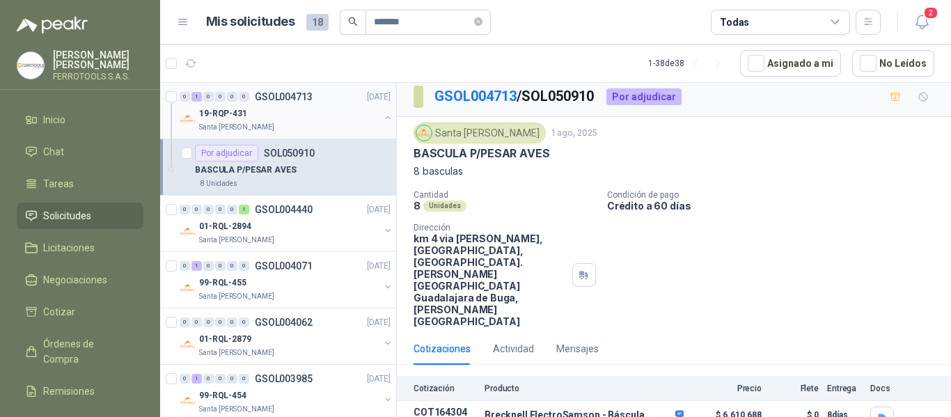
click at [382, 119] on button "button" at bounding box center [387, 117] width 11 height 11
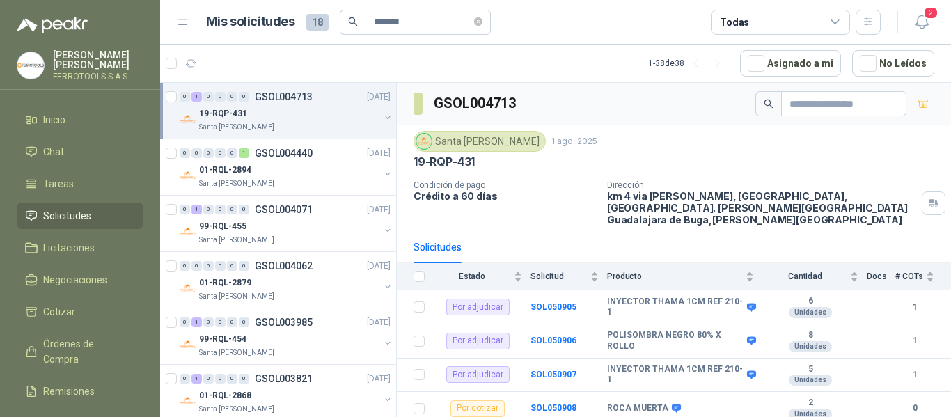
click at [466, 54] on article "1 - 38 de 38 Asignado a mi No Leídos" at bounding box center [555, 64] width 791 height 38
click at [930, 27] on icon "button" at bounding box center [922, 21] width 17 height 17
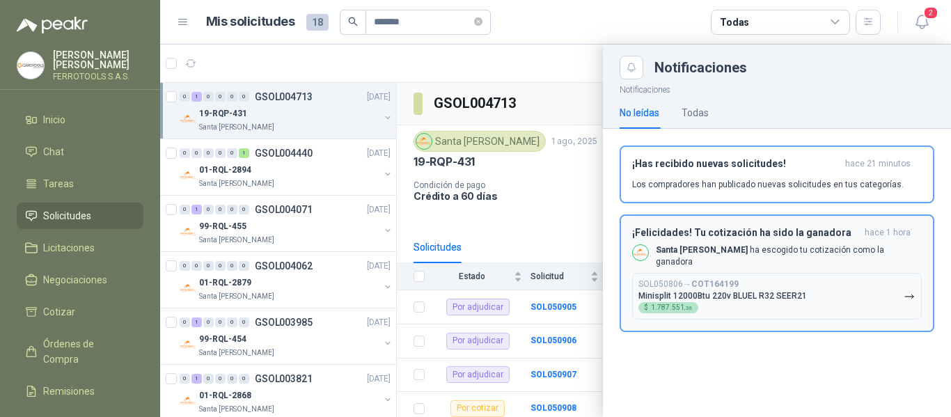
click at [834, 230] on h3 "¡Felicidades! Tu cotización ha sido la ganadora" at bounding box center [745, 233] width 227 height 12
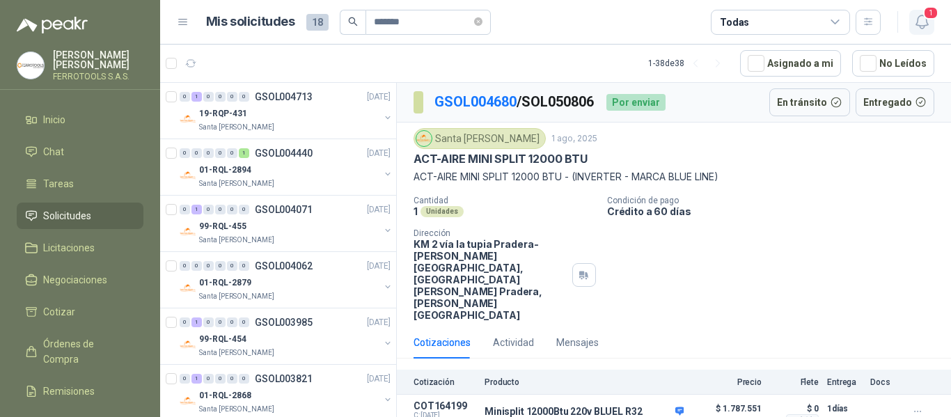
click at [921, 20] on icon "button" at bounding box center [922, 21] width 17 height 17
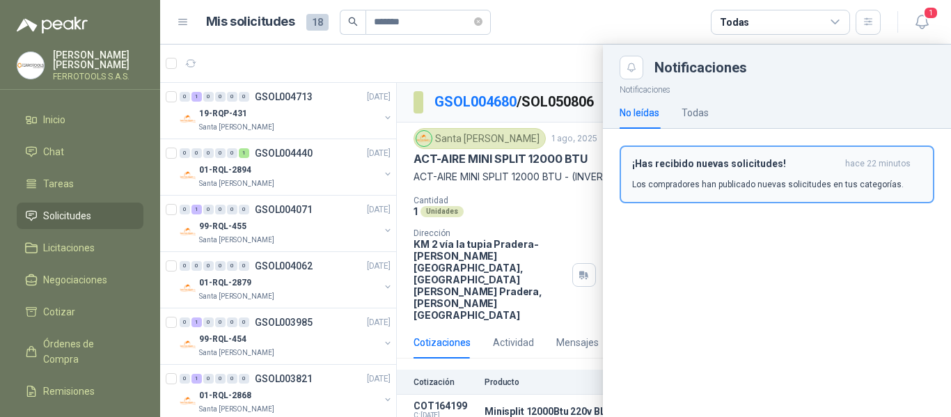
click at [733, 171] on div "¡Has recibido nuevas solicitudes! hace 22 minutos Los compradores han publicado…" at bounding box center [777, 174] width 290 height 33
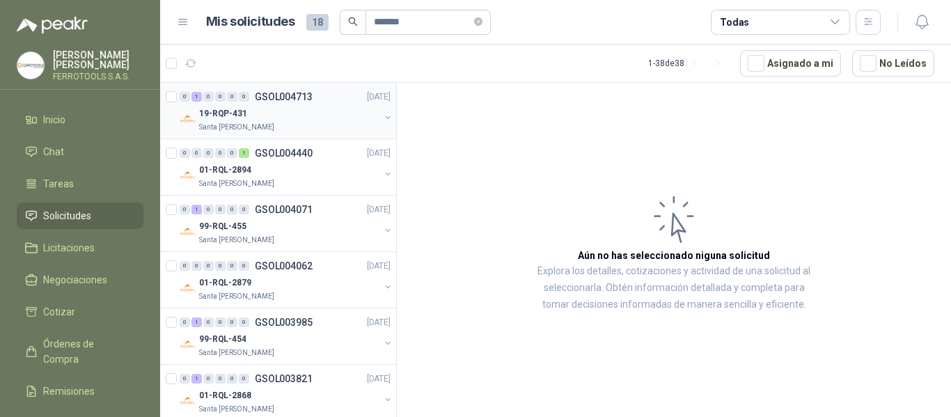
click at [254, 127] on p "Santa [PERSON_NAME]" at bounding box center [236, 127] width 75 height 11
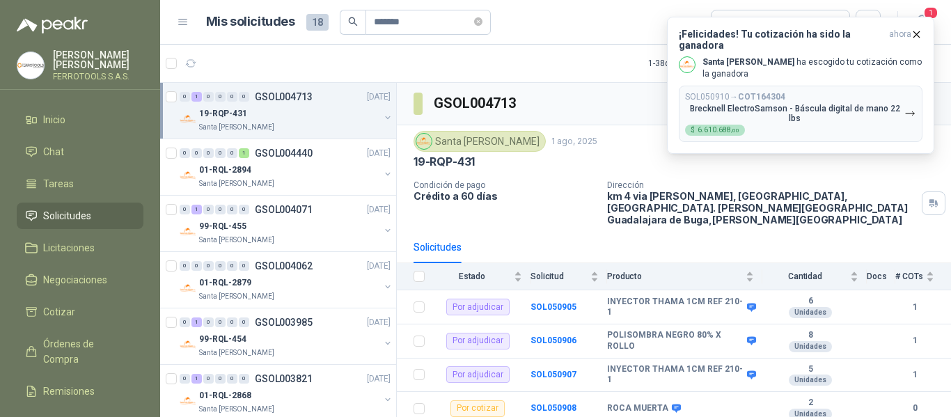
click at [605, 70] on article "1 - 38 de 38 Asignado a mi No Leídos" at bounding box center [555, 64] width 791 height 38
click at [917, 30] on icon "button" at bounding box center [917, 35] width 12 height 12
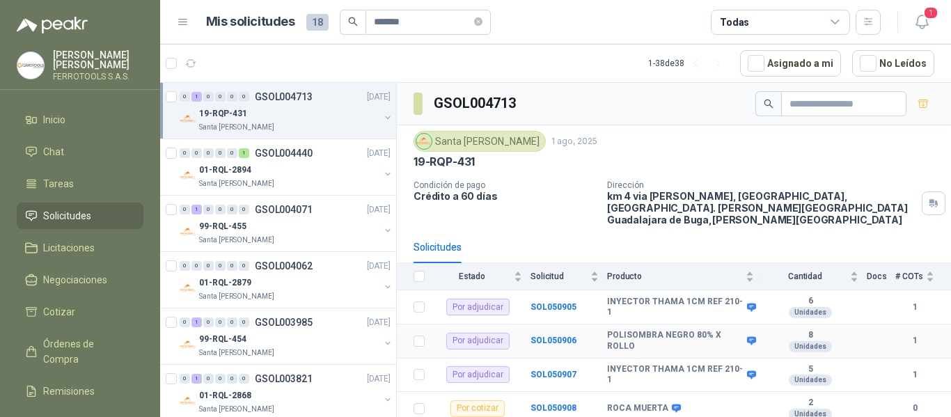
scroll to position [60, 0]
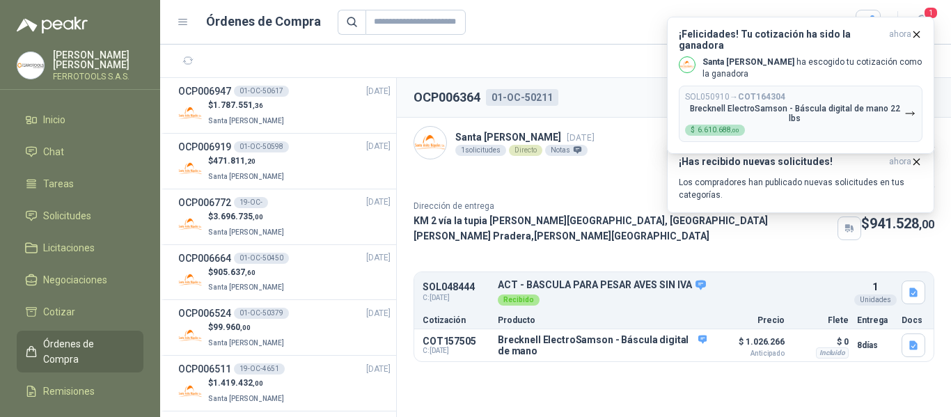
scroll to position [259, 0]
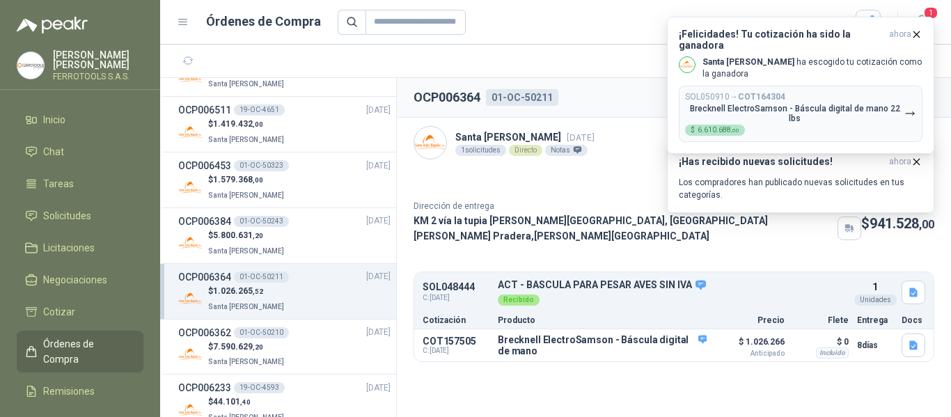
click at [618, 59] on section "1 - 18 de 18" at bounding box center [555, 61] width 791 height 33
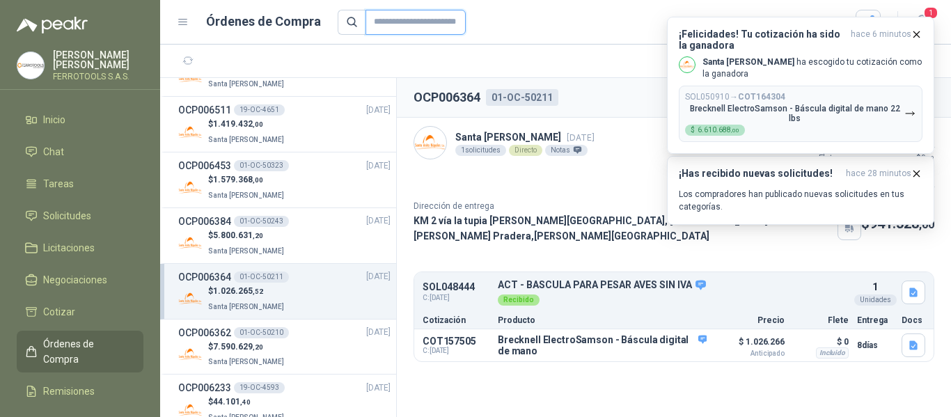
click at [406, 19] on input "text" at bounding box center [416, 22] width 100 height 25
type input "***"
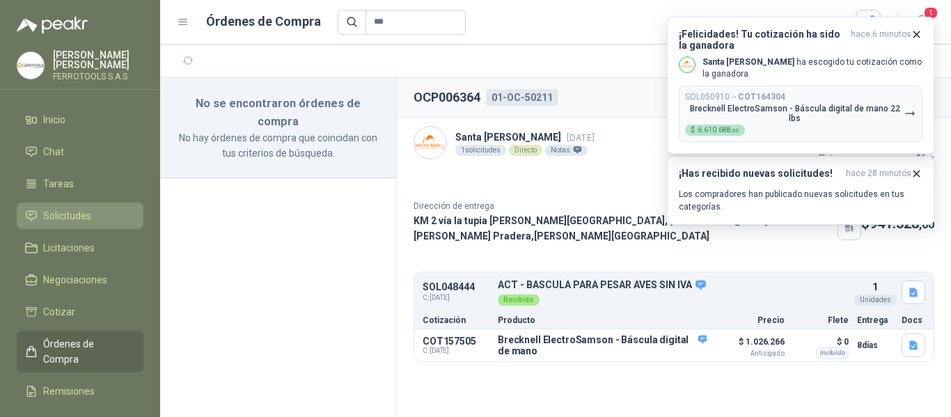
click at [70, 203] on link "Solicitudes" at bounding box center [80, 216] width 127 height 26
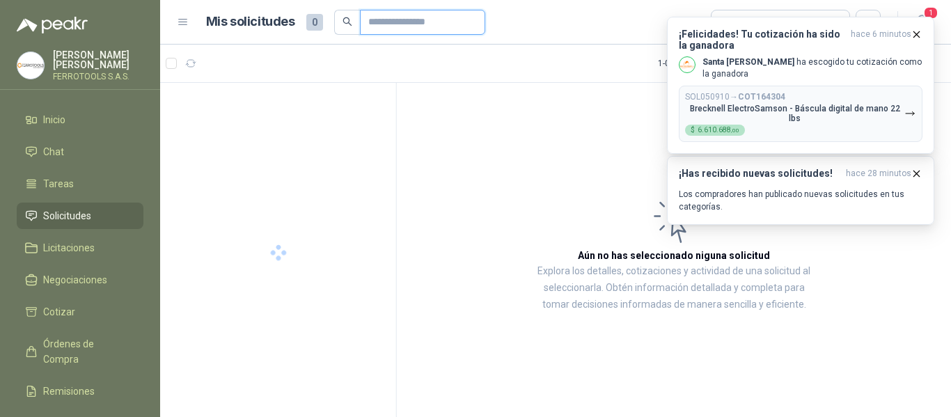
click at [432, 22] on input "text" at bounding box center [417, 22] width 98 height 24
type input "***"
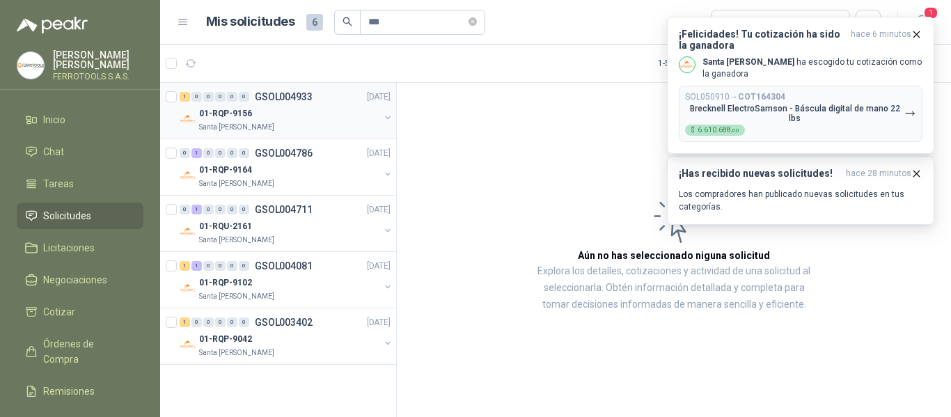
click at [316, 93] on div "1 0 0 0 0 0 GSOL004933 19/08/25" at bounding box center [287, 96] width 214 height 17
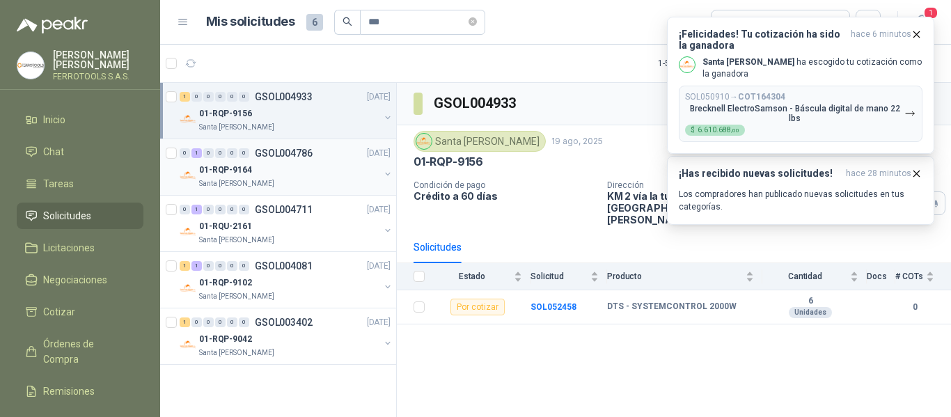
click at [263, 171] on div "01-RQP-9164" at bounding box center [289, 170] width 180 height 17
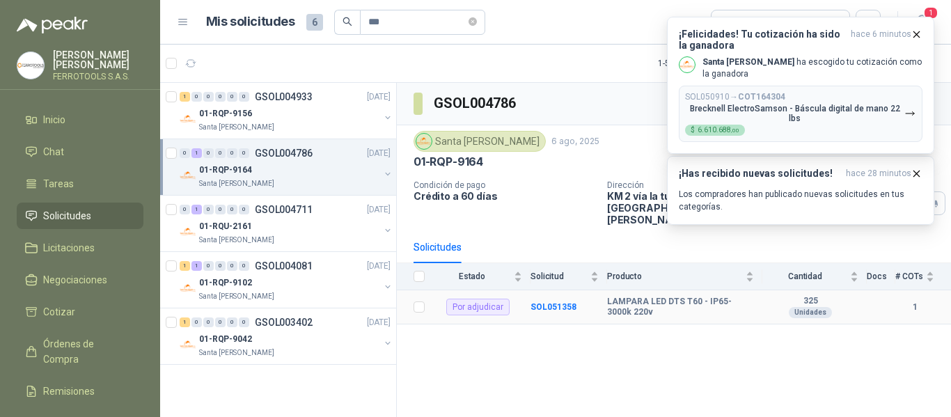
click at [551, 300] on td "SOL051358" at bounding box center [569, 307] width 77 height 34
click at [556, 302] on b "SOL051358" at bounding box center [554, 307] width 46 height 10
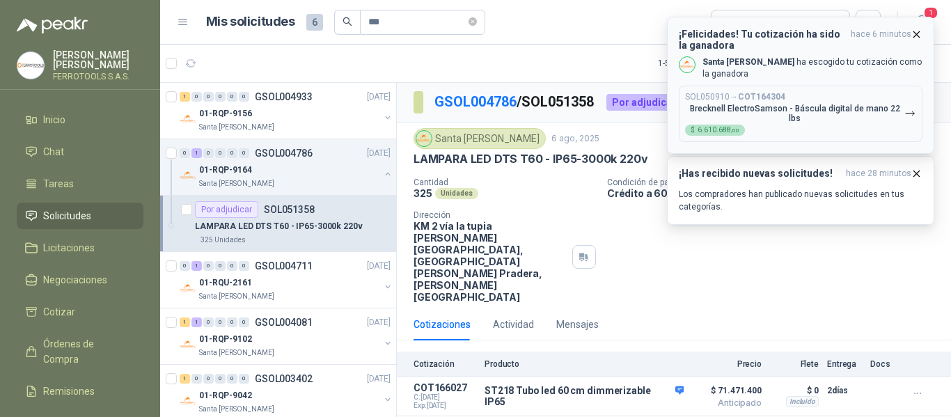
click at [912, 32] on icon "button" at bounding box center [917, 35] width 12 height 12
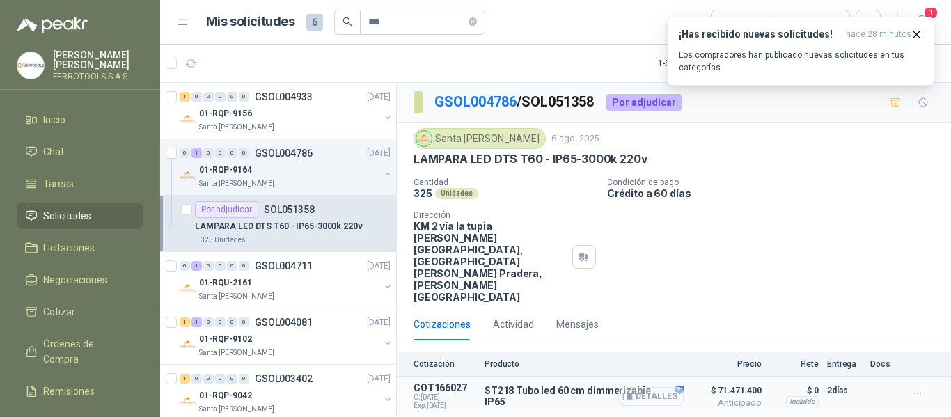
click at [660, 387] on button "Detalles" at bounding box center [650, 396] width 65 height 19
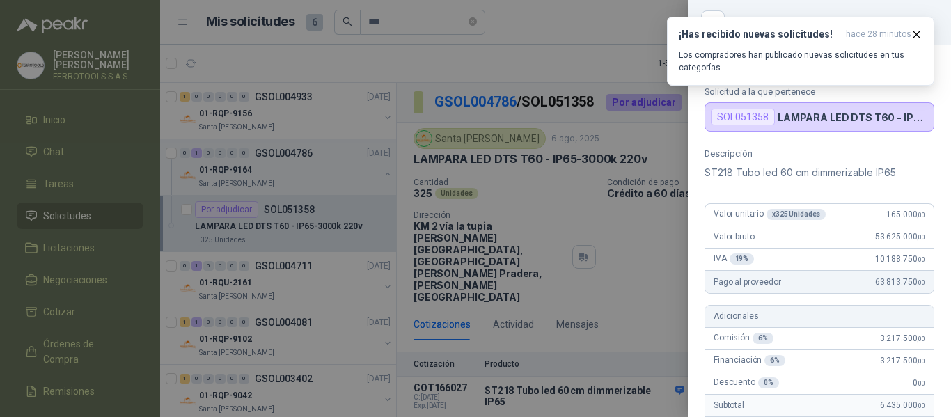
scroll to position [25, 0]
